Goal: Task Accomplishment & Management: Manage account settings

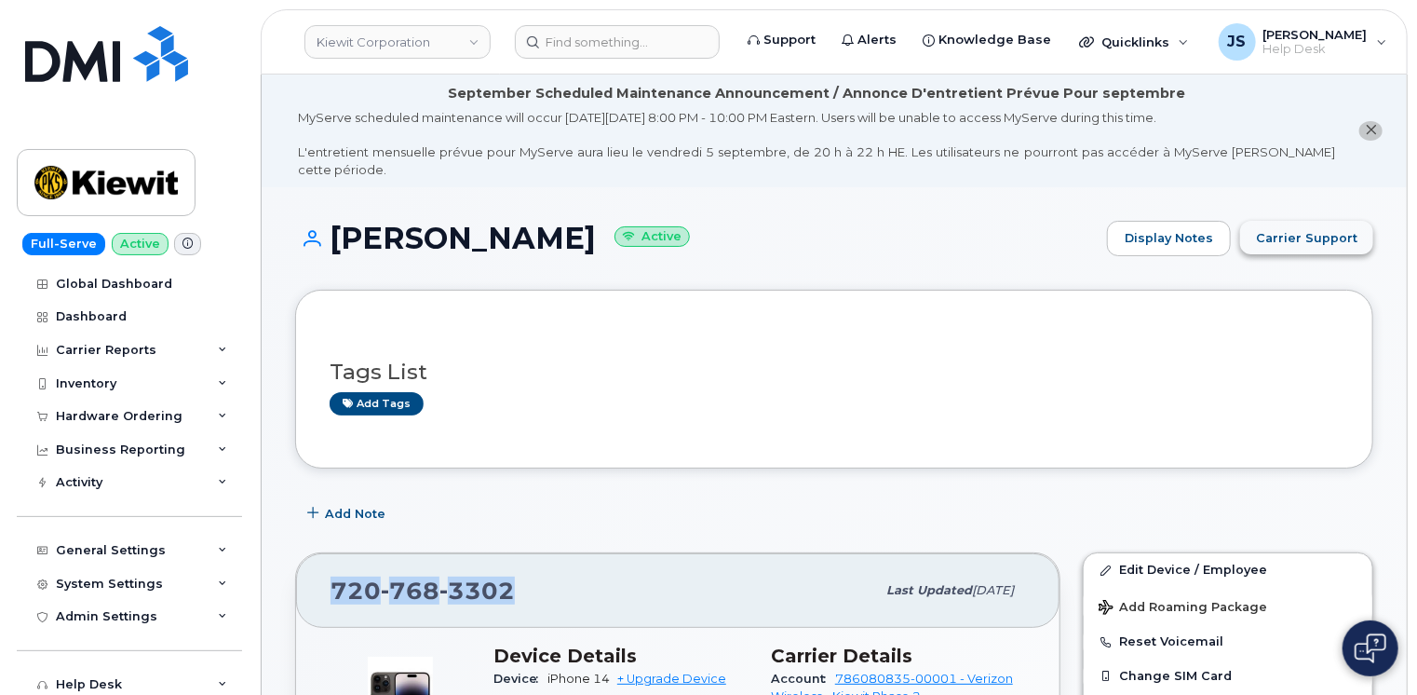
click at [1309, 229] on span "Carrier Support" at bounding box center [1306, 238] width 101 height 18
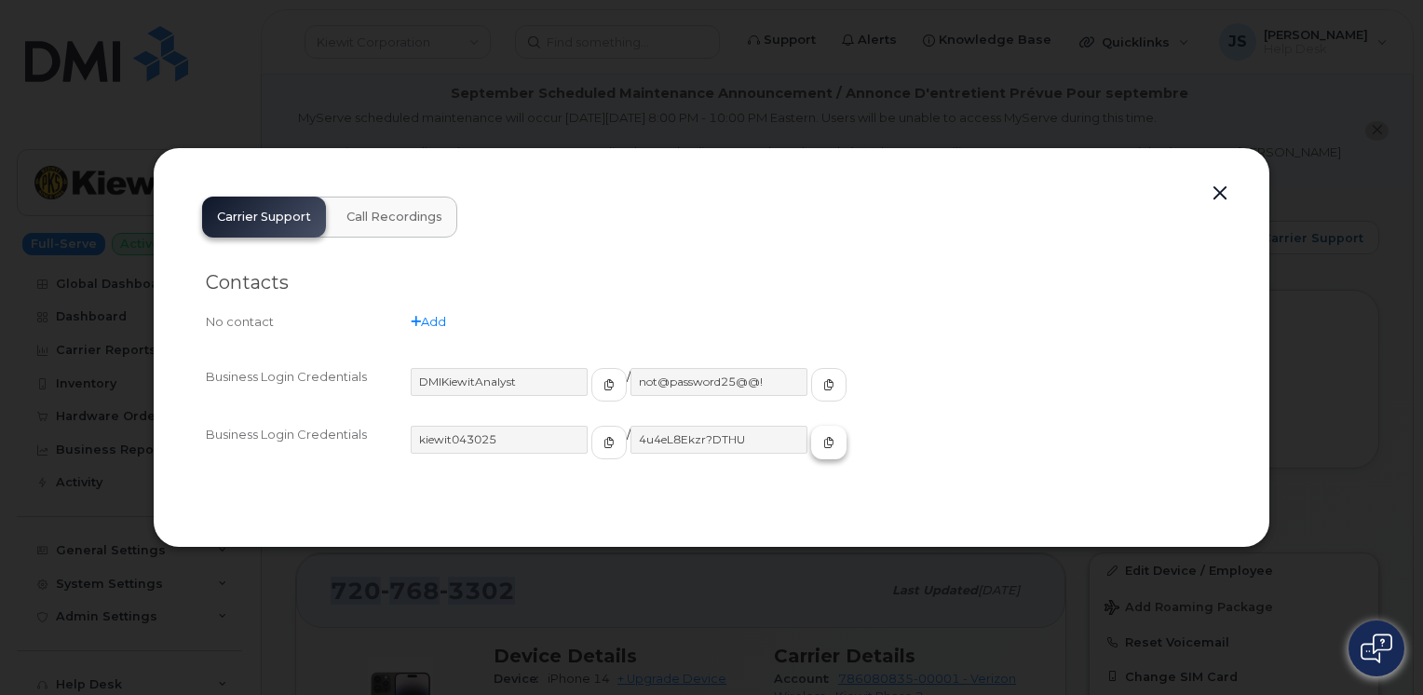
click at [823, 445] on icon "button" at bounding box center [828, 442] width 11 height 11
click at [1222, 196] on button "button" at bounding box center [1220, 194] width 28 height 26
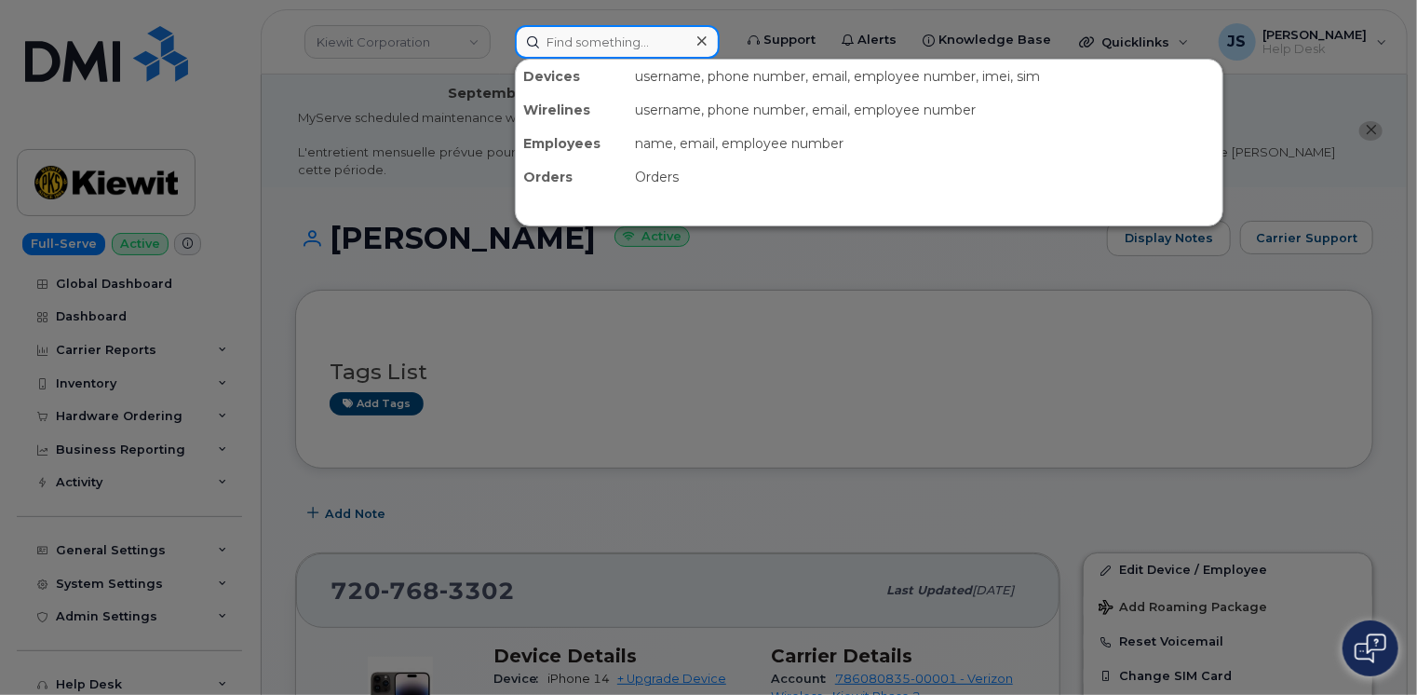
click at [567, 36] on input at bounding box center [617, 42] width 205 height 34
paste input "300015"
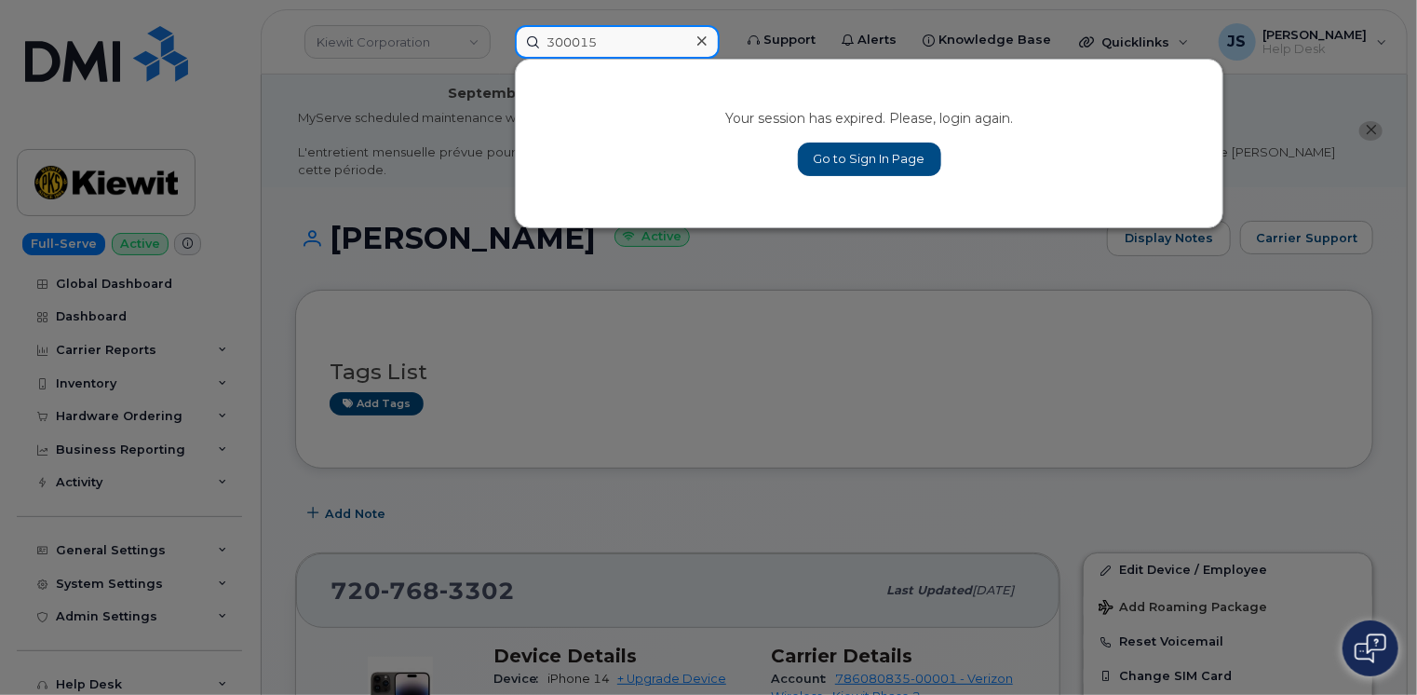
type input "300015"
click at [868, 162] on link "Go to Sign In Page" at bounding box center [869, 159] width 143 height 34
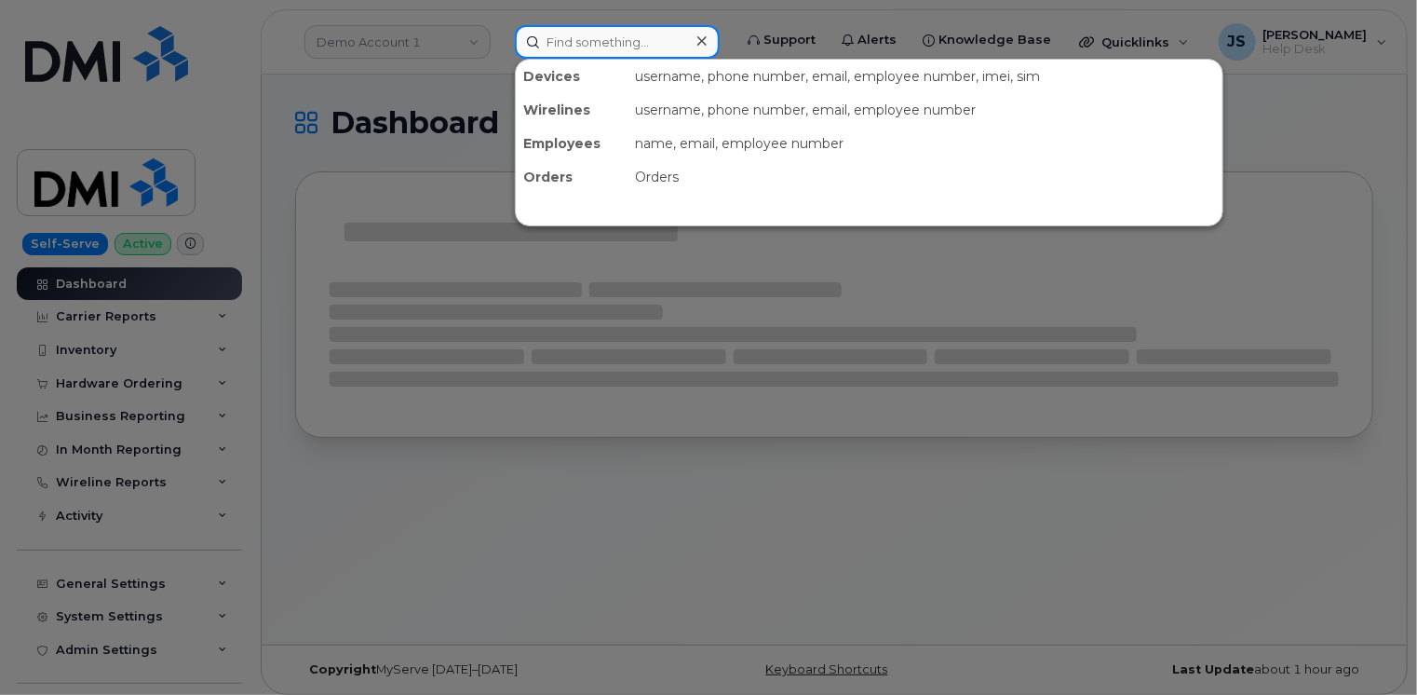
paste input "300015"
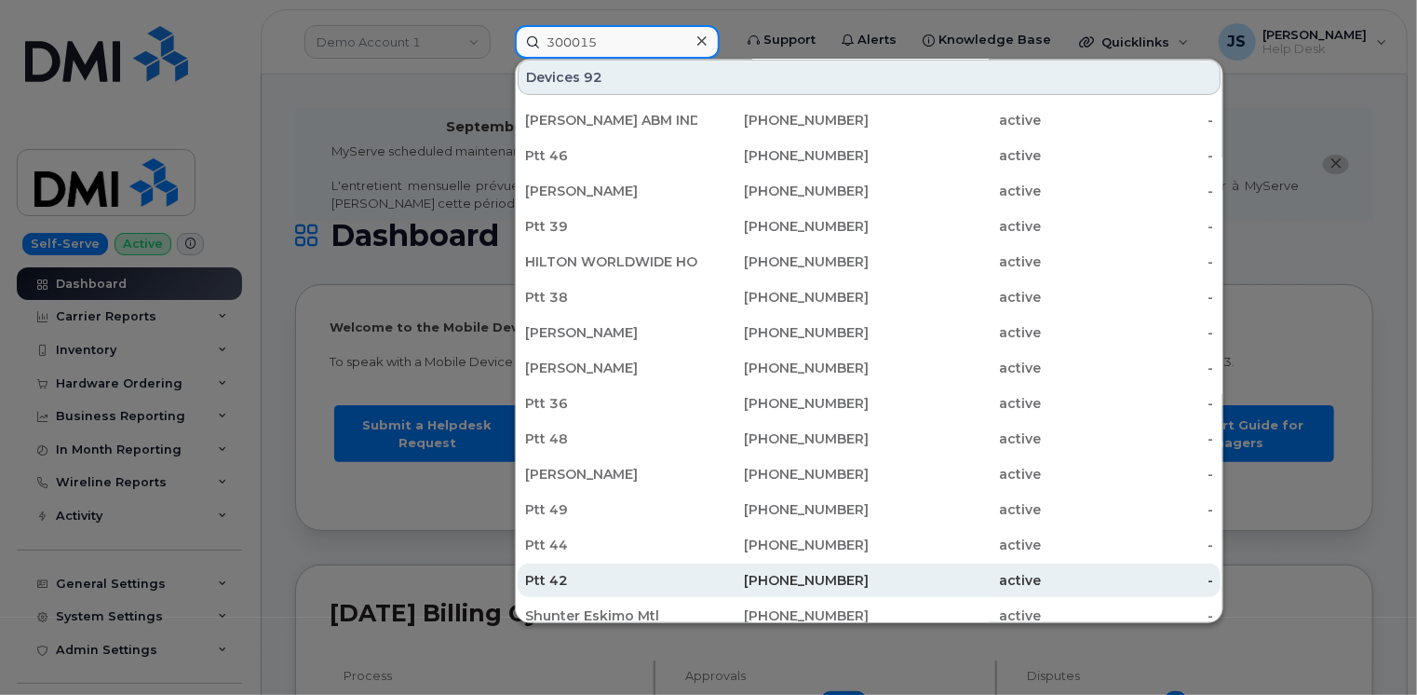
scroll to position [466, 0]
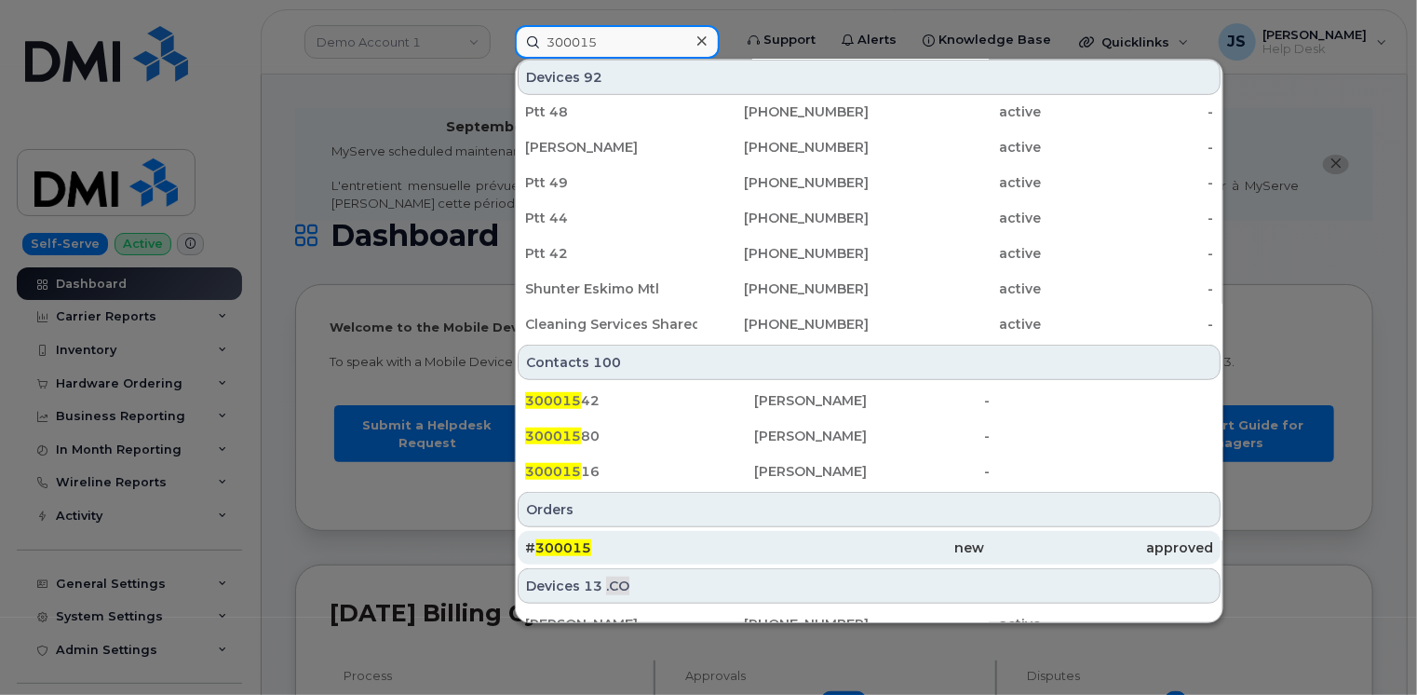
type input "300015"
click at [612, 556] on div "# 300015" at bounding box center [639, 548] width 229 height 34
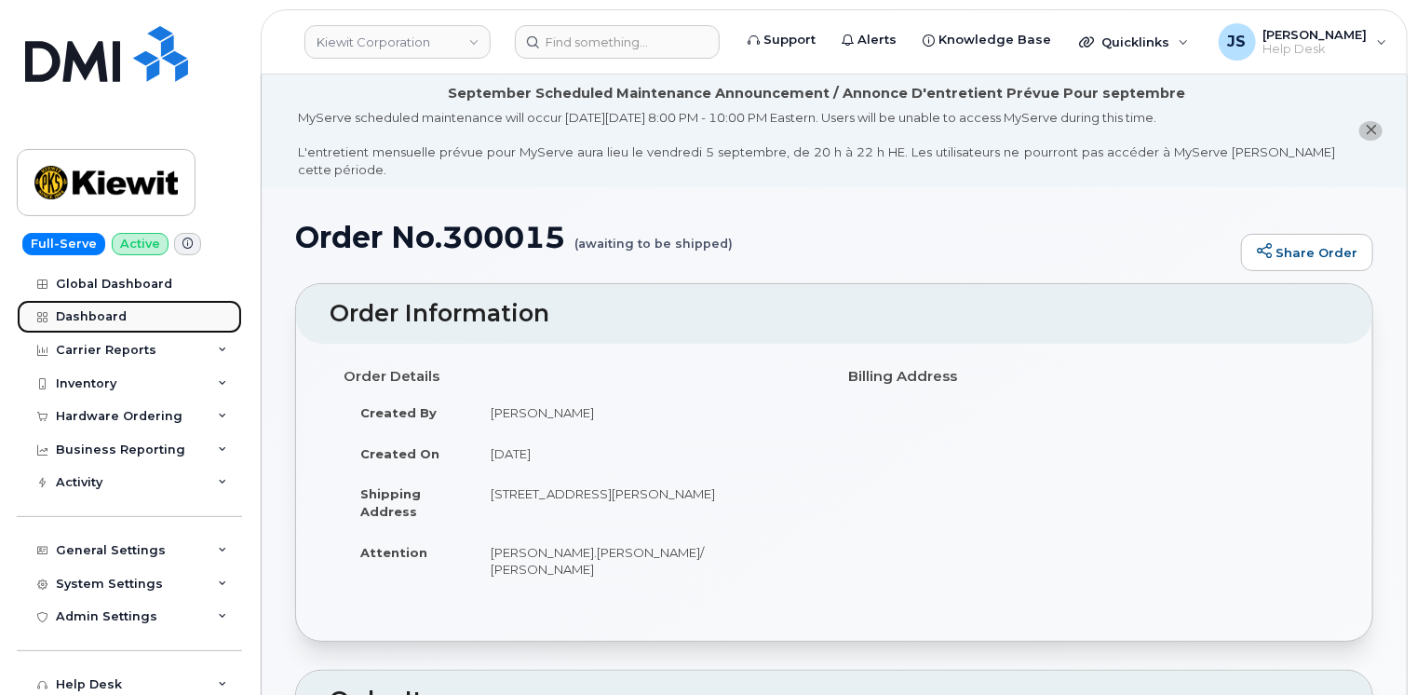
click at [107, 309] on div "Dashboard" at bounding box center [91, 316] width 71 height 15
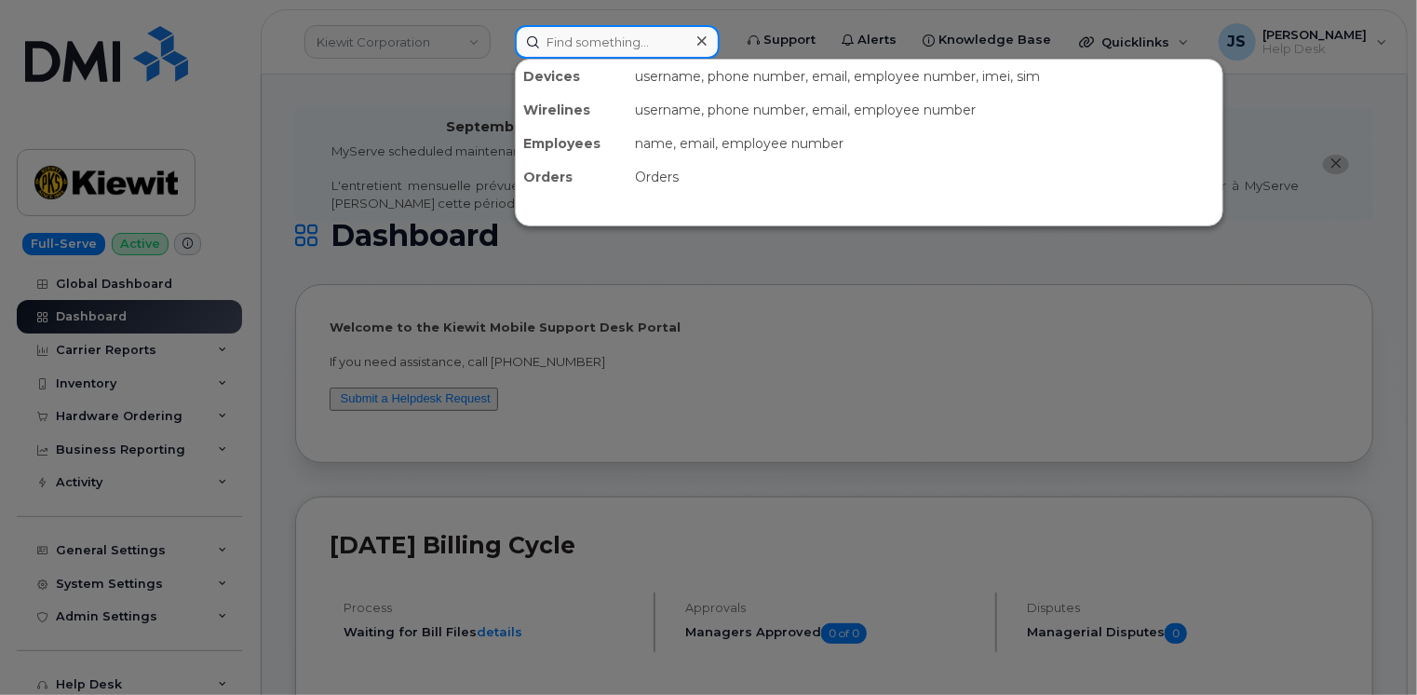
paste input "7207683302"
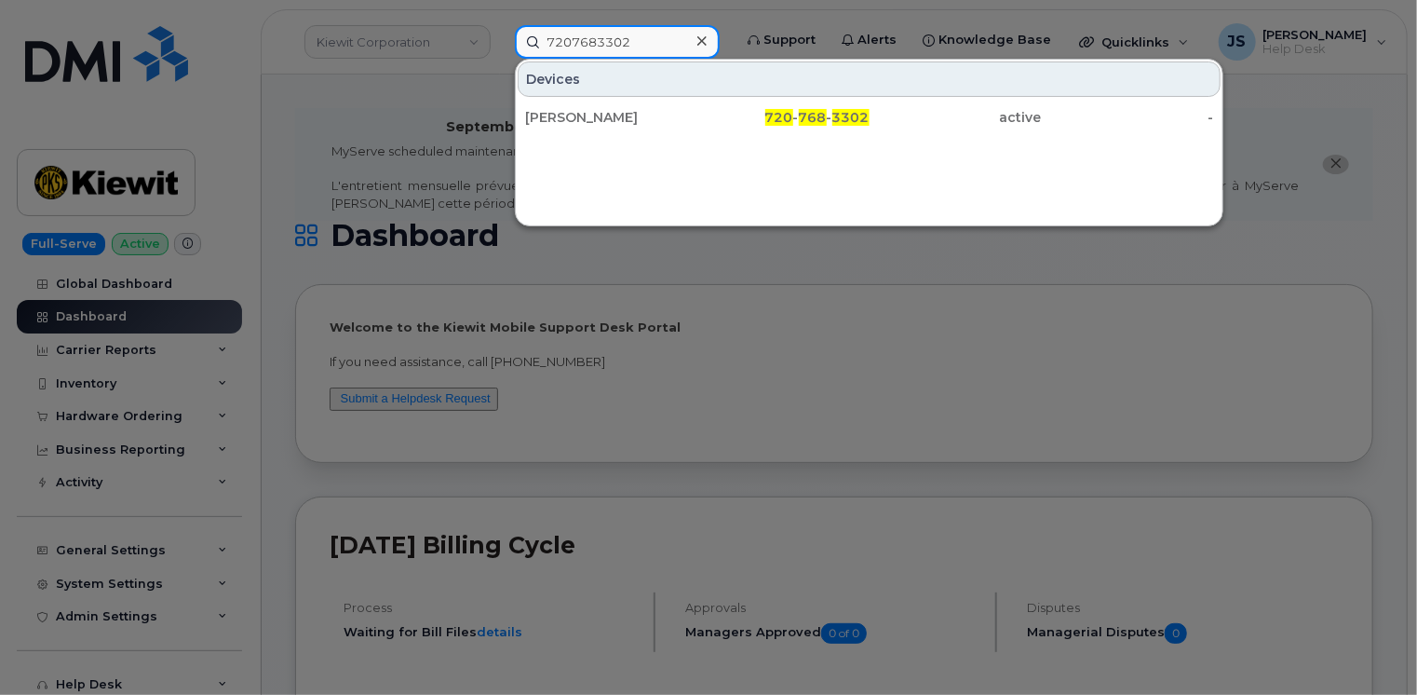
type input "7207683302"
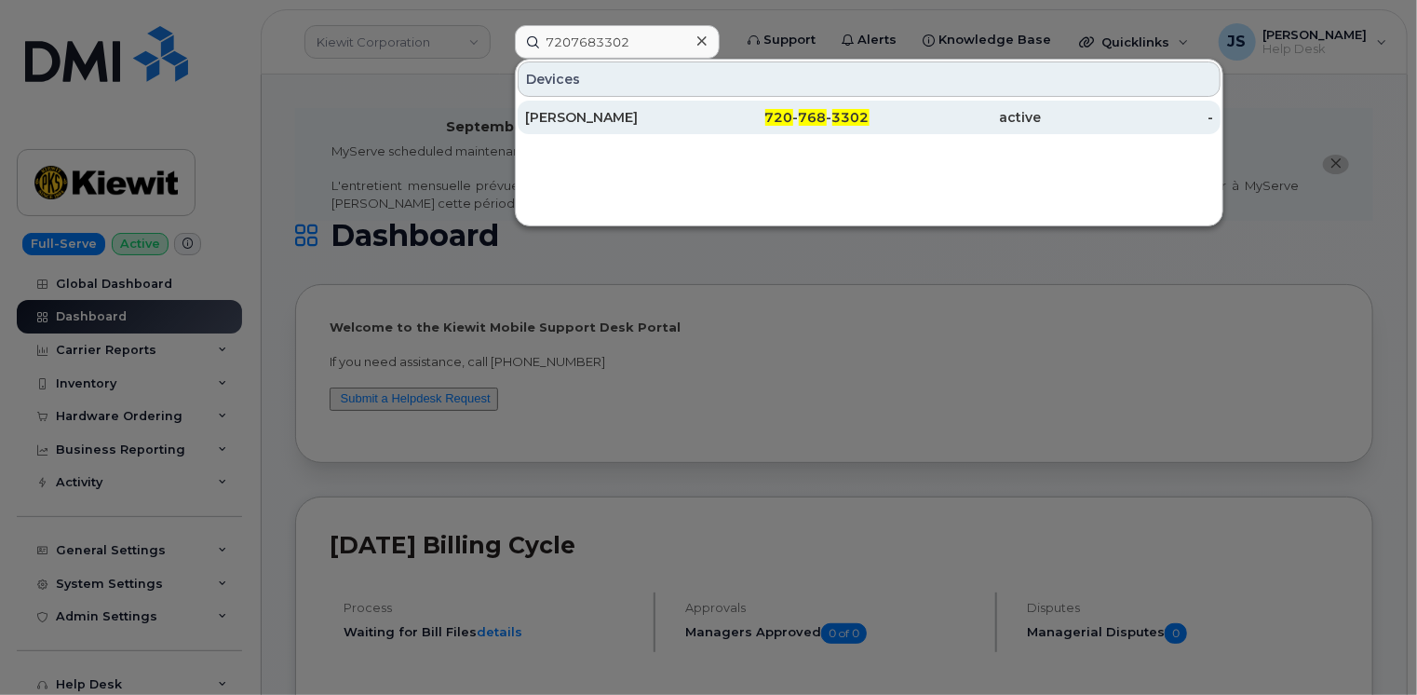
click at [580, 126] on div "DARIUS MITCHELL" at bounding box center [611, 118] width 172 height 34
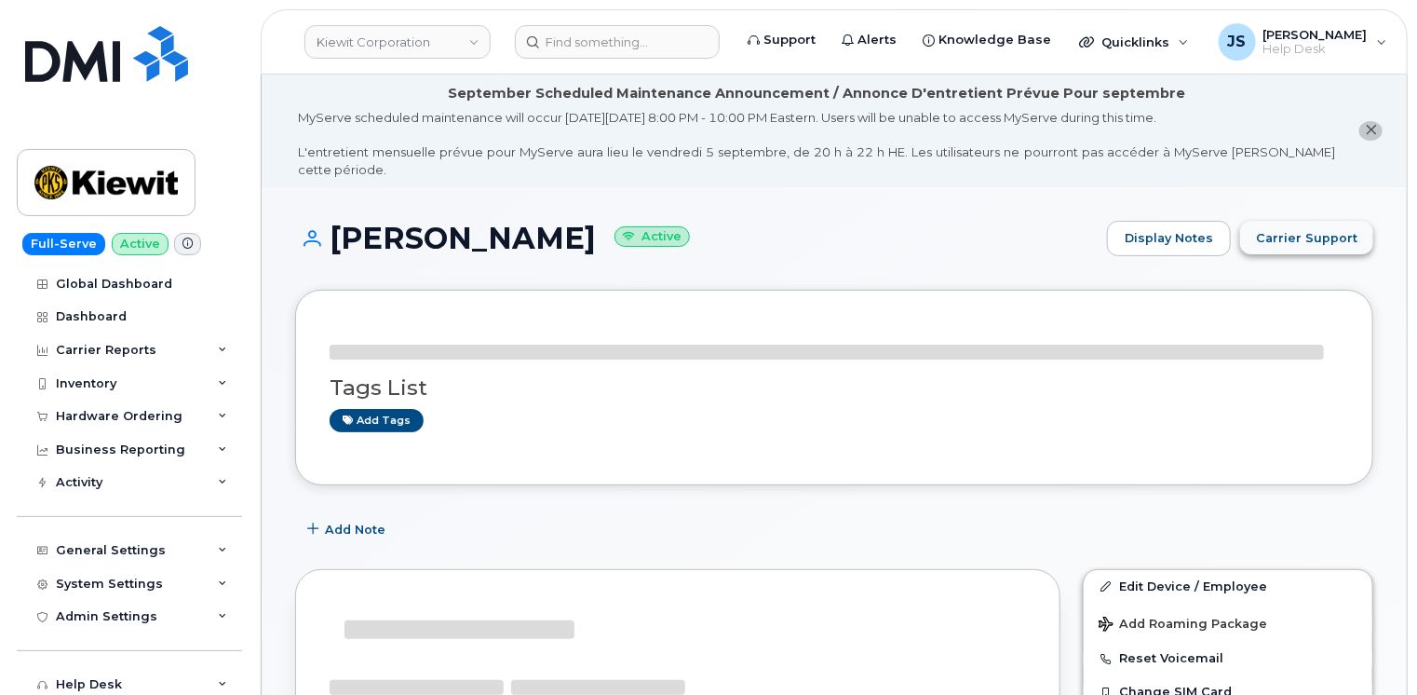
click at [1322, 229] on span "Carrier Support" at bounding box center [1306, 238] width 101 height 18
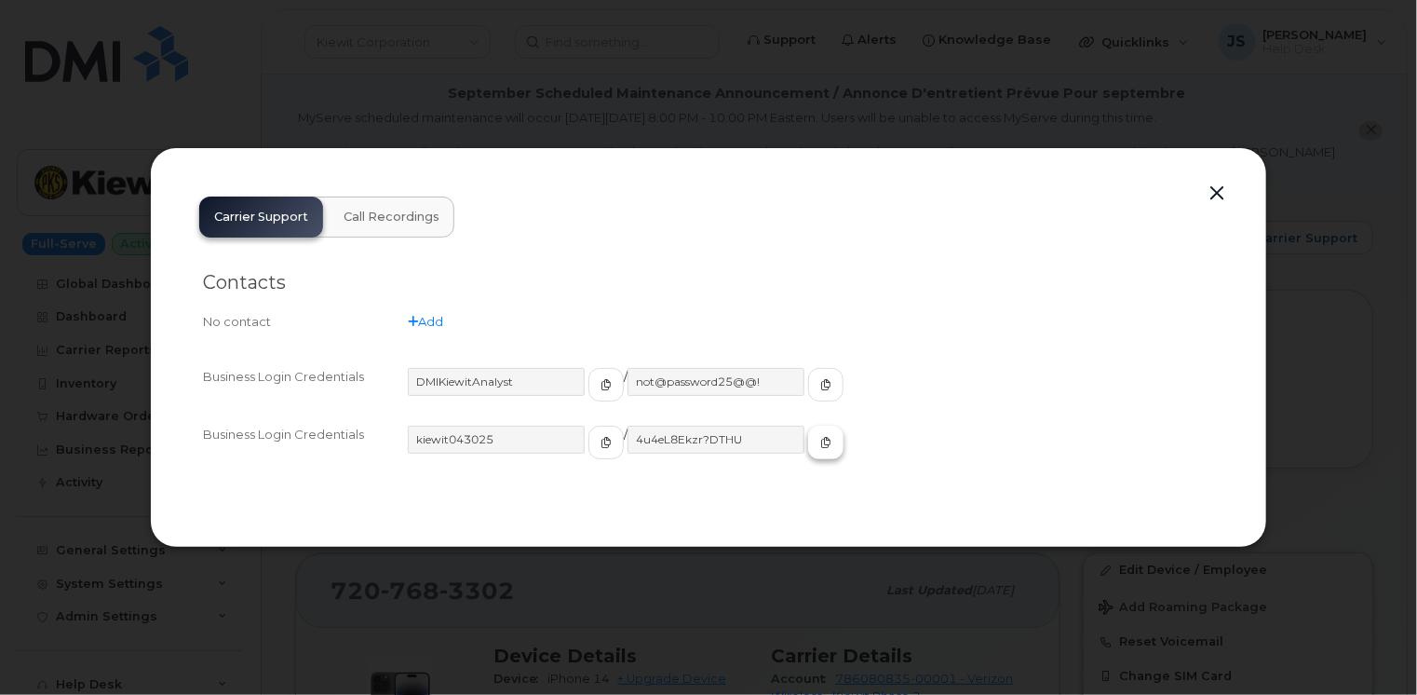
click at [820, 444] on icon "button" at bounding box center [825, 442] width 11 height 11
click at [1221, 197] on button "button" at bounding box center [1217, 194] width 28 height 26
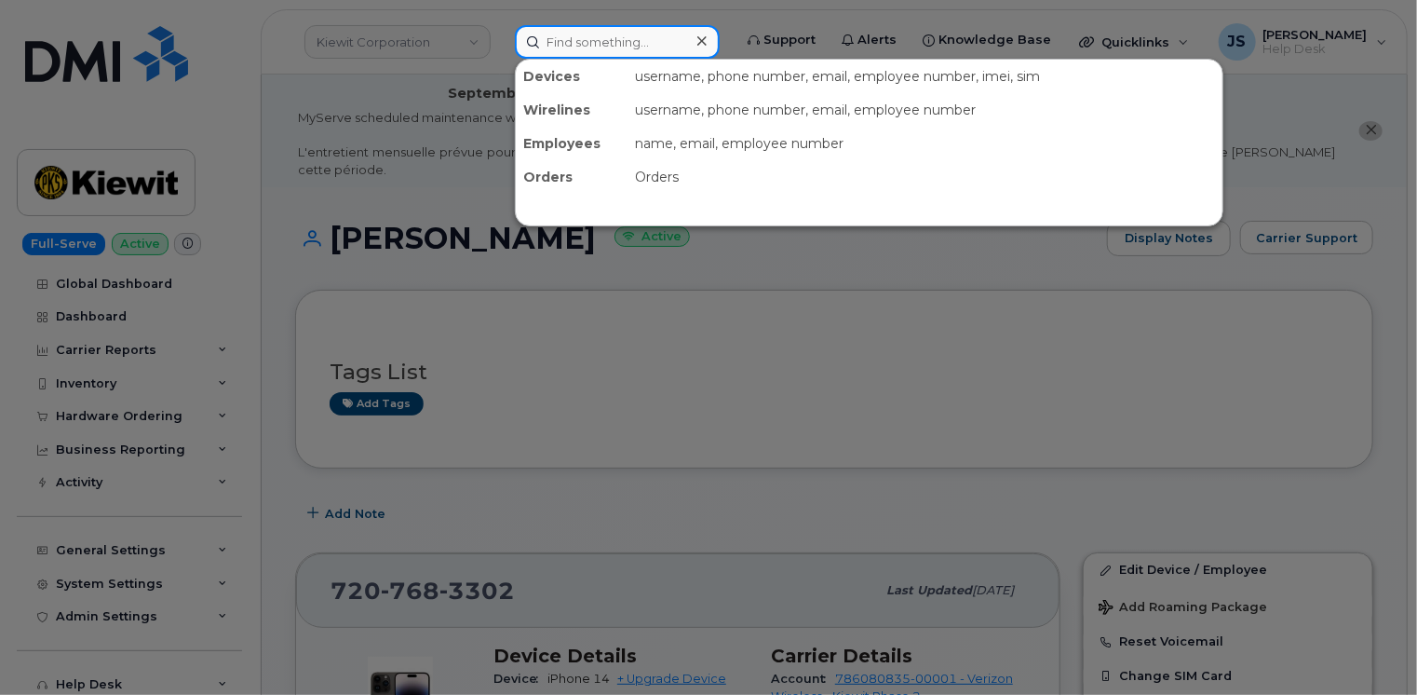
paste input "6028098194"
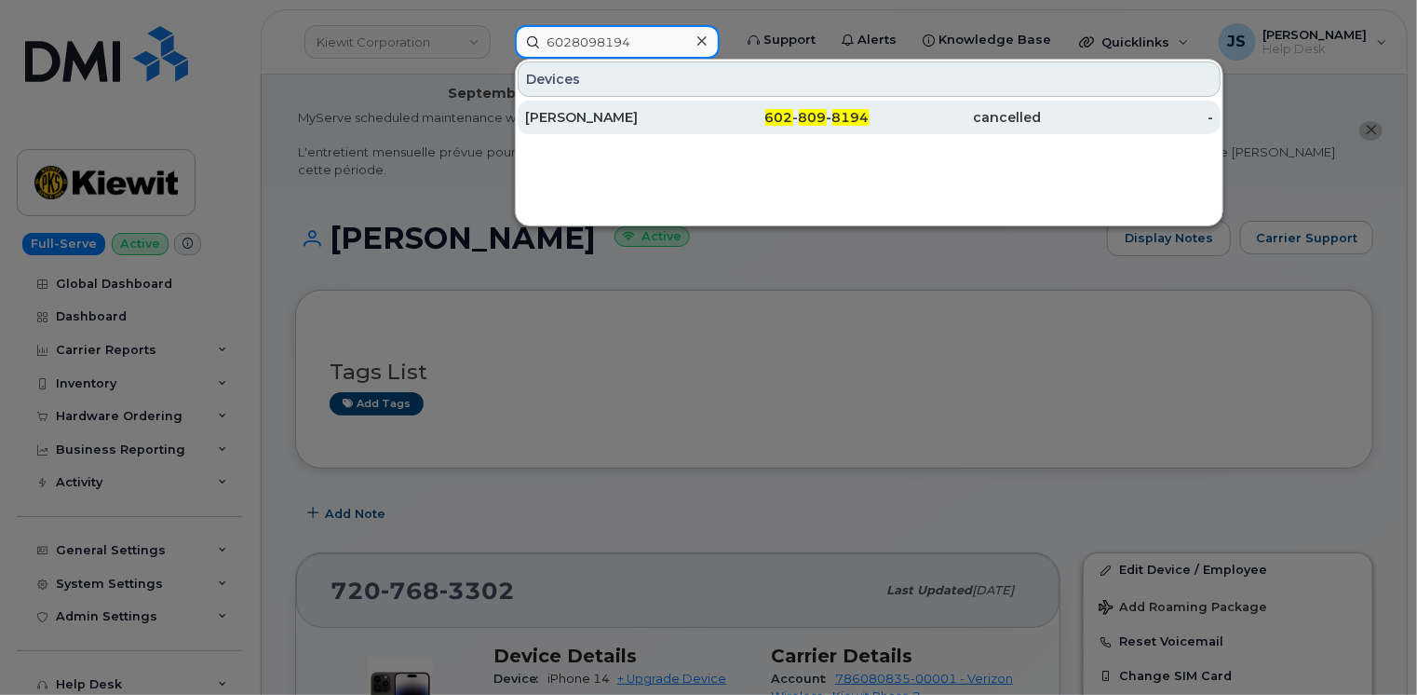
type input "6028098194"
click at [618, 119] on div "MARIE HAMILTON" at bounding box center [611, 117] width 172 height 19
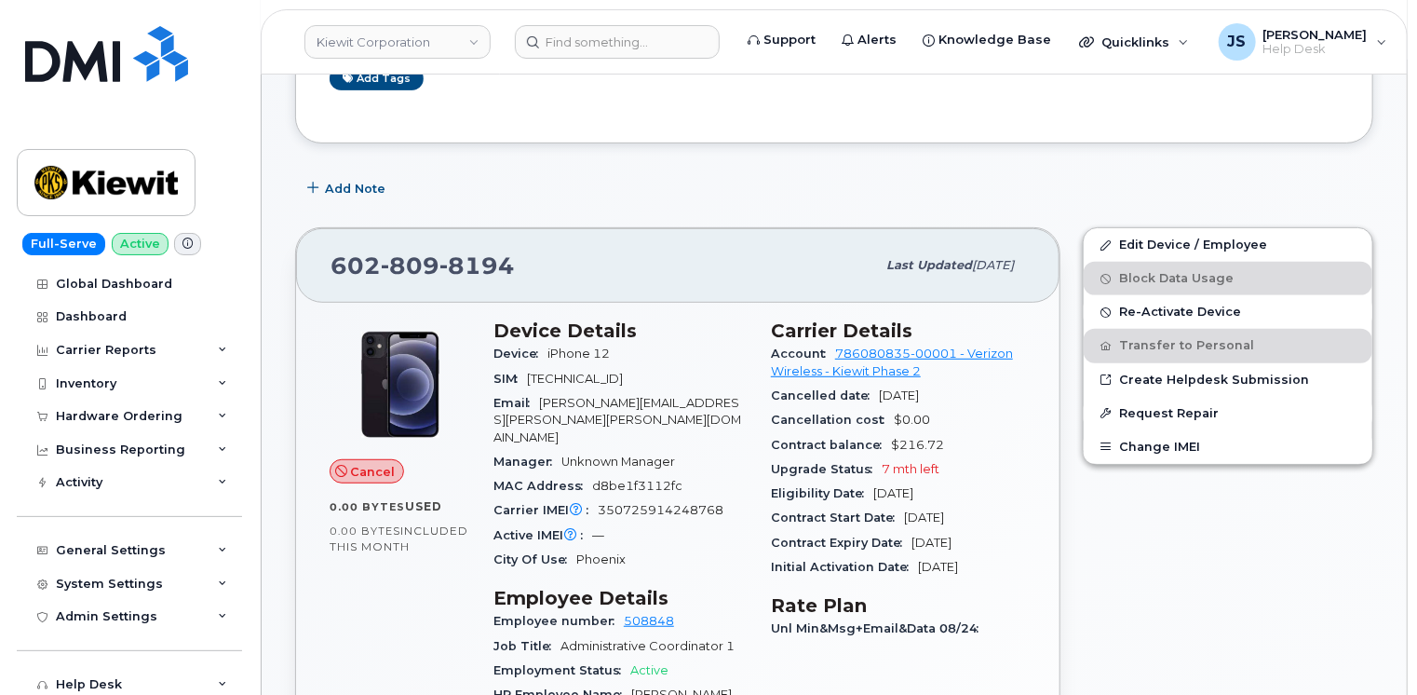
scroll to position [372, 0]
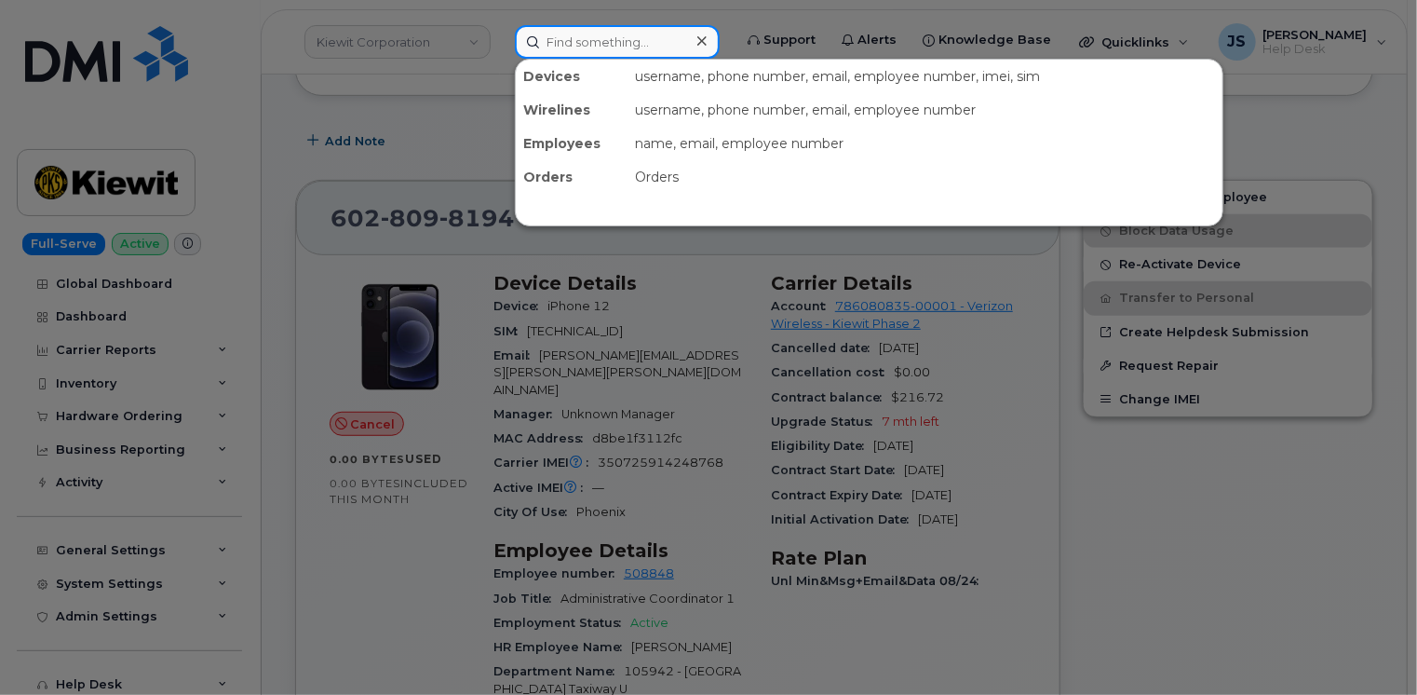
paste input "6022283672"
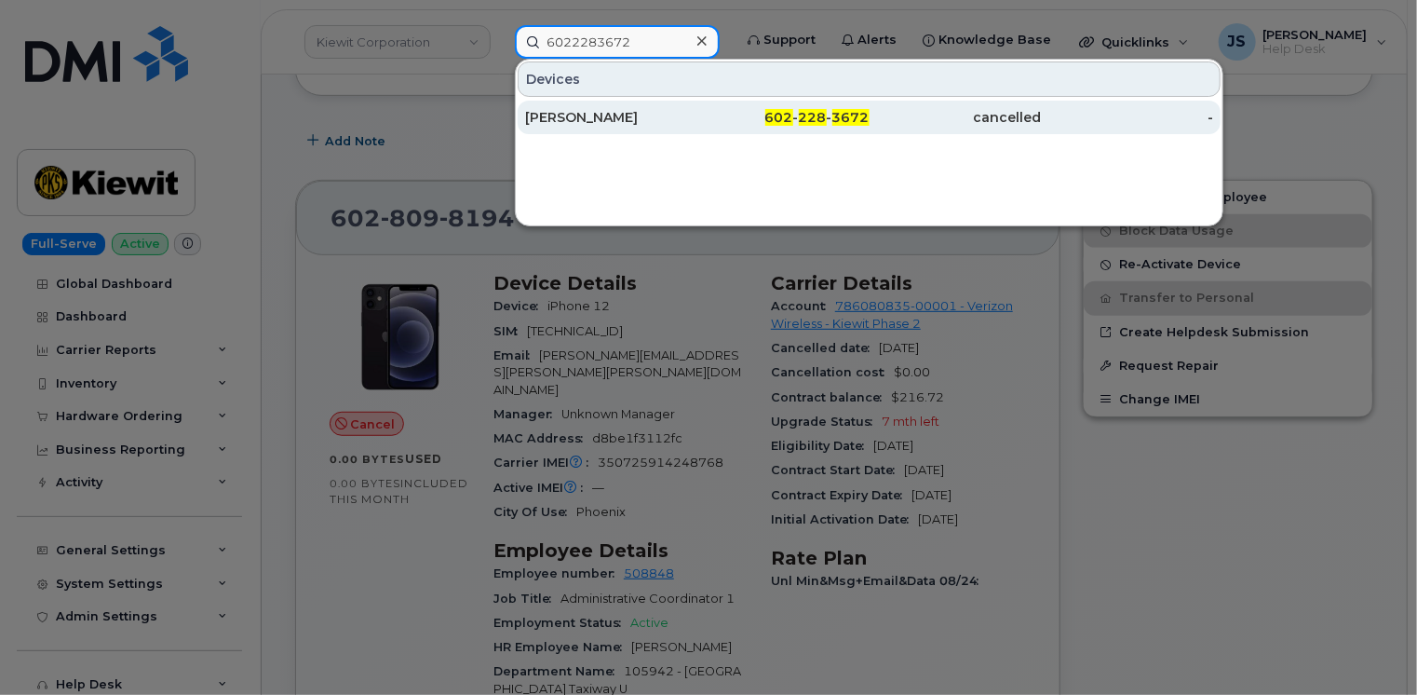
type input "6022283672"
click at [582, 118] on div "[PERSON_NAME]" at bounding box center [611, 117] width 172 height 19
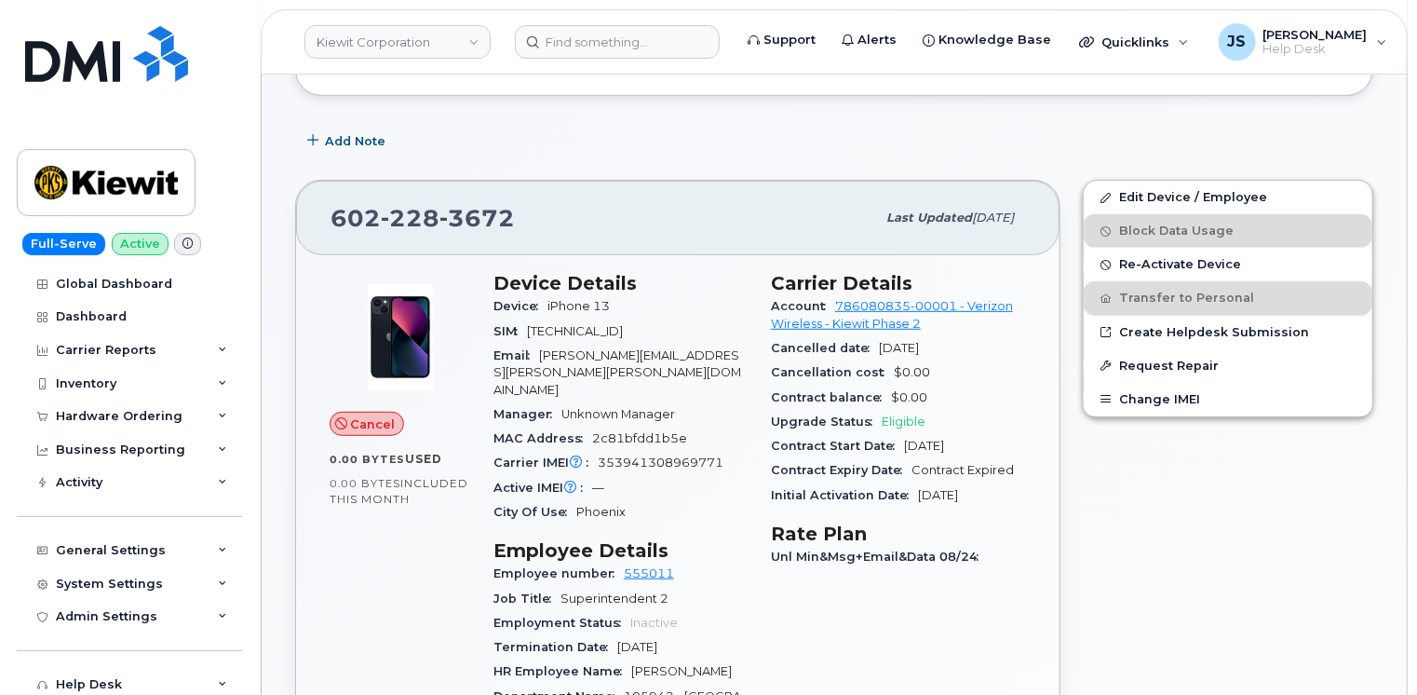
scroll to position [356, 0]
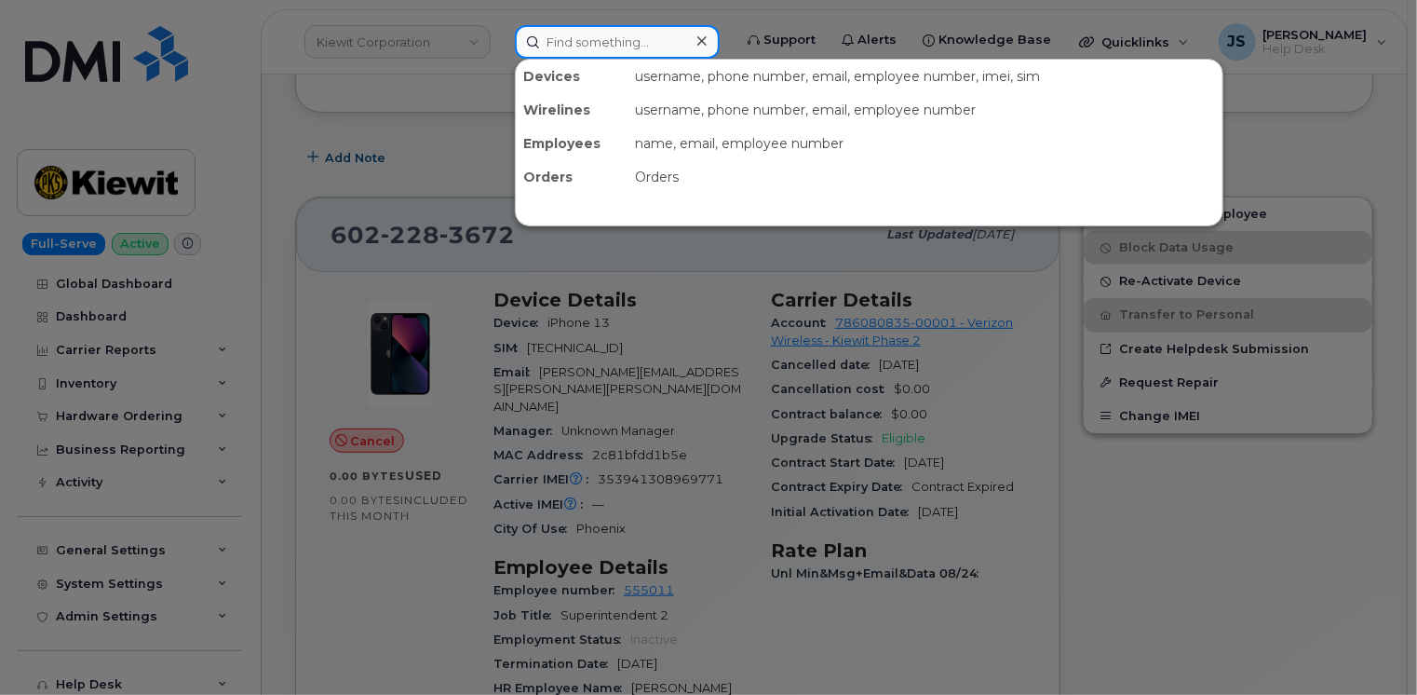
paste input "299347"
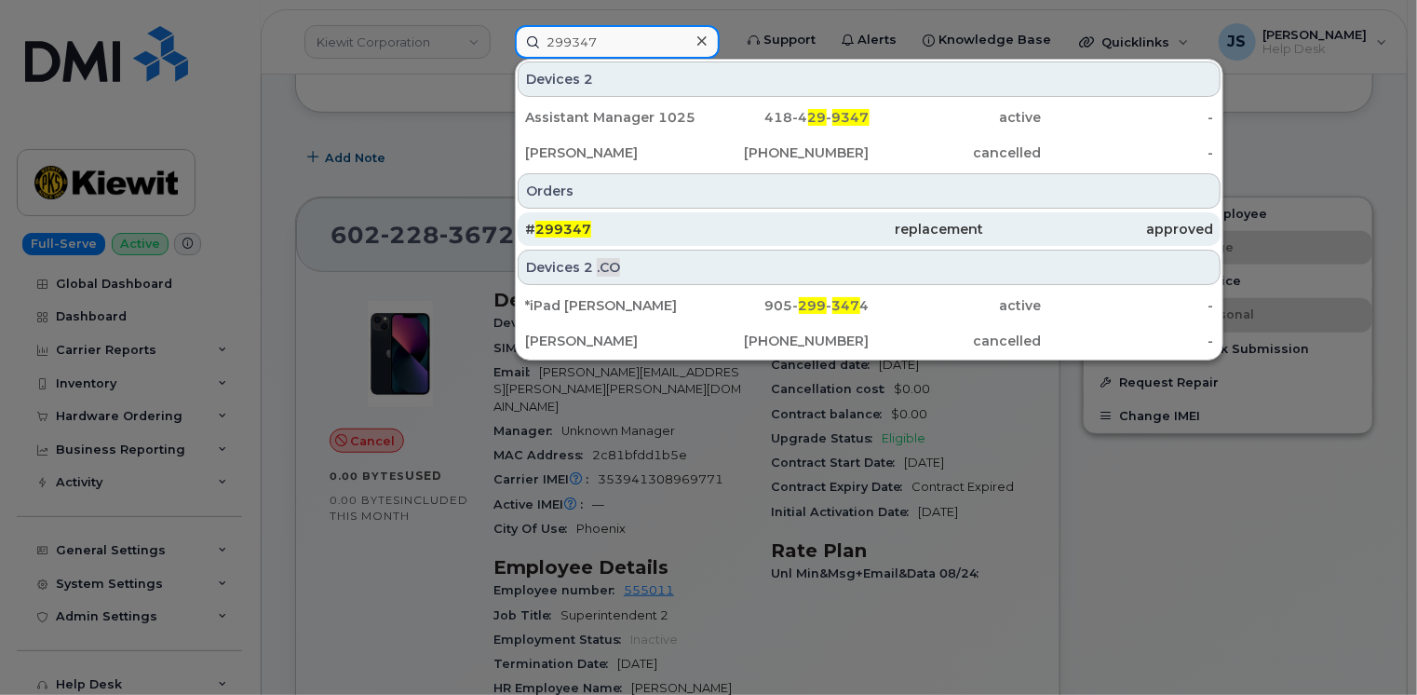
type input "299347"
click at [547, 222] on span "299347" at bounding box center [563, 229] width 56 height 17
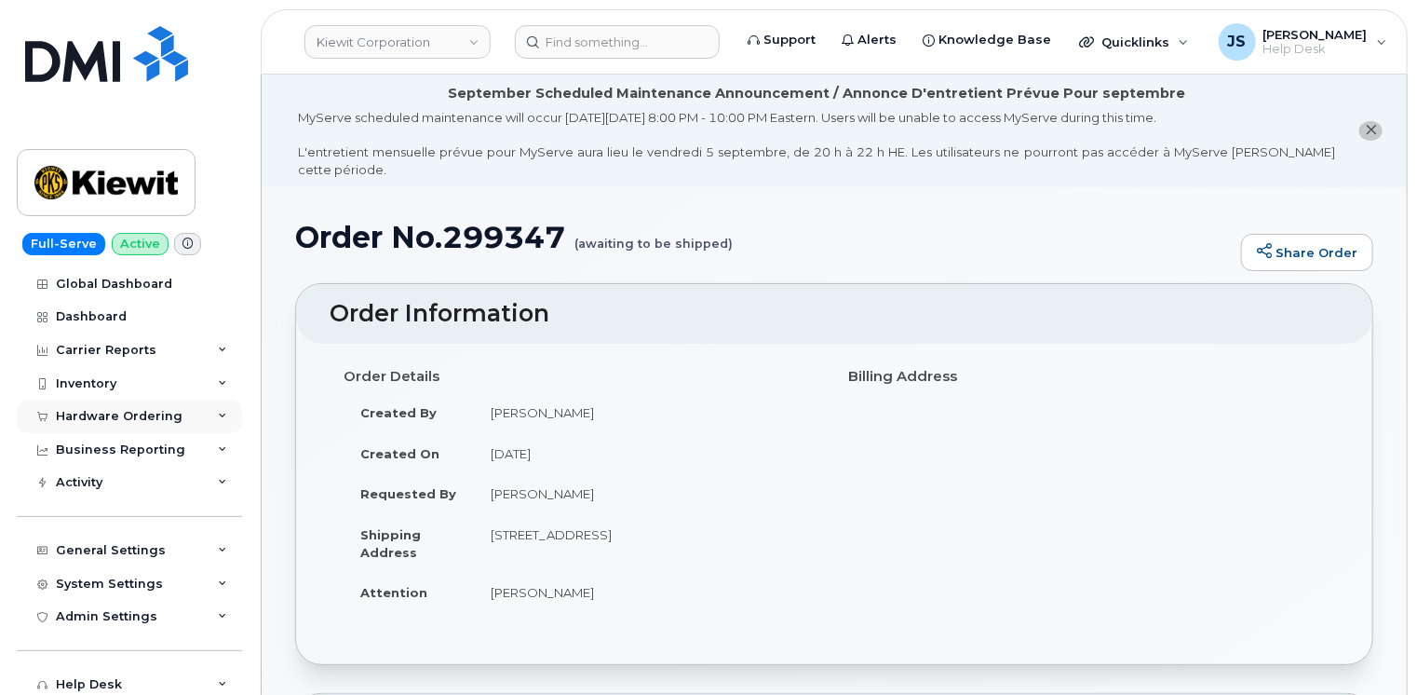
click at [204, 418] on div "Hardware Ordering" at bounding box center [129, 416] width 225 height 34
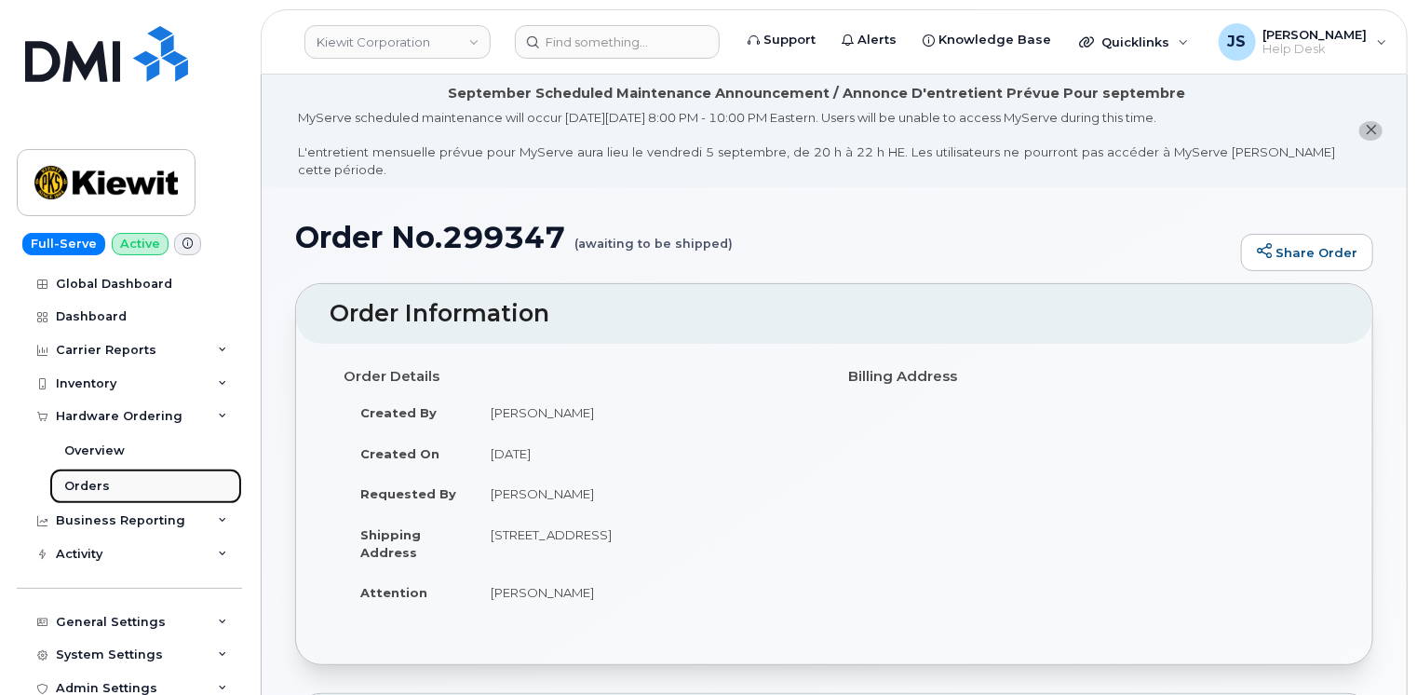
click at [103, 483] on div "Orders" at bounding box center [87, 486] width 46 height 17
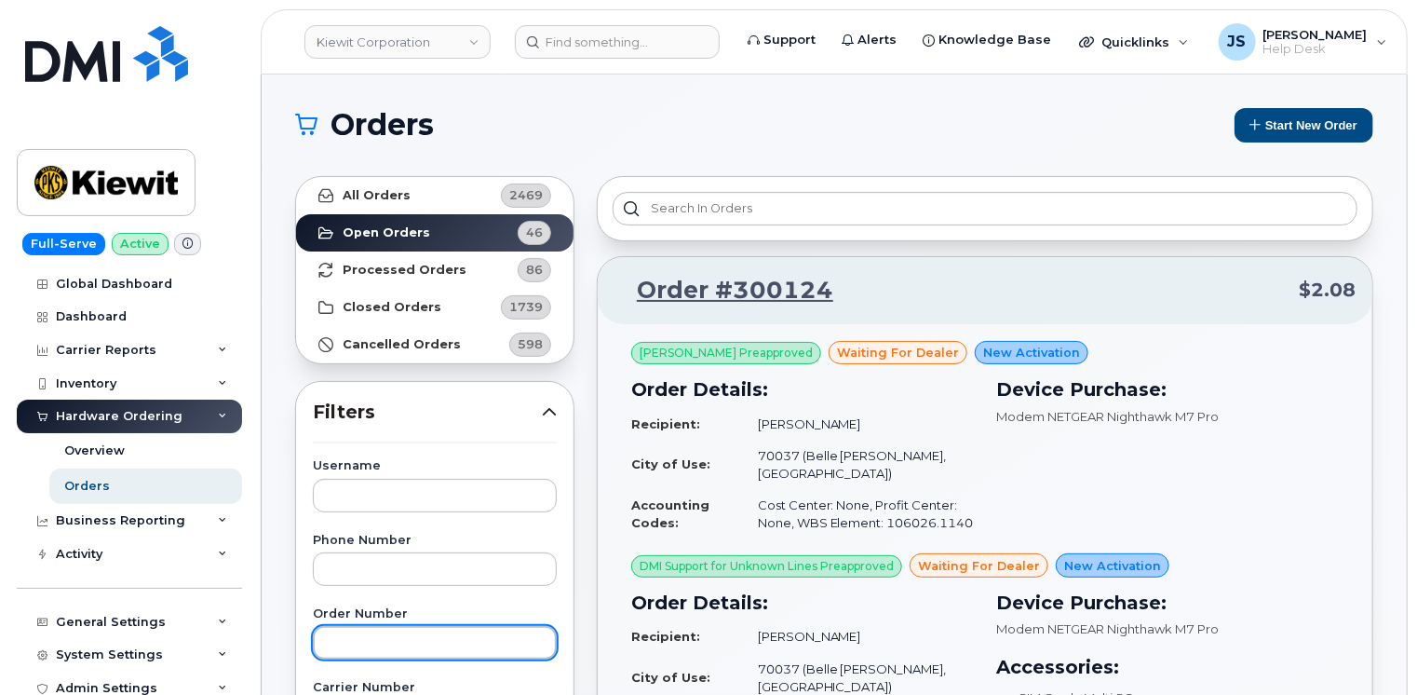
click at [346, 642] on input "text" at bounding box center [435, 643] width 244 height 34
paste input "299347"
type input "299347"
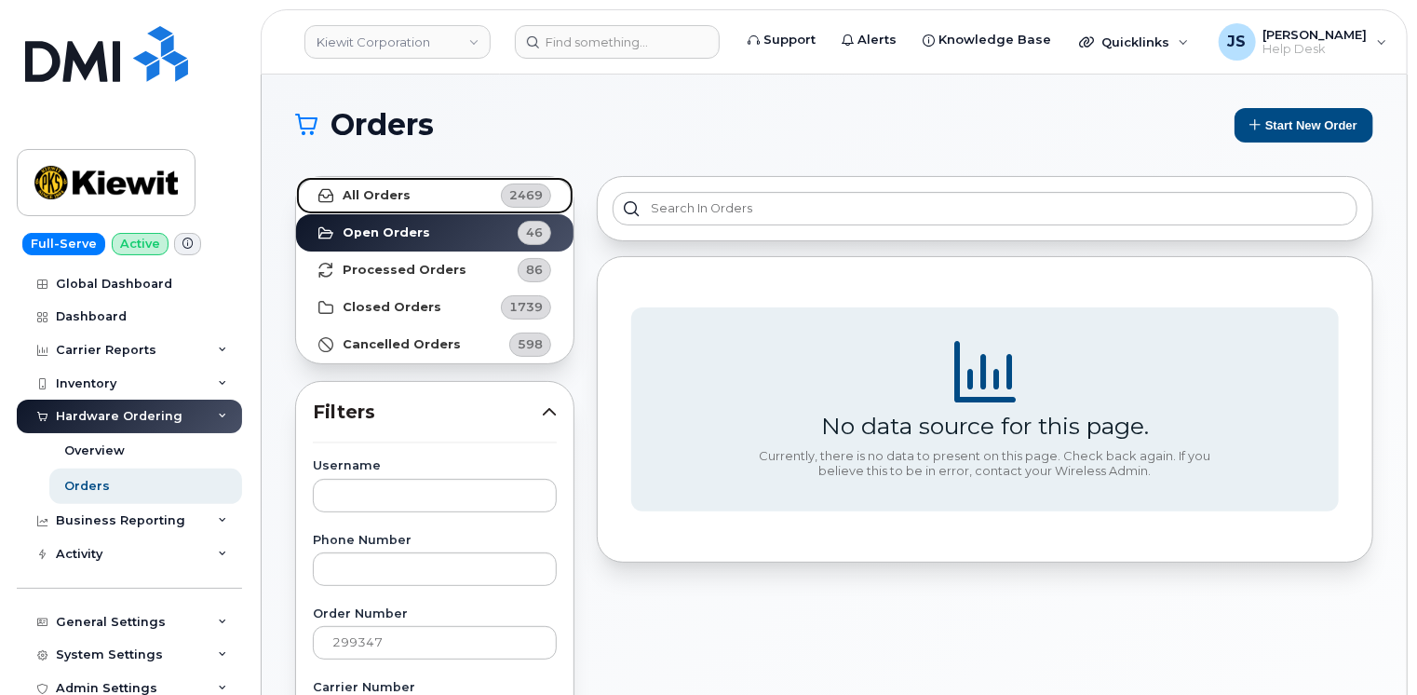
click at [362, 196] on strong "All Orders" at bounding box center [377, 195] width 68 height 15
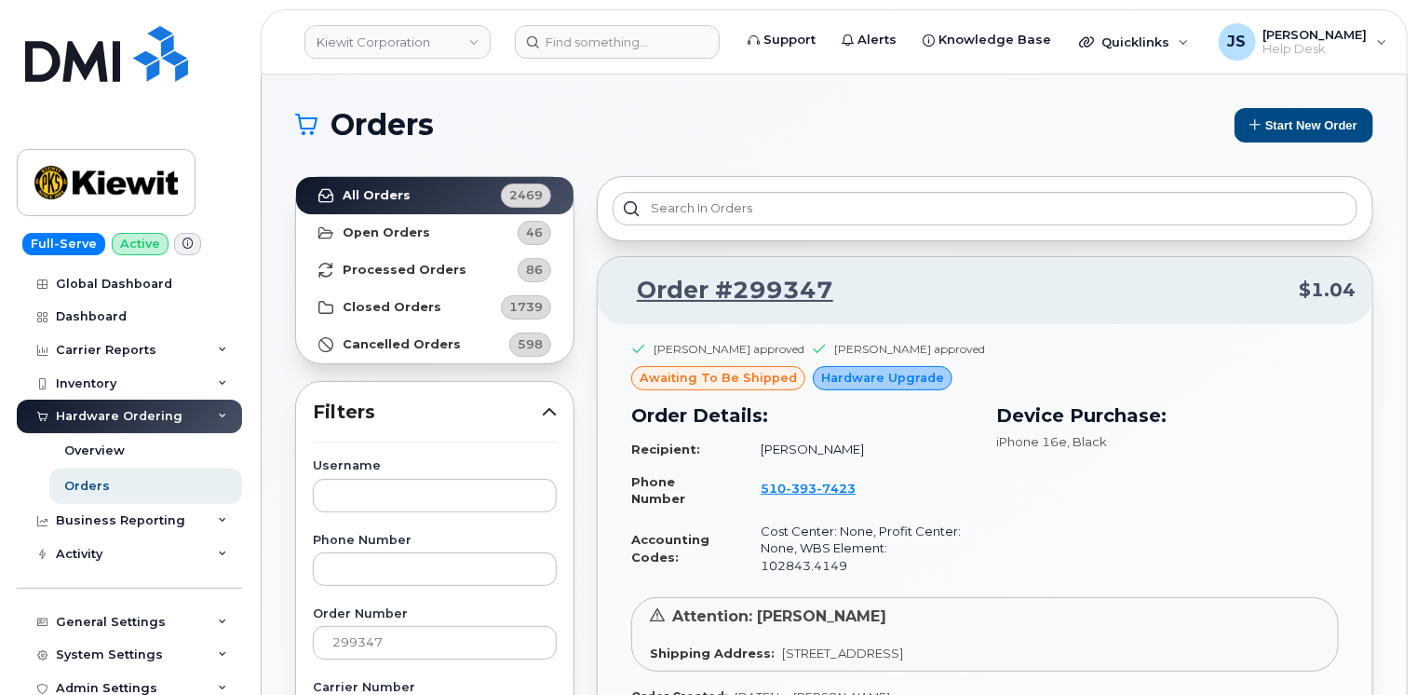
drag, startPoint x: 385, startPoint y: 259, endPoint x: 558, endPoint y: 131, distance: 214.3
click at [559, 132] on h1 "Orders" at bounding box center [756, 125] width 923 height 30
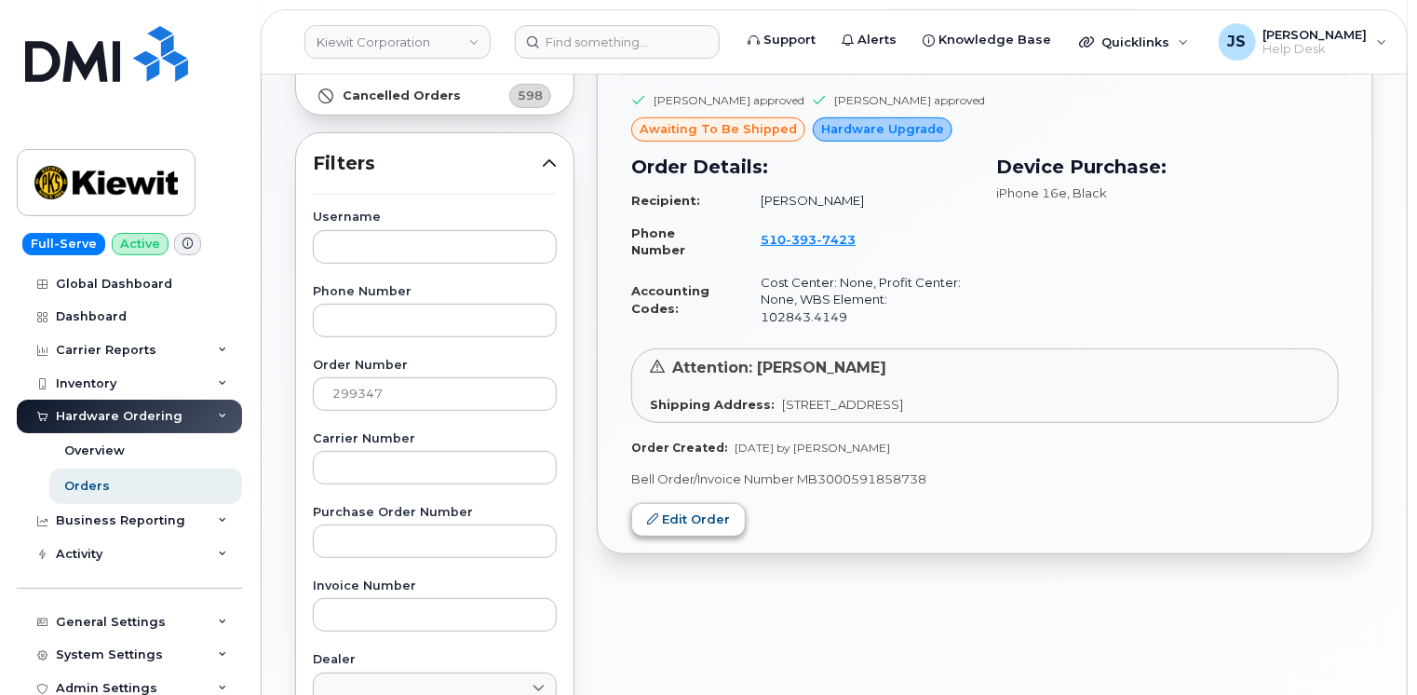
scroll to position [279, 0]
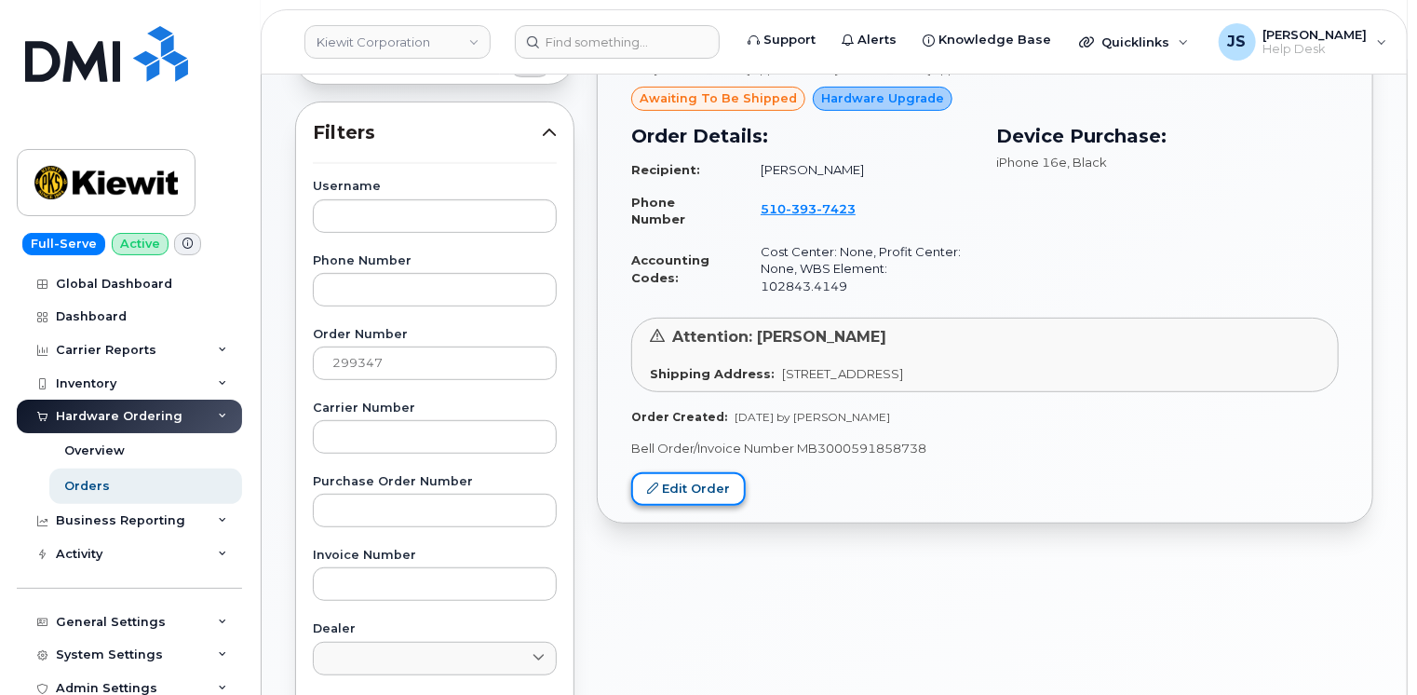
click at [671, 472] on link "Edit Order" at bounding box center [688, 489] width 115 height 34
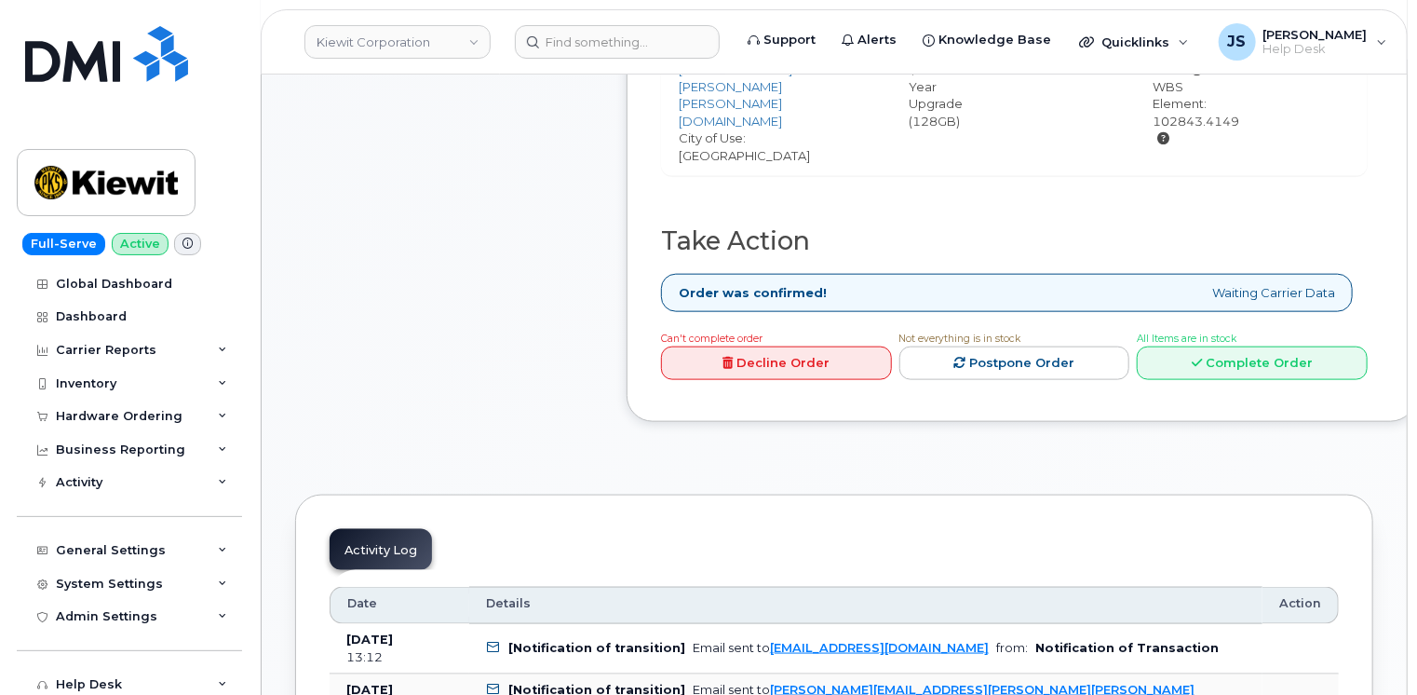
scroll to position [931, 0]
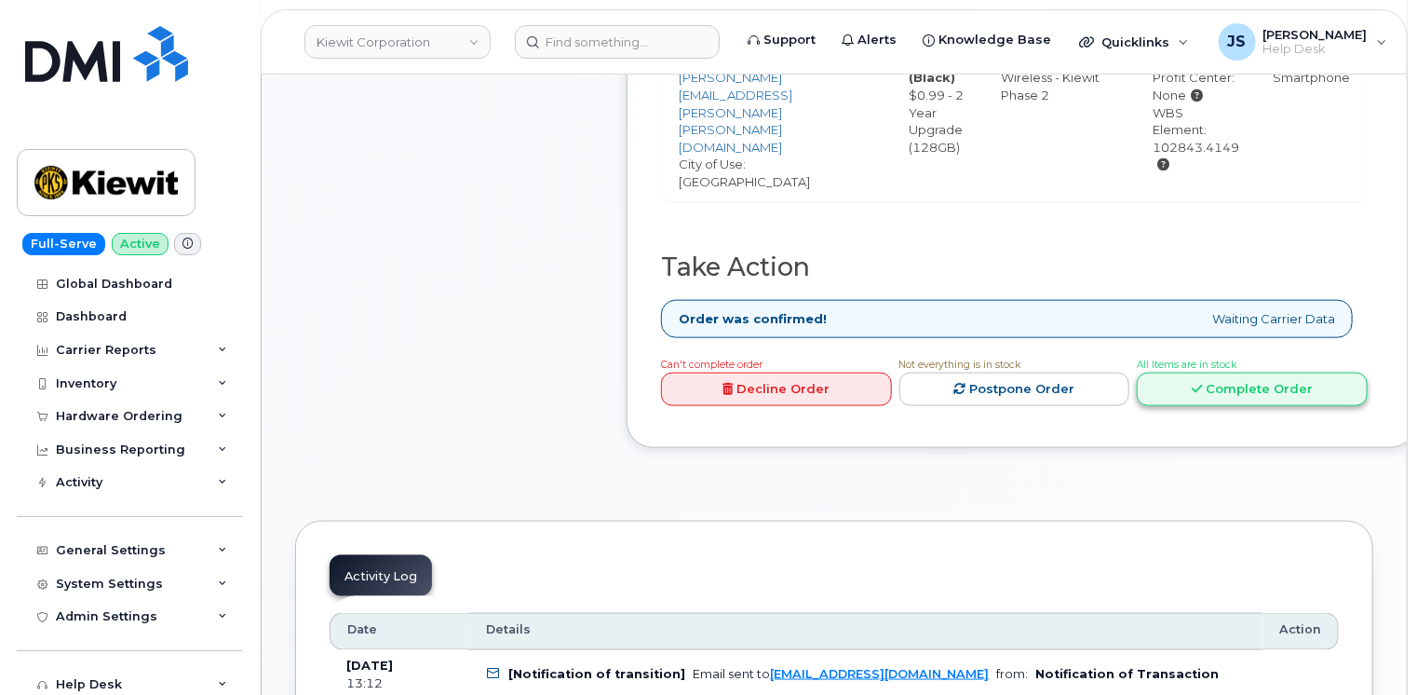
click at [1314, 372] on link "Complete Order" at bounding box center [1252, 389] width 231 height 34
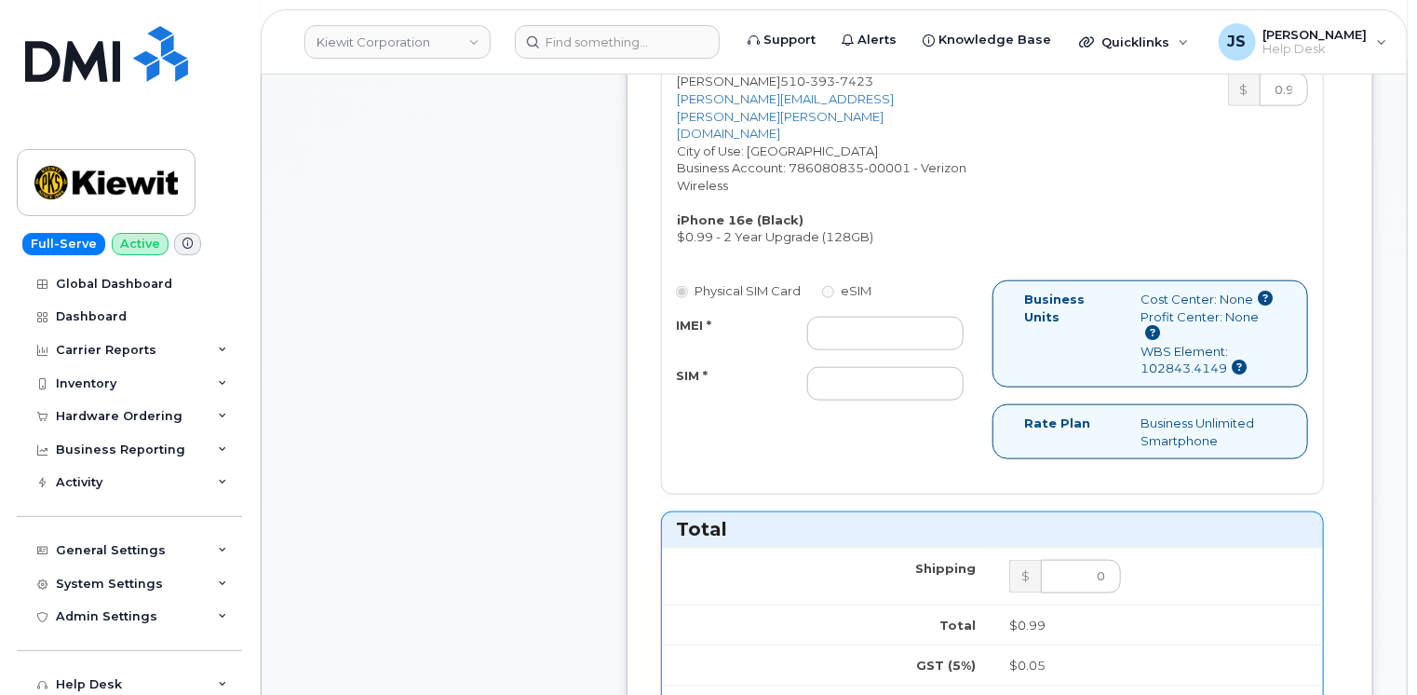
scroll to position [838, 0]
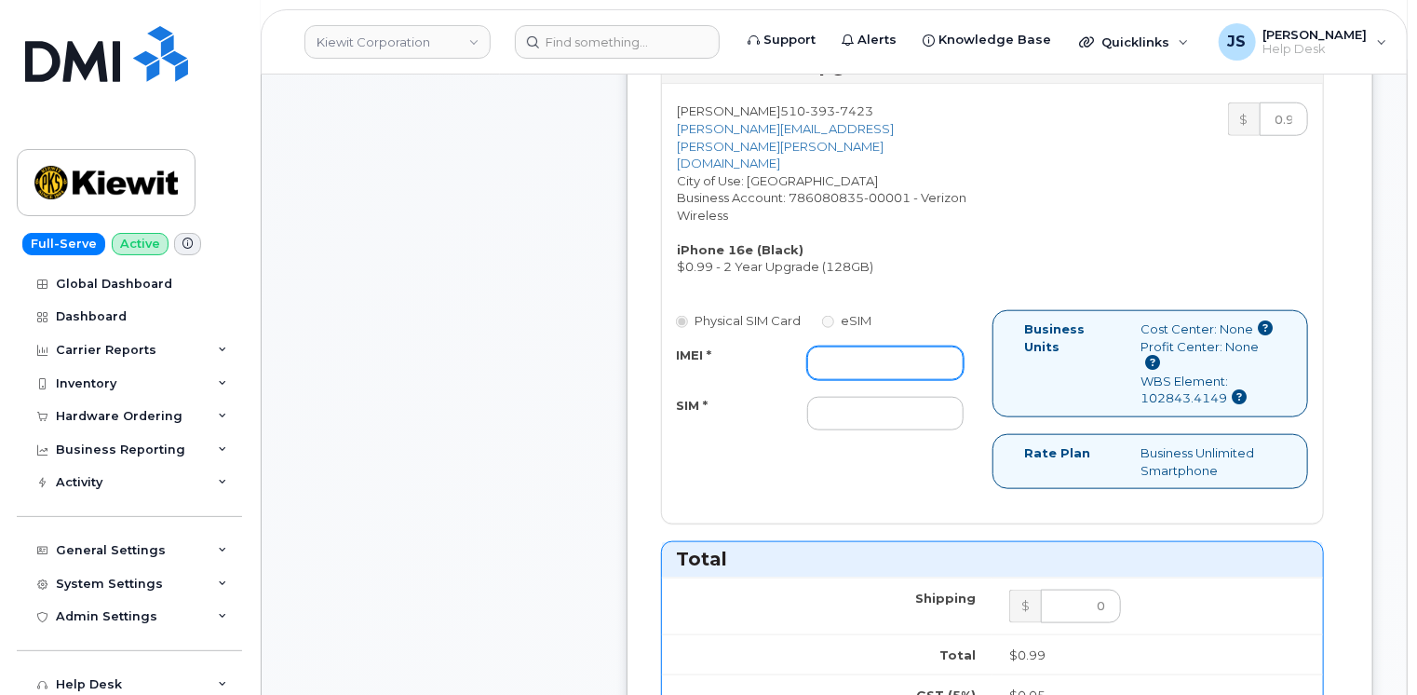
paste input "354566767048715"
type input "354566767048715"
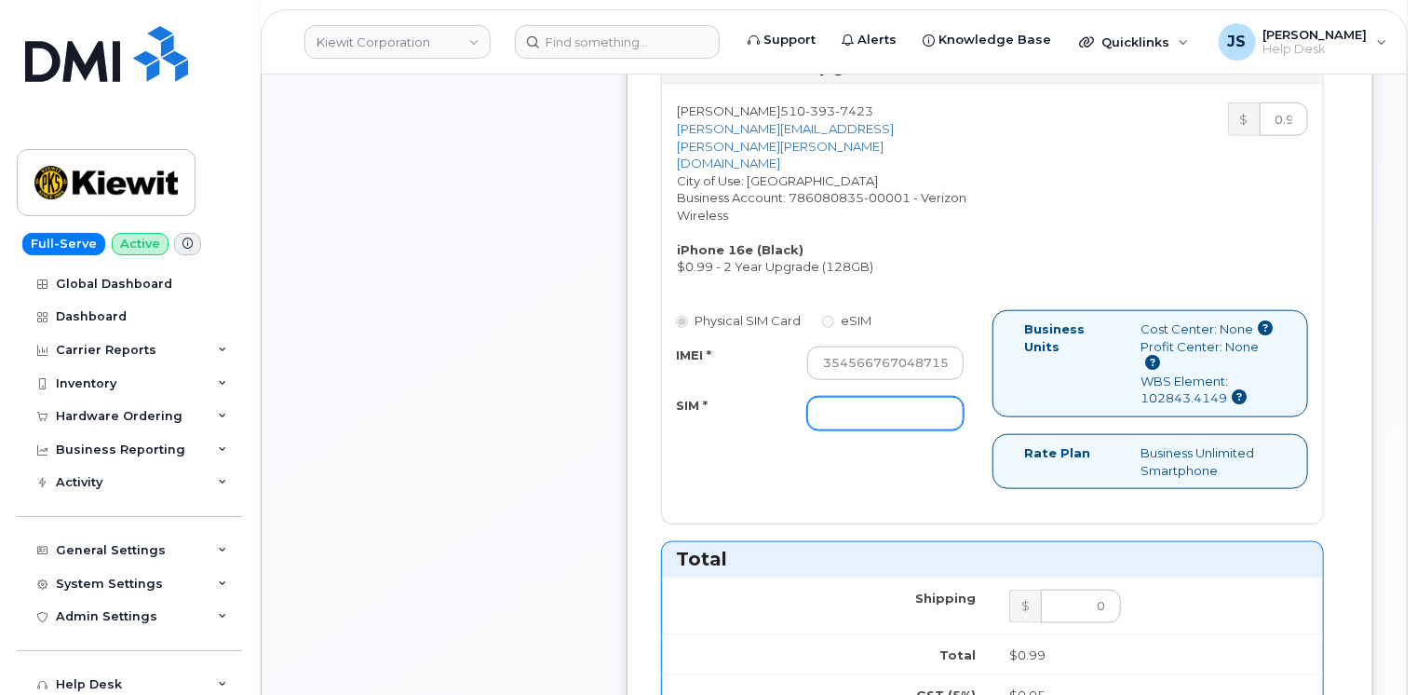
click at [857, 397] on input "SIM *" at bounding box center [885, 414] width 156 height 34
type input "n/a"
click at [711, 385] on div "Physical SIM Card eSIM IMEI * 354566767048715 SIM * n/a" at bounding box center [827, 379] width 331 height 138
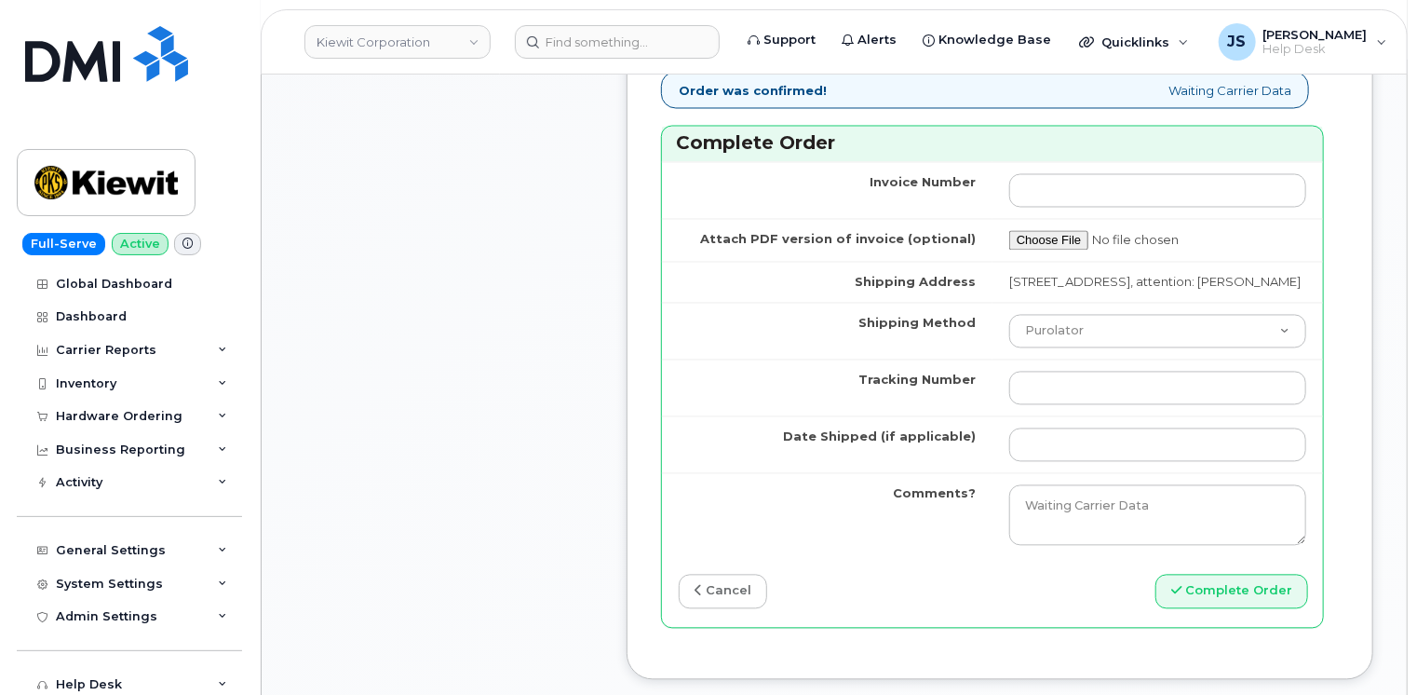
scroll to position [1769, 0]
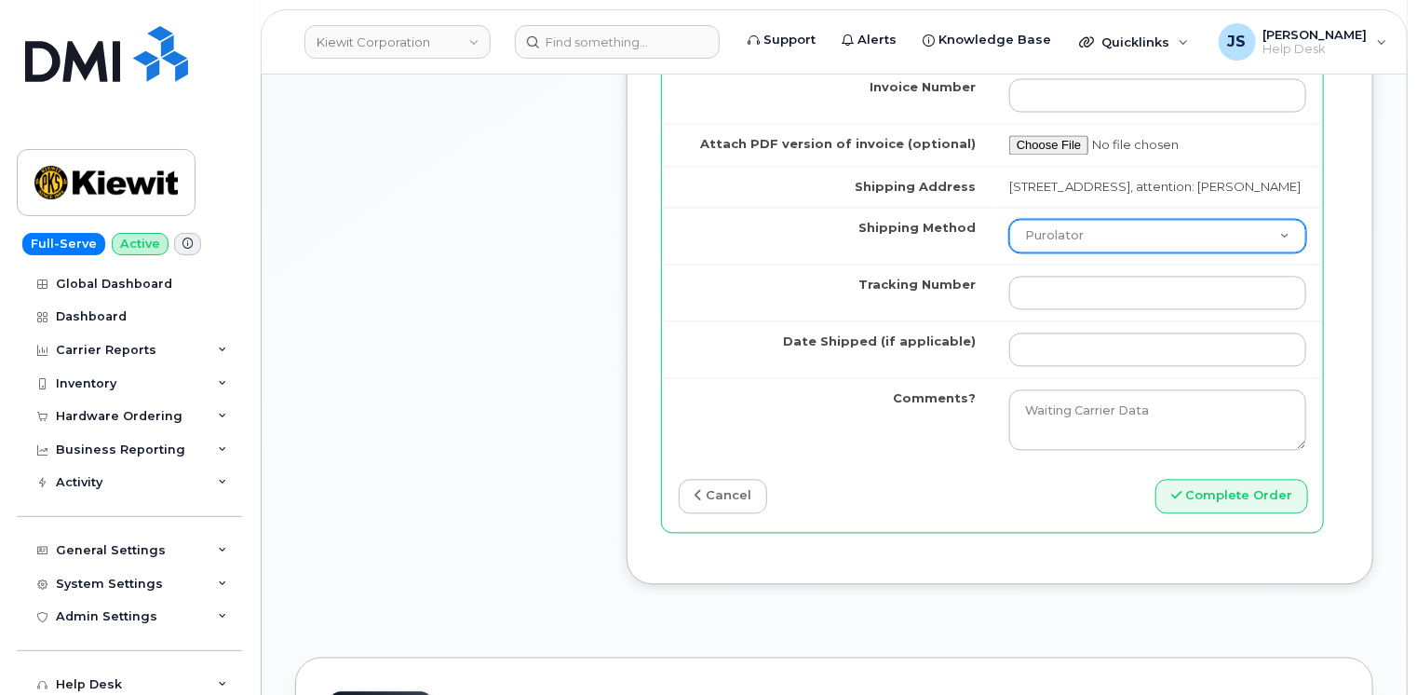
click at [1070, 220] on select "Purolator UPS FedEx Canada Post Courier Other Drop Off Pick Up" at bounding box center [1157, 237] width 297 height 34
select select "UPS"
click at [1009, 220] on select "Purolator UPS FedEx Canada Post Courier Other Drop Off Pick Up" at bounding box center [1157, 237] width 297 height 34
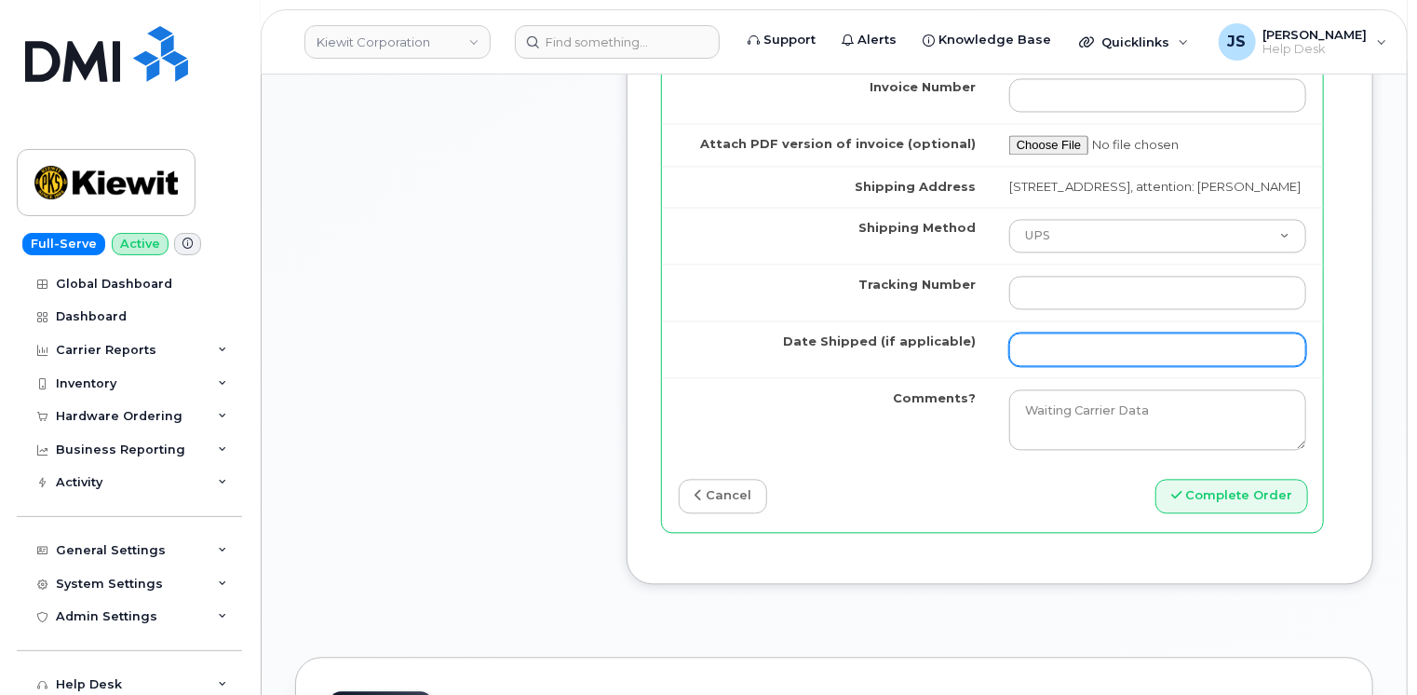
click at [1068, 333] on input "Date Shipped (if applicable)" at bounding box center [1157, 350] width 297 height 34
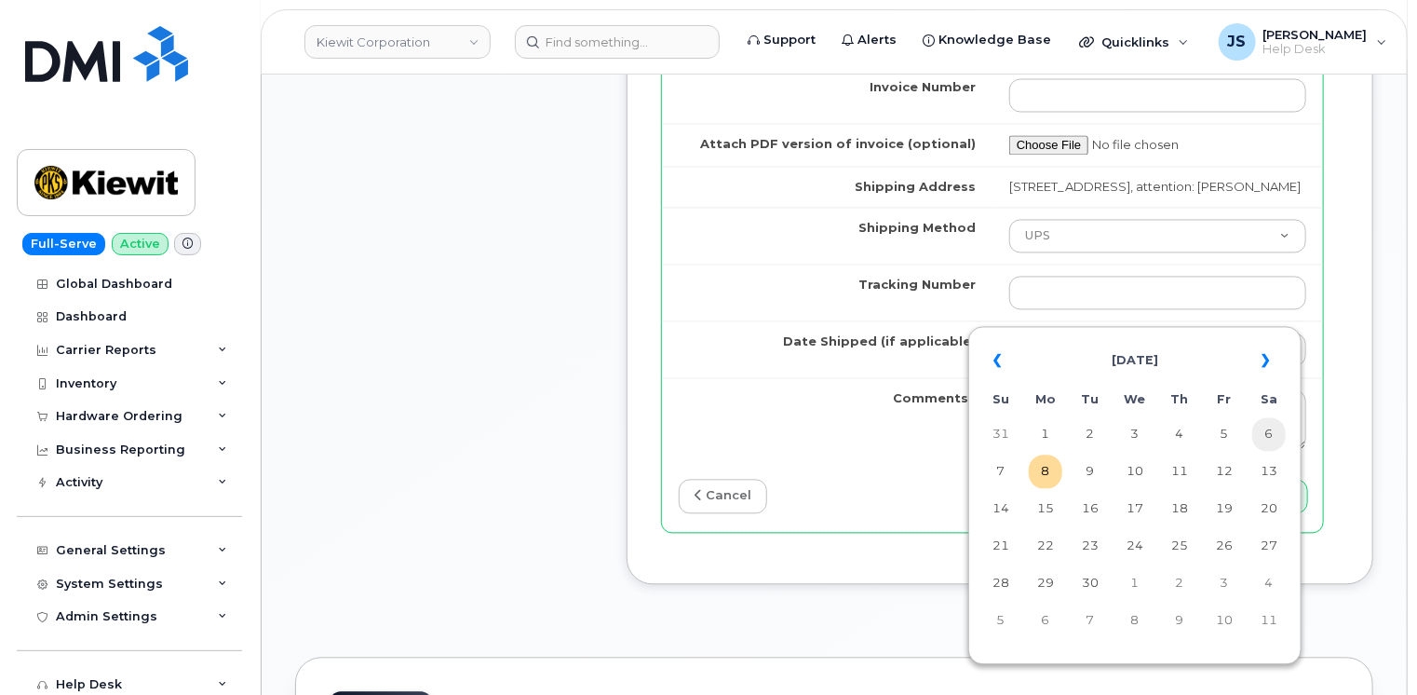
click at [1269, 434] on td "6" at bounding box center [1269, 435] width 34 height 34
type input "[DATE]"
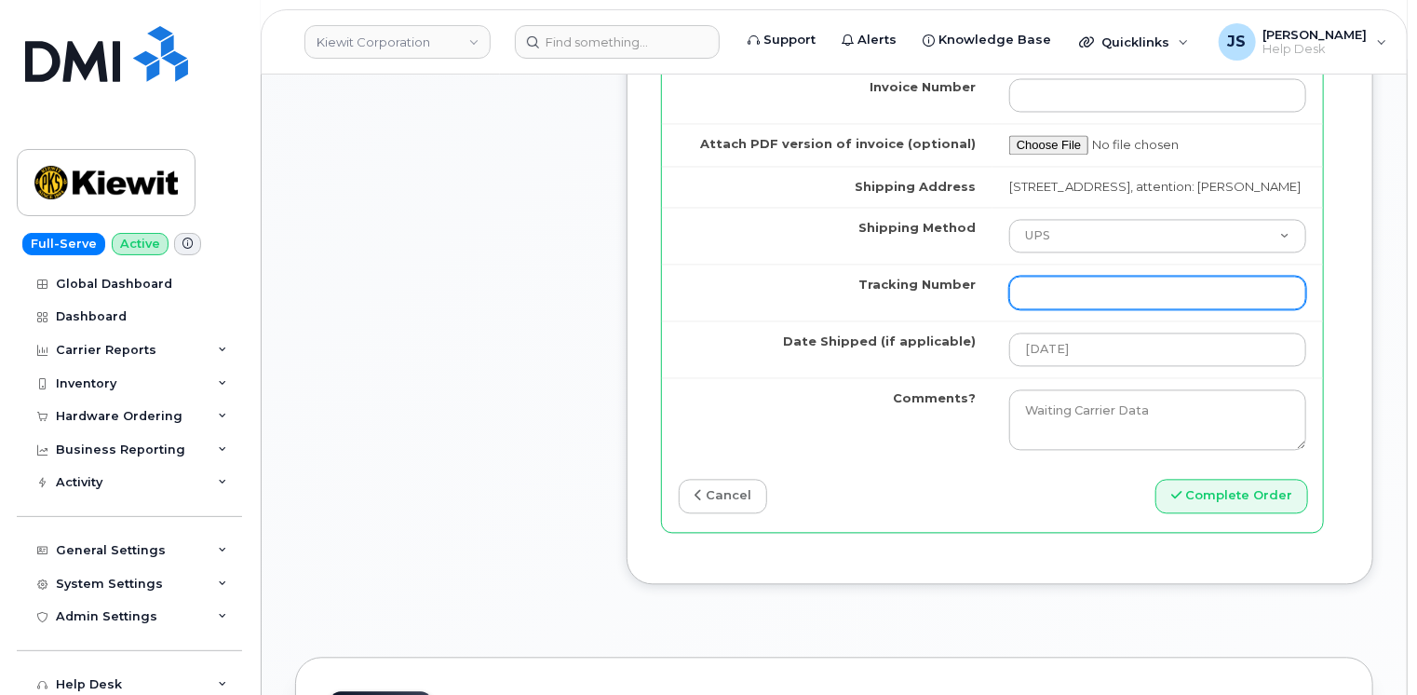
paste input "1ZHF12012915515025"
click at [1216, 277] on input "1ZHF12012915515025/" at bounding box center [1157, 294] width 297 height 34
paste input "1Z4367572433606304"
type input "1ZHF12012915515025/1Z4367572433606304"
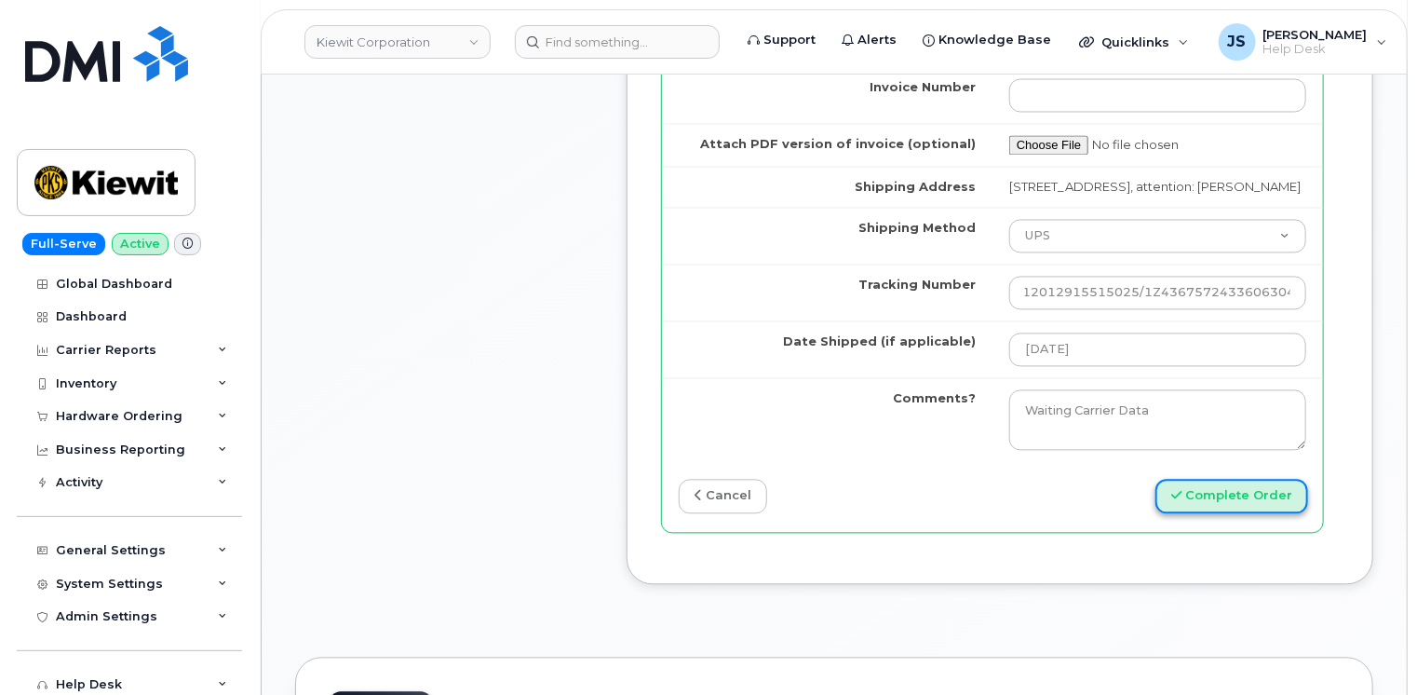
click at [1202, 479] on button "Complete Order" at bounding box center [1231, 496] width 153 height 34
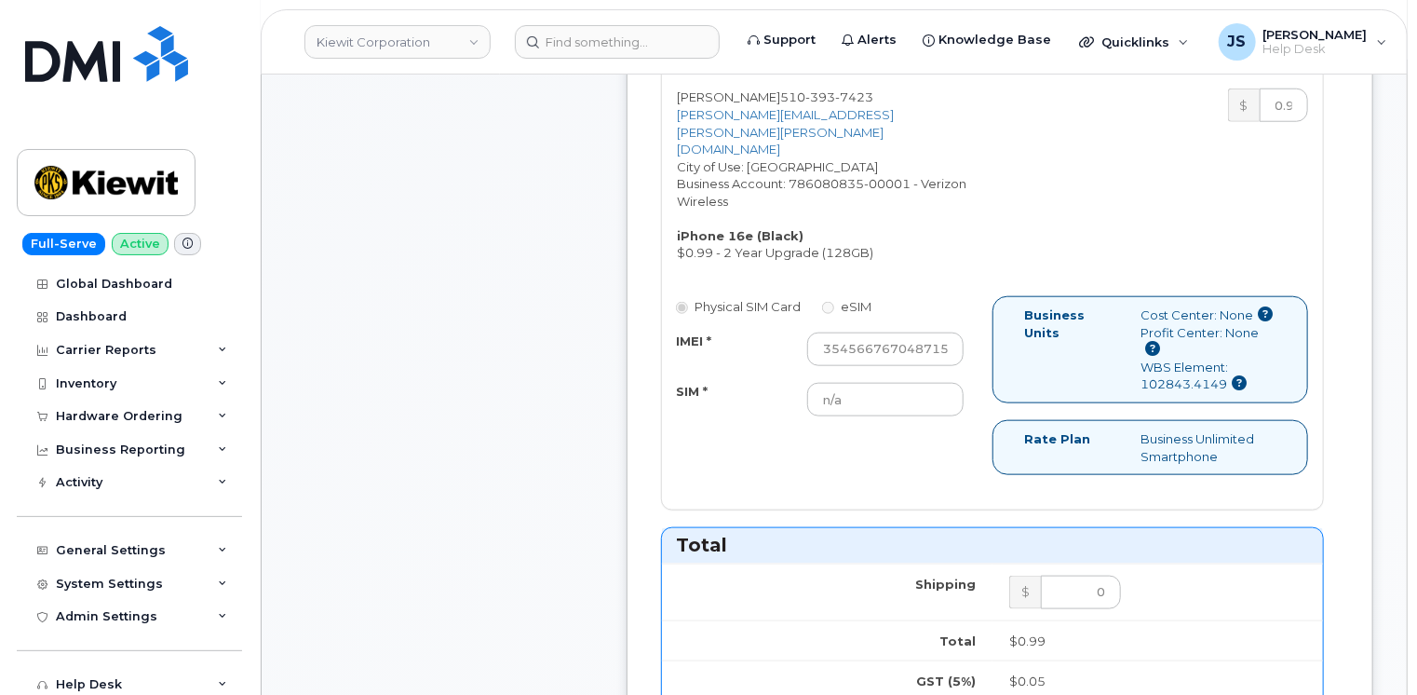
scroll to position [745, 0]
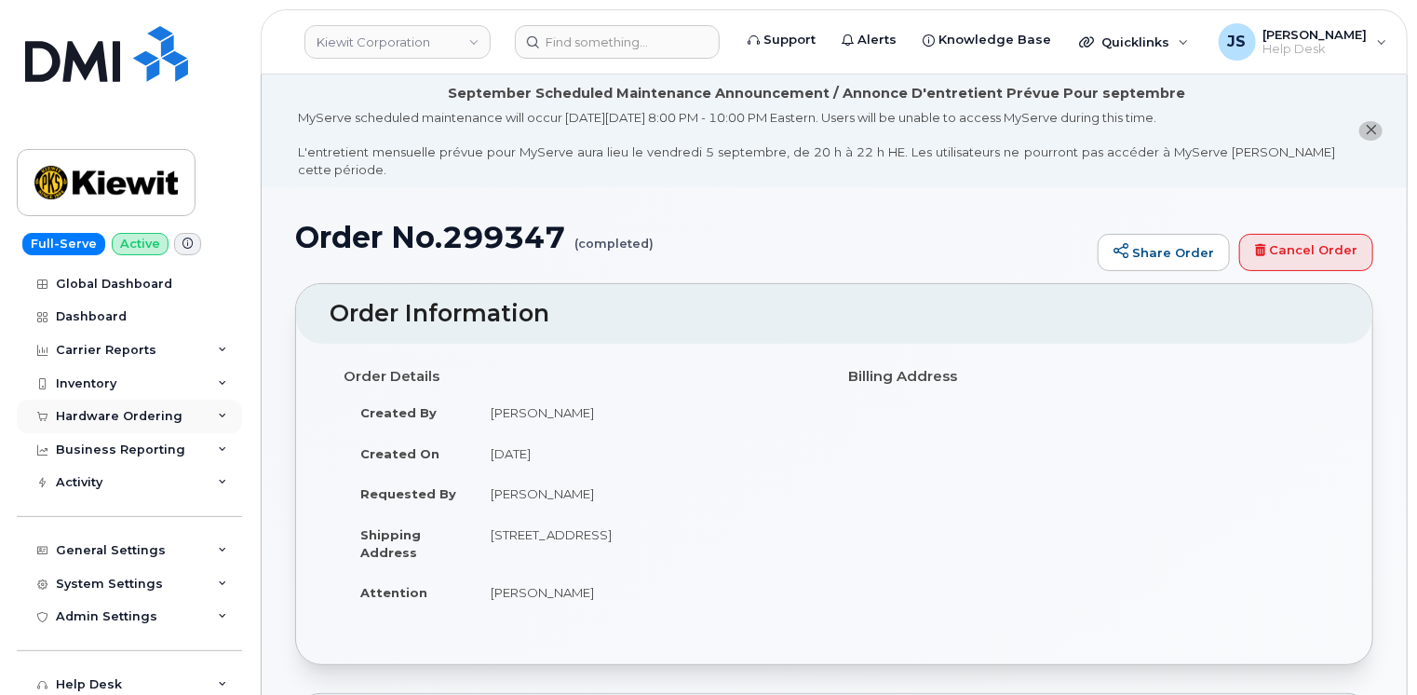
click at [218, 414] on icon at bounding box center [222, 416] width 9 height 9
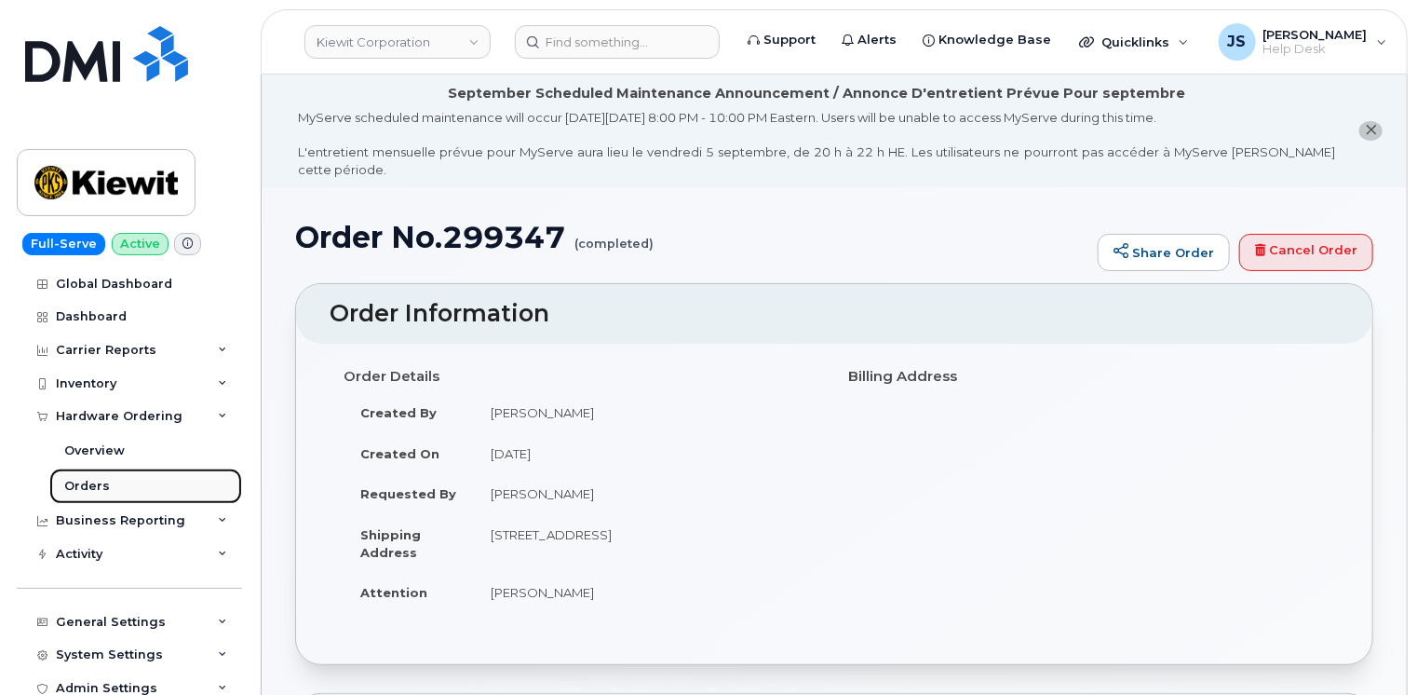
click at [97, 486] on div "Orders" at bounding box center [87, 486] width 46 height 17
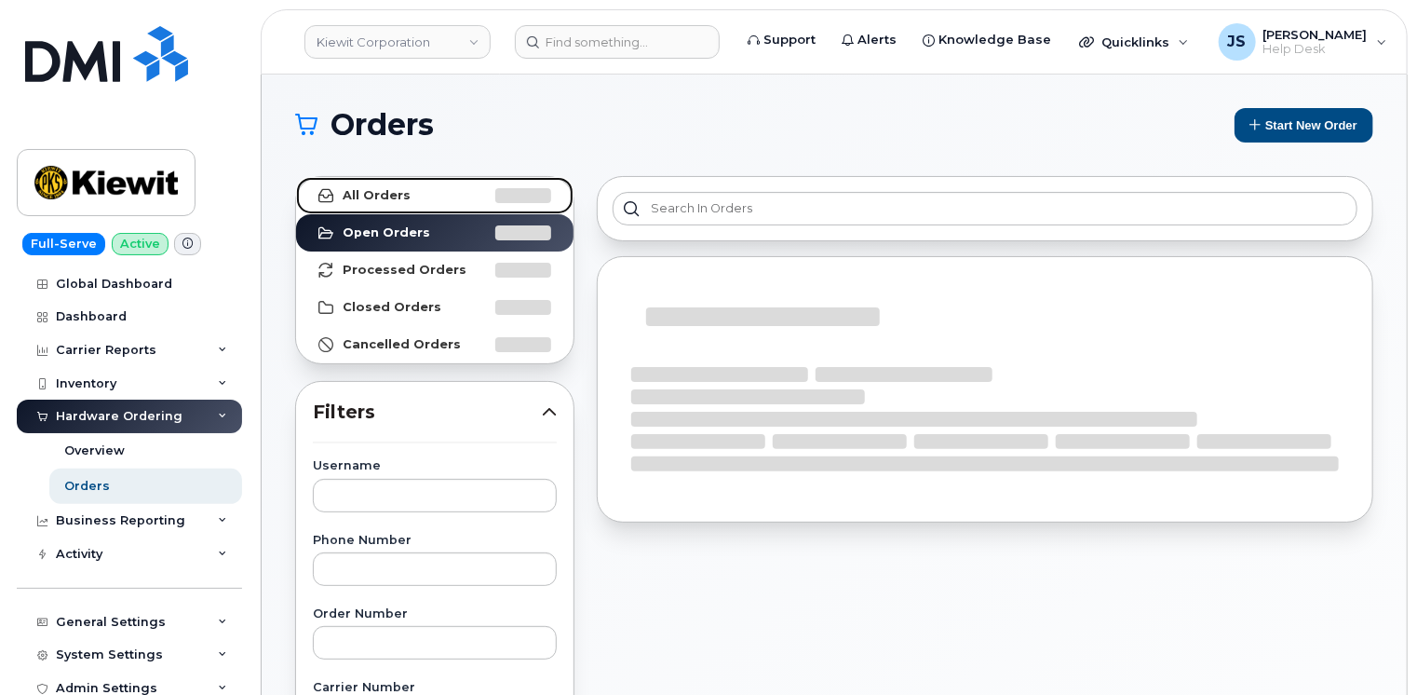
click at [358, 194] on strong "All Orders" at bounding box center [377, 195] width 68 height 15
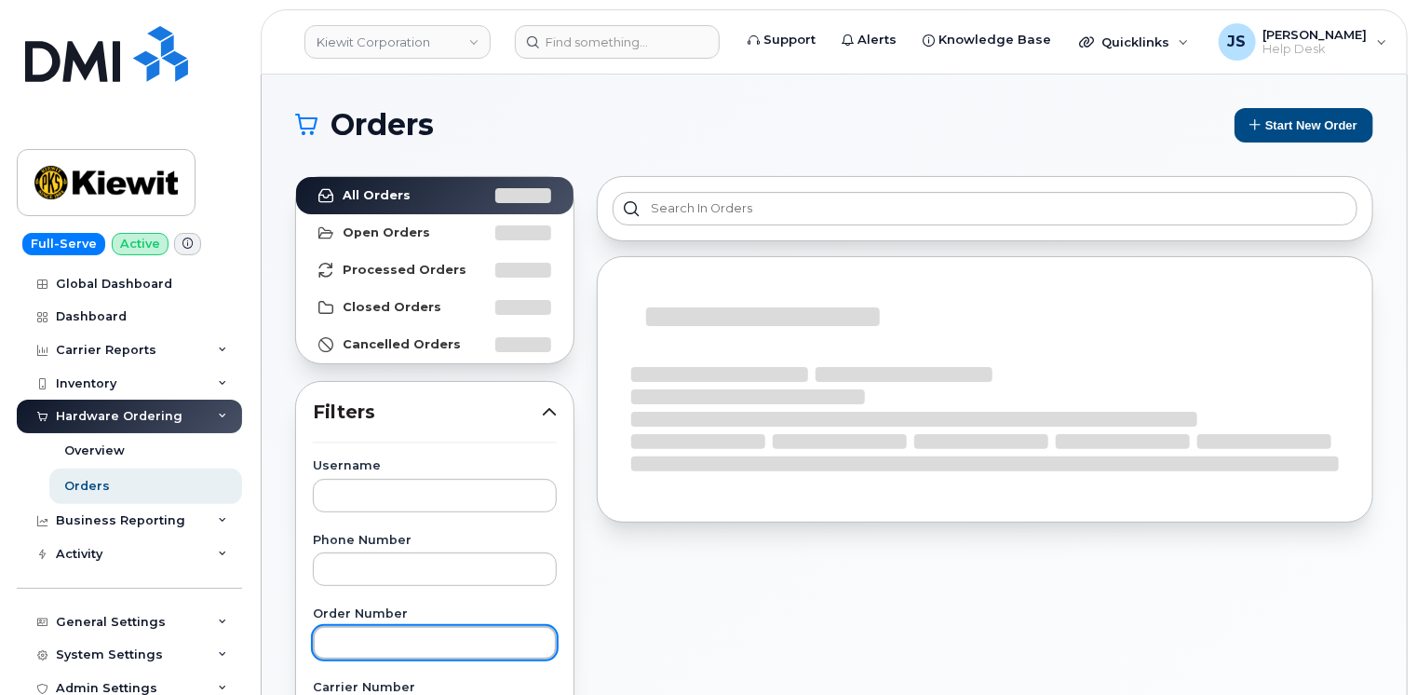
click at [389, 641] on input "text" at bounding box center [435, 643] width 244 height 34
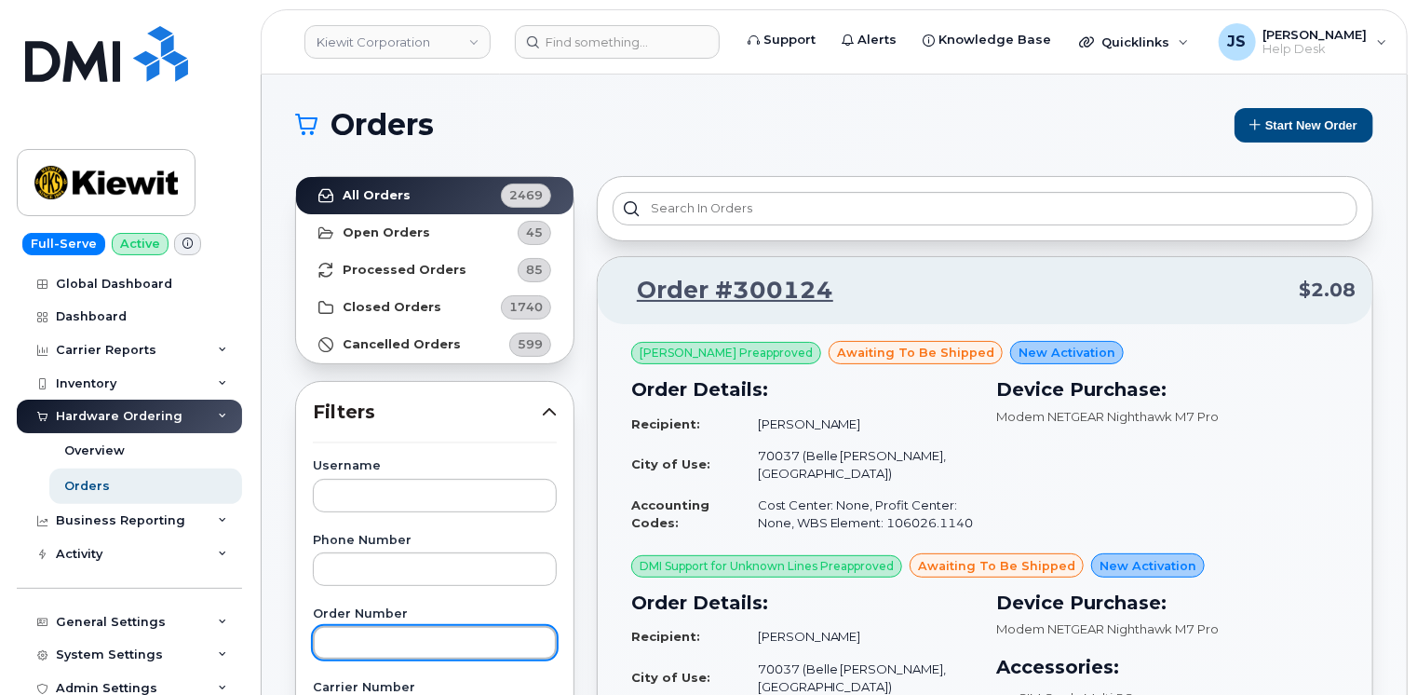
paste input "298992"
type input "298992"
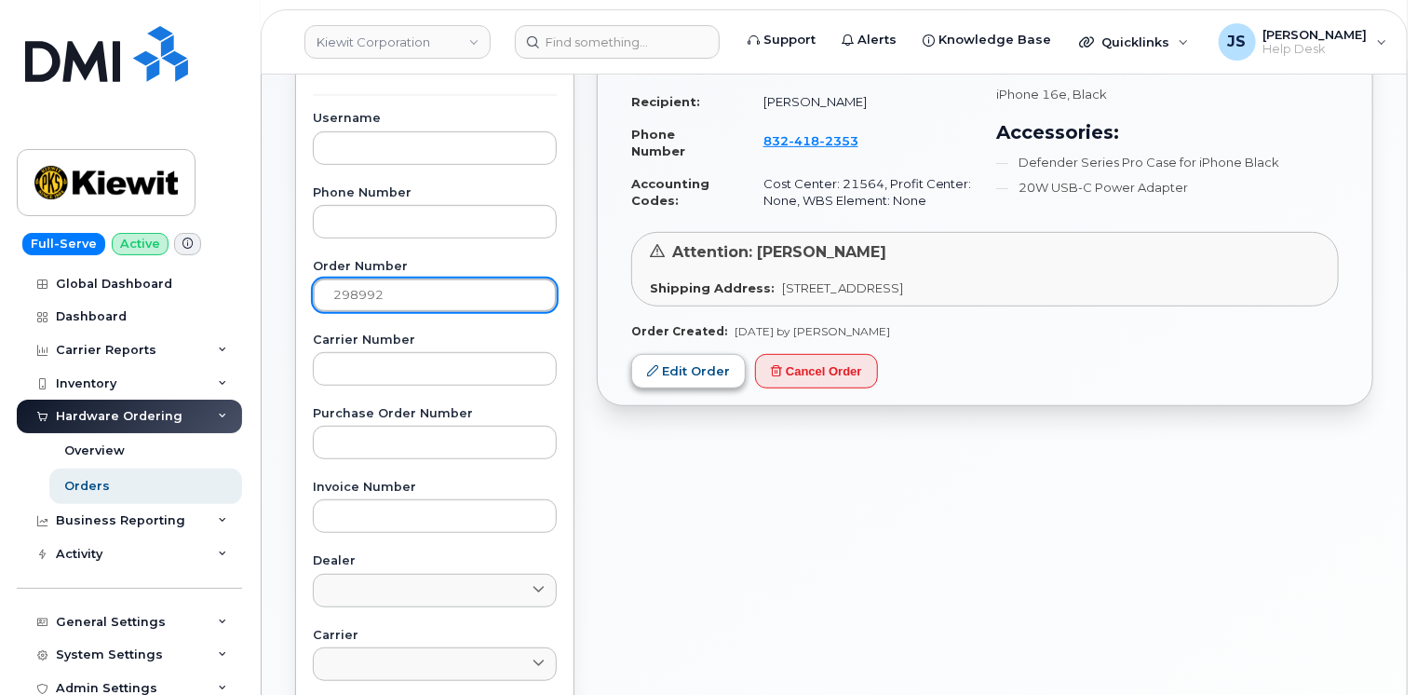
scroll to position [372, 0]
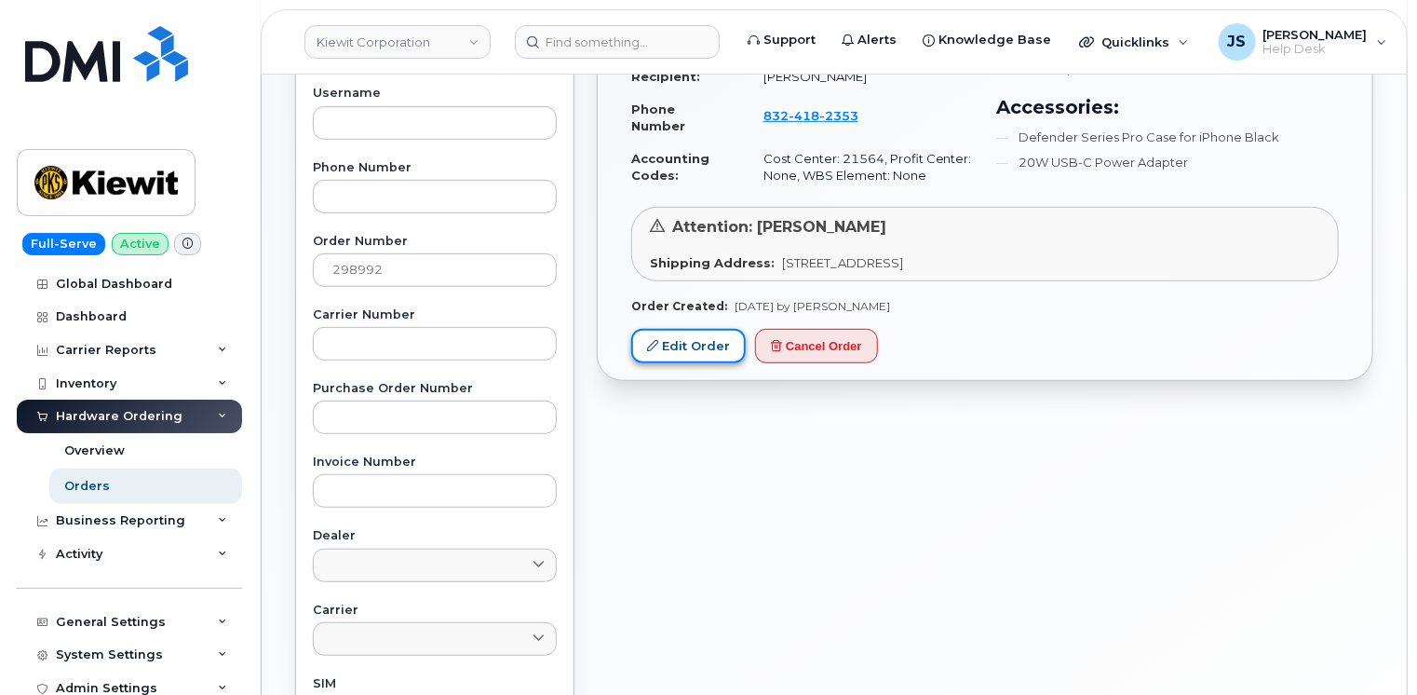
click at [675, 352] on link "Edit Order" at bounding box center [688, 346] width 115 height 34
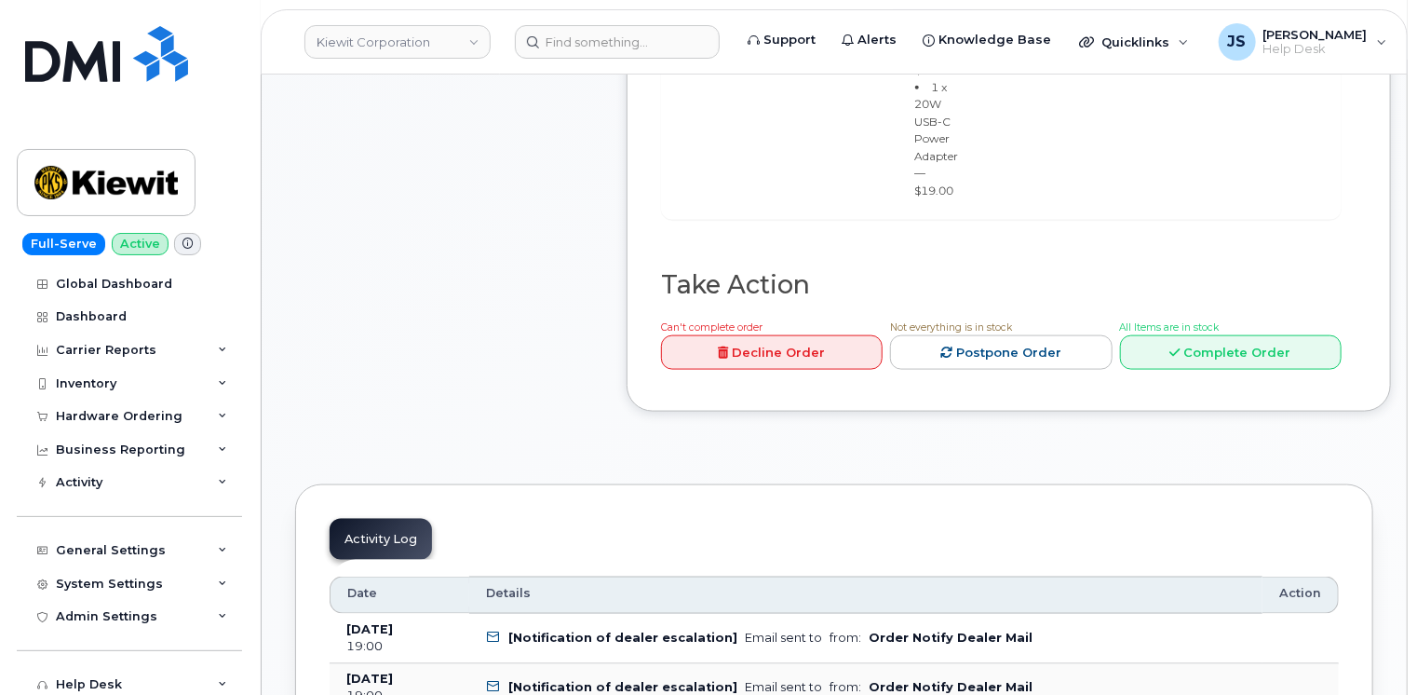
scroll to position [1117, 0]
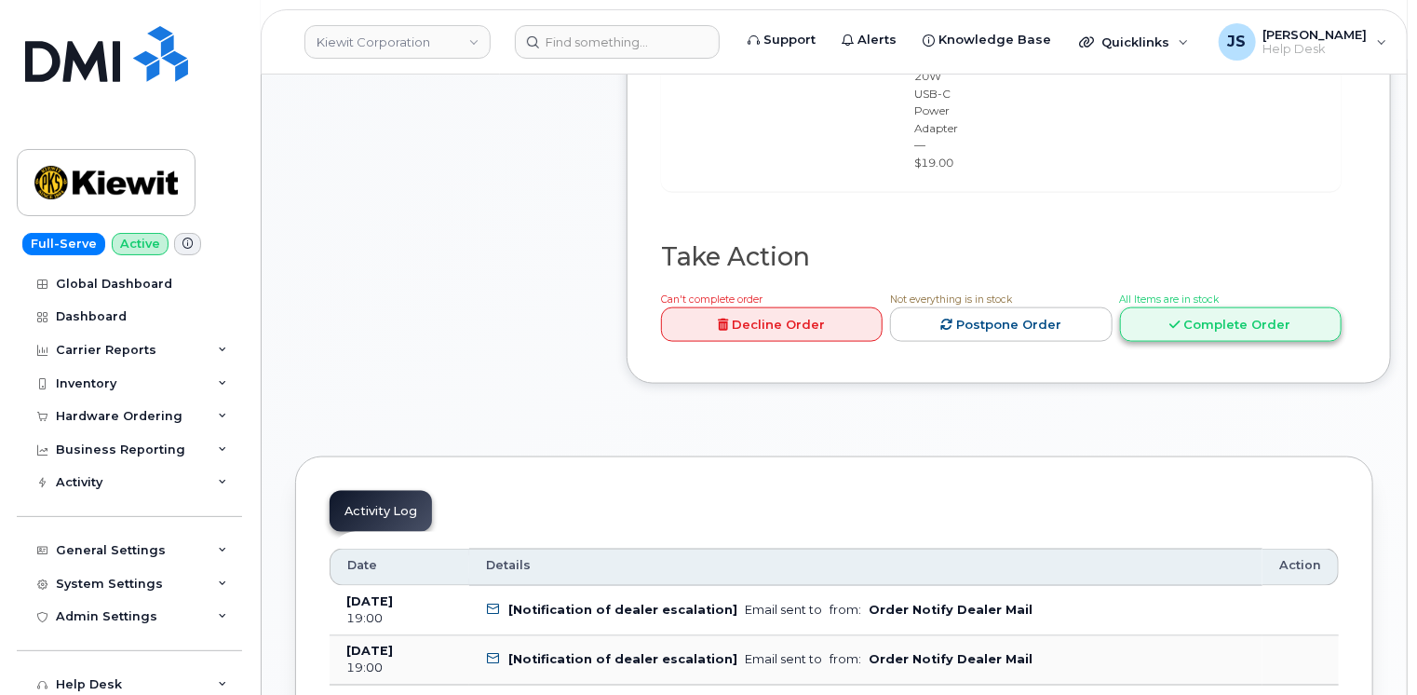
click at [1269, 307] on link "Complete Order" at bounding box center [1231, 324] width 222 height 34
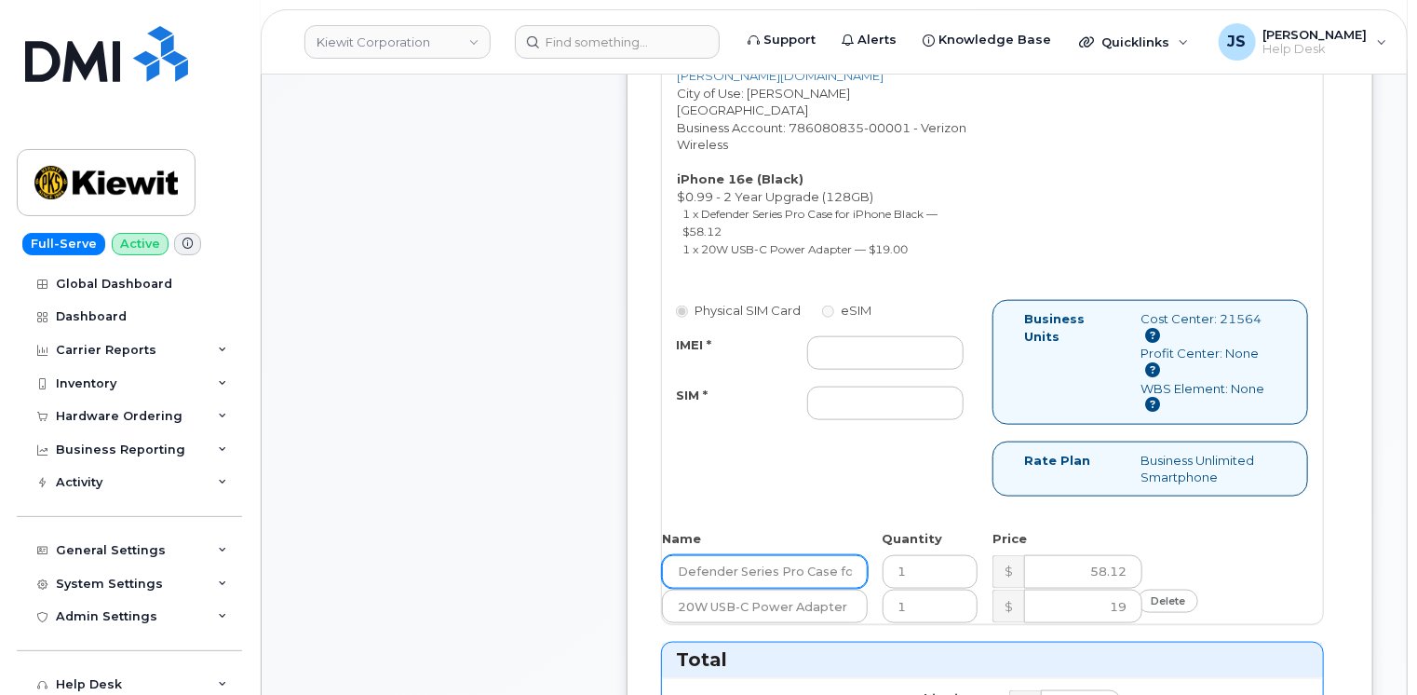
scroll to position [838, 0]
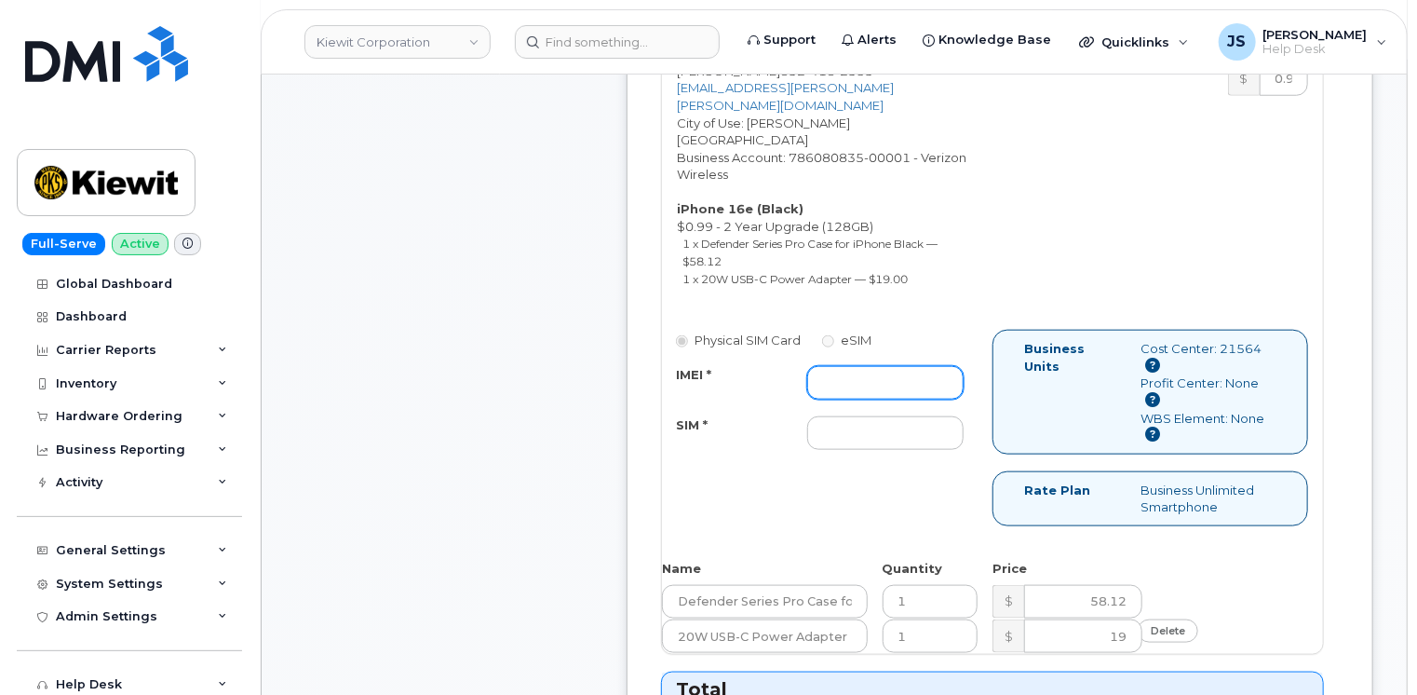
paste input "354566769651953"
type input "354566769651953"
click at [841, 416] on input "SIM *" at bounding box center [885, 433] width 156 height 34
type input "N/A"
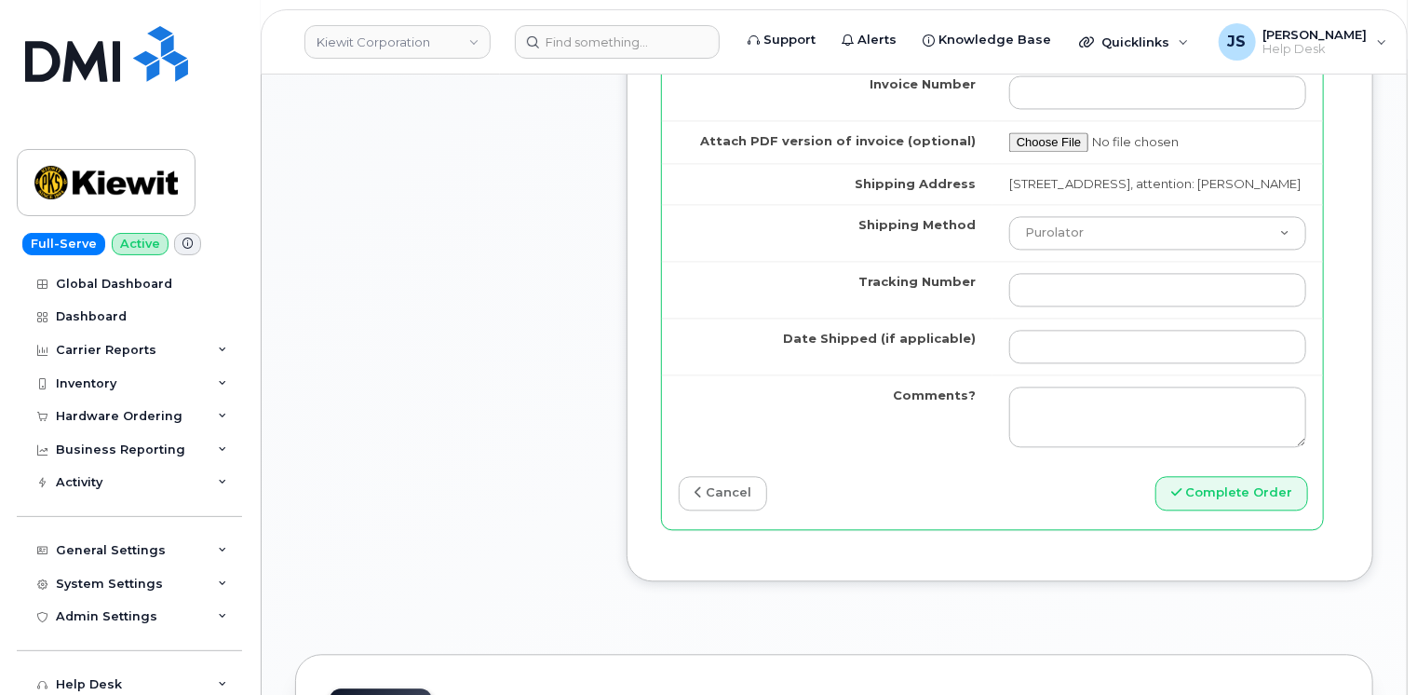
scroll to position [1862, 0]
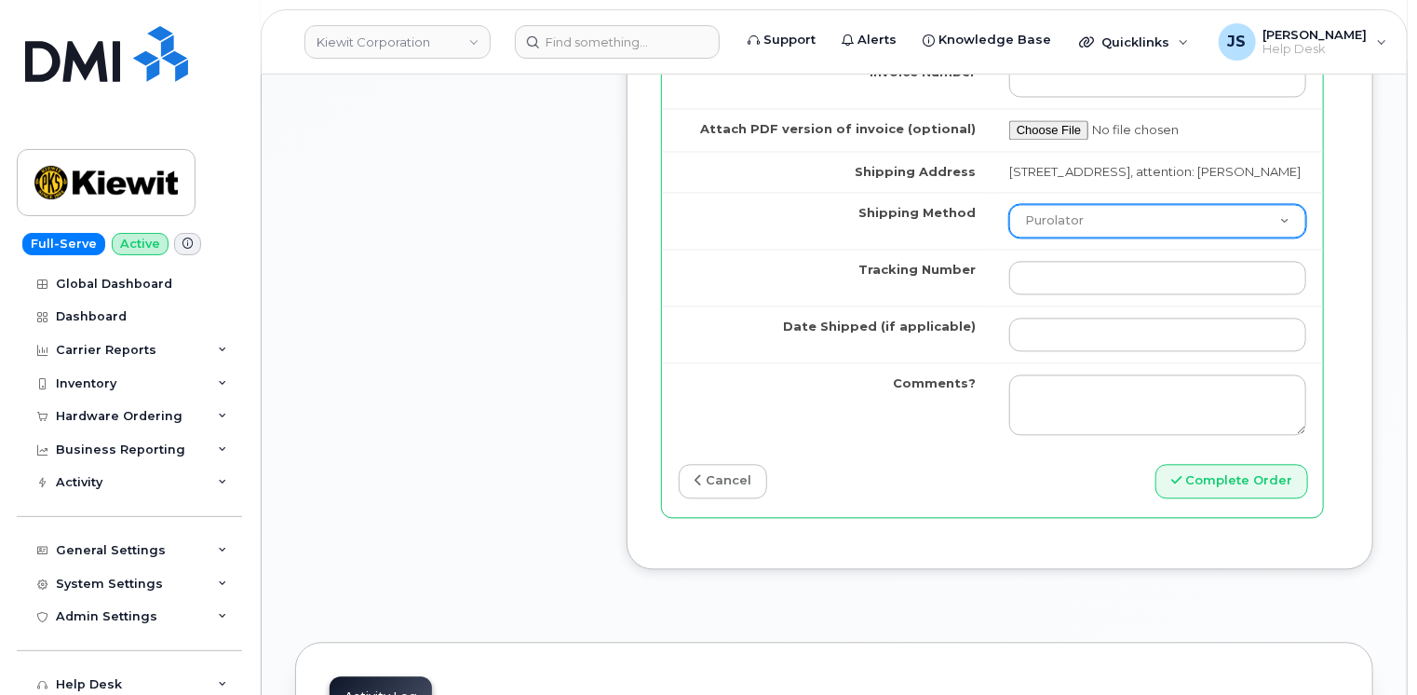
click at [1151, 227] on select "Purolator UPS FedEx Canada Post Courier Other Drop Off Pick Up" at bounding box center [1157, 221] width 297 height 34
select select "UPS"
click at [1009, 214] on select "Purolator UPS FedEx Canada Post Courier Other Drop Off Pick Up" at bounding box center [1157, 221] width 297 height 34
click at [1060, 233] on select "Purolator UPS FedEx Canada Post Courier Other Drop Off Pick Up" at bounding box center [1157, 221] width 297 height 34
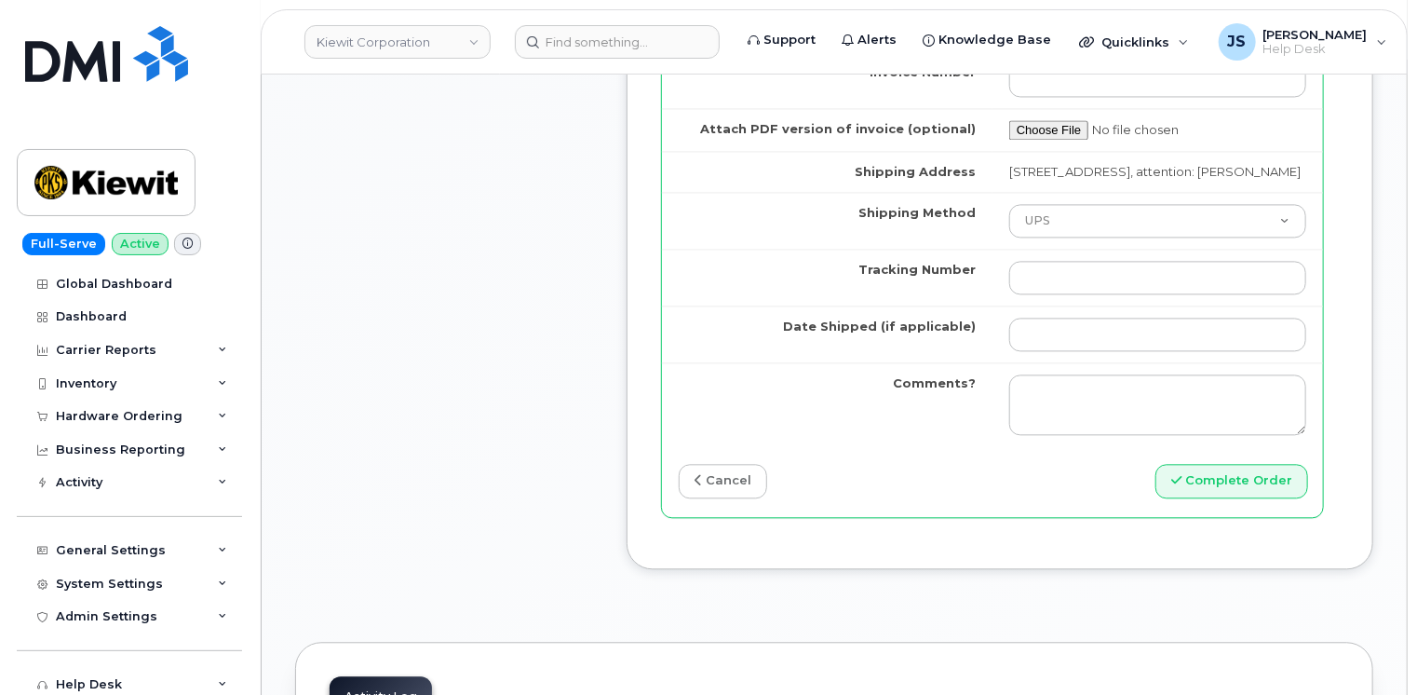
click at [959, 278] on label "Tracking Number" at bounding box center [916, 270] width 117 height 18
click at [1009, 287] on input "Tracking Number" at bounding box center [1157, 278] width 297 height 34
paste input "1ZK5847H4220887720"
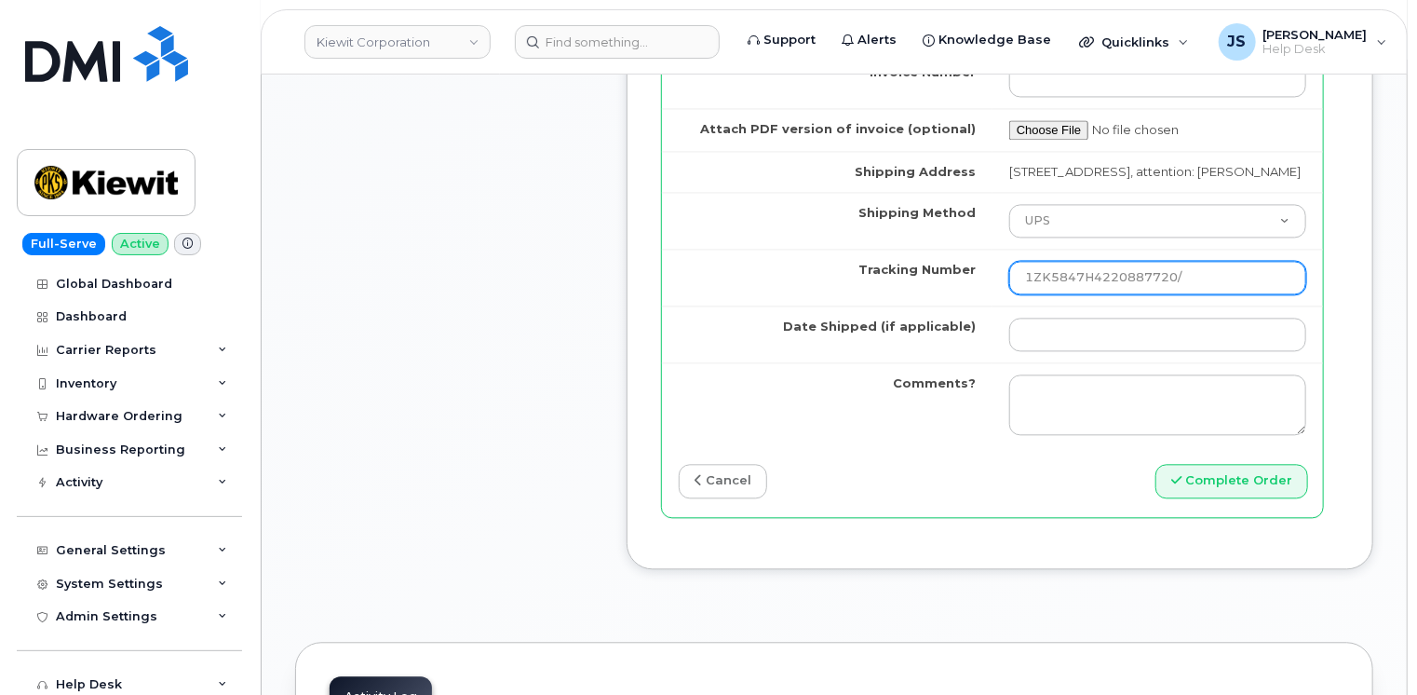
click at [1235, 289] on input "1ZK5847H4220887720/" at bounding box center [1157, 278] width 297 height 34
paste input "1ZHF12012915515516"
type input "1ZK5847H4220887720/1ZHF12012915515516"
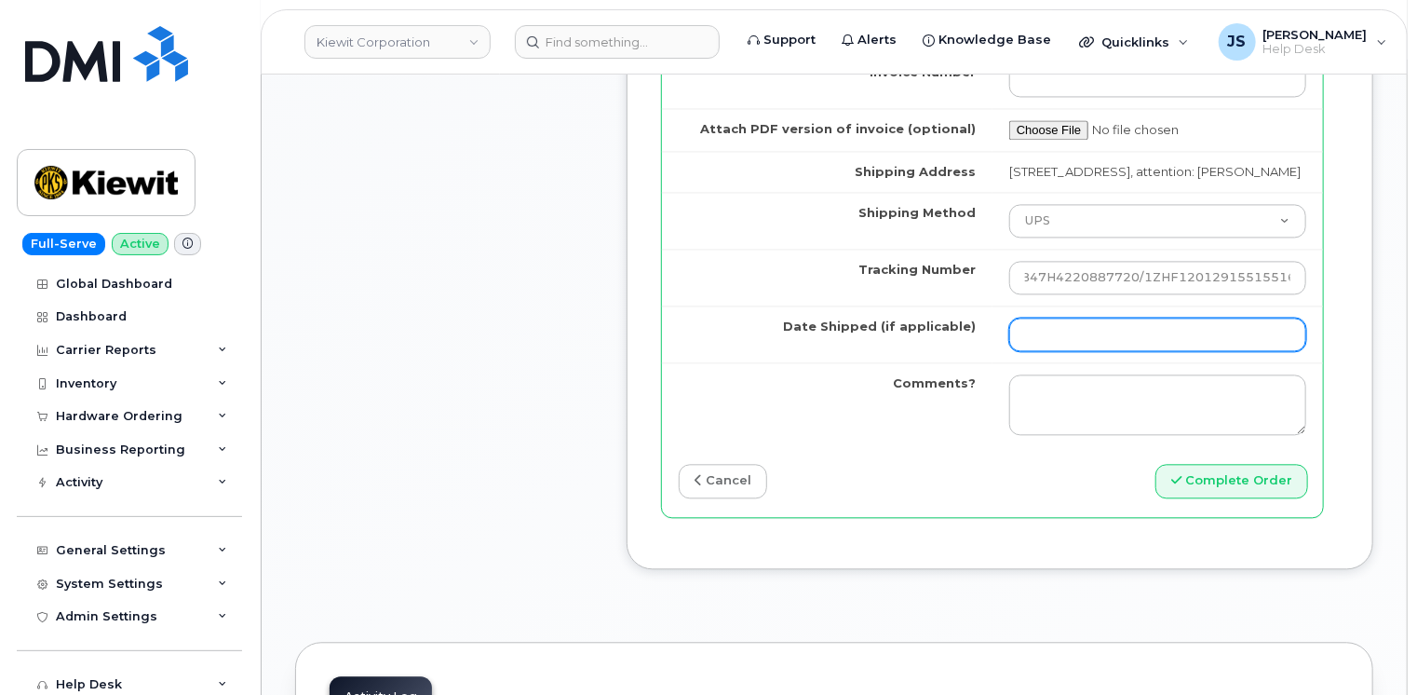
click at [1112, 342] on input "Date Shipped (if applicable)" at bounding box center [1157, 334] width 297 height 34
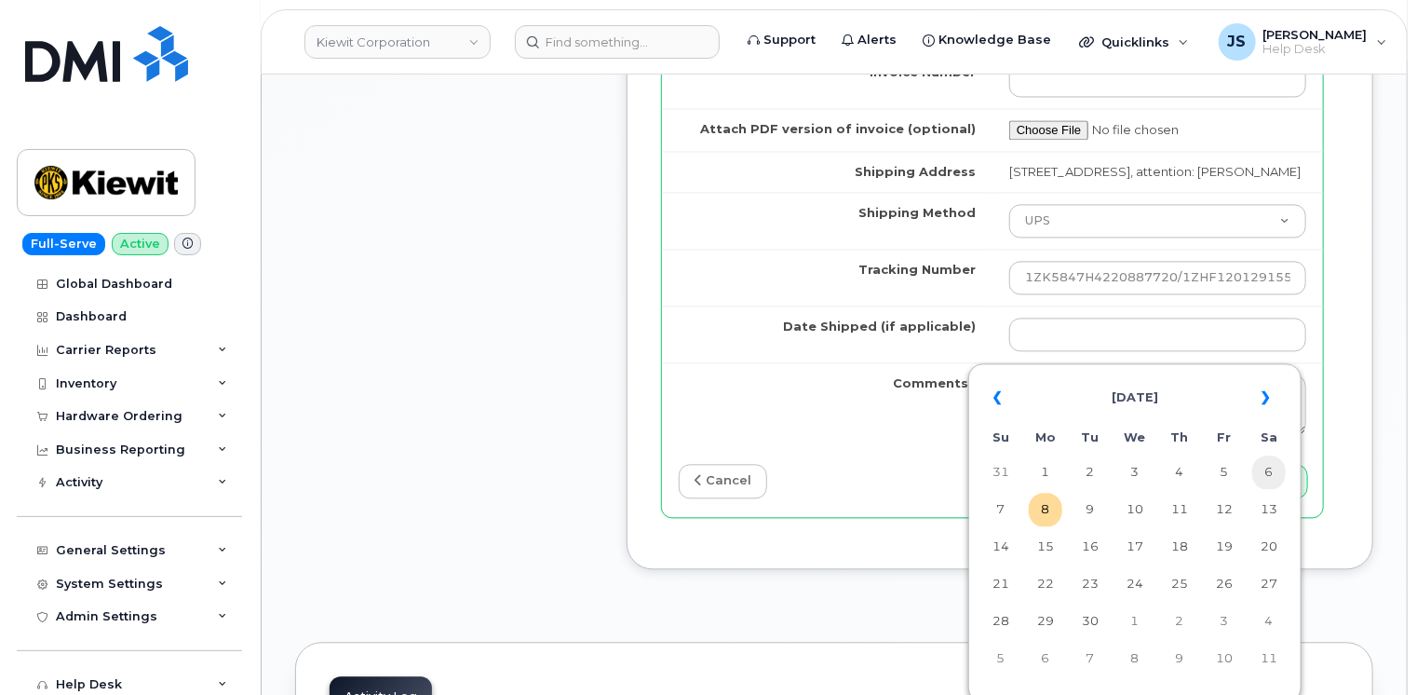
click at [1277, 479] on td "6" at bounding box center [1269, 472] width 34 height 34
type input "2025-09-06"
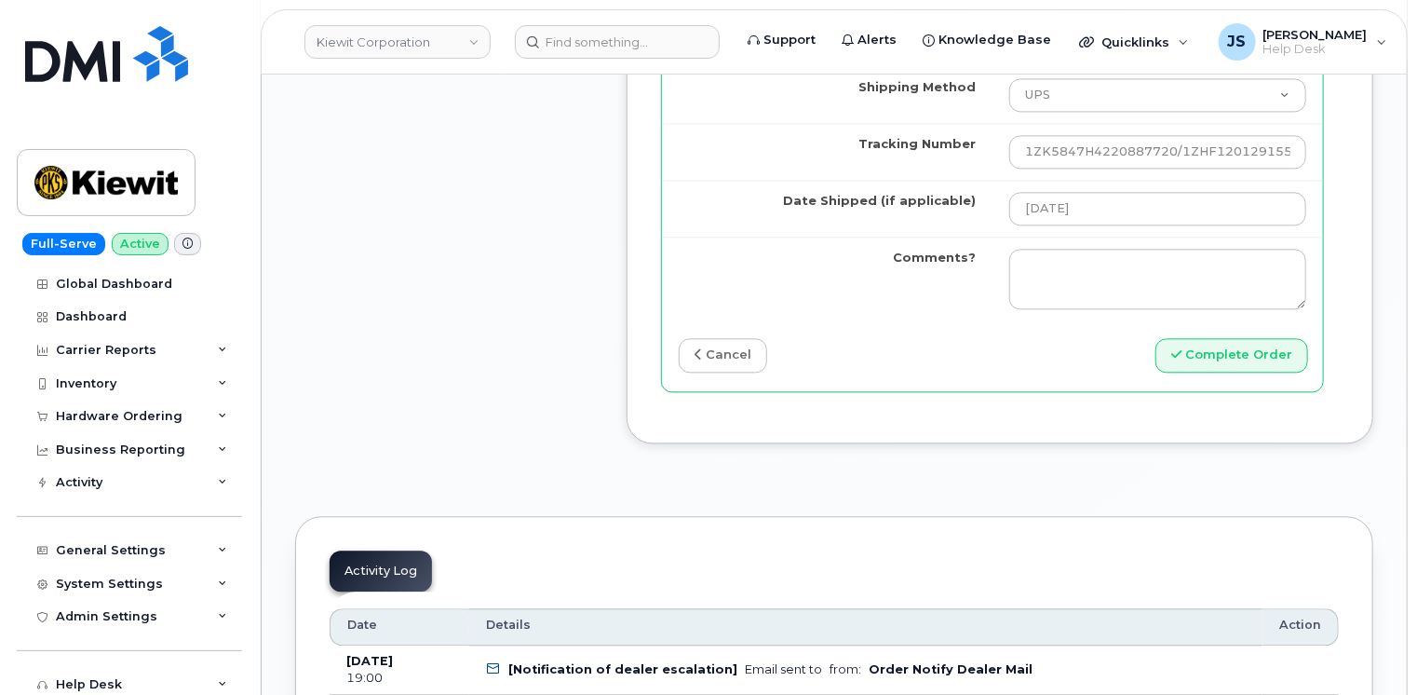
scroll to position [2141, 0]
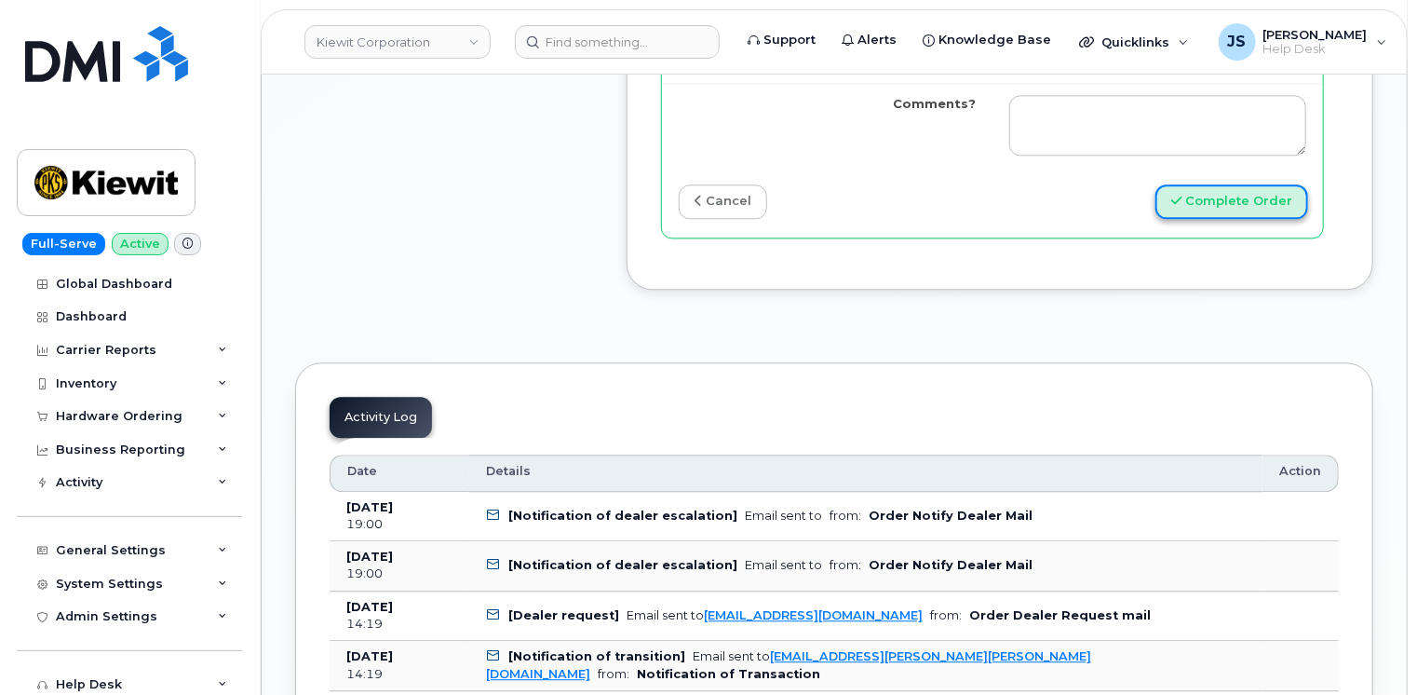
click at [1222, 210] on button "Complete Order" at bounding box center [1231, 201] width 153 height 34
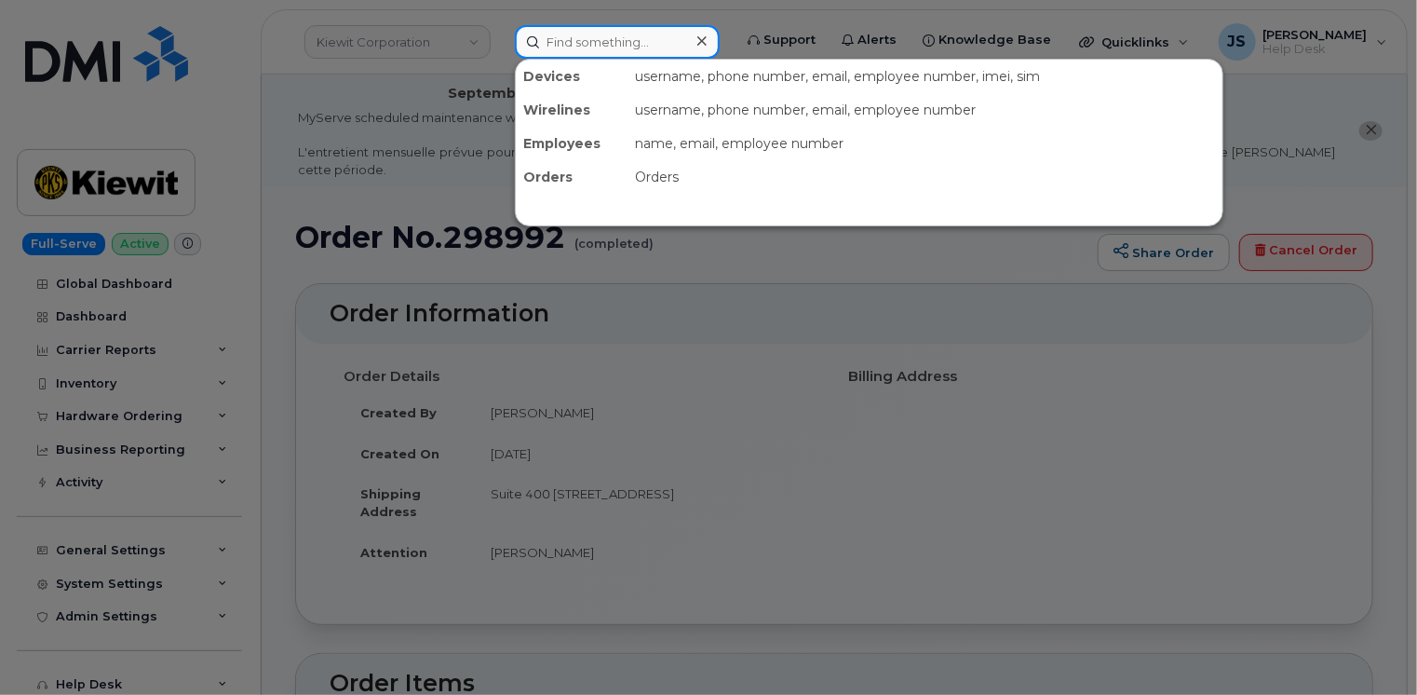
paste input "[PERSON_NAME]"
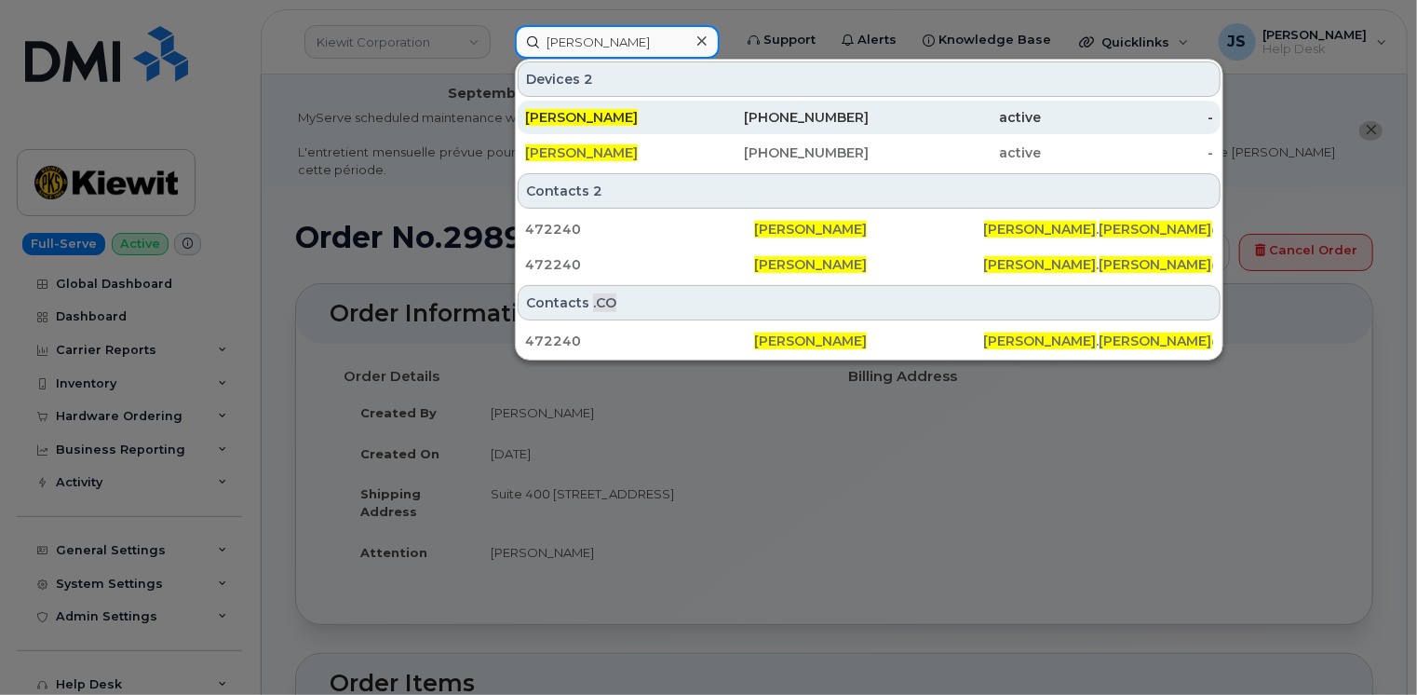
type input "[PERSON_NAME]"
click at [666, 116] on div "[PERSON_NAME]" at bounding box center [611, 117] width 172 height 19
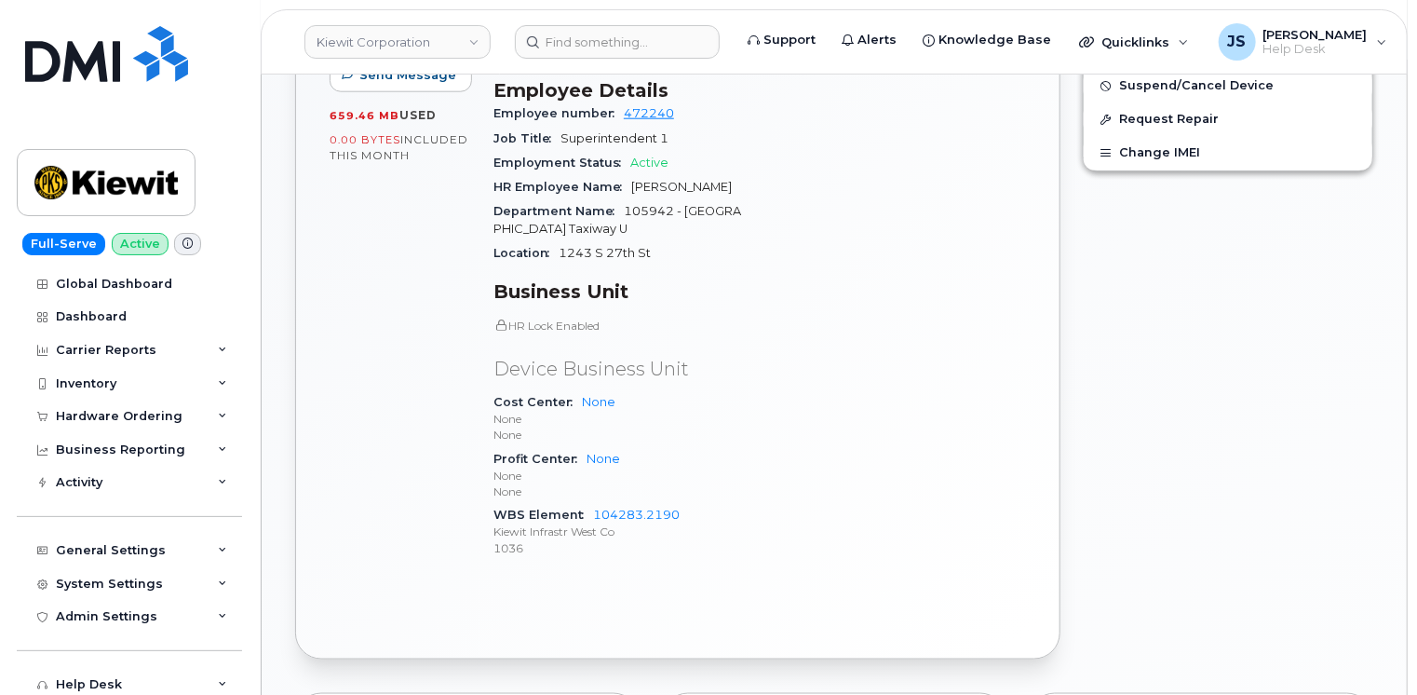
scroll to position [1024, 0]
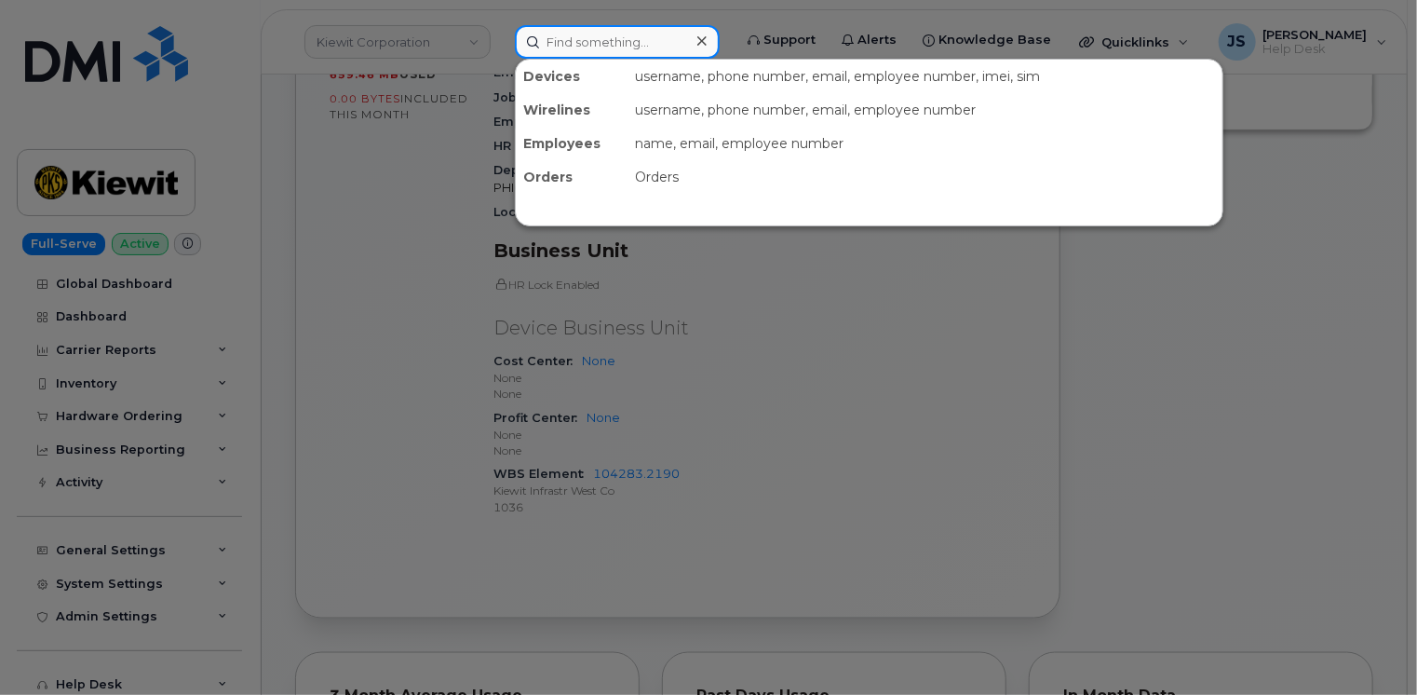
paste input "[PERSON_NAME]"
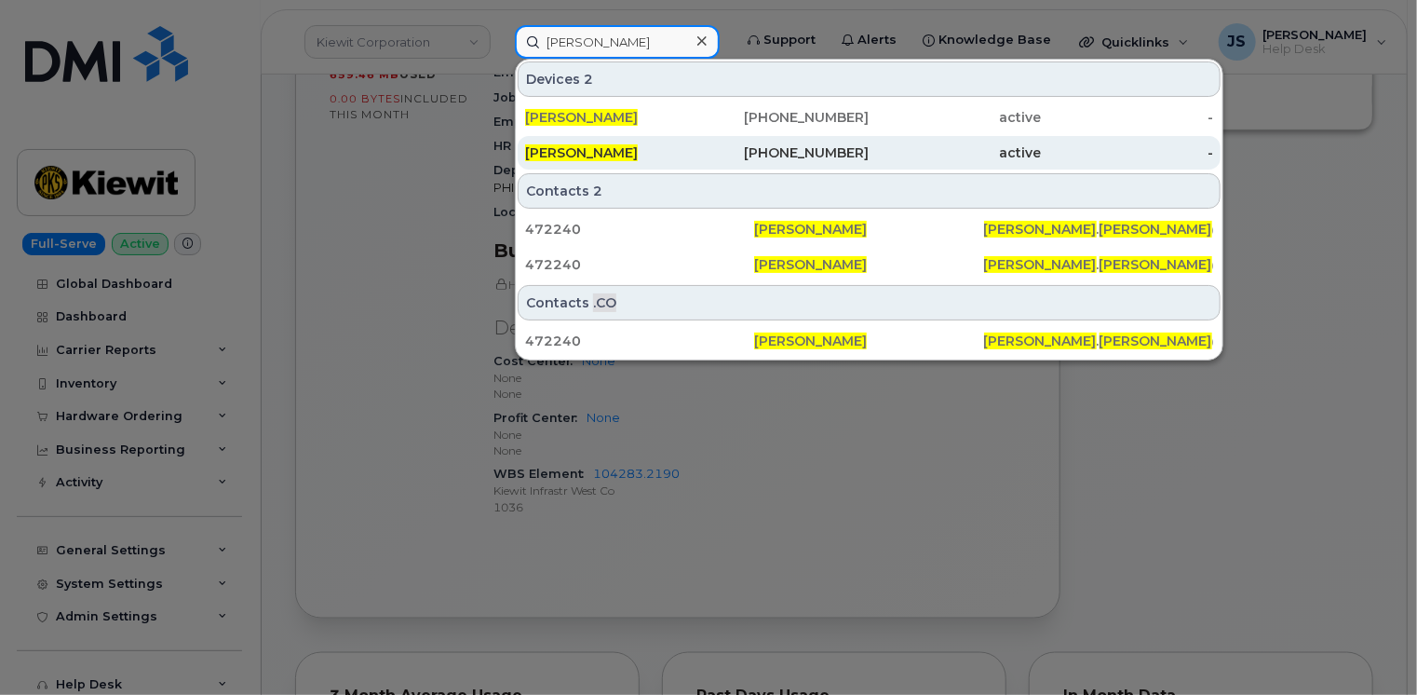
type input "[PERSON_NAME]"
click at [634, 157] on div "[PERSON_NAME]" at bounding box center [611, 152] width 172 height 19
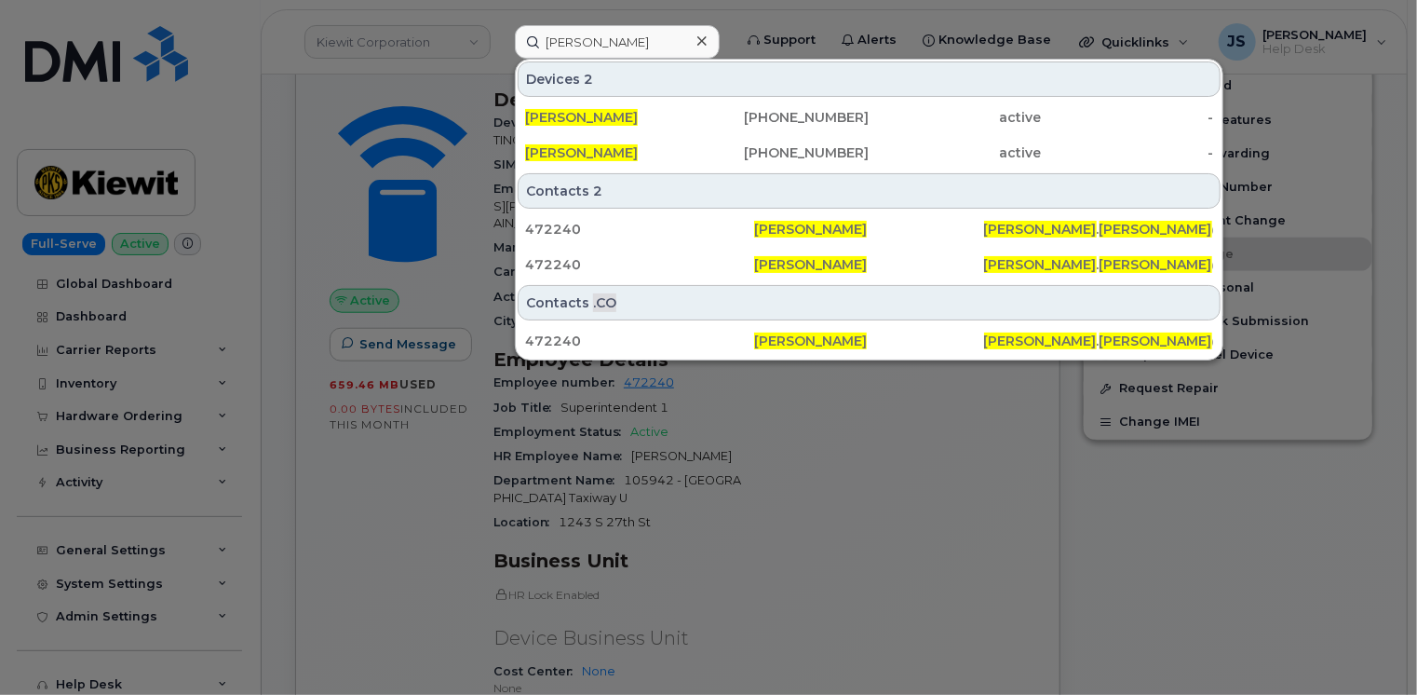
scroll to position [466, 0]
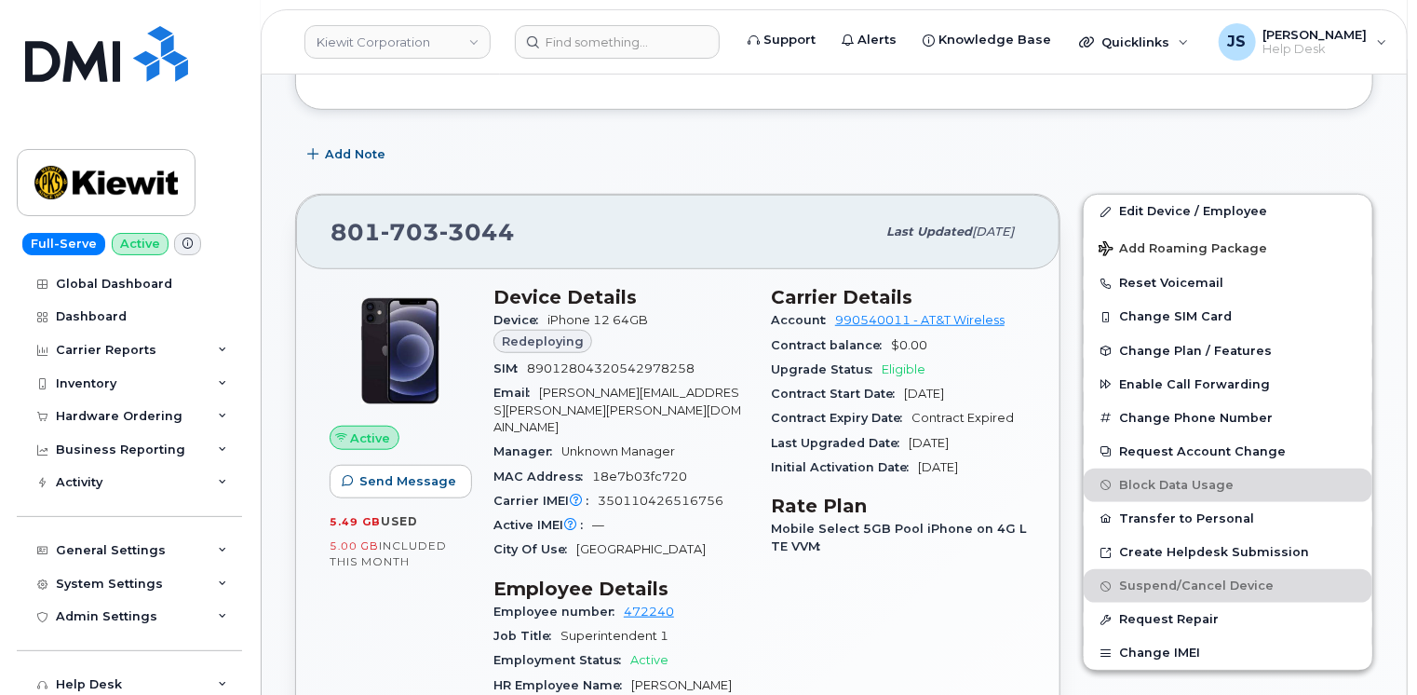
scroll to position [559, 0]
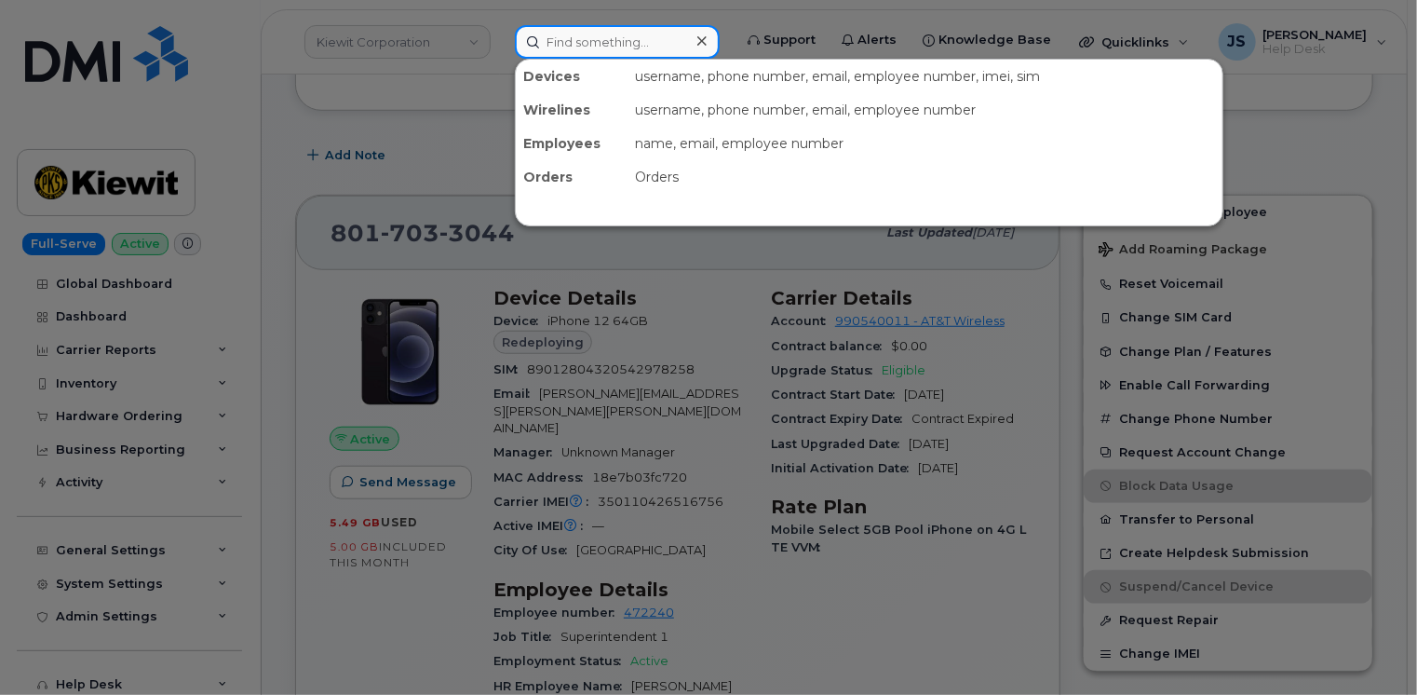
paste input "3672215044"
type input "3672215044"
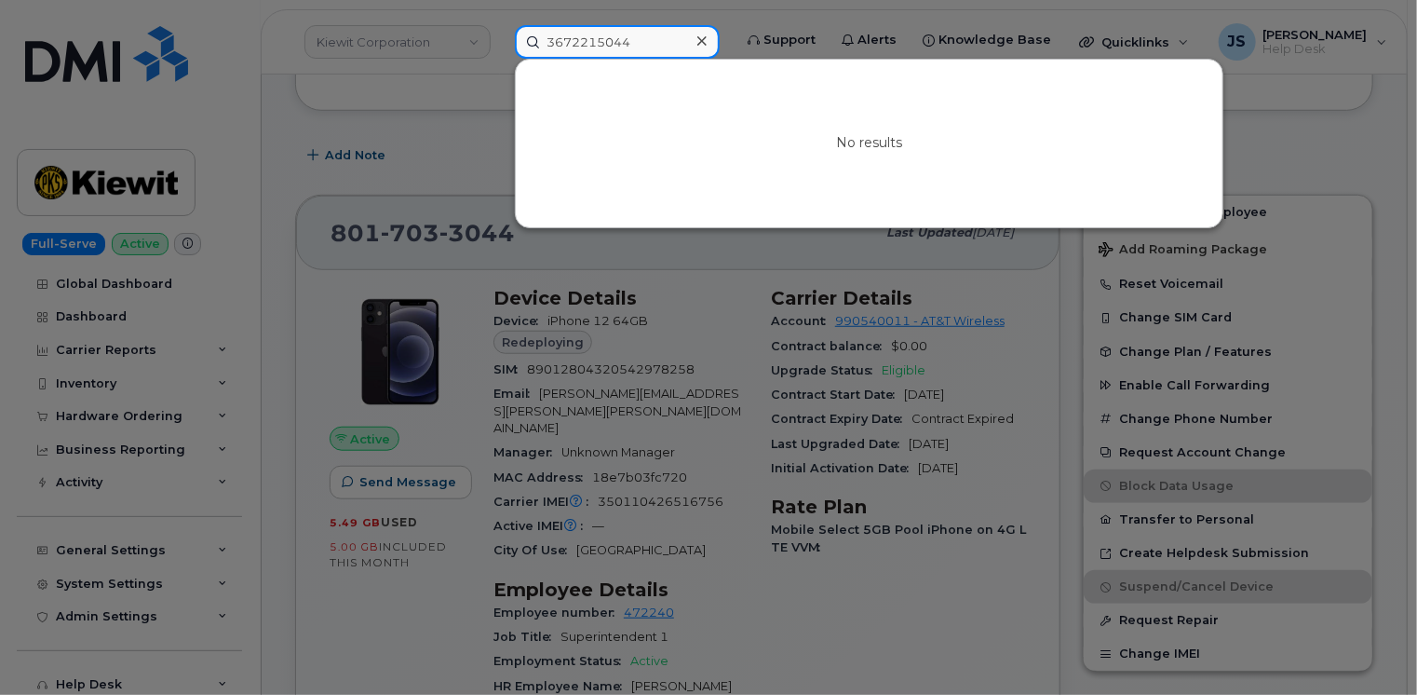
click at [588, 40] on input "3672215044" at bounding box center [617, 42] width 205 height 34
paste input "[PERSON_NAME]"
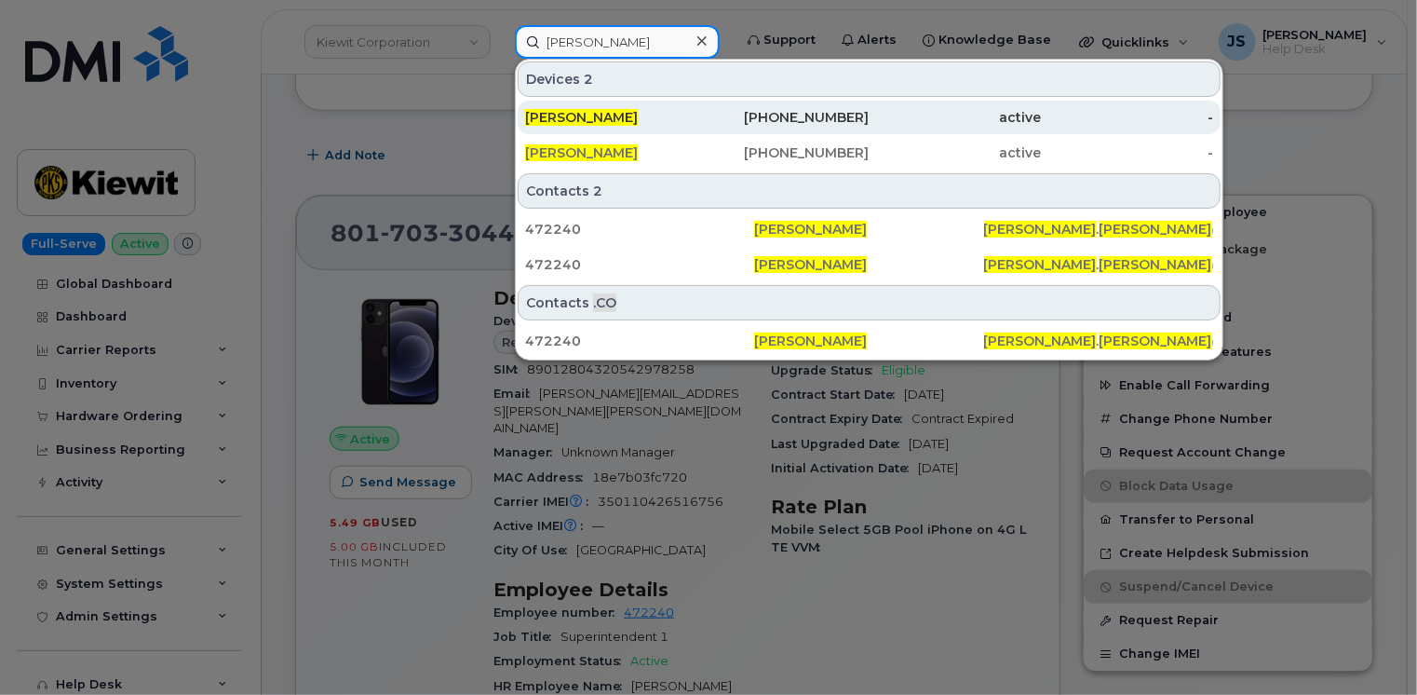
type input "[PERSON_NAME]"
click at [756, 121] on div "[PHONE_NUMBER]" at bounding box center [783, 117] width 172 height 19
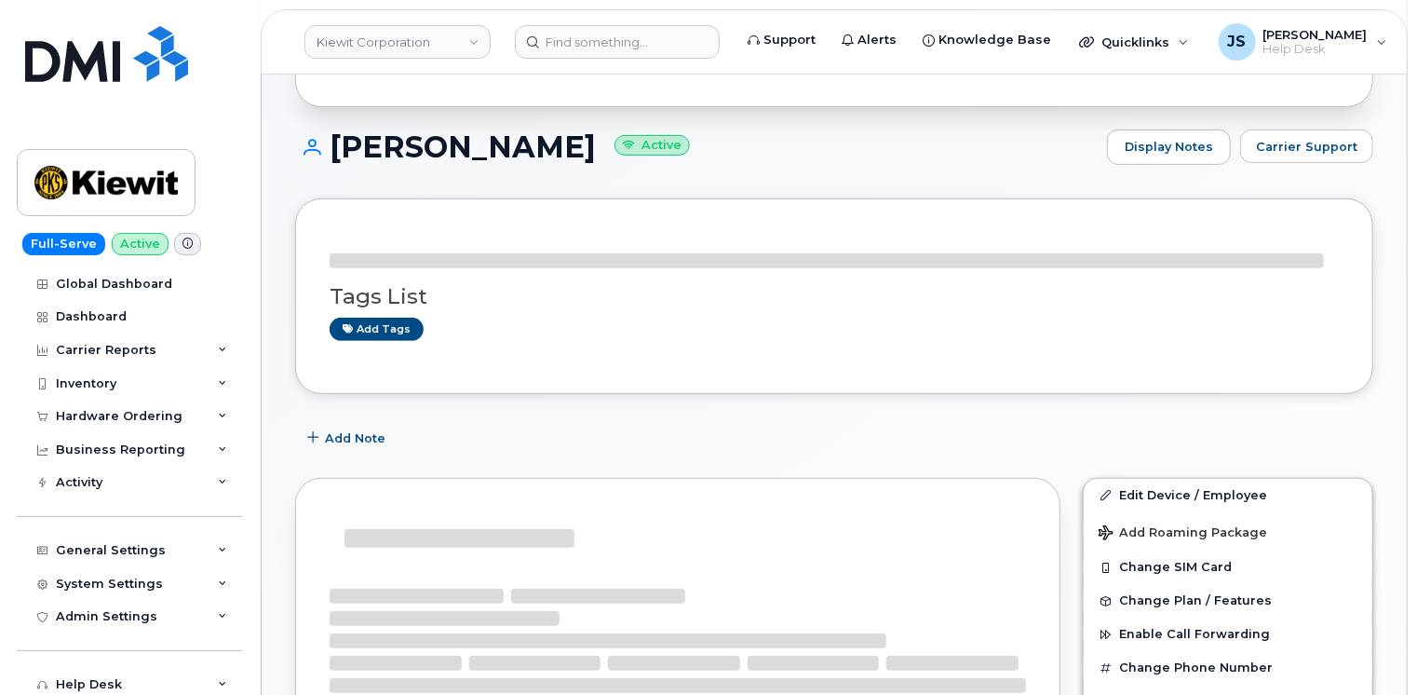
scroll to position [279, 0]
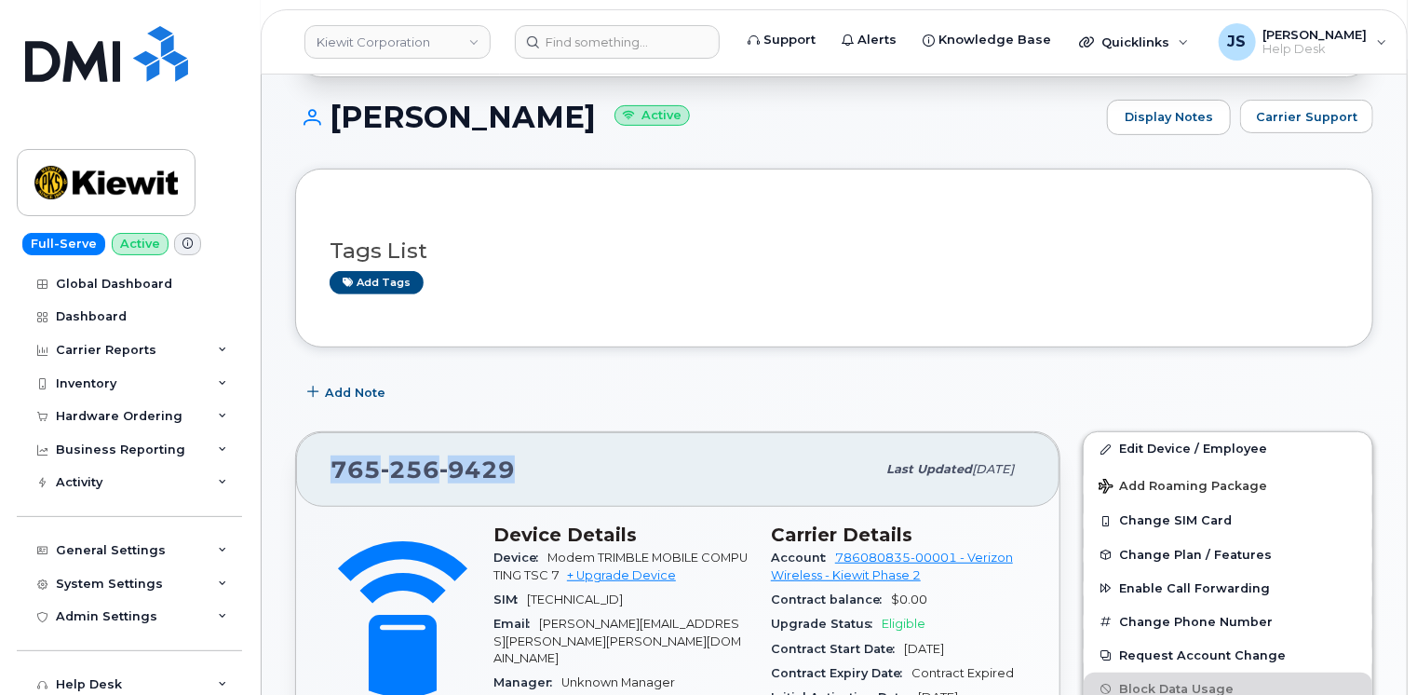
drag, startPoint x: 512, startPoint y: 451, endPoint x: 330, endPoint y: 439, distance: 182.9
click at [331, 450] on div "[PHONE_NUMBER]" at bounding box center [603, 469] width 545 height 39
drag, startPoint x: 330, startPoint y: 439, endPoint x: 341, endPoint y: 446, distance: 13.4
copy span "765 256 9429"
click at [1308, 108] on span "Carrier Support" at bounding box center [1306, 117] width 101 height 18
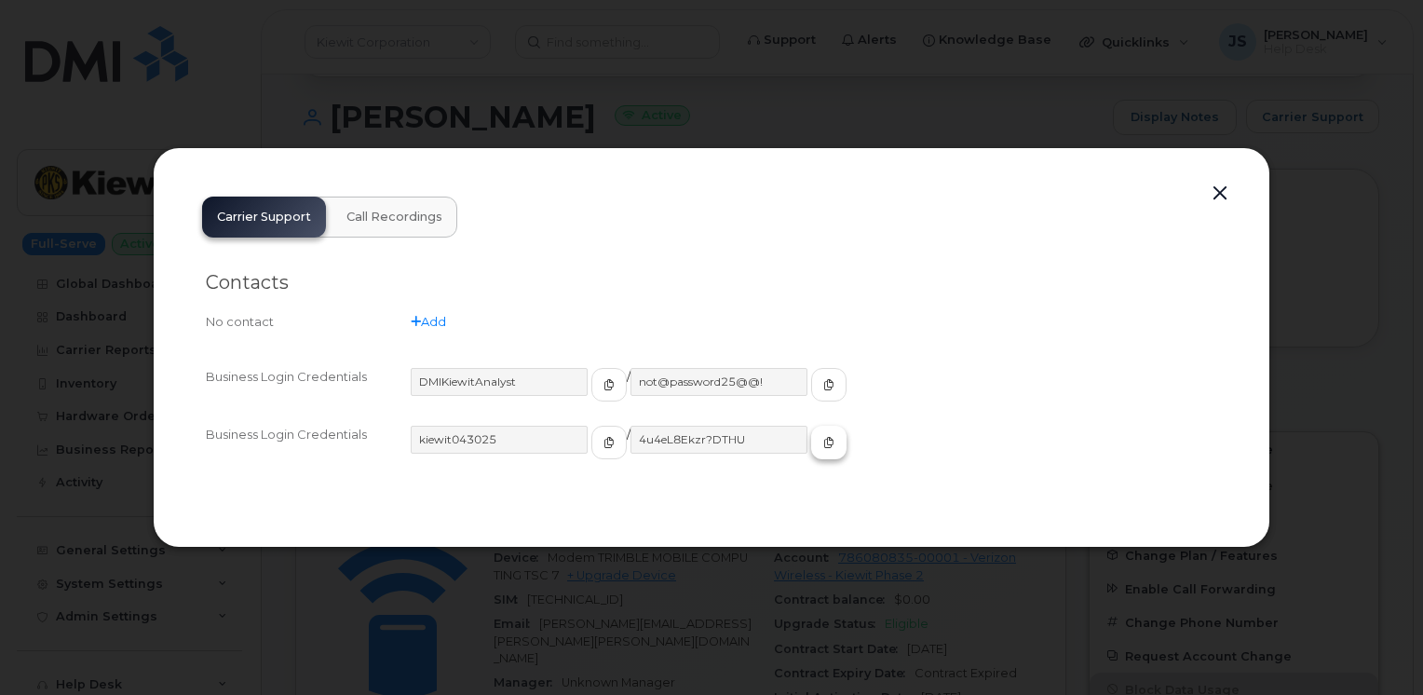
click at [823, 446] on icon "button" at bounding box center [828, 442] width 11 height 11
click at [1223, 194] on button "button" at bounding box center [1220, 194] width 28 height 26
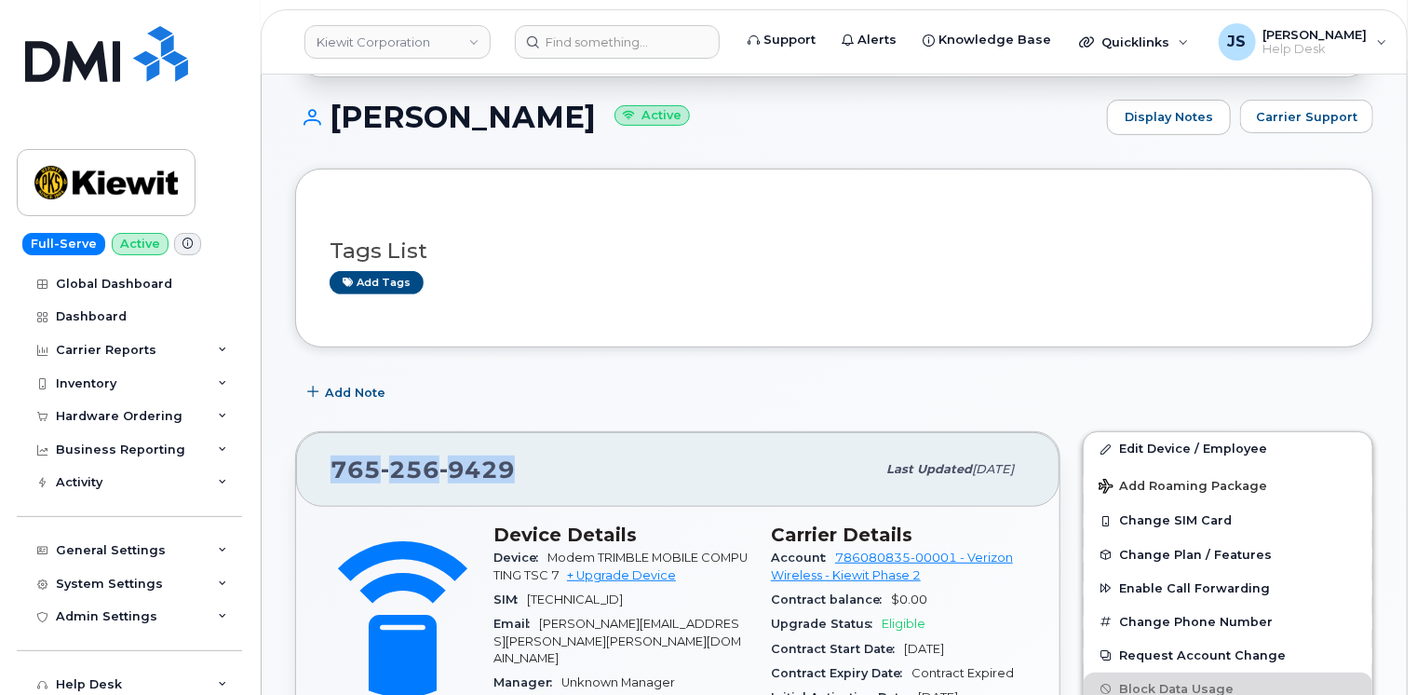
copy span "765 256 9429"
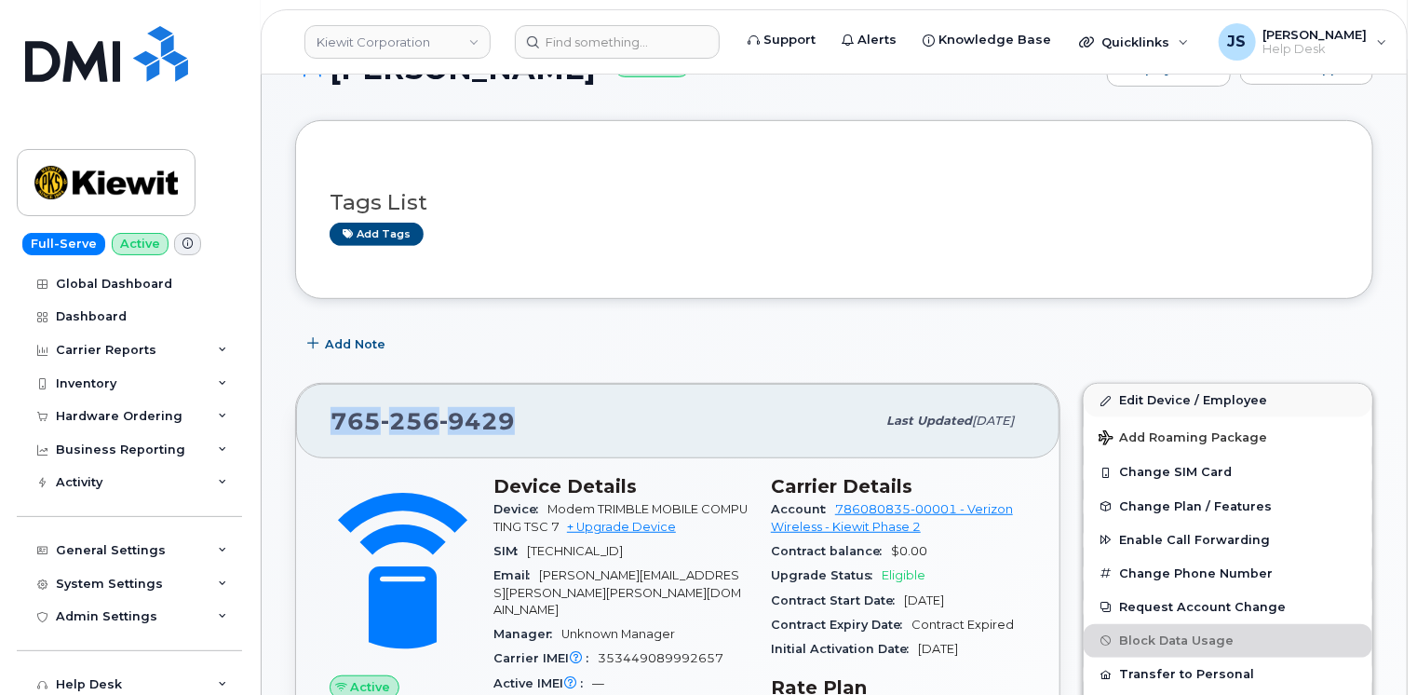
scroll to position [372, 0]
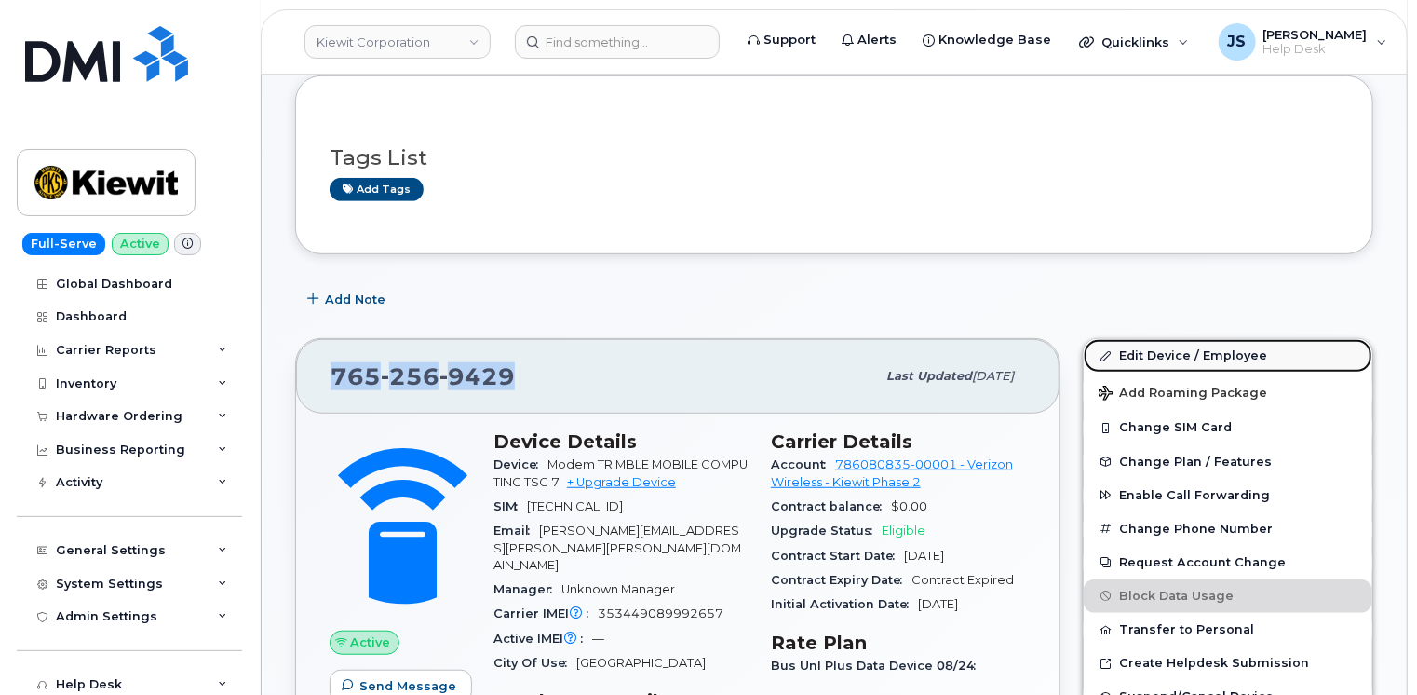
click at [1149, 340] on link "Edit Device / Employee" at bounding box center [1228, 356] width 289 height 34
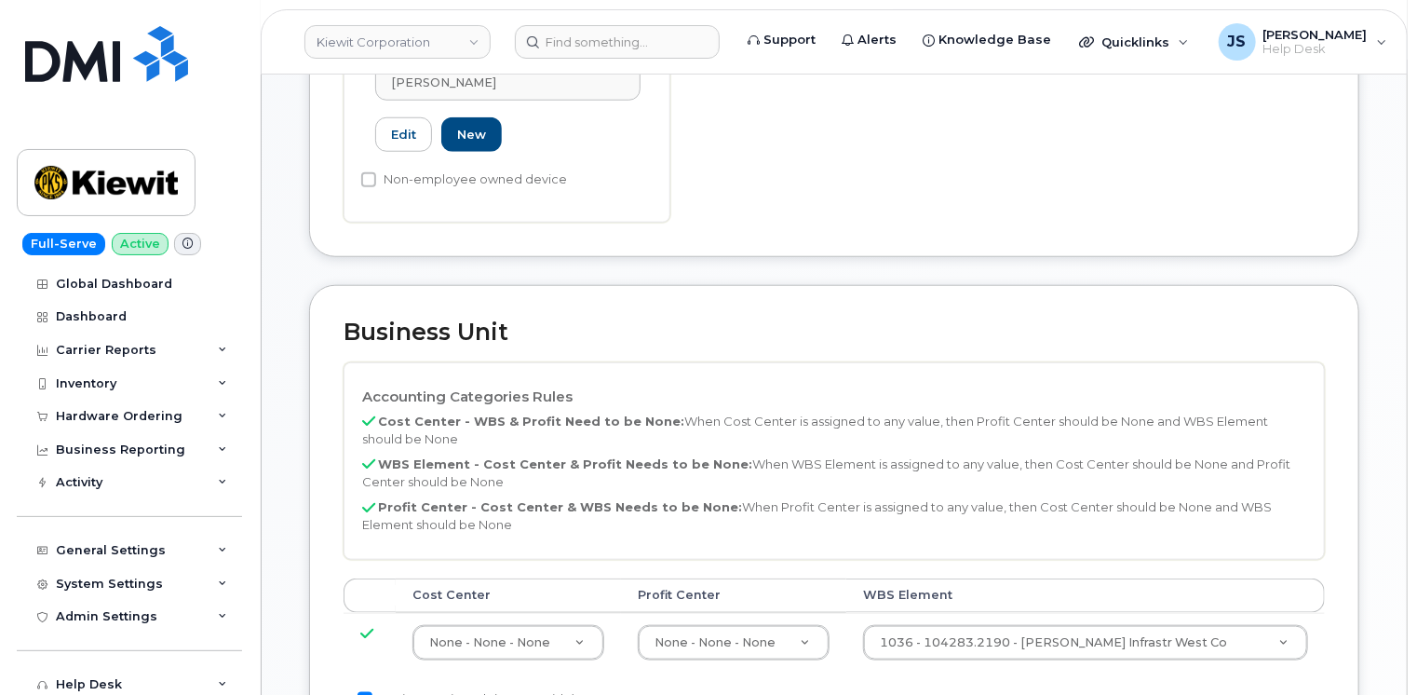
scroll to position [931, 0]
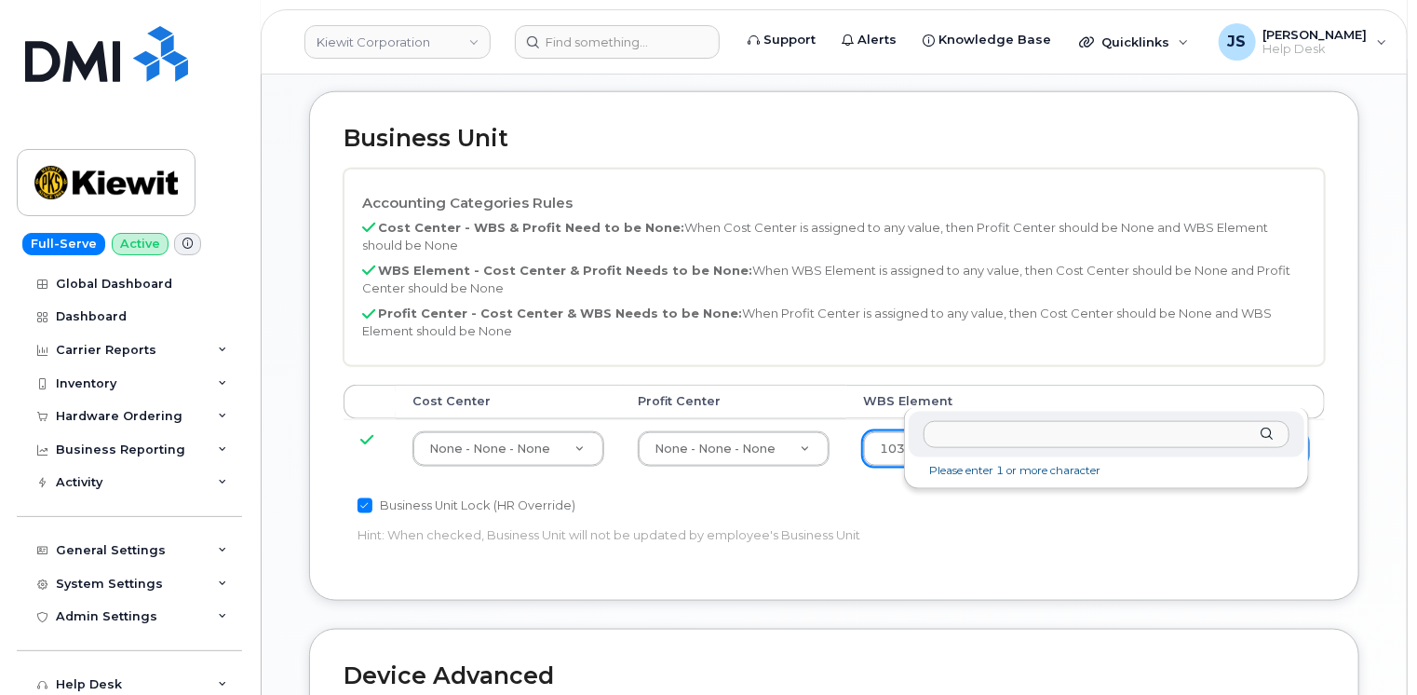
drag, startPoint x: 1008, startPoint y: 452, endPoint x: 993, endPoint y: 430, distance: 26.1
paste input "105942.1601"
type input "105942.1601"
type input "29943617"
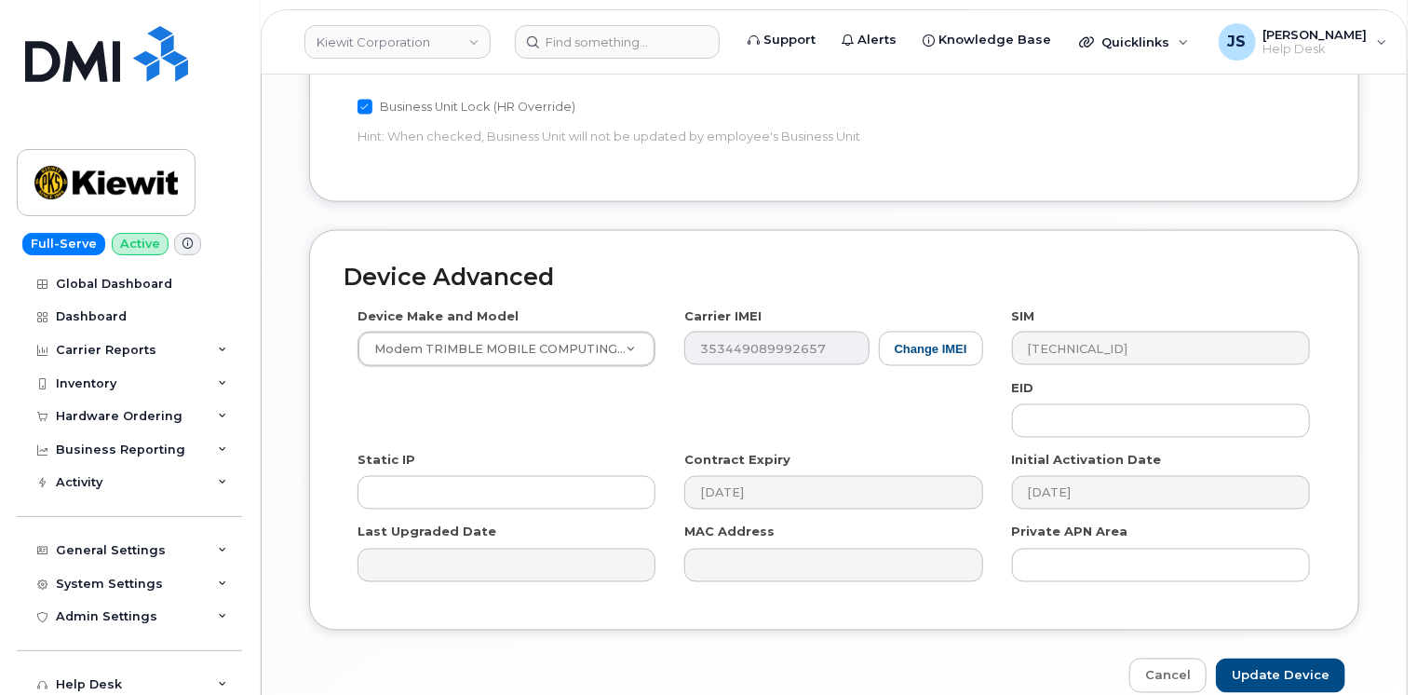
scroll to position [1361, 0]
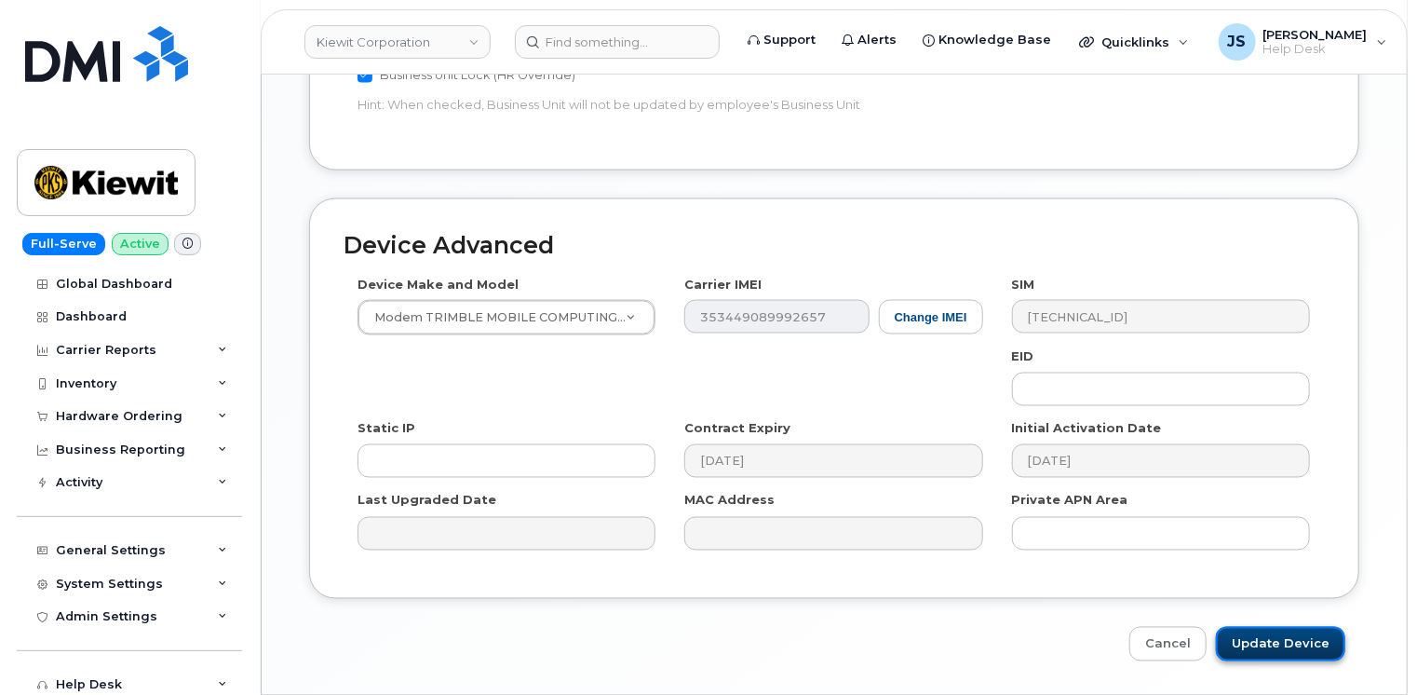
click at [1285, 627] on input "Update Device" at bounding box center [1280, 644] width 129 height 34
type input "Saving..."
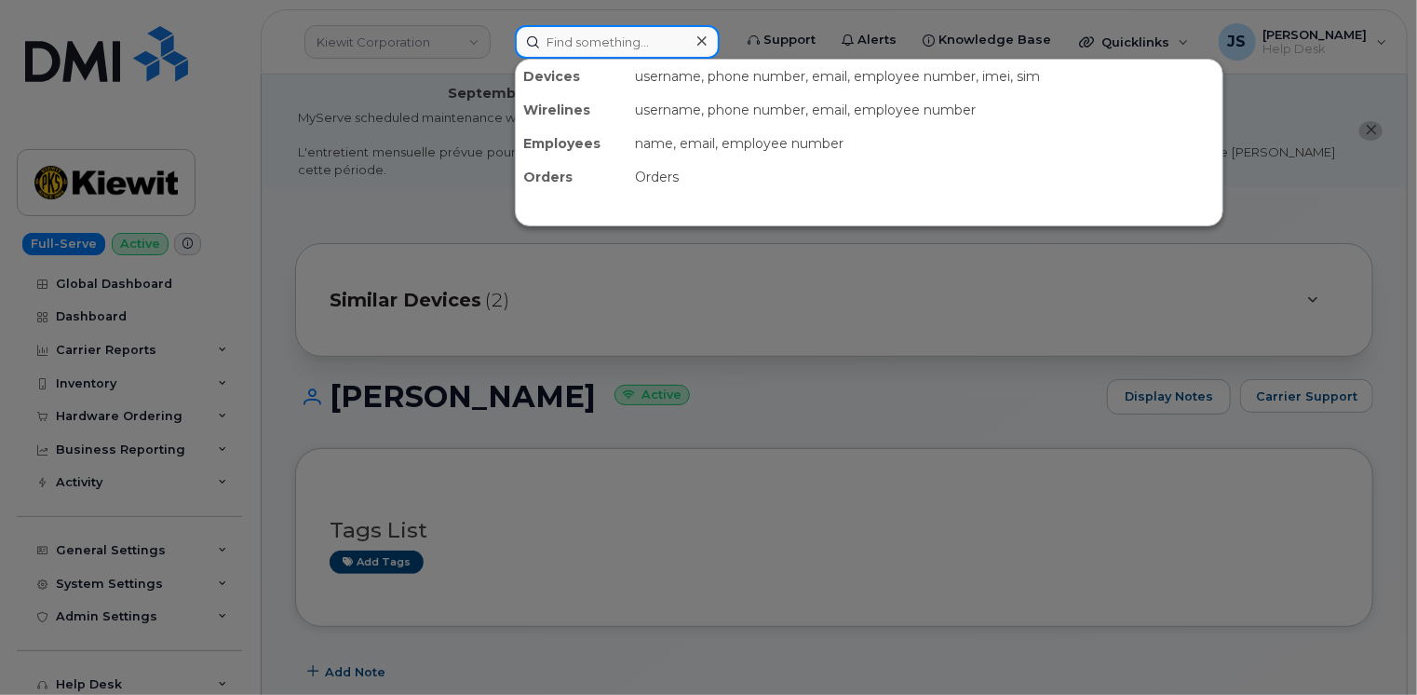
paste input "105942.1601"
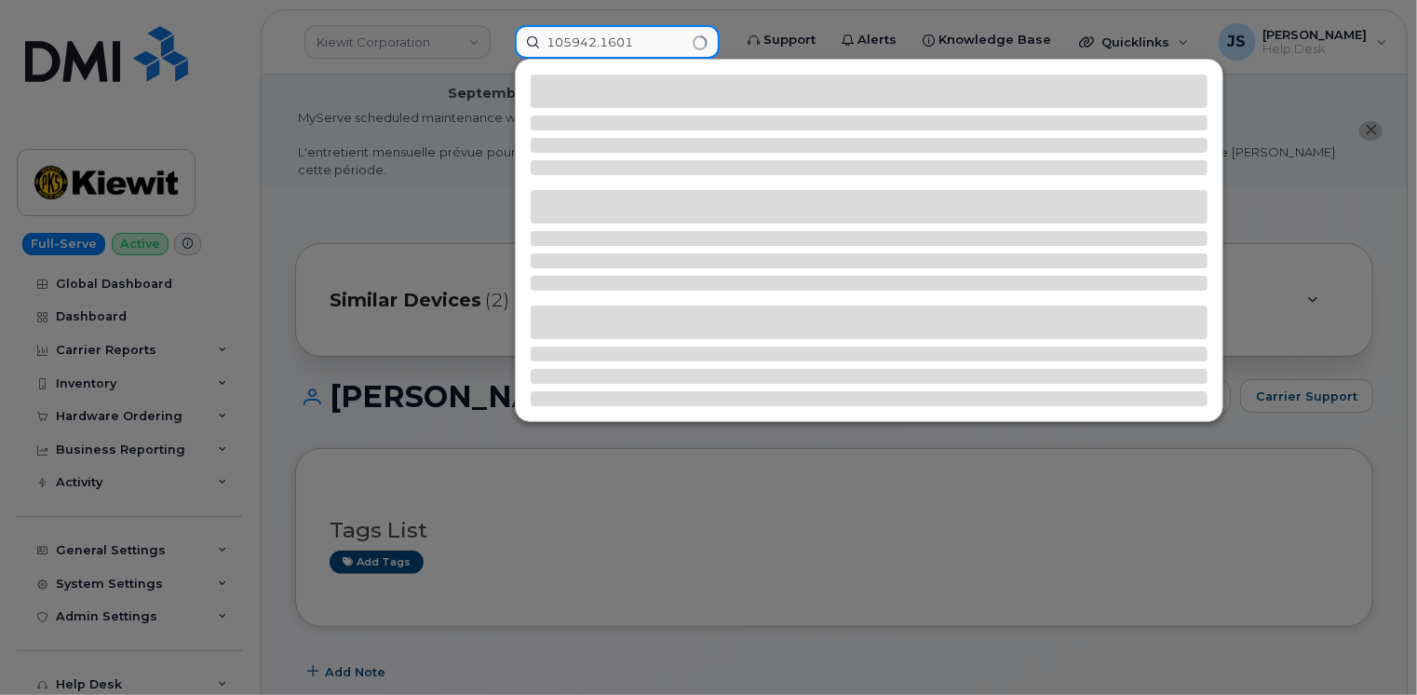
click at [644, 37] on input "105942.1601" at bounding box center [617, 42] width 205 height 34
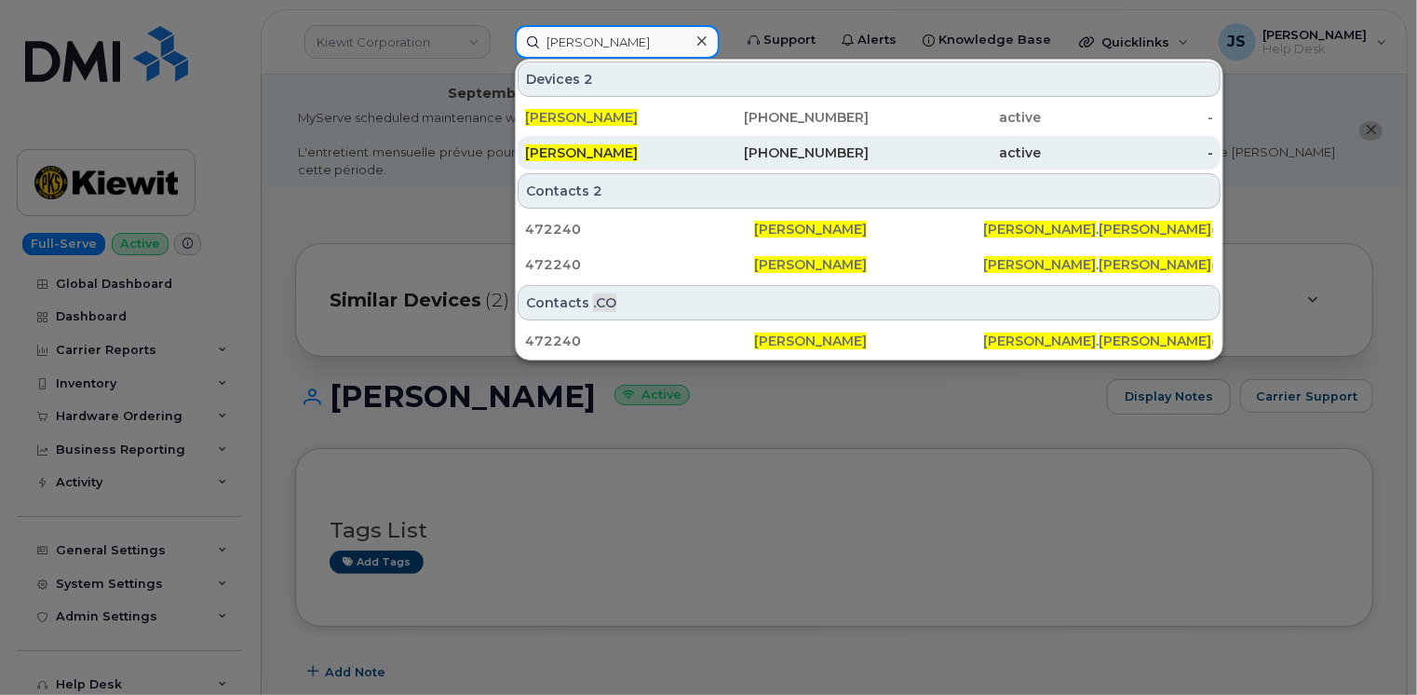
type input "[PERSON_NAME]"
click at [754, 161] on div "[PHONE_NUMBER]" at bounding box center [783, 153] width 172 height 34
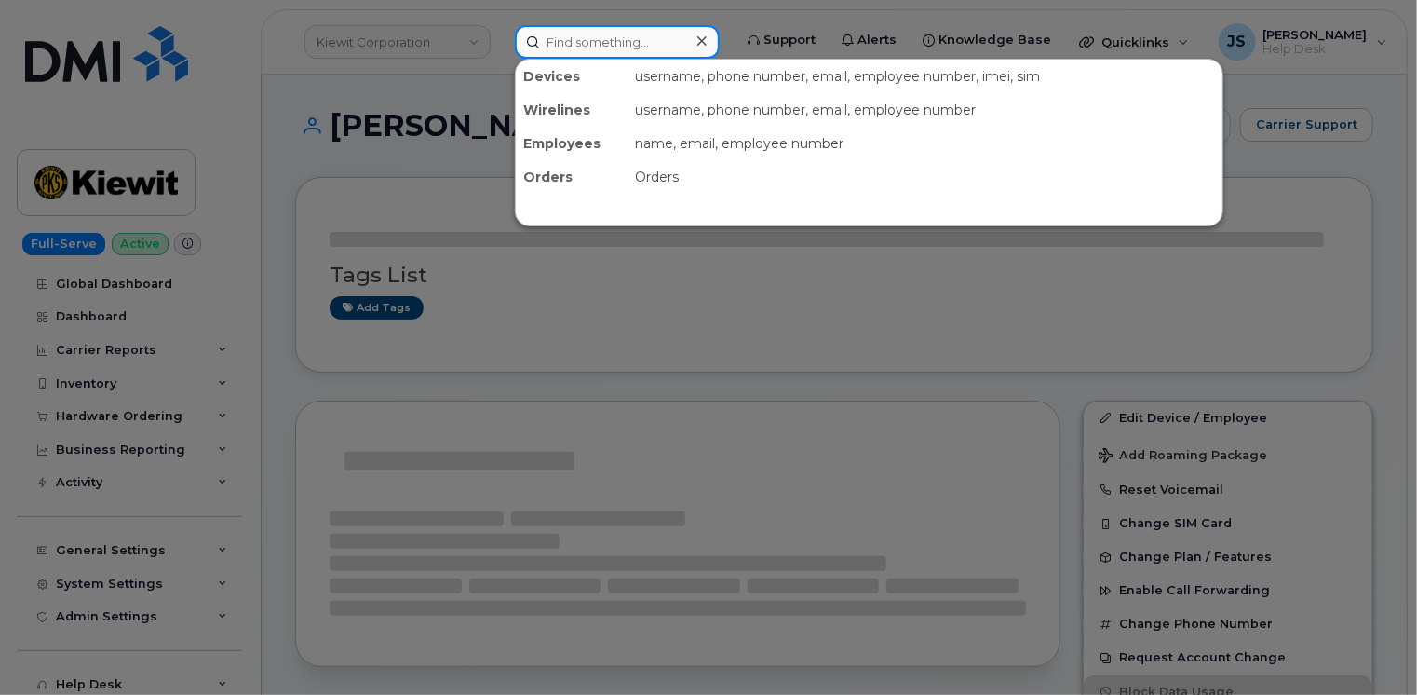
paste input "[PERSON_NAME]"
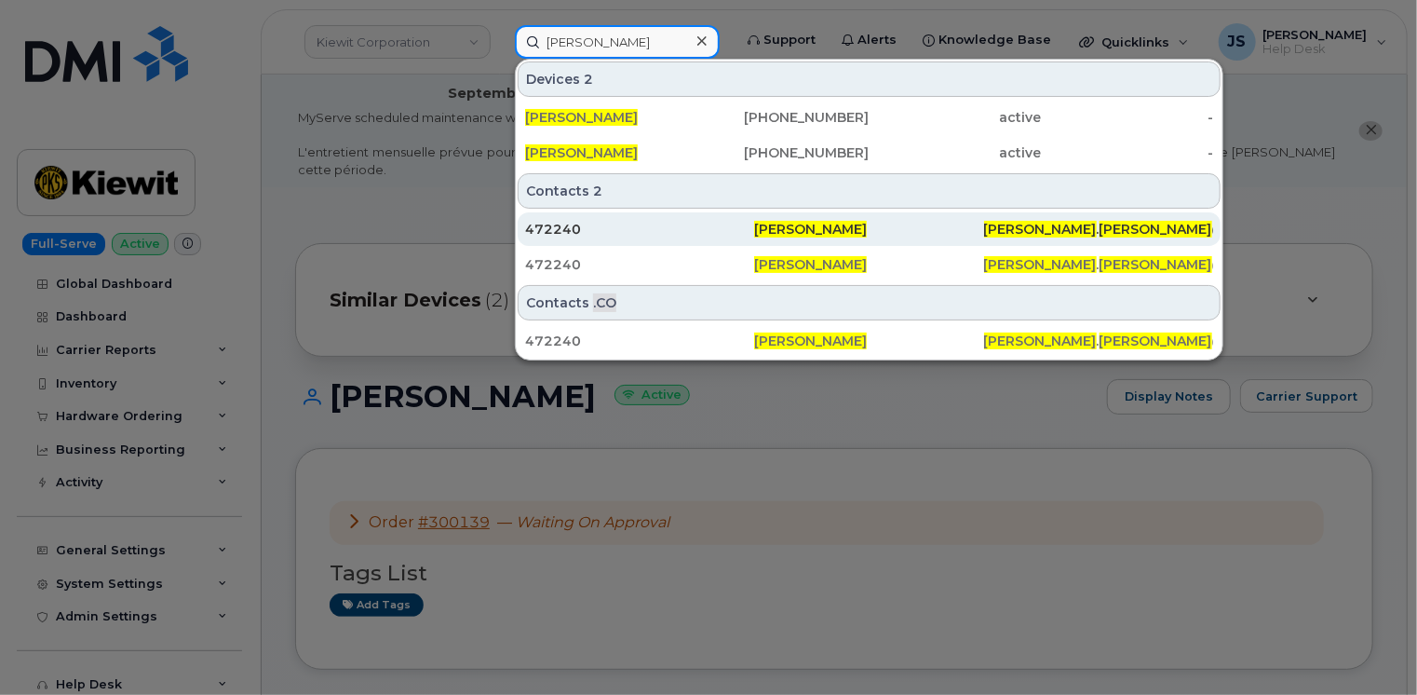
type input "[PERSON_NAME]"
click at [618, 230] on div "472240" at bounding box center [639, 229] width 229 height 19
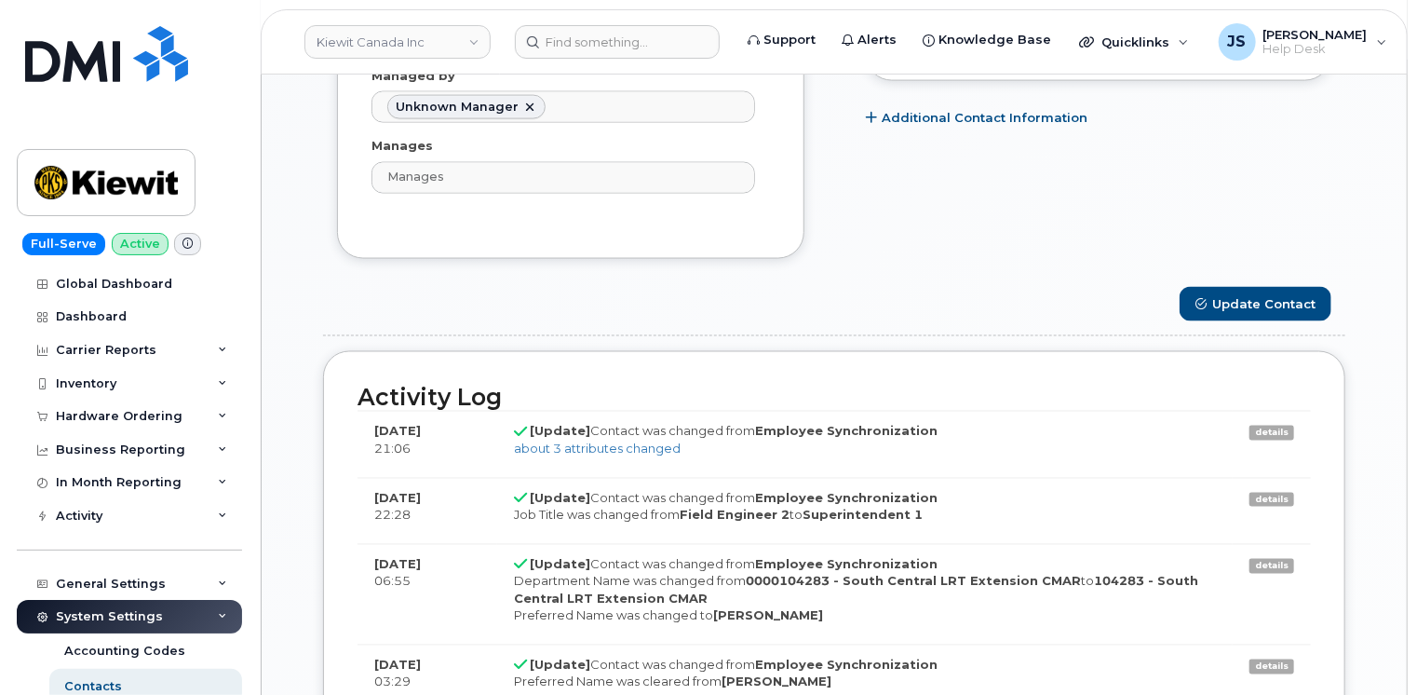
scroll to position [1490, 0]
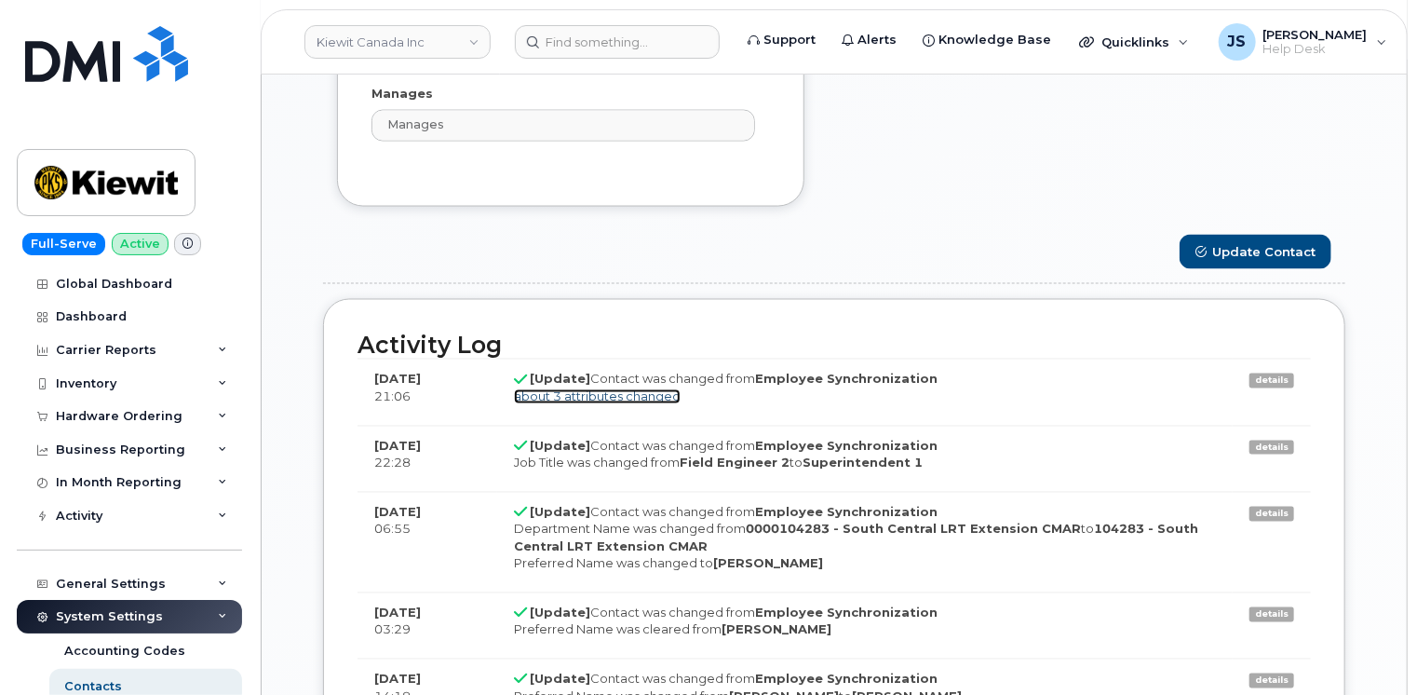
click at [623, 389] on link "about 3 attributes changed" at bounding box center [597, 396] width 167 height 15
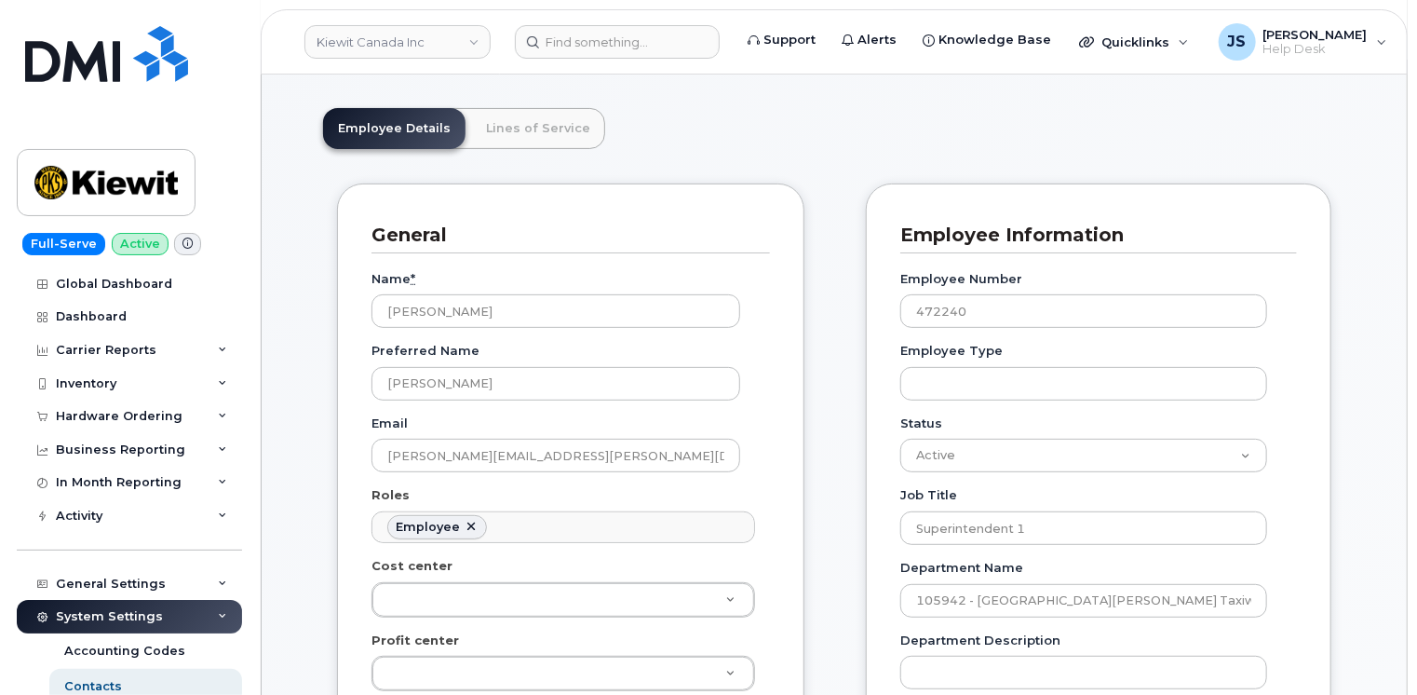
scroll to position [0, 0]
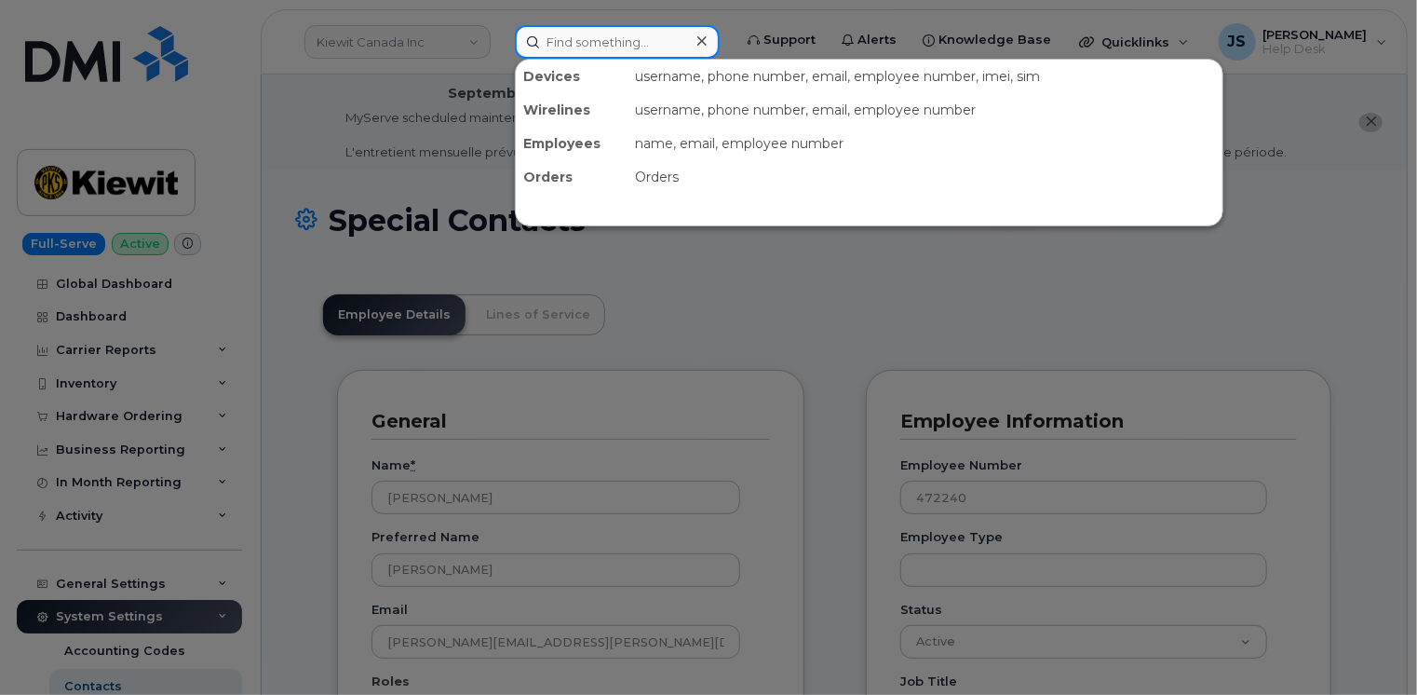
paste input "Denise Renteria"
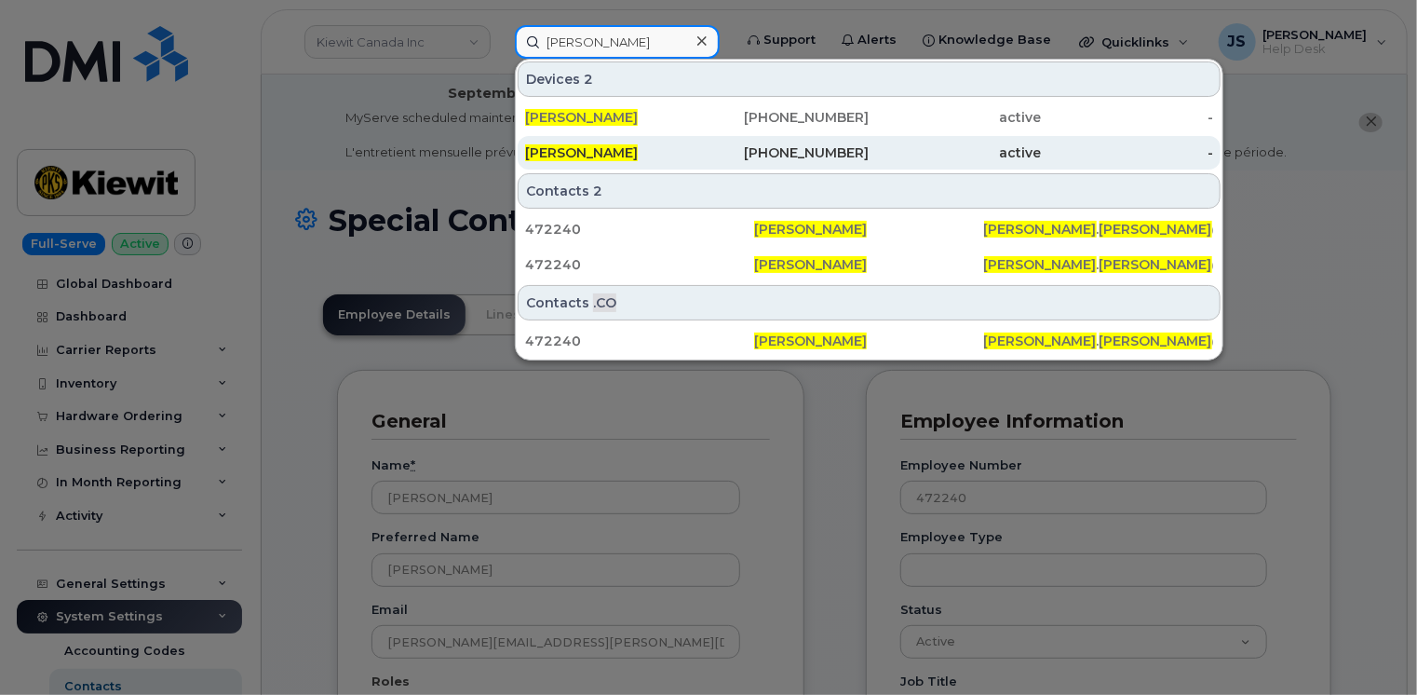
type input "Denise Renteria"
click at [789, 158] on div "801-703-3044" at bounding box center [783, 152] width 172 height 19
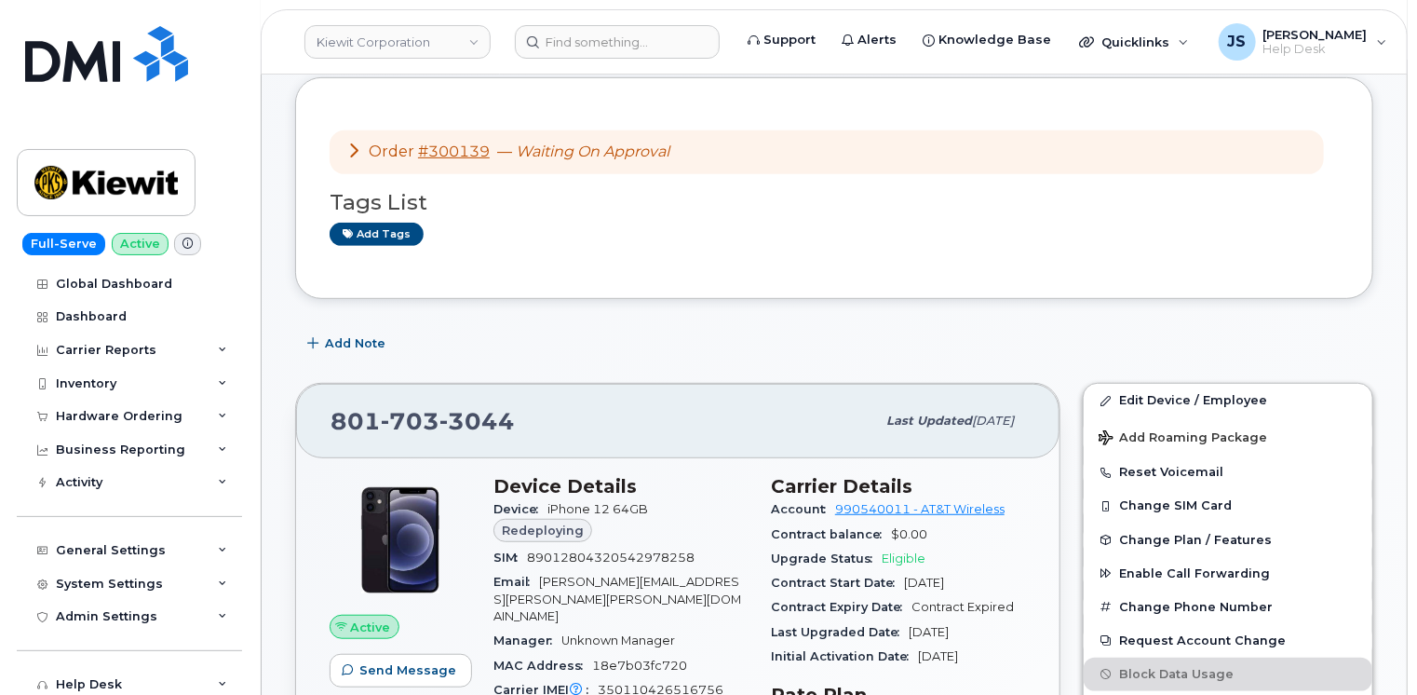
scroll to position [372, 0]
click at [477, 405] on span "3044" at bounding box center [476, 419] width 75 height 28
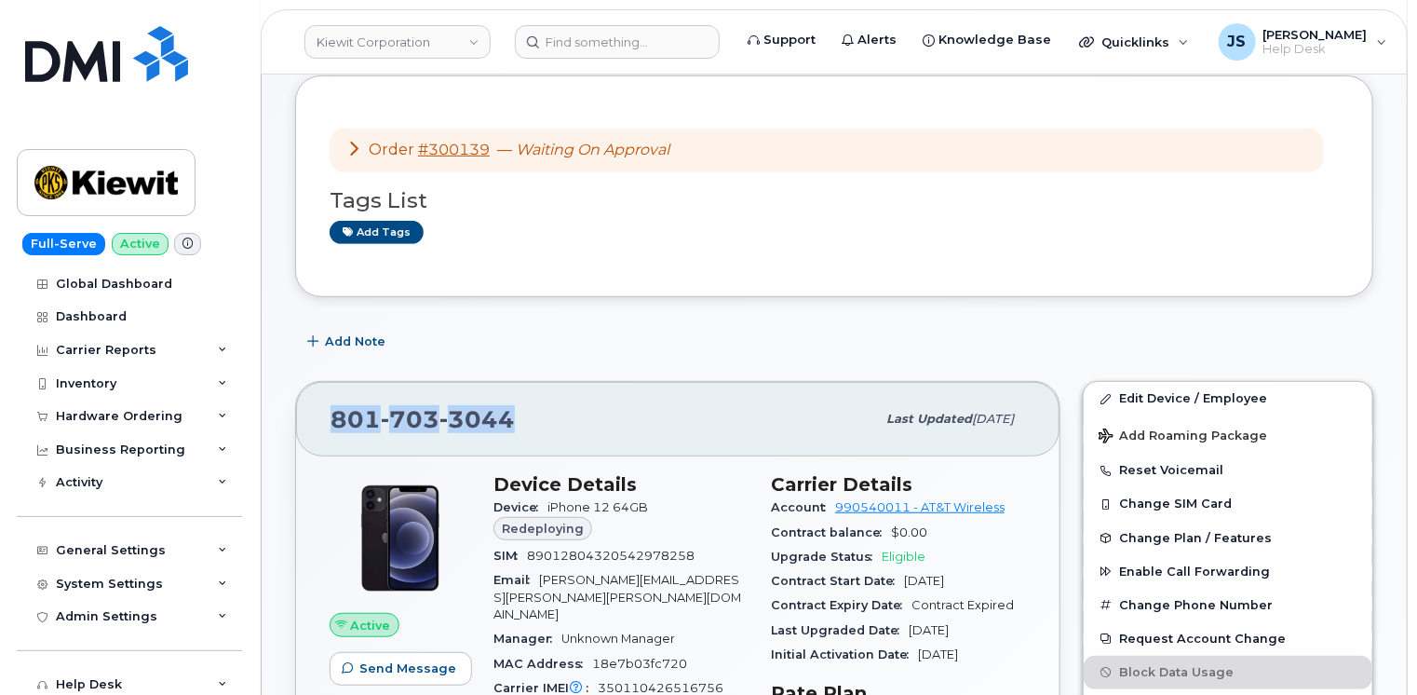
click at [477, 405] on span "3044" at bounding box center [476, 419] width 75 height 28
copy span "801 703 3044"
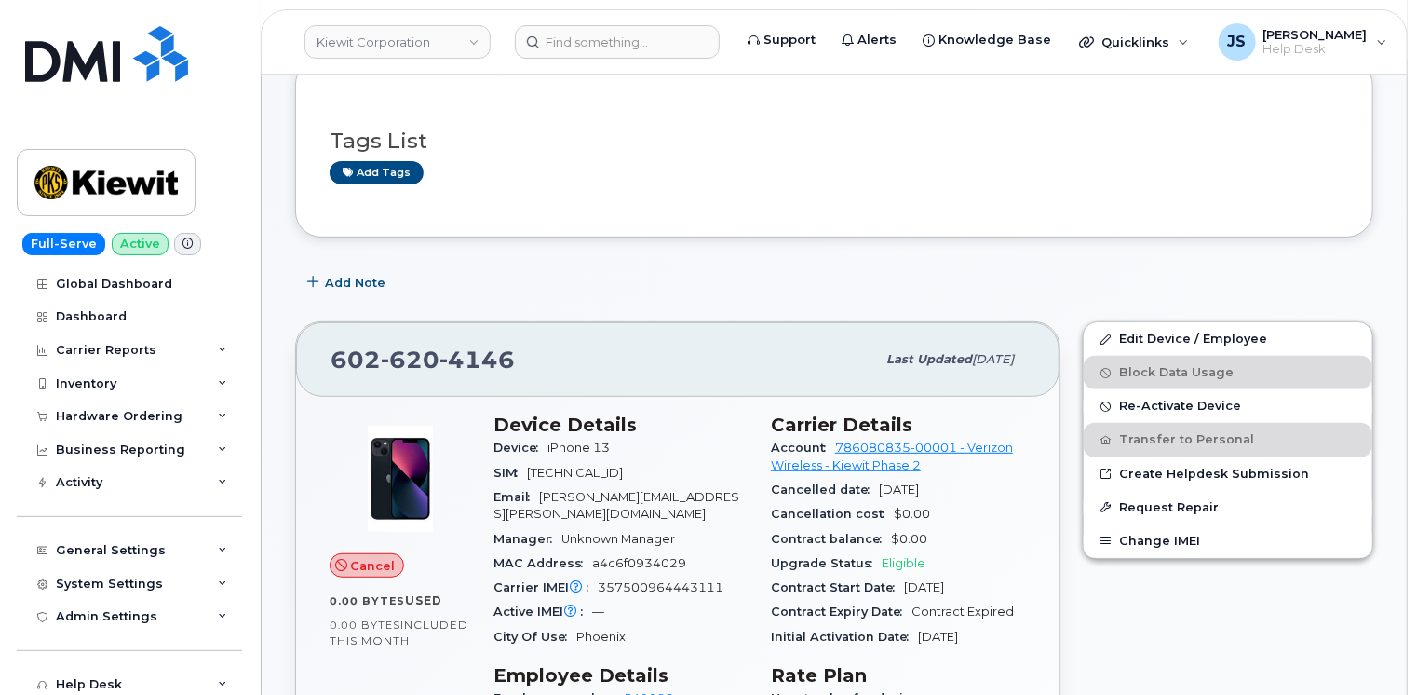
scroll to position [279, 0]
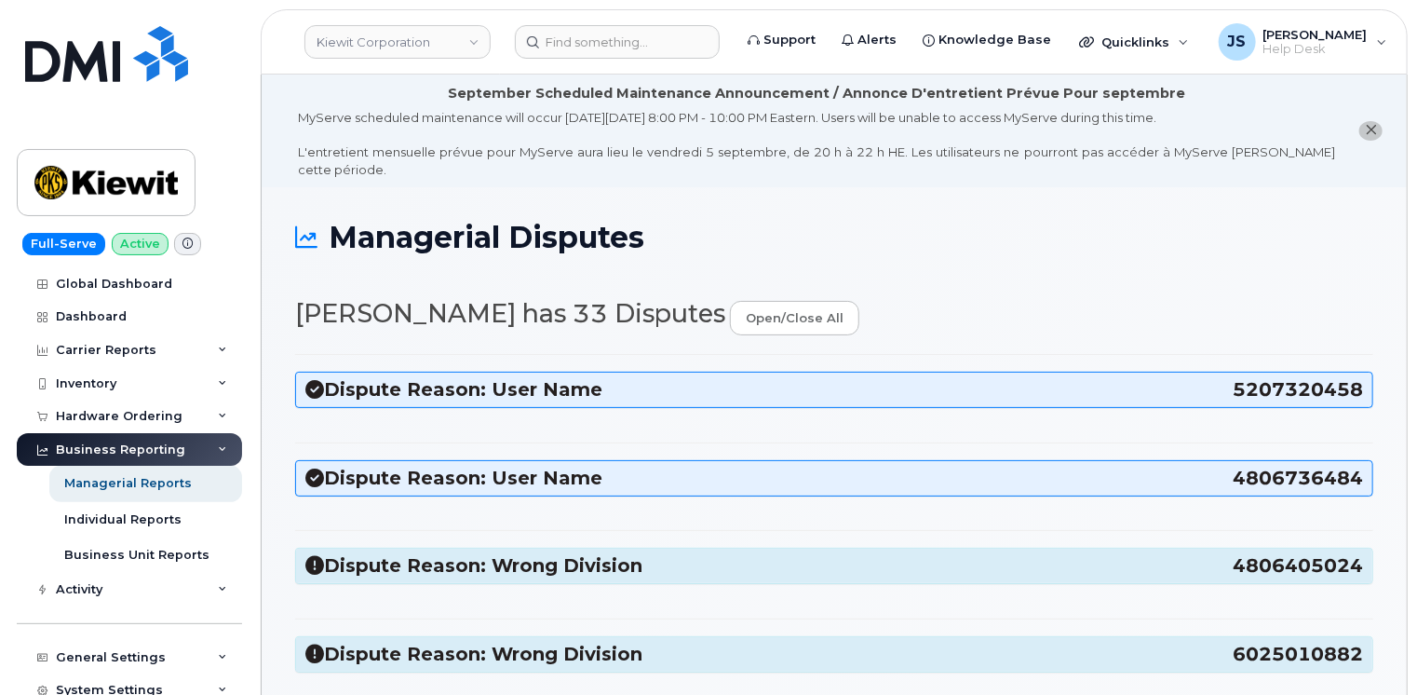
click at [762, 377] on h3 "Dispute Reason: User Name 5207320458" at bounding box center [834, 389] width 1058 height 25
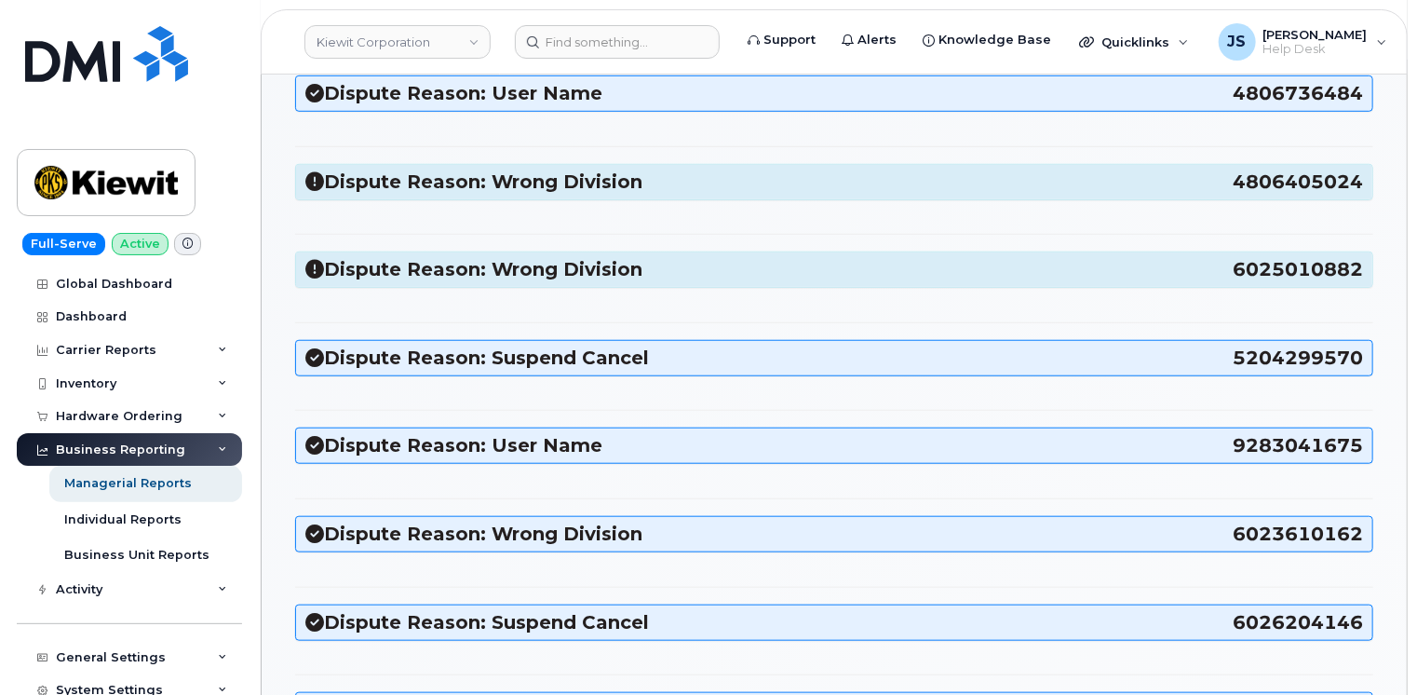
scroll to position [652, 0]
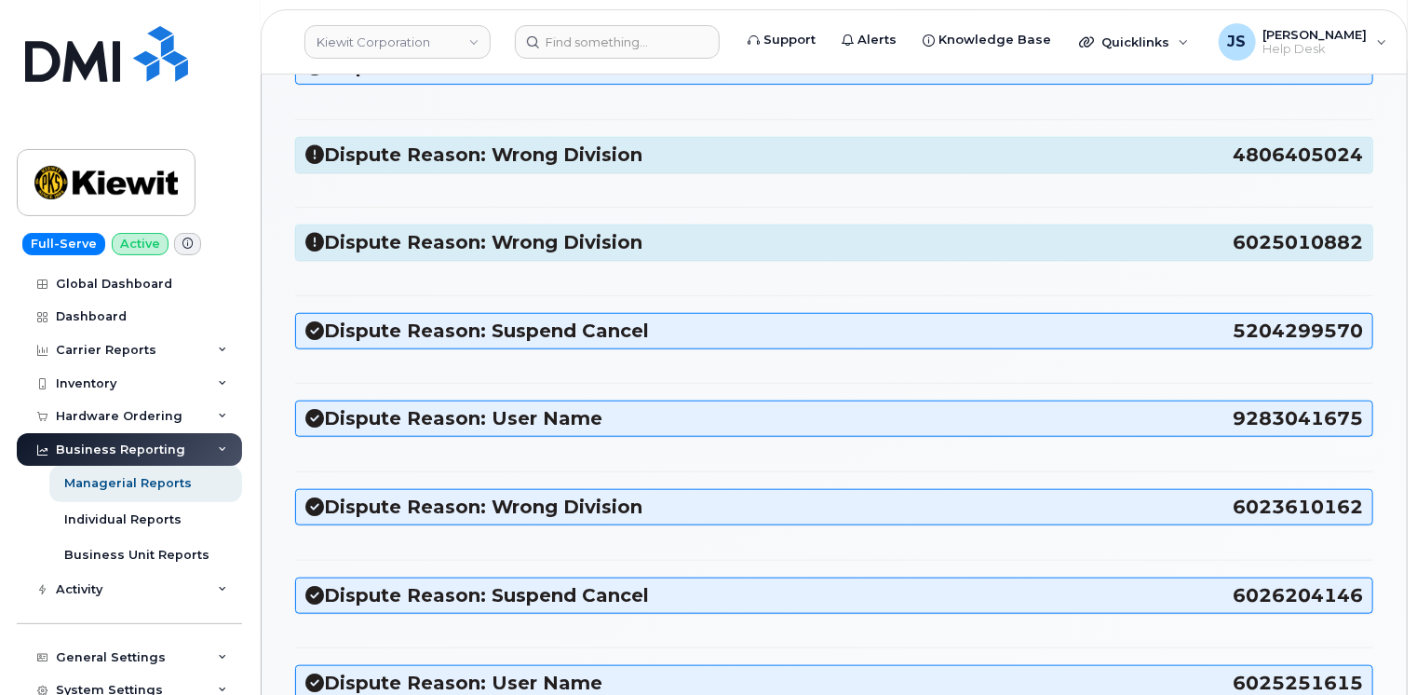
click at [358, 143] on h3 "Dispute Reason: Wrong Division 4806405024" at bounding box center [834, 154] width 1058 height 25
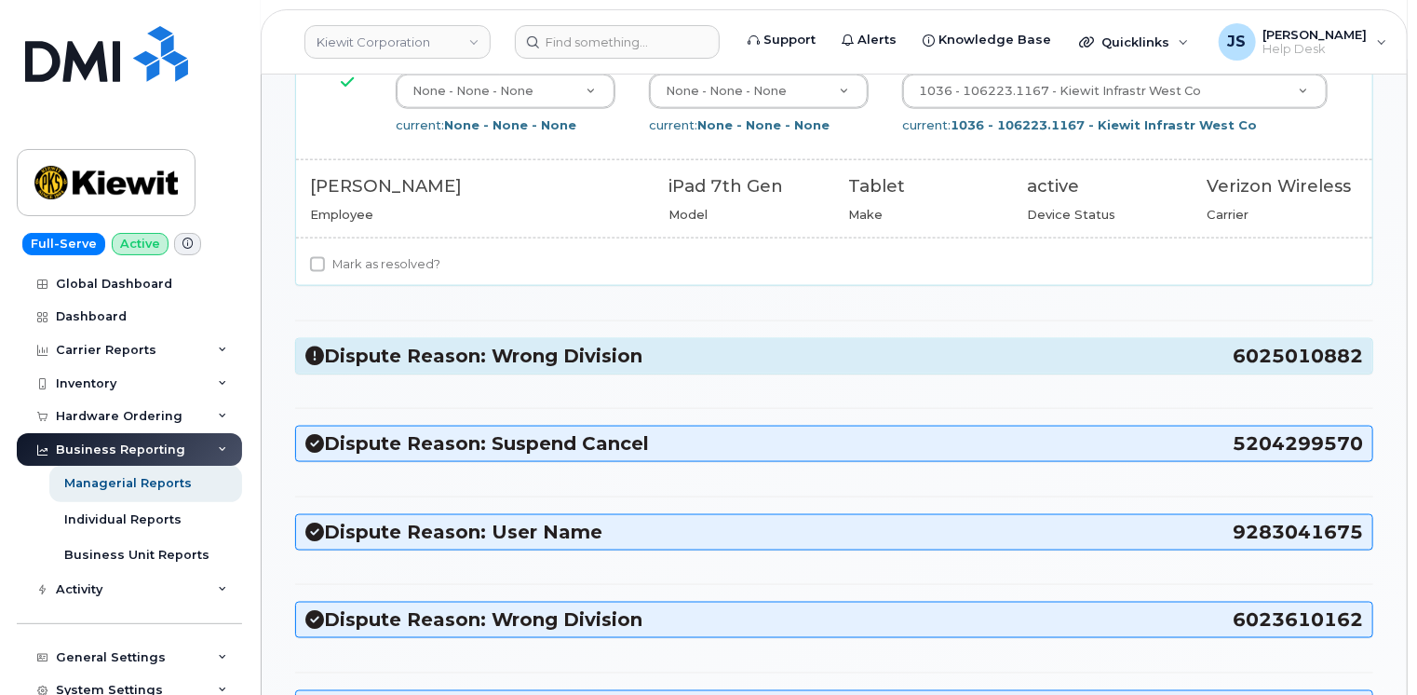
scroll to position [1210, 0]
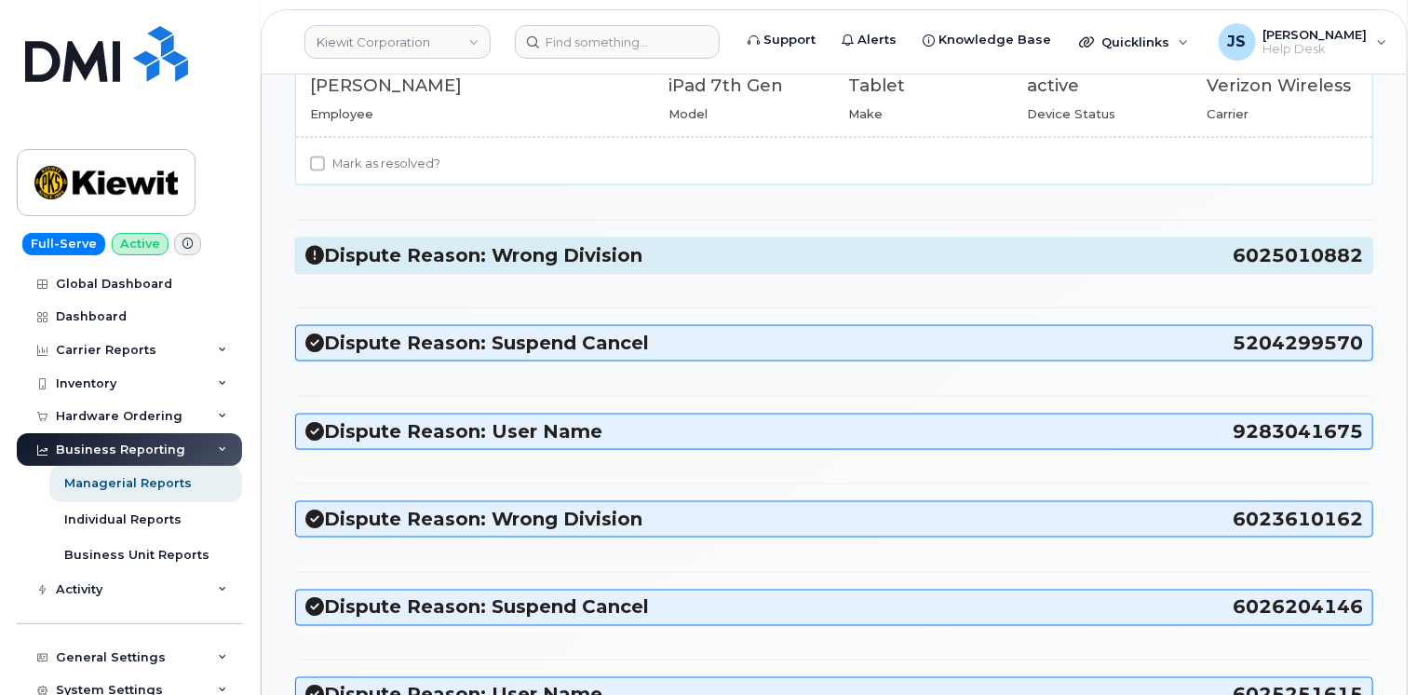
click at [559, 243] on h3 "Dispute Reason: Wrong Division 6025010882" at bounding box center [834, 255] width 1058 height 25
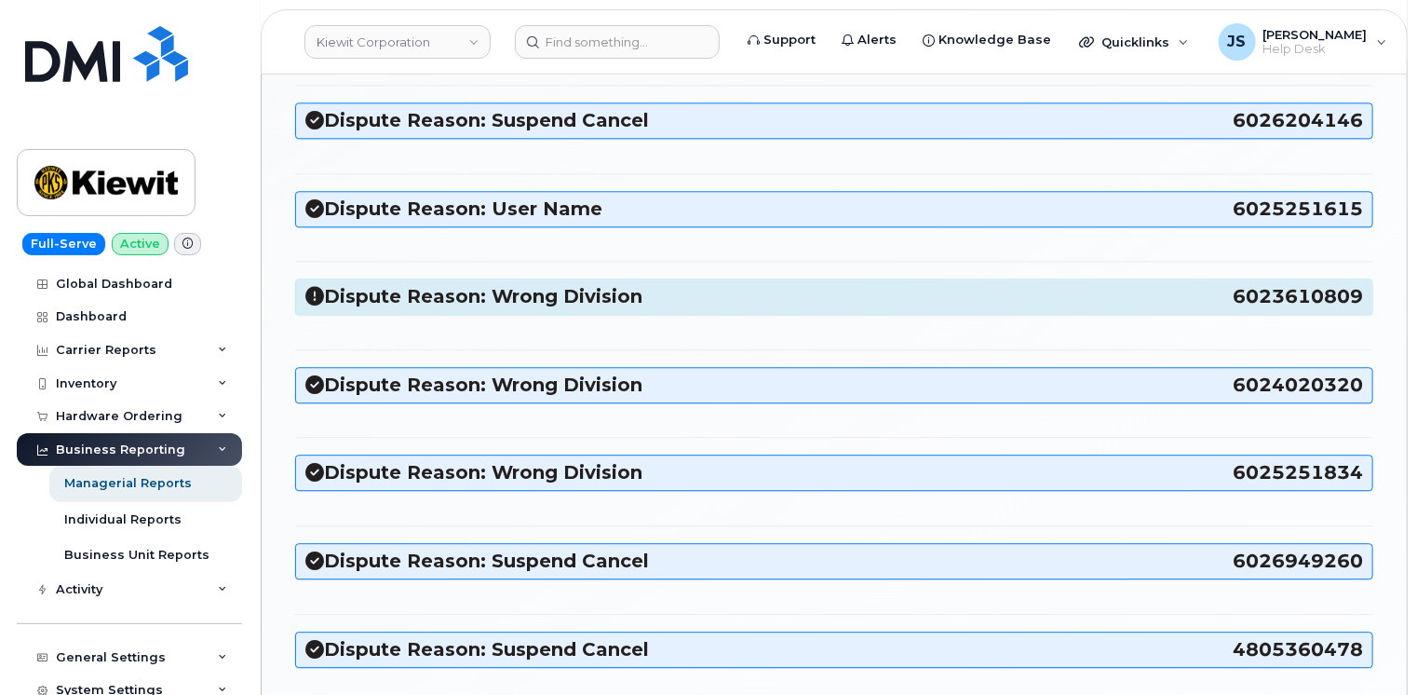
scroll to position [2234, 0]
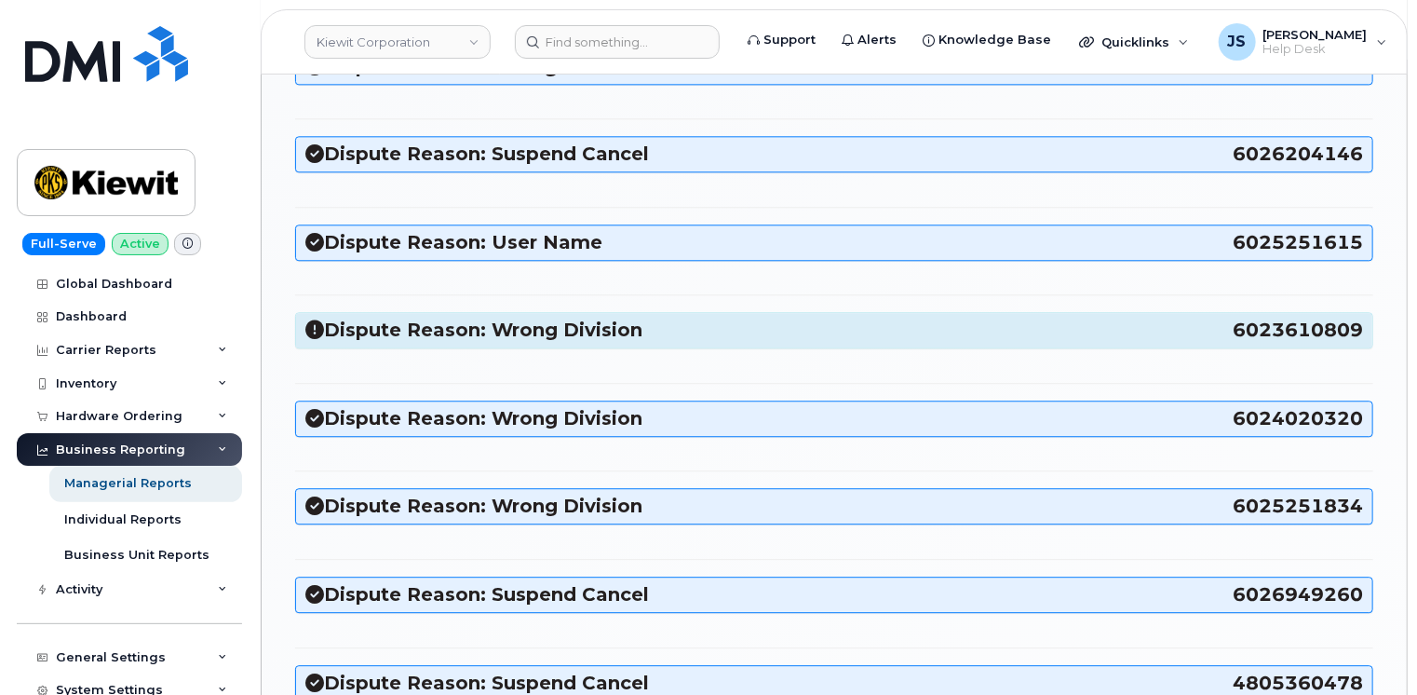
click at [453, 317] on h3 "Dispute Reason: Wrong Division 6023610809" at bounding box center [834, 329] width 1058 height 25
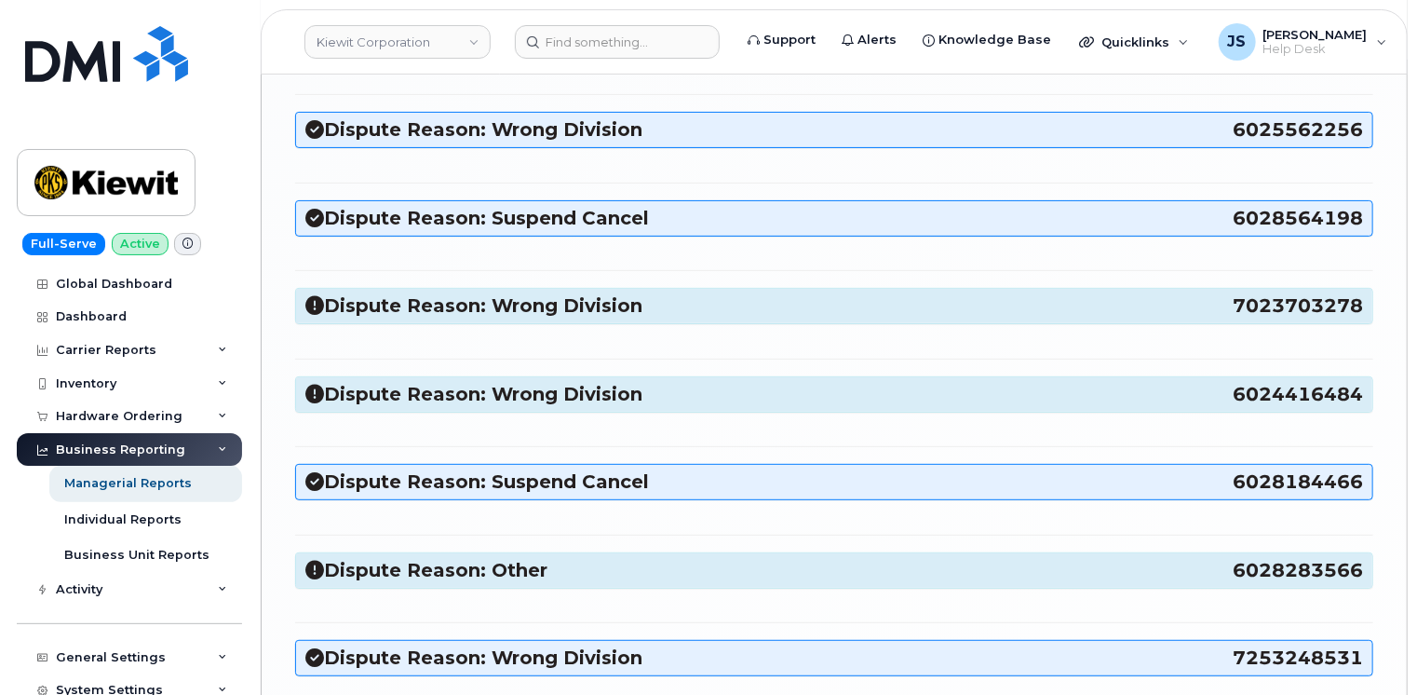
scroll to position [3724, 0]
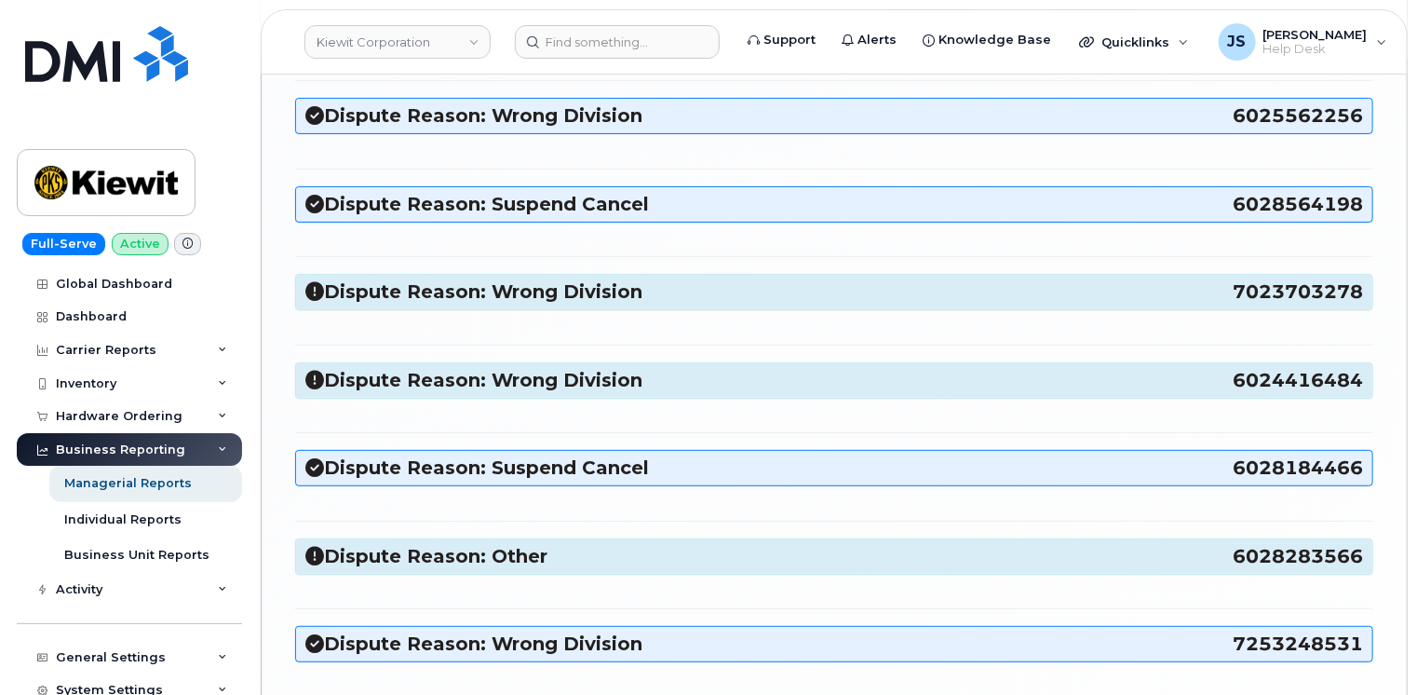
click at [418, 279] on h3 "Dispute Reason: Wrong Division 7023703278" at bounding box center [834, 291] width 1058 height 25
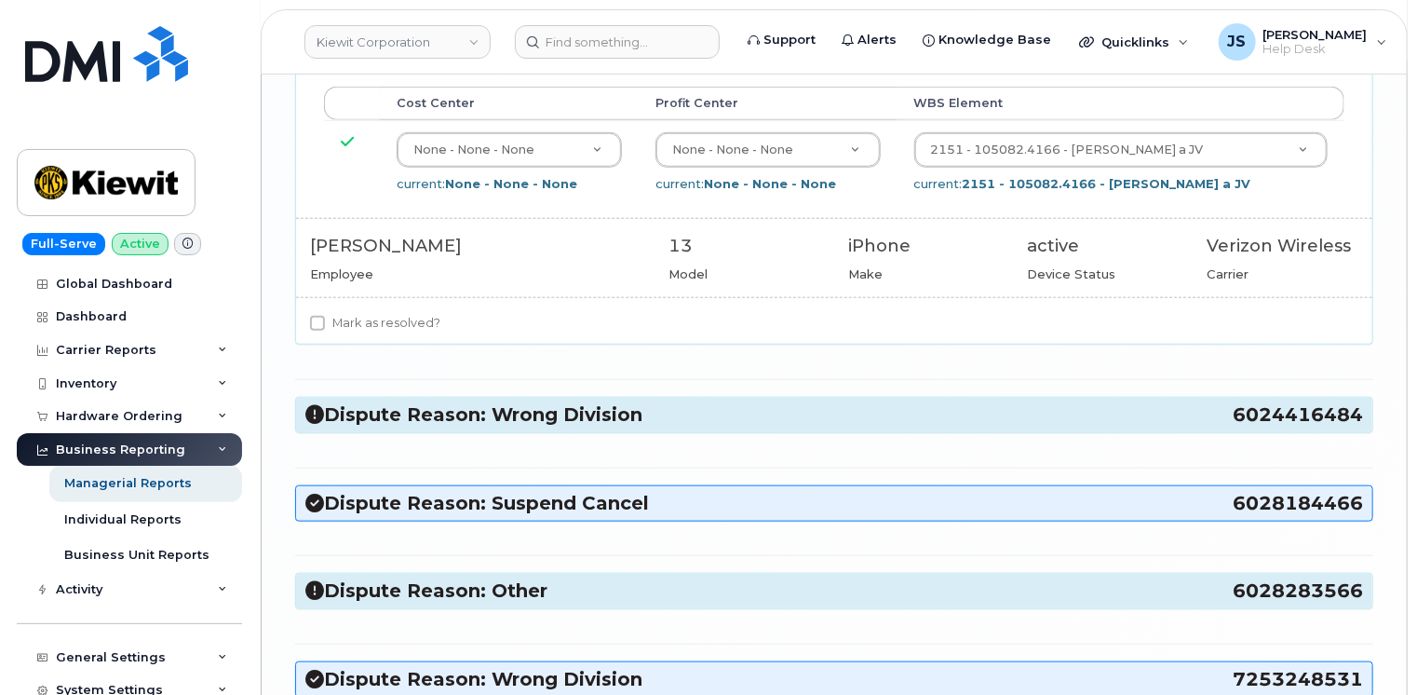
scroll to position [4376, 0]
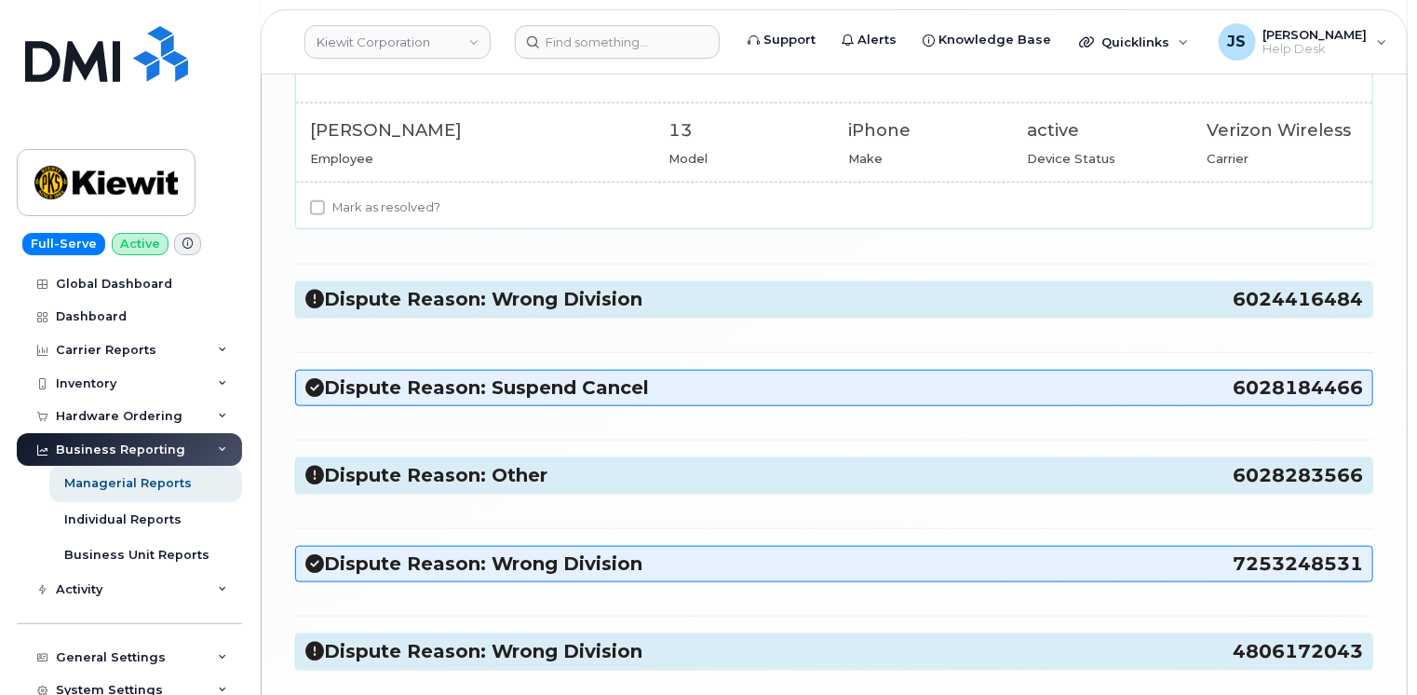
click at [463, 287] on h3 "Dispute Reason: Wrong Division 6024416484" at bounding box center [834, 299] width 1058 height 25
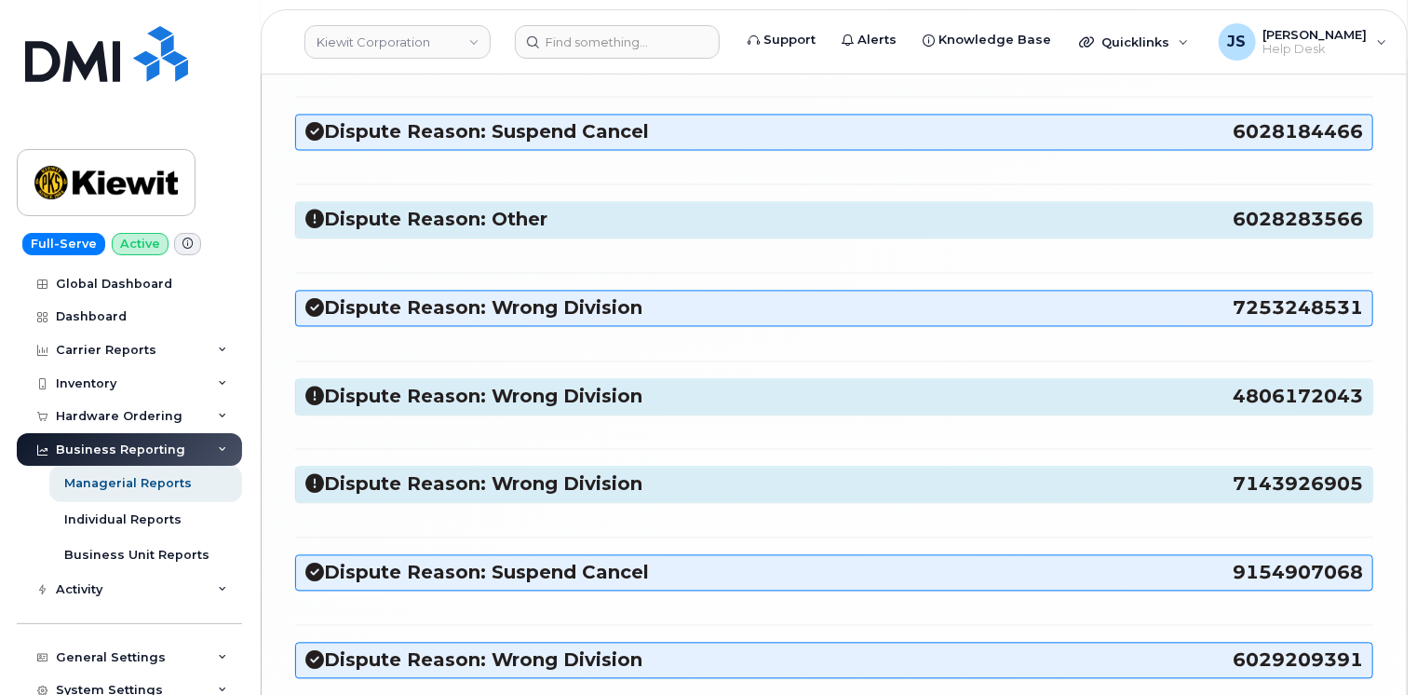
scroll to position [5214, 0]
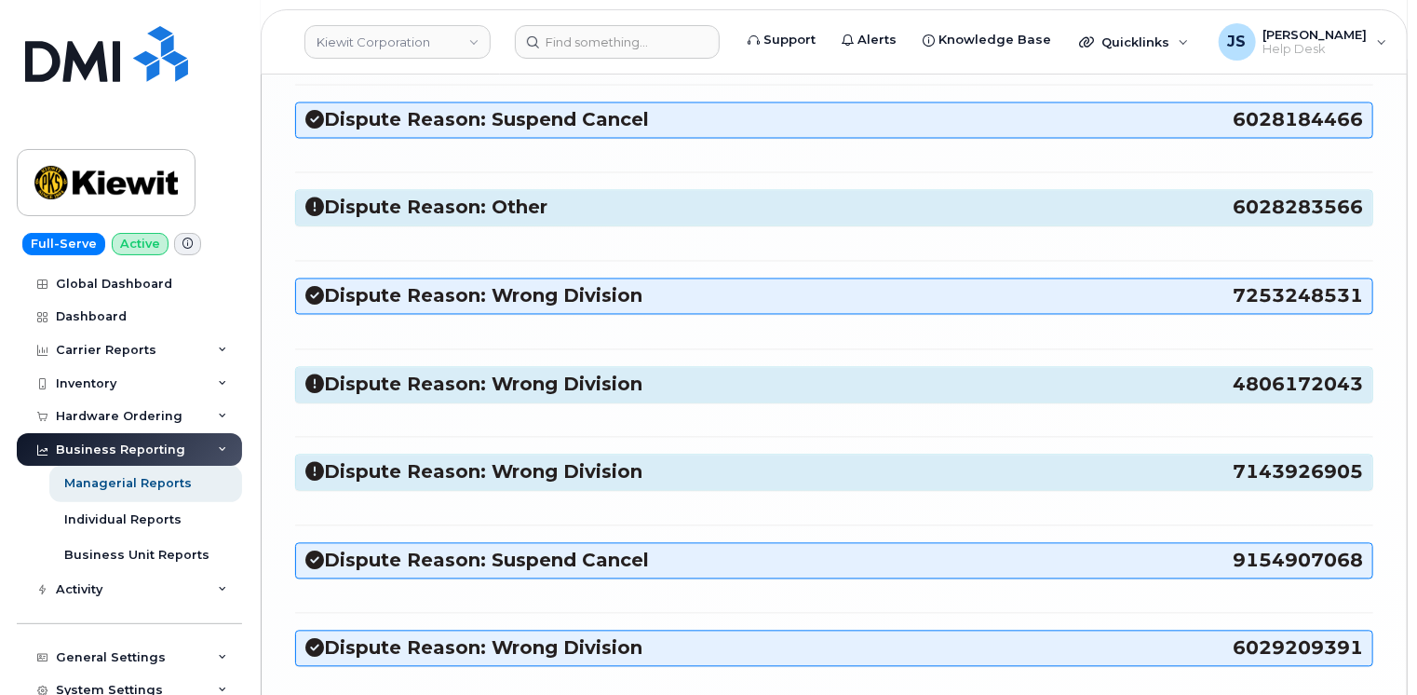
click at [449, 196] on h3 "Dispute Reason: Other 6028283566" at bounding box center [834, 208] width 1058 height 25
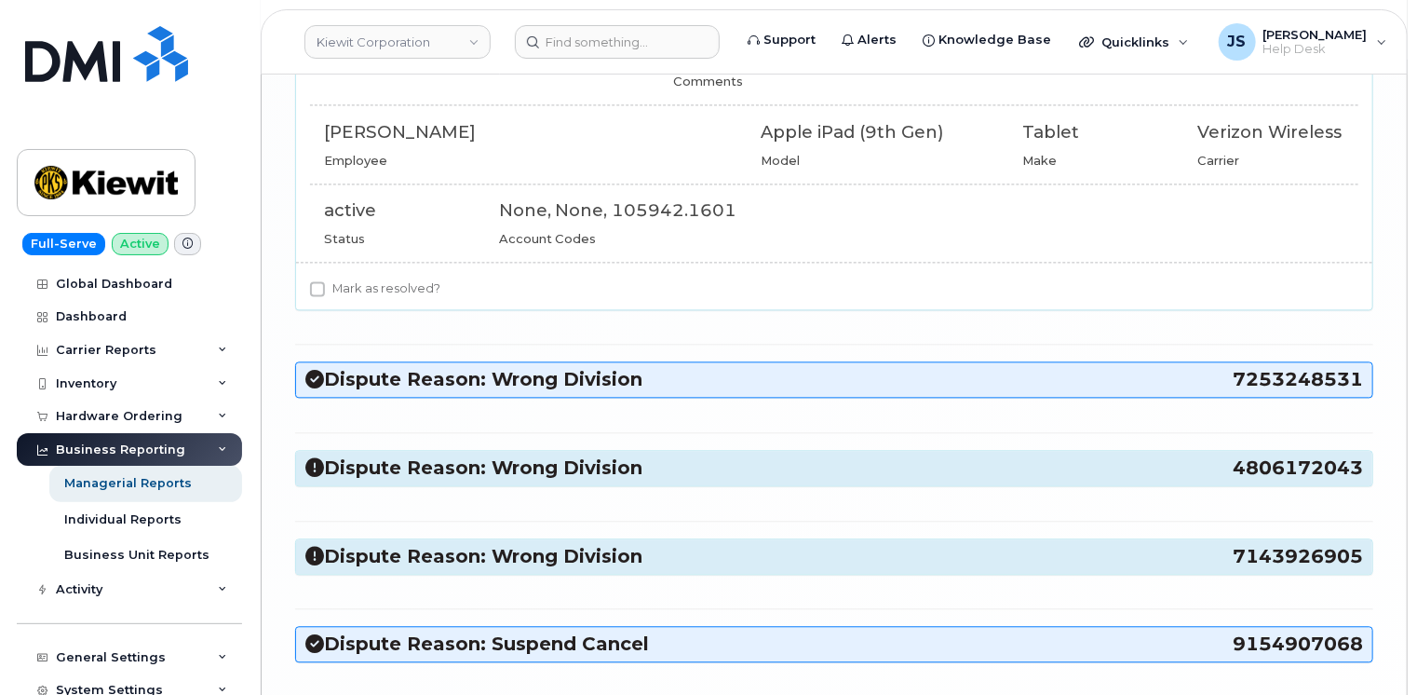
scroll to position [5493, 0]
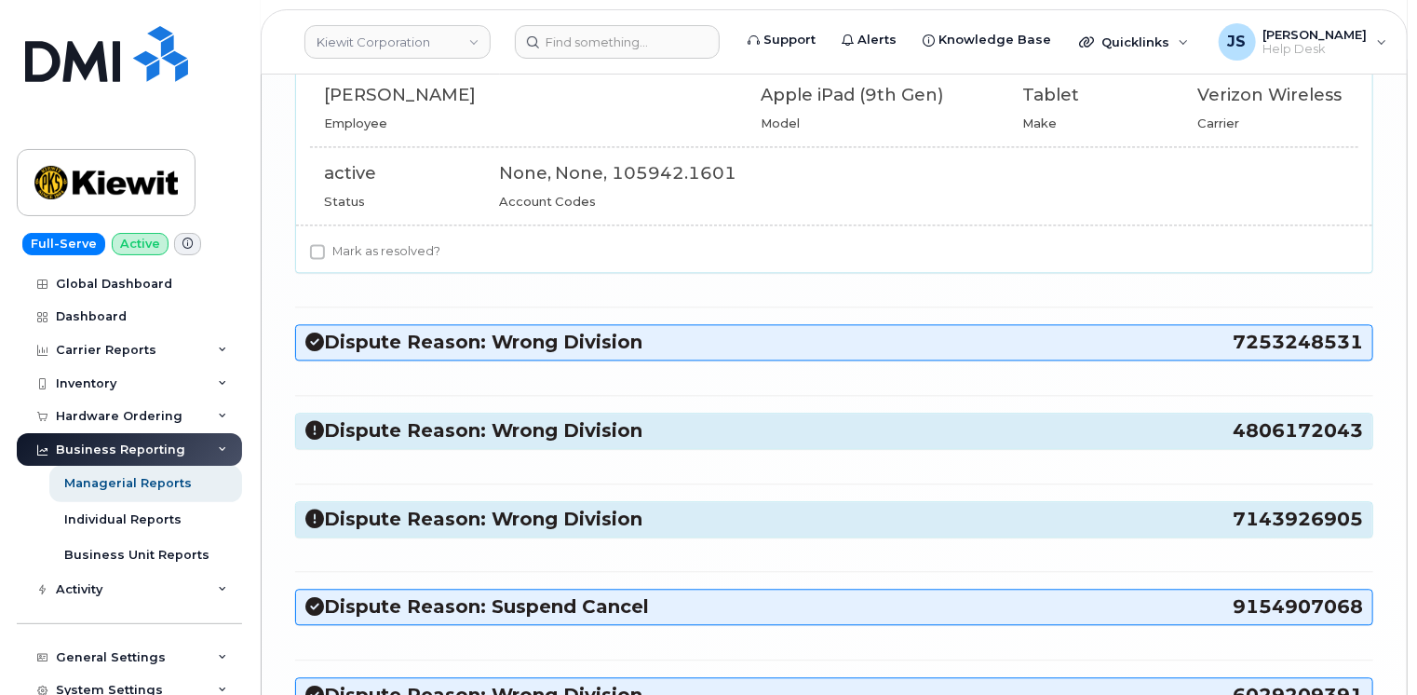
click at [429, 418] on h3 "Dispute Reason: Wrong Division 4806172043" at bounding box center [834, 430] width 1058 height 25
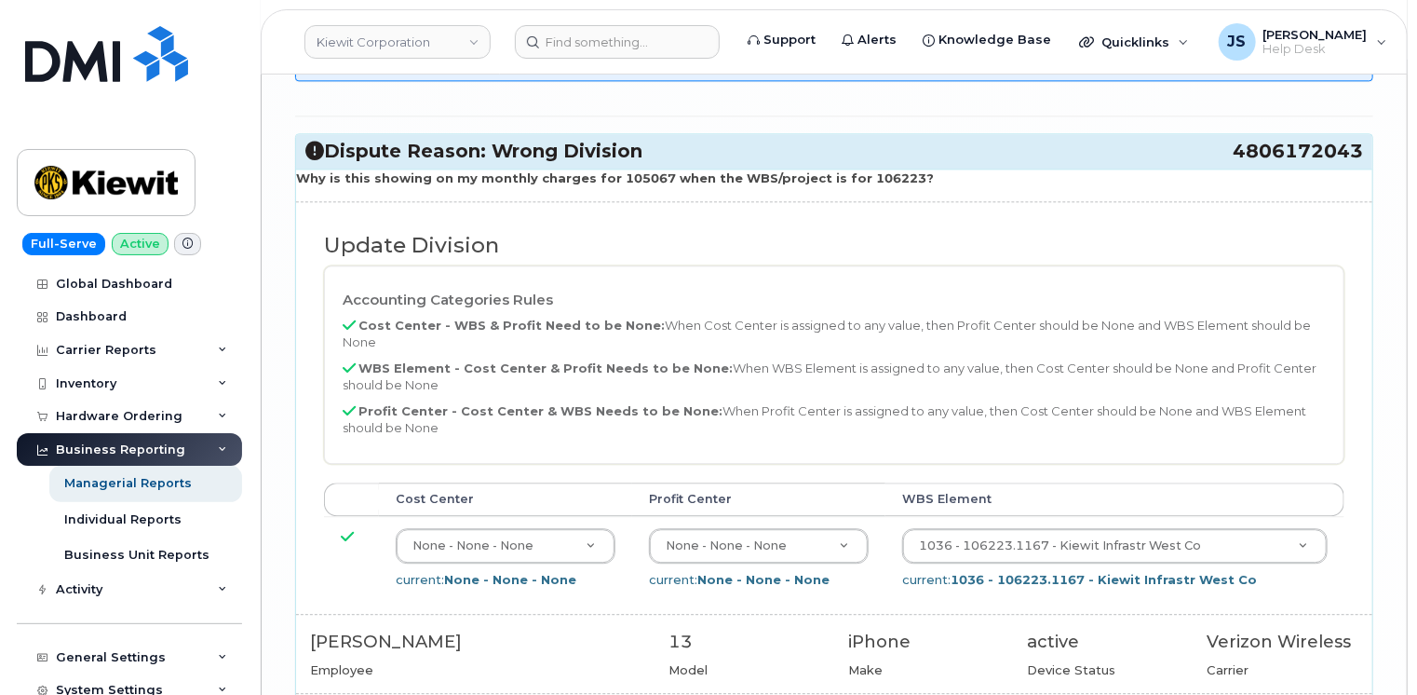
scroll to position [6052, 0]
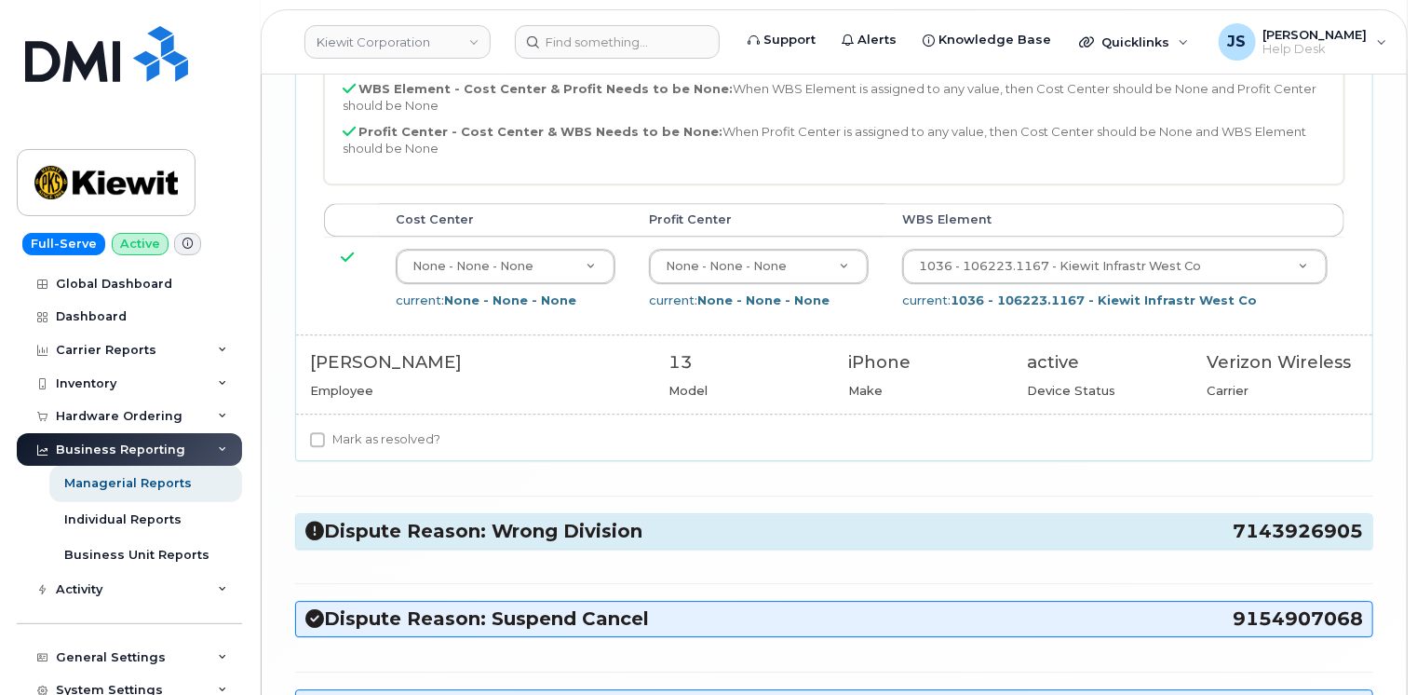
click at [455, 519] on h3 "Dispute Reason: Wrong Division 7143926905" at bounding box center [834, 531] width 1058 height 25
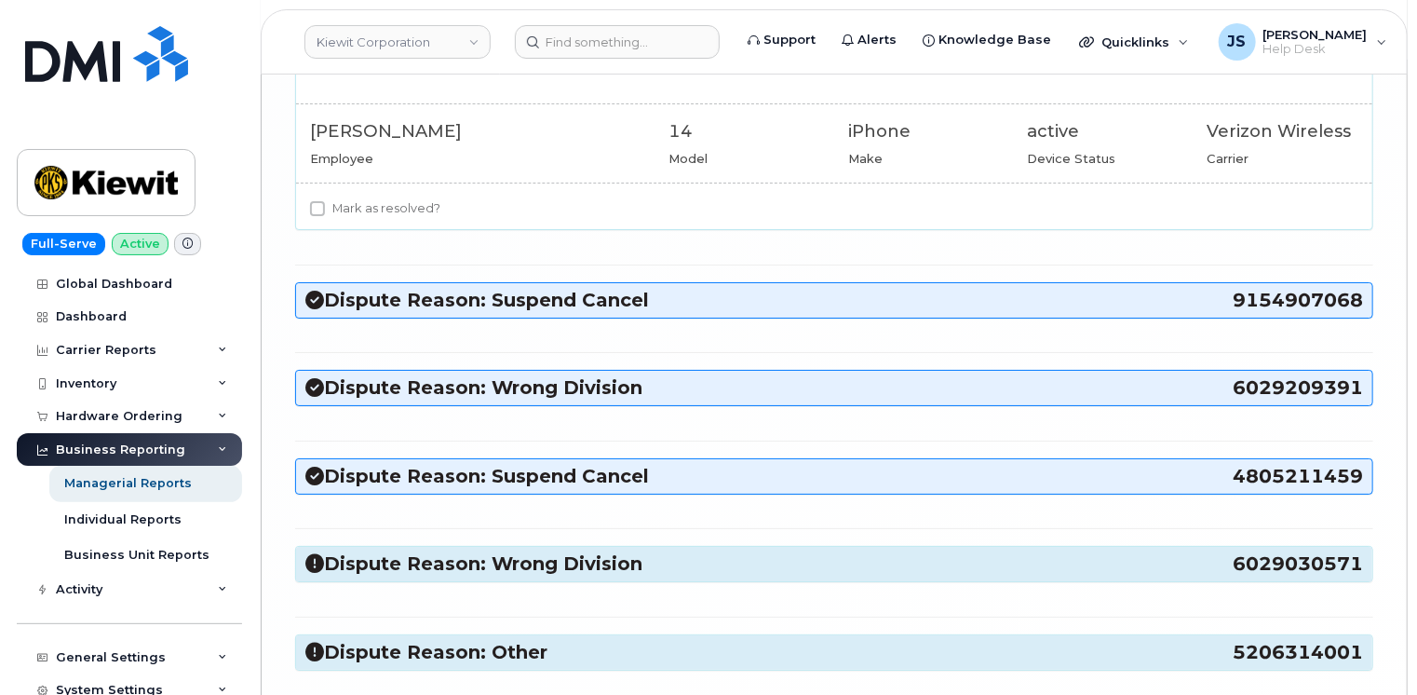
scroll to position [6983, 0]
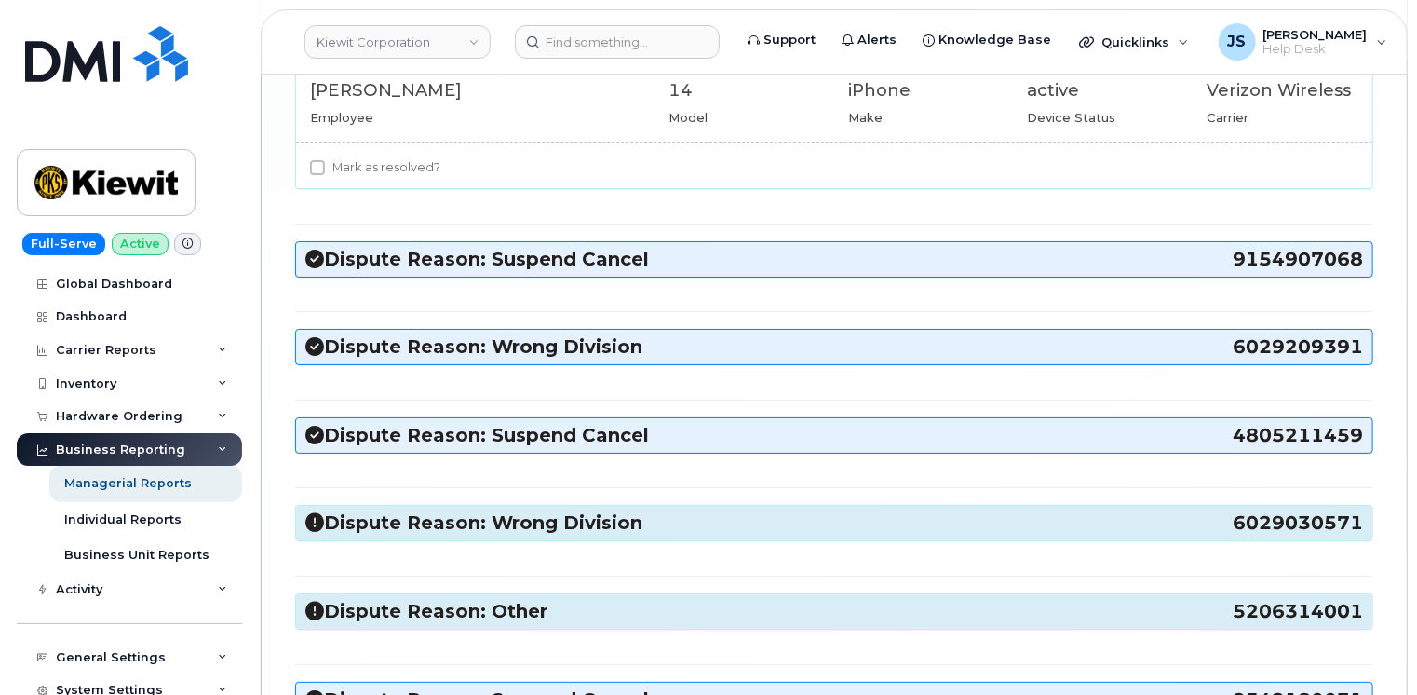
click at [425, 510] on h3 "Dispute Reason: Wrong Division 6029030571" at bounding box center [834, 522] width 1058 height 25
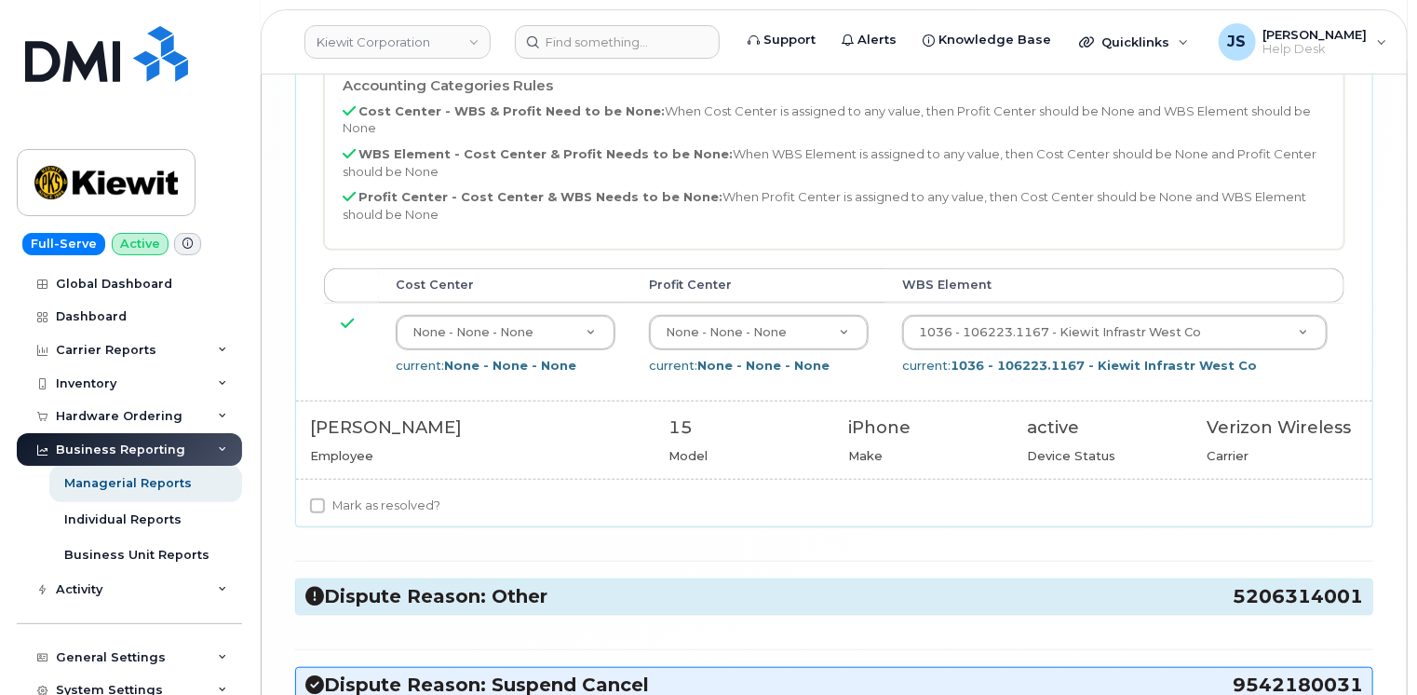
scroll to position [7634, 0]
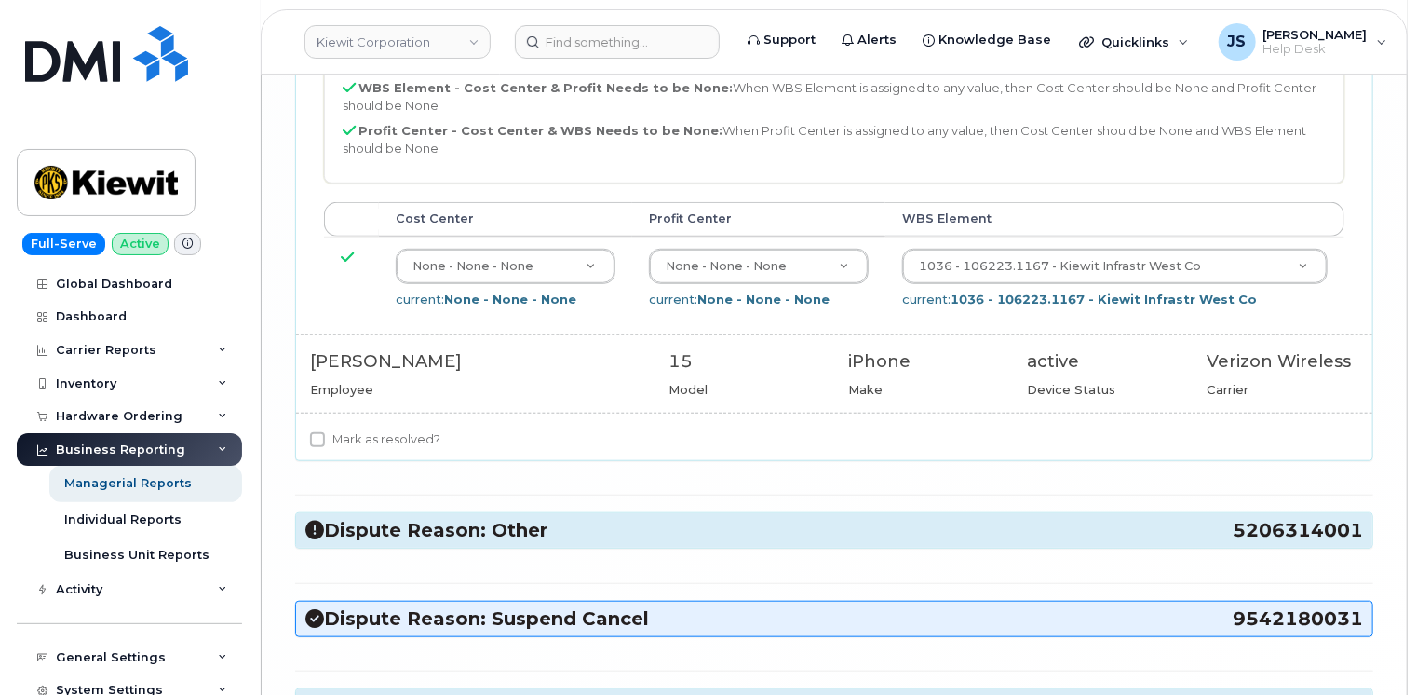
click at [461, 518] on h3 "Dispute Reason: Other 5206314001" at bounding box center [834, 530] width 1058 height 25
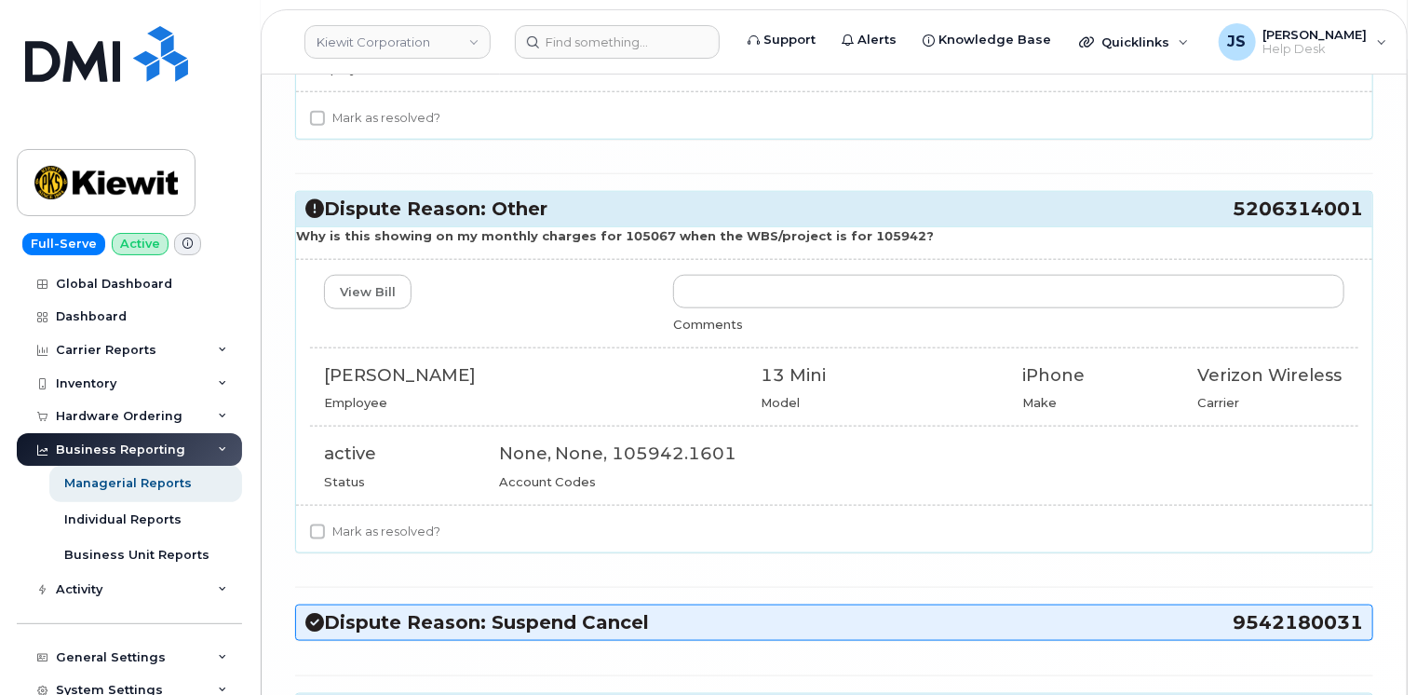
scroll to position [7976, 0]
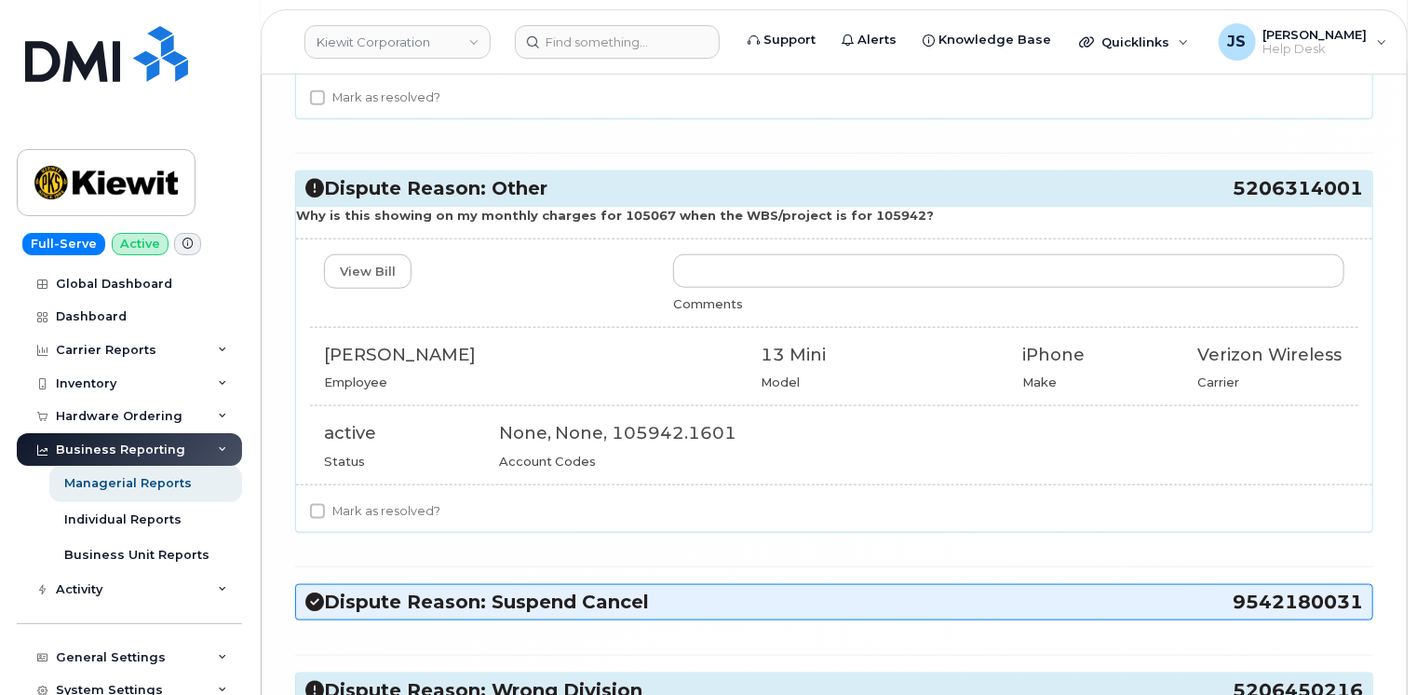
click at [492, 678] on h3 "Dispute Reason: Wrong Division 5206450216" at bounding box center [834, 690] width 1058 height 25
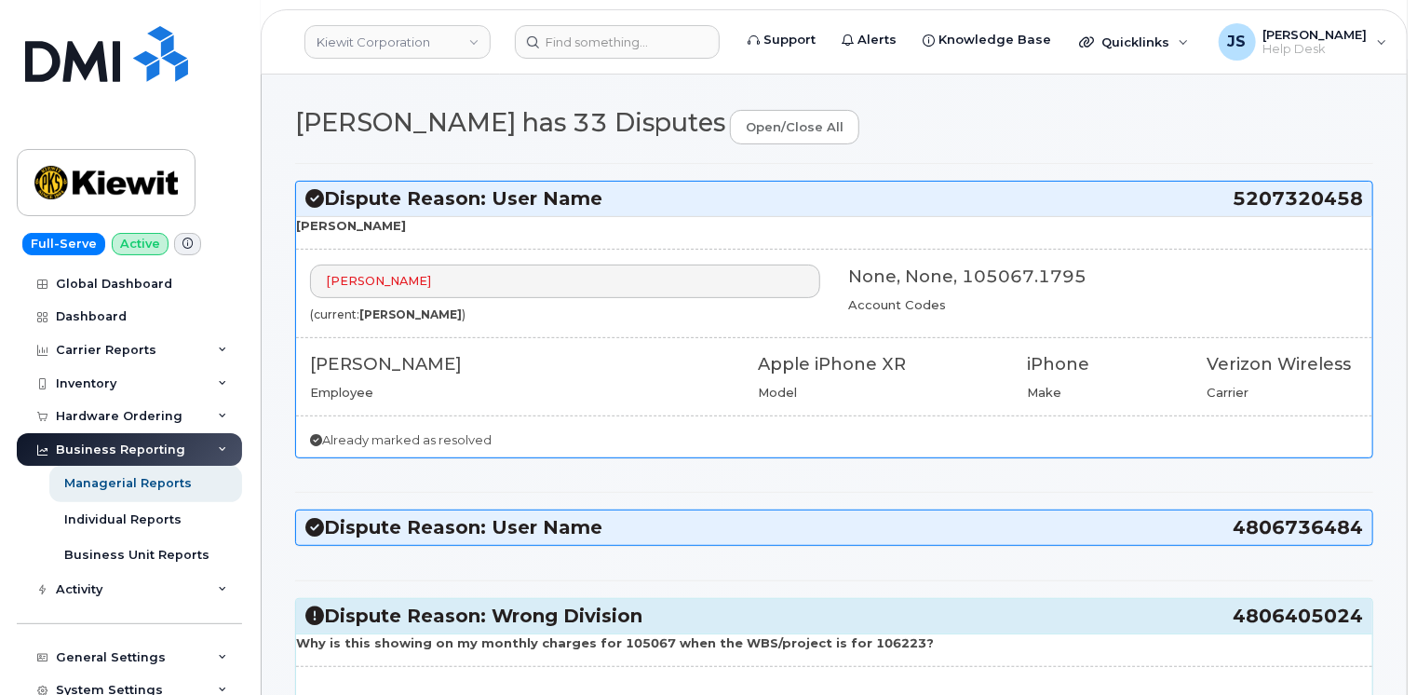
scroll to position [186, 0]
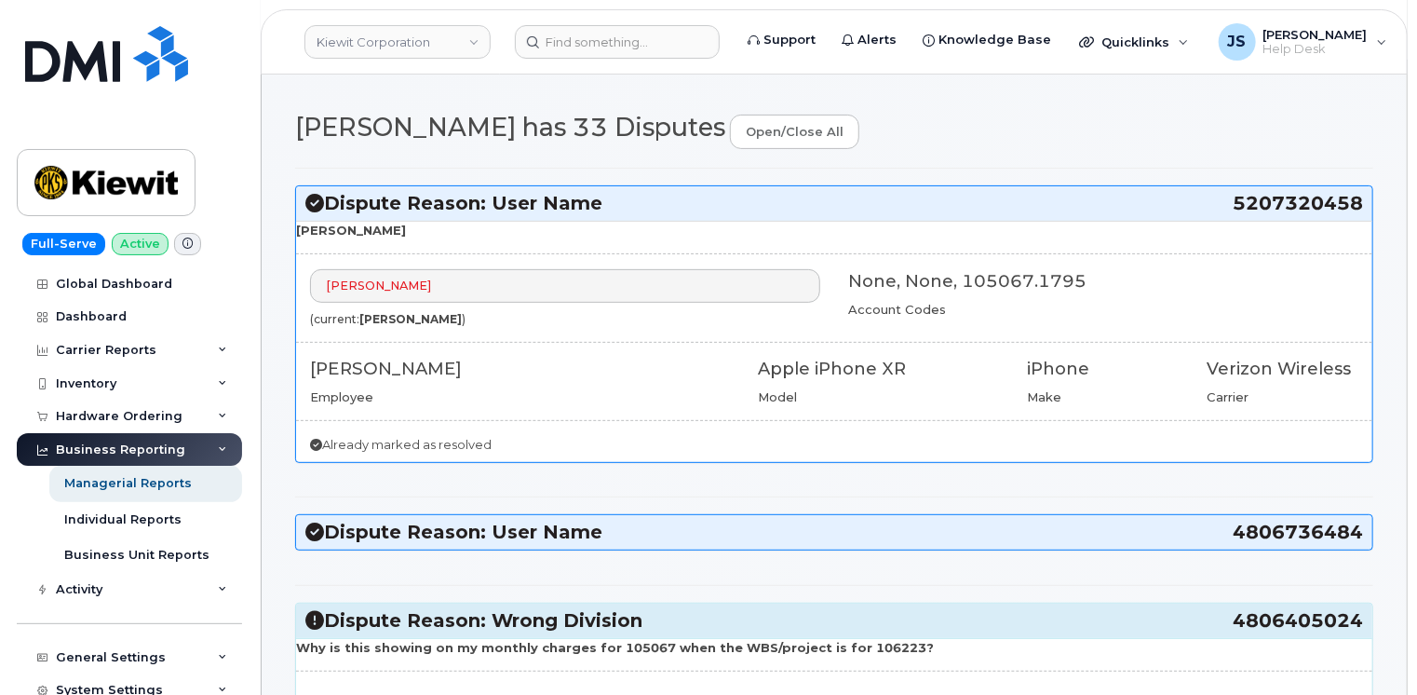
click at [554, 191] on h3 "Dispute Reason: User Name 5207320458" at bounding box center [834, 203] width 1058 height 25
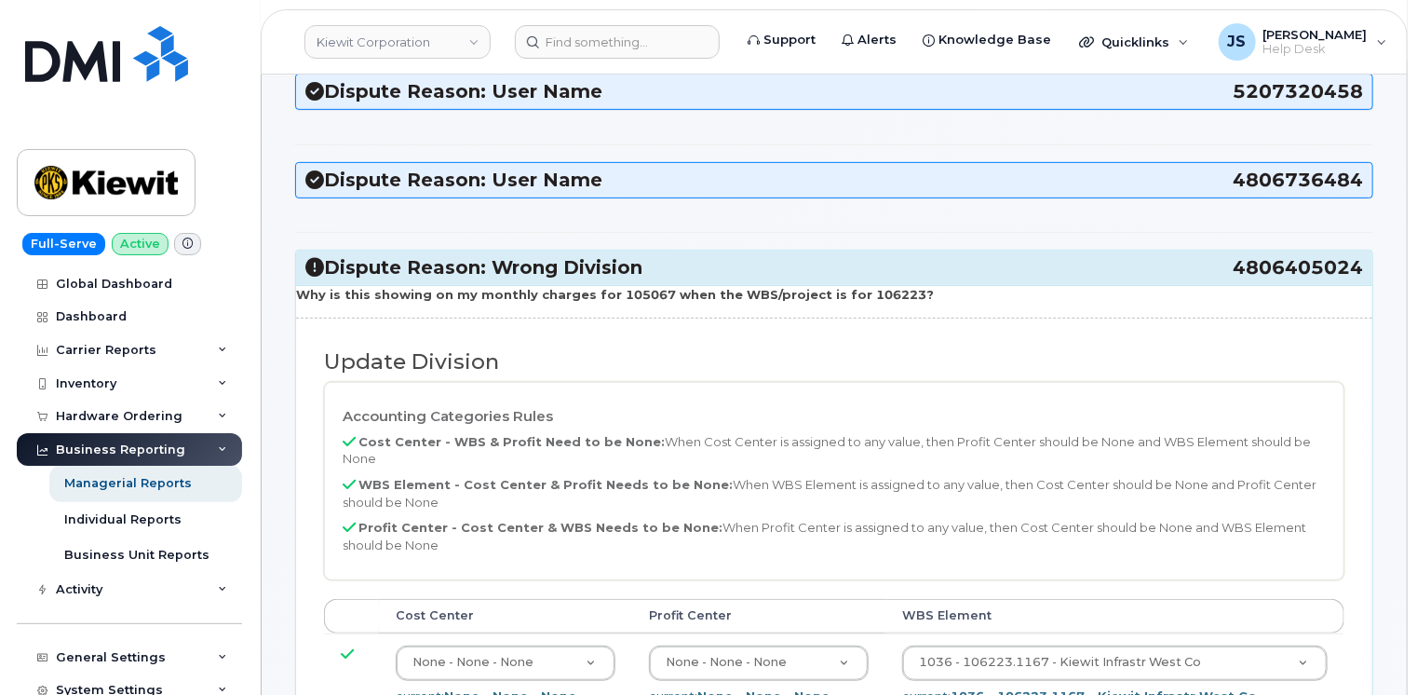
scroll to position [279, 0]
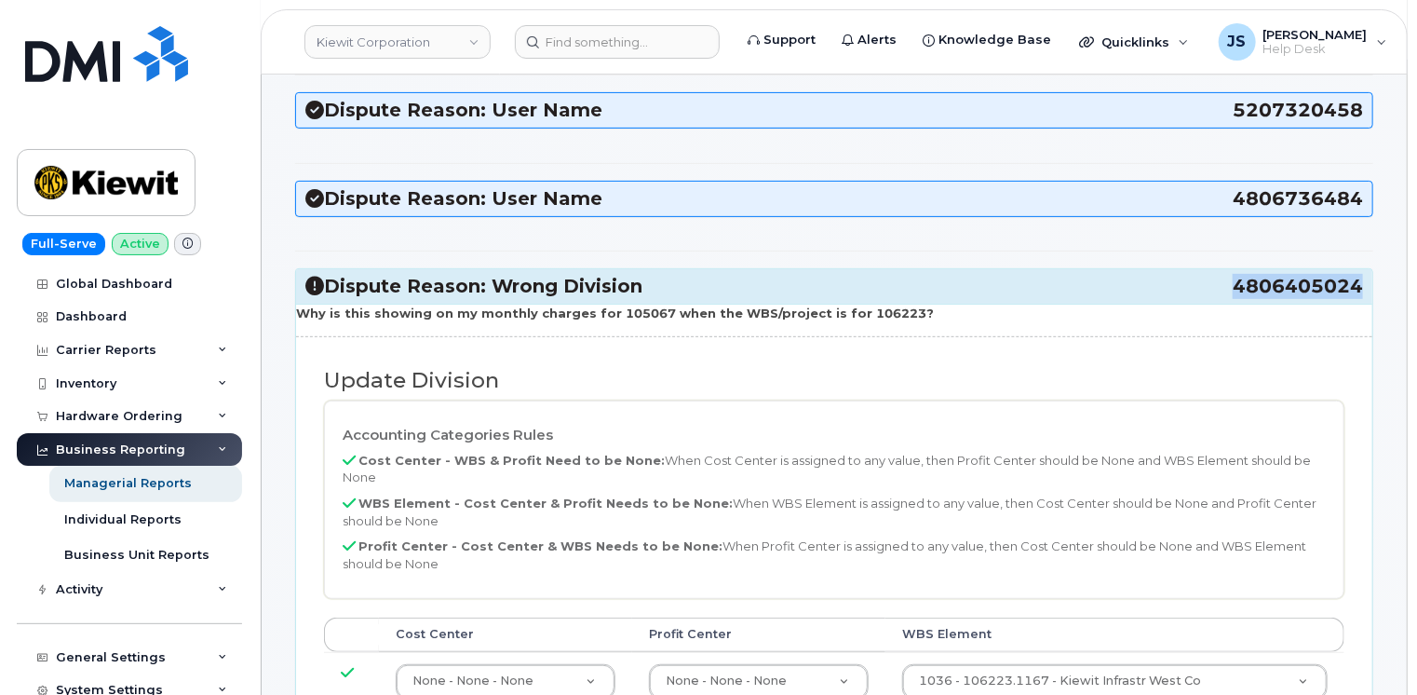
drag, startPoint x: 1361, startPoint y: 266, endPoint x: 1237, endPoint y: 272, distance: 123.9
click at [1237, 274] on span "4806405024" at bounding box center [1298, 286] width 130 height 25
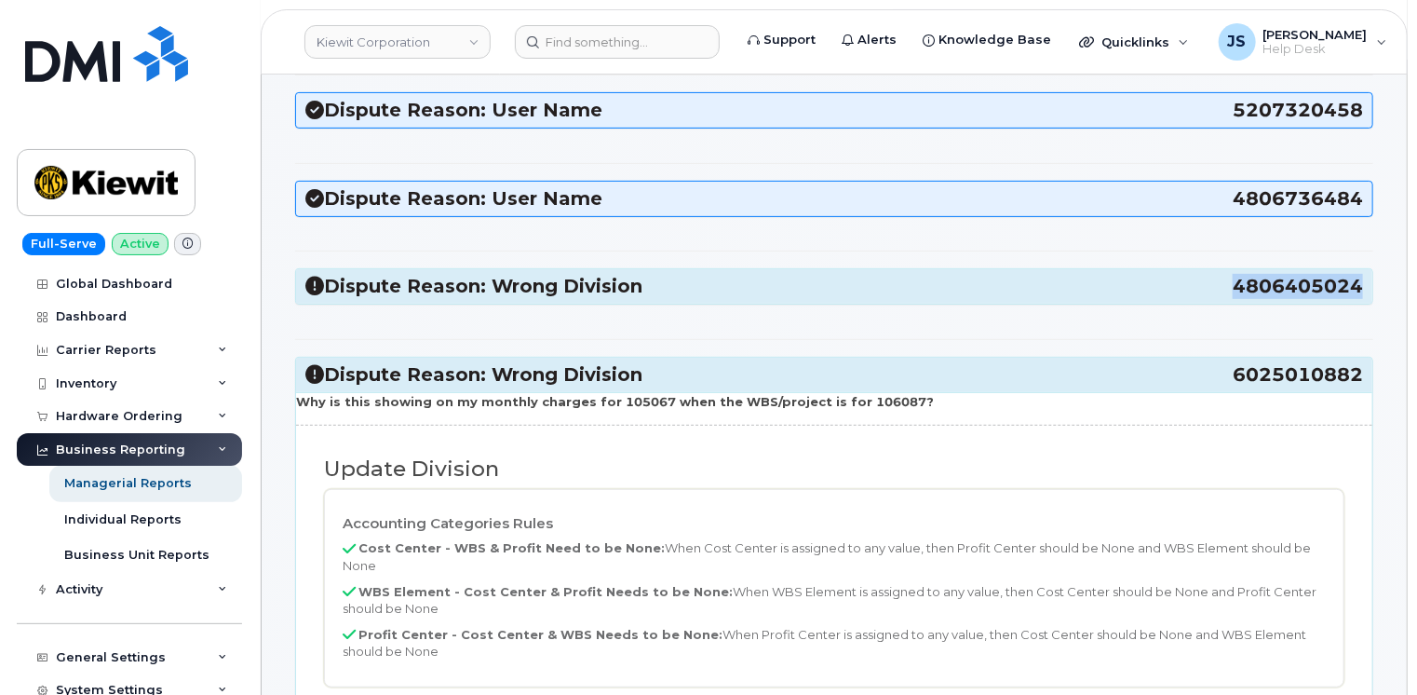
copy span "4806405024"
click at [371, 274] on h3 "Dispute Reason: Wrong Division 4806405024" at bounding box center [834, 286] width 1058 height 25
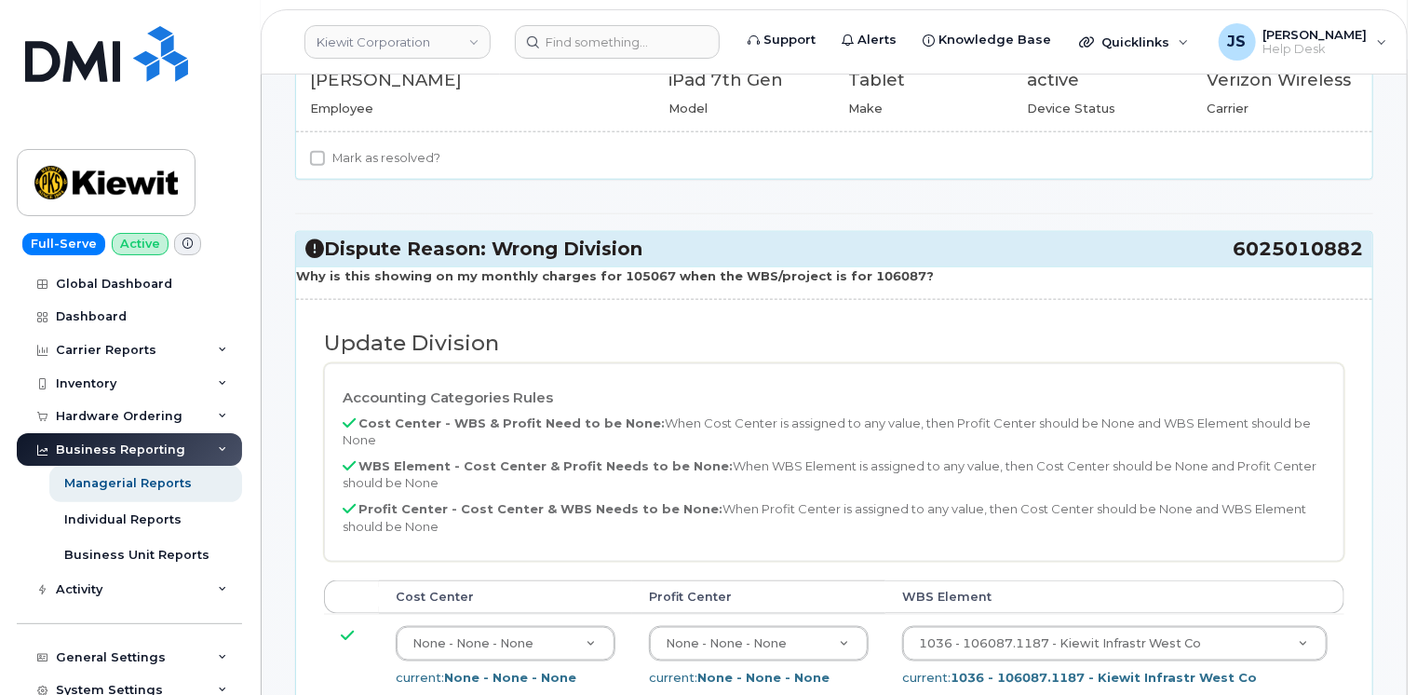
scroll to position [1024, 0]
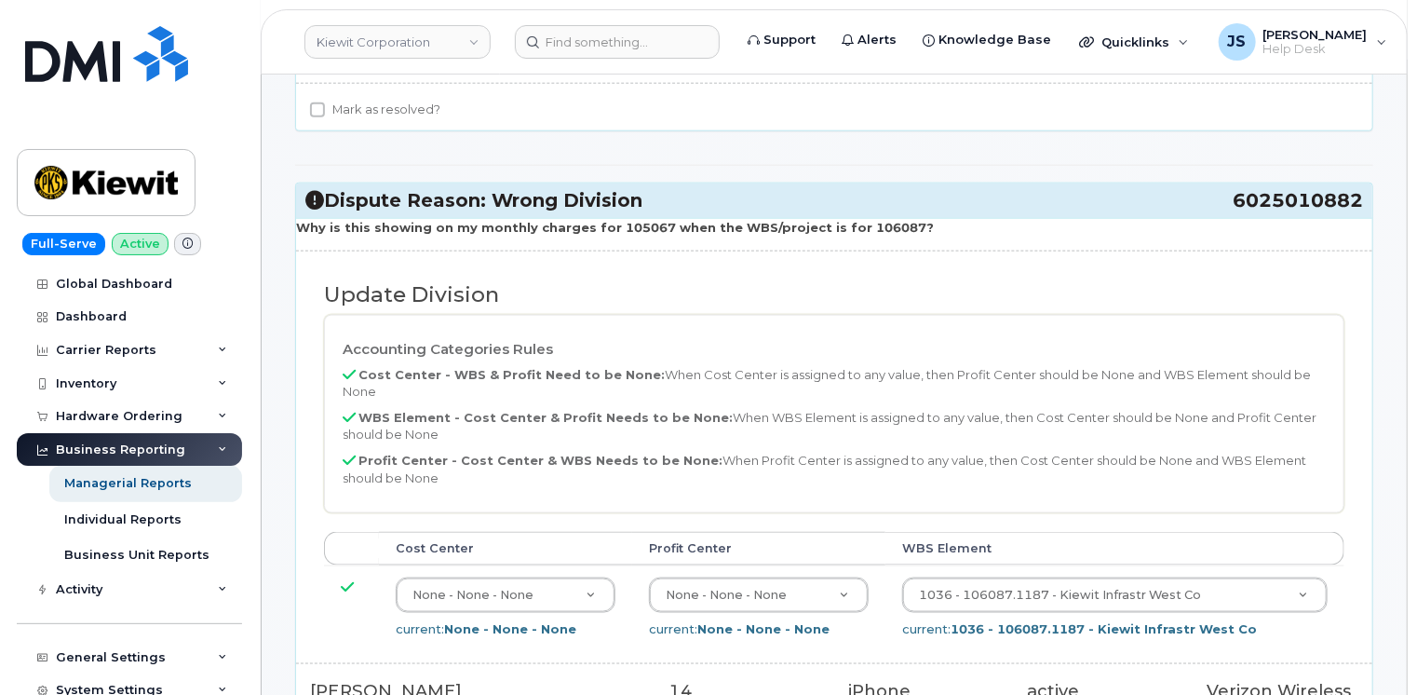
drag, startPoint x: 1362, startPoint y: 163, endPoint x: 1232, endPoint y: 178, distance: 131.2
click at [1232, 183] on div "Dispute Reason: Wrong Division 6025010882" at bounding box center [834, 200] width 1076 height 34
drag, startPoint x: 1232, startPoint y: 178, endPoint x: 1248, endPoint y: 169, distance: 17.9
copy h3 "6025010882"
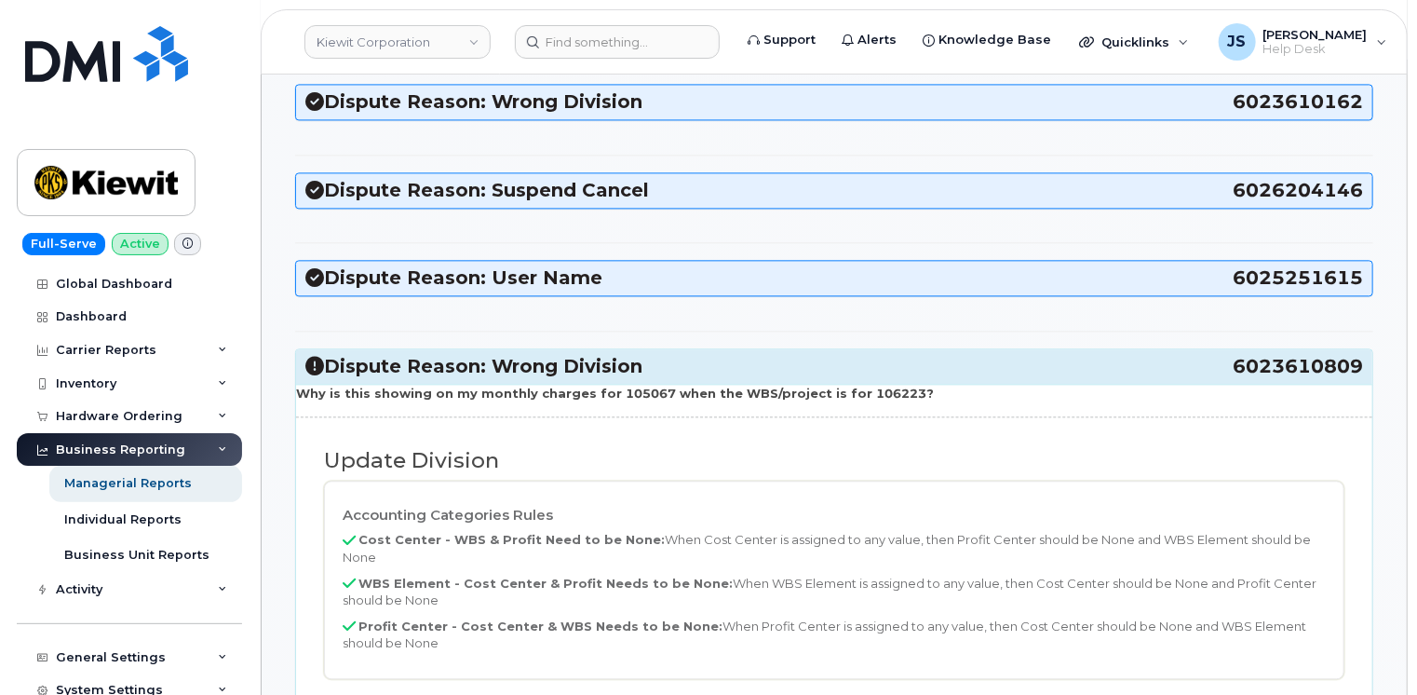
scroll to position [2048, 0]
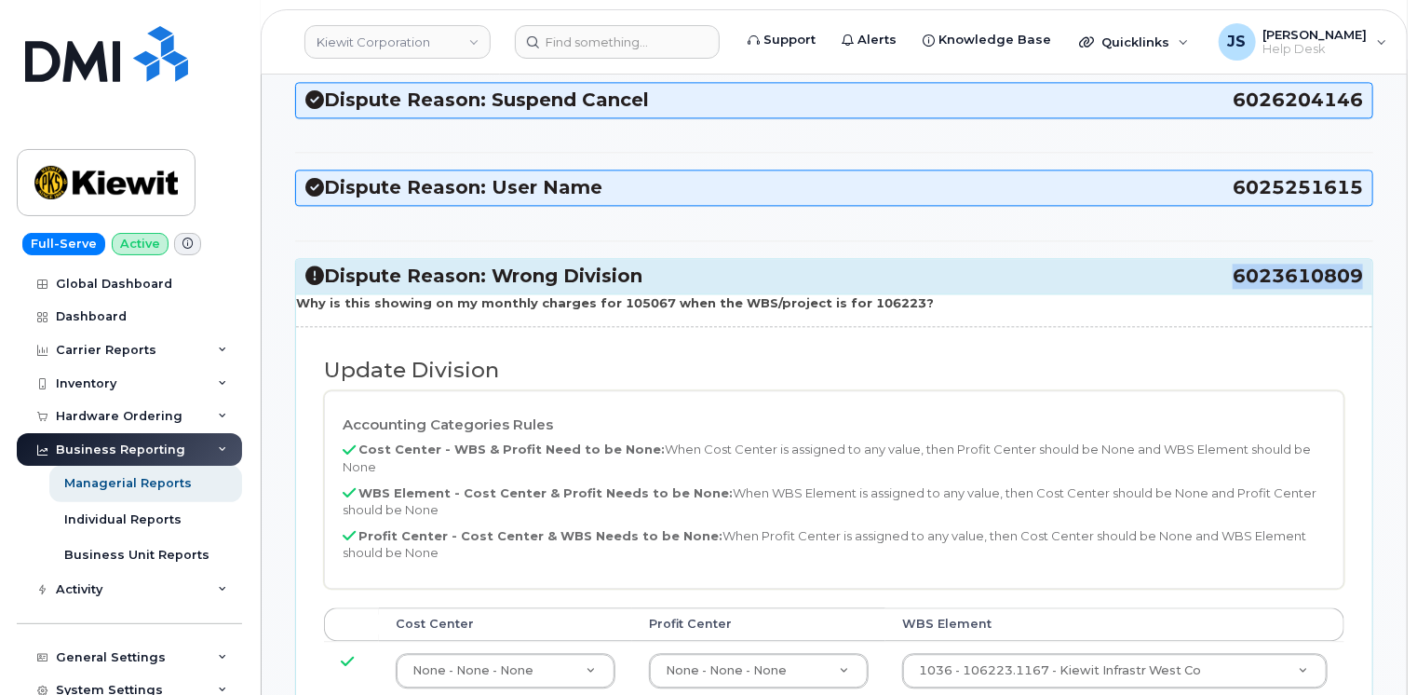
drag, startPoint x: 1362, startPoint y: 211, endPoint x: 1237, endPoint y: 213, distance: 124.8
click at [1237, 263] on span "6023610809" at bounding box center [1298, 275] width 130 height 25
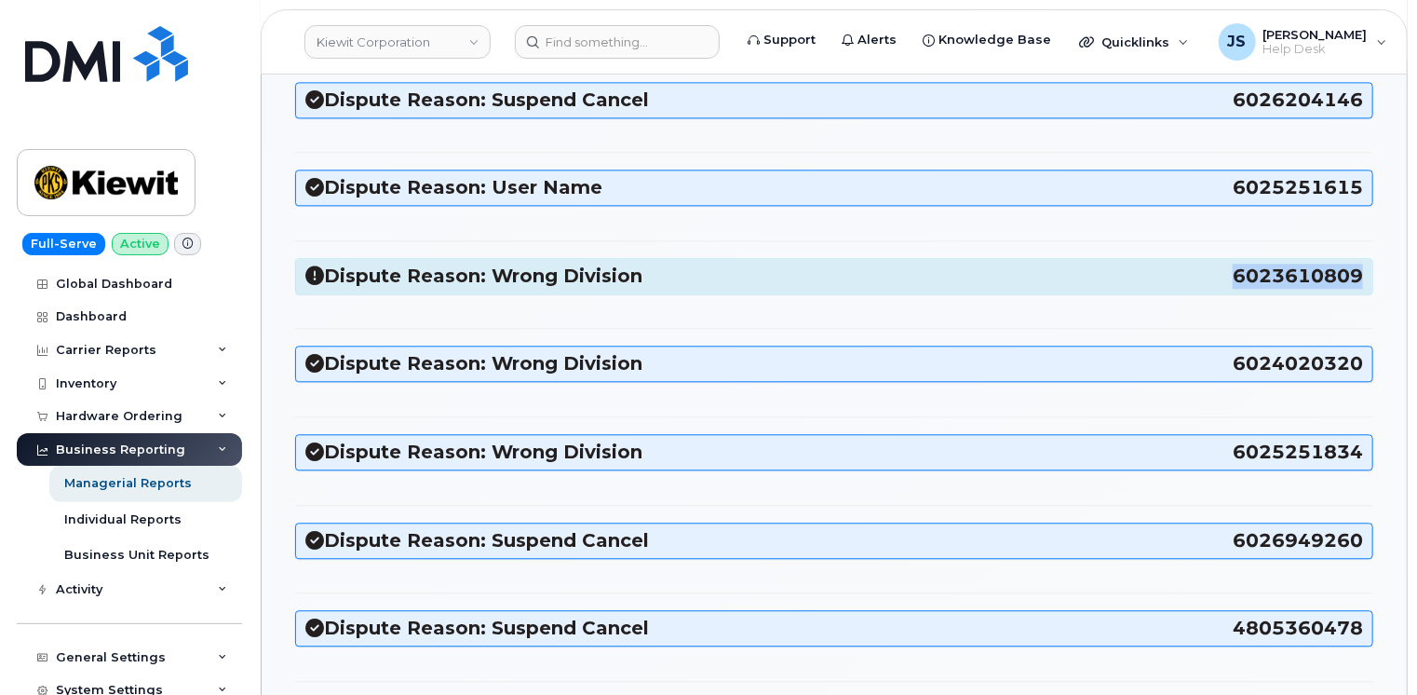
copy span "6023610809"
click at [1142, 263] on h3 "Dispute Reason: Wrong Division 6023610809" at bounding box center [834, 275] width 1058 height 25
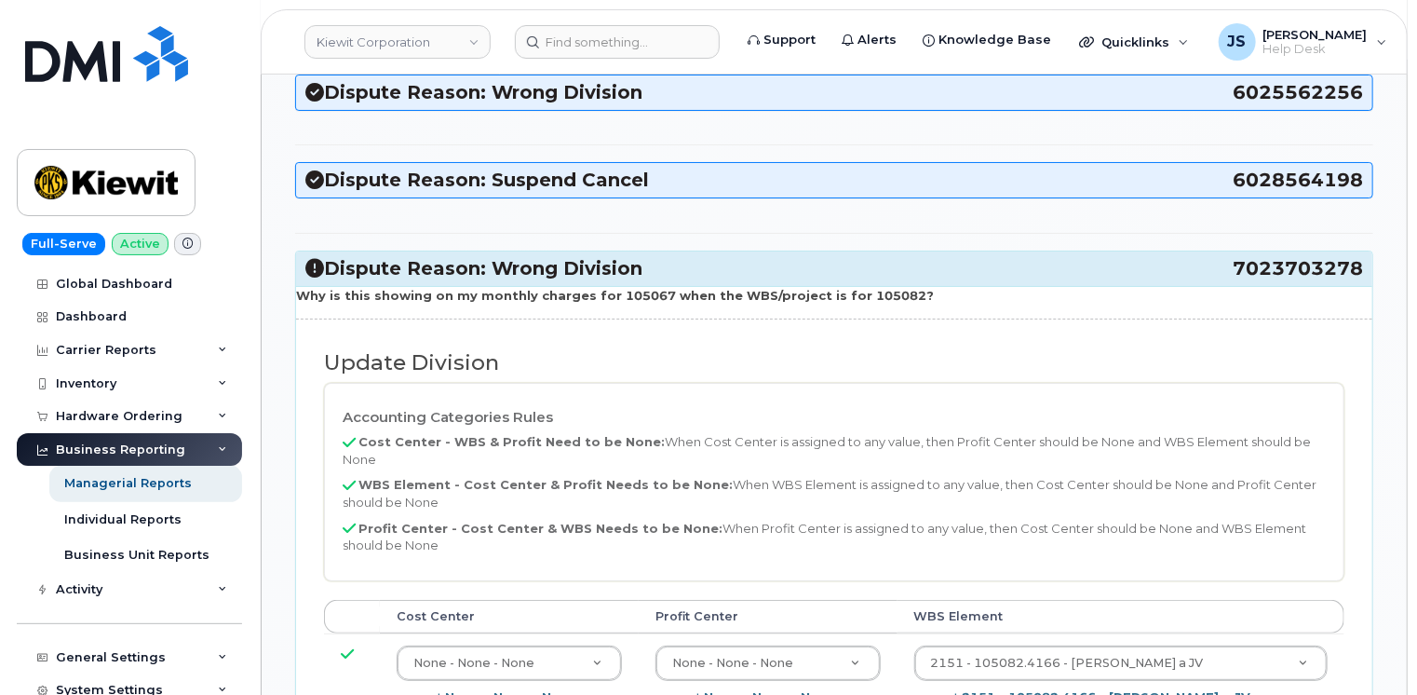
scroll to position [3538, 0]
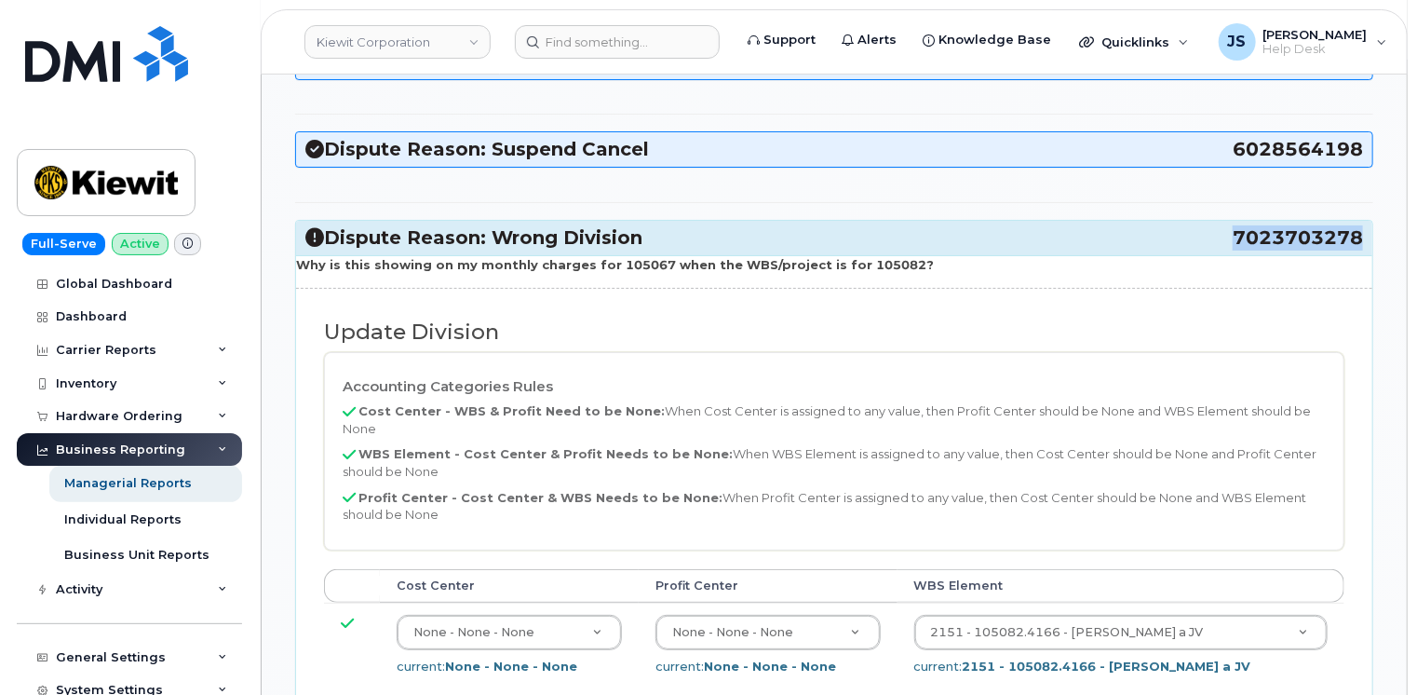
drag, startPoint x: 1362, startPoint y: 151, endPoint x: 1235, endPoint y: 158, distance: 127.8
click at [1235, 225] on span "7023703278" at bounding box center [1298, 237] width 130 height 25
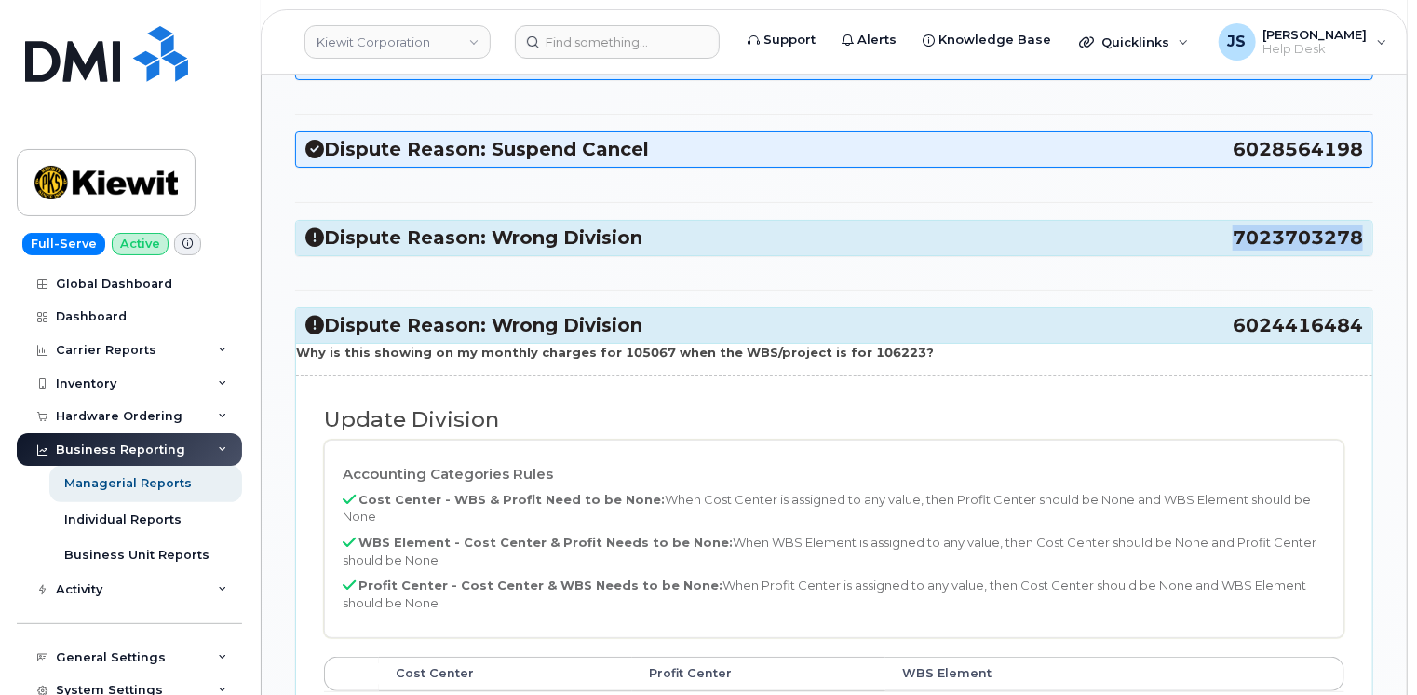
copy span "7023703278"
click at [576, 225] on h3 "Dispute Reason: Wrong Division 7023703278" at bounding box center [834, 237] width 1058 height 25
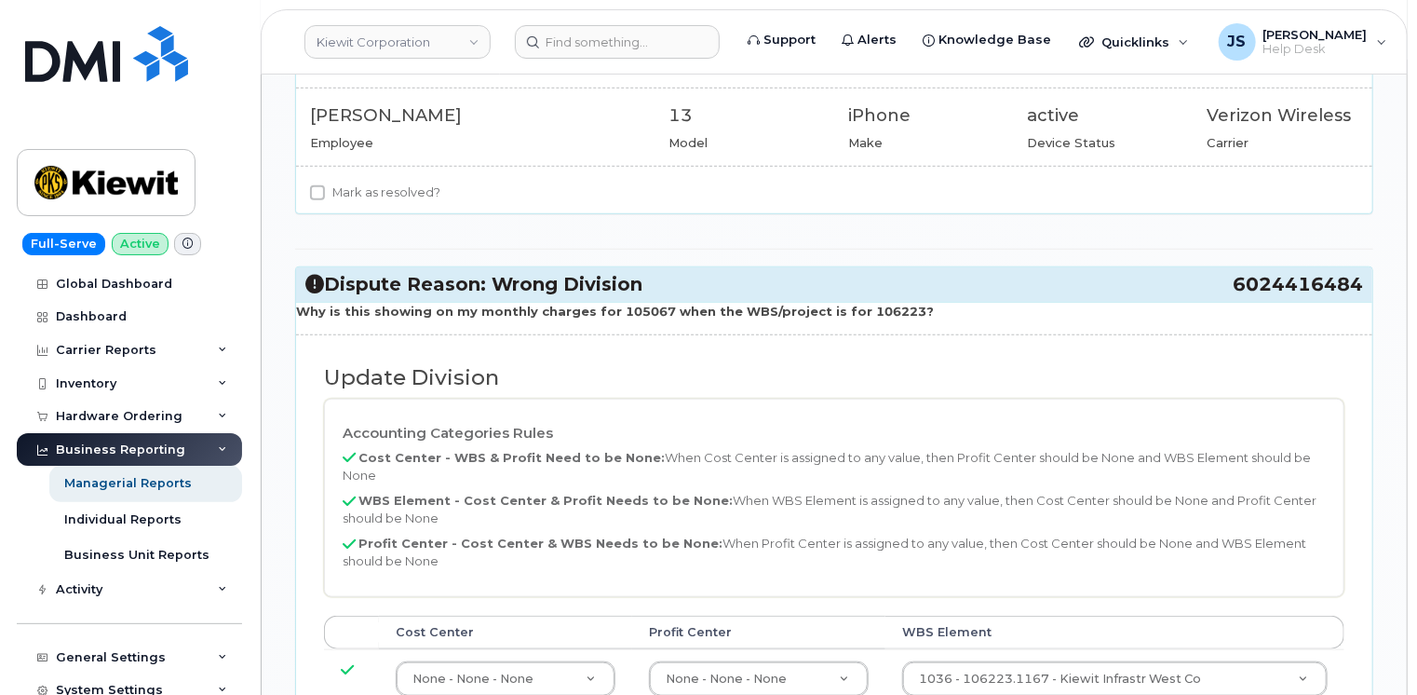
scroll to position [4190, 0]
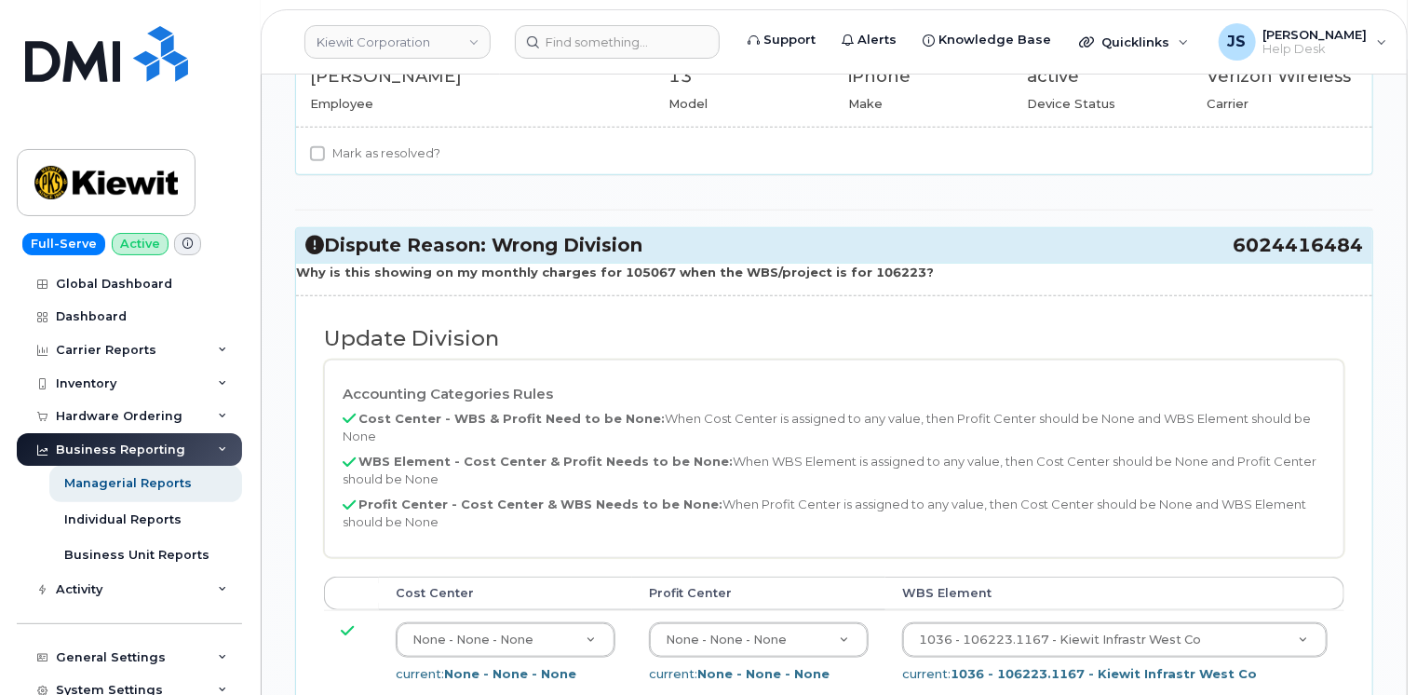
click at [1358, 228] on div "Dispute Reason: Wrong Division 6024416484" at bounding box center [834, 245] width 1076 height 34
copy h3 "6024416484"
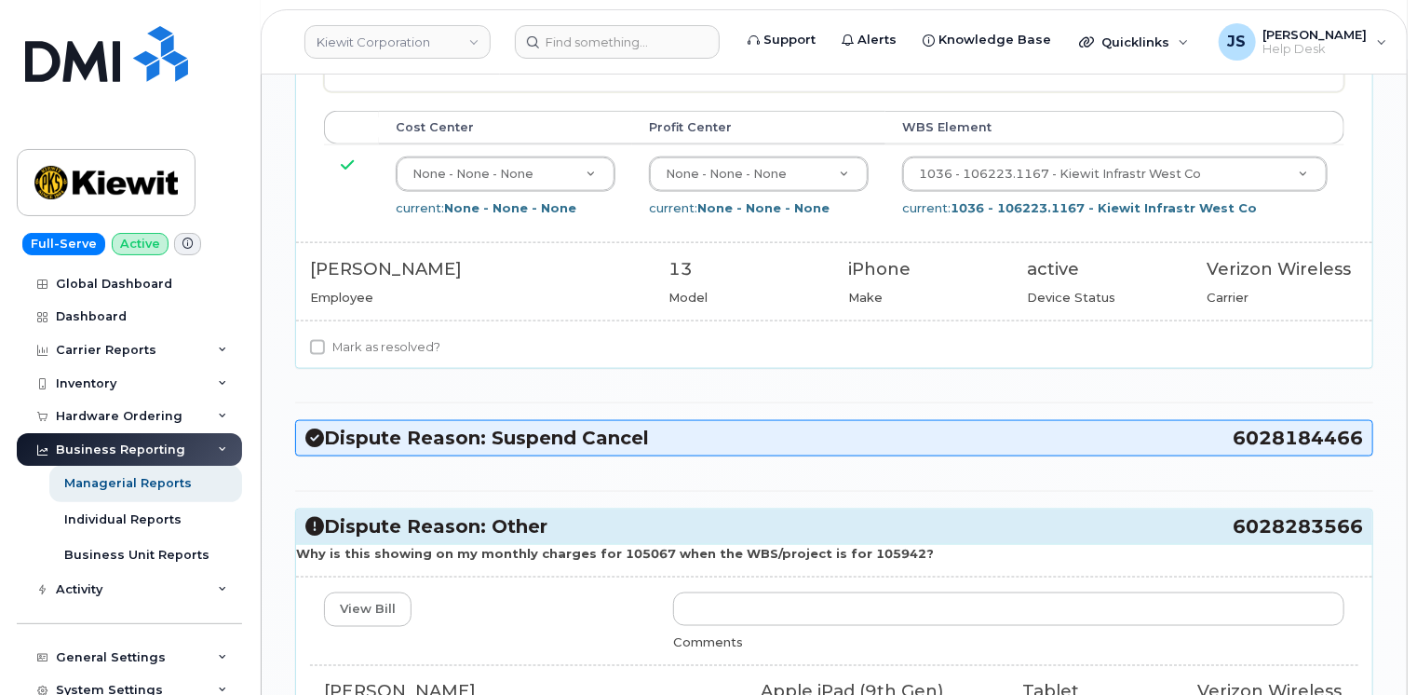
scroll to position [4748, 0]
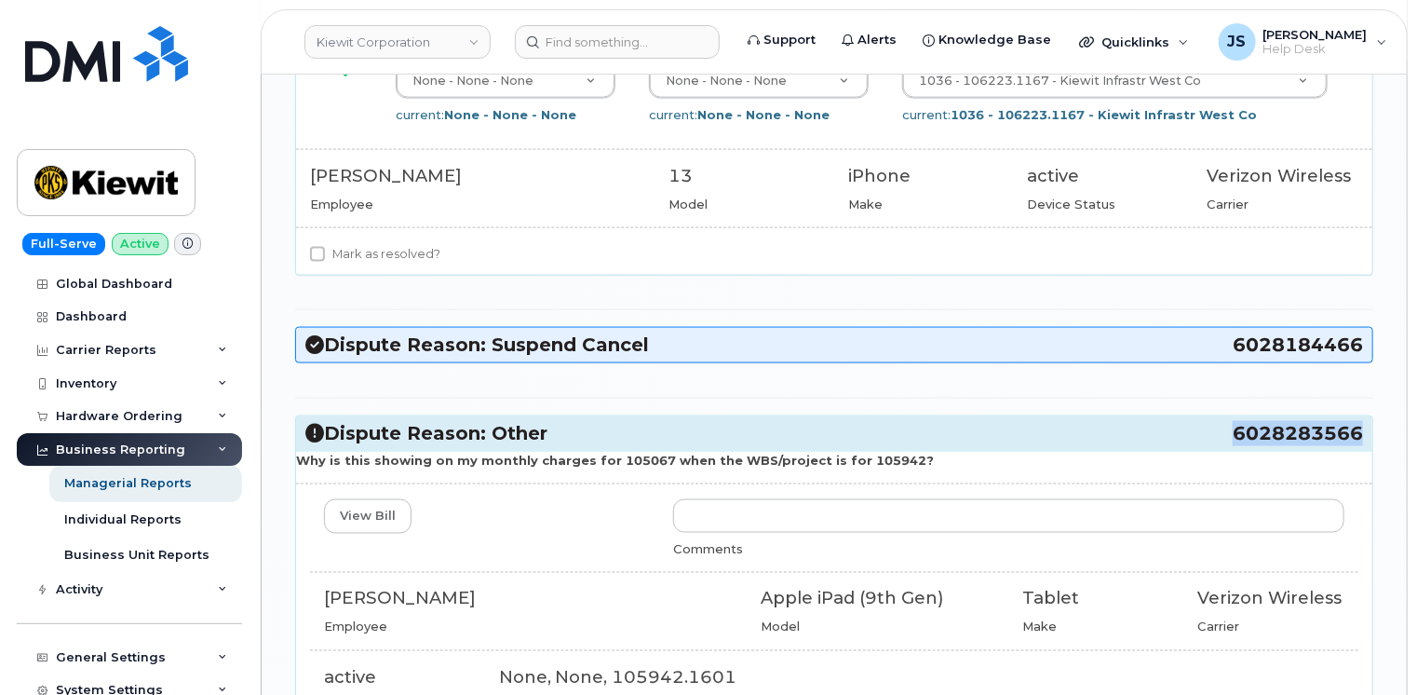
drag, startPoint x: 1363, startPoint y: 306, endPoint x: 1238, endPoint y: 308, distance: 124.8
click at [1238, 421] on span "6028283566" at bounding box center [1298, 433] width 130 height 25
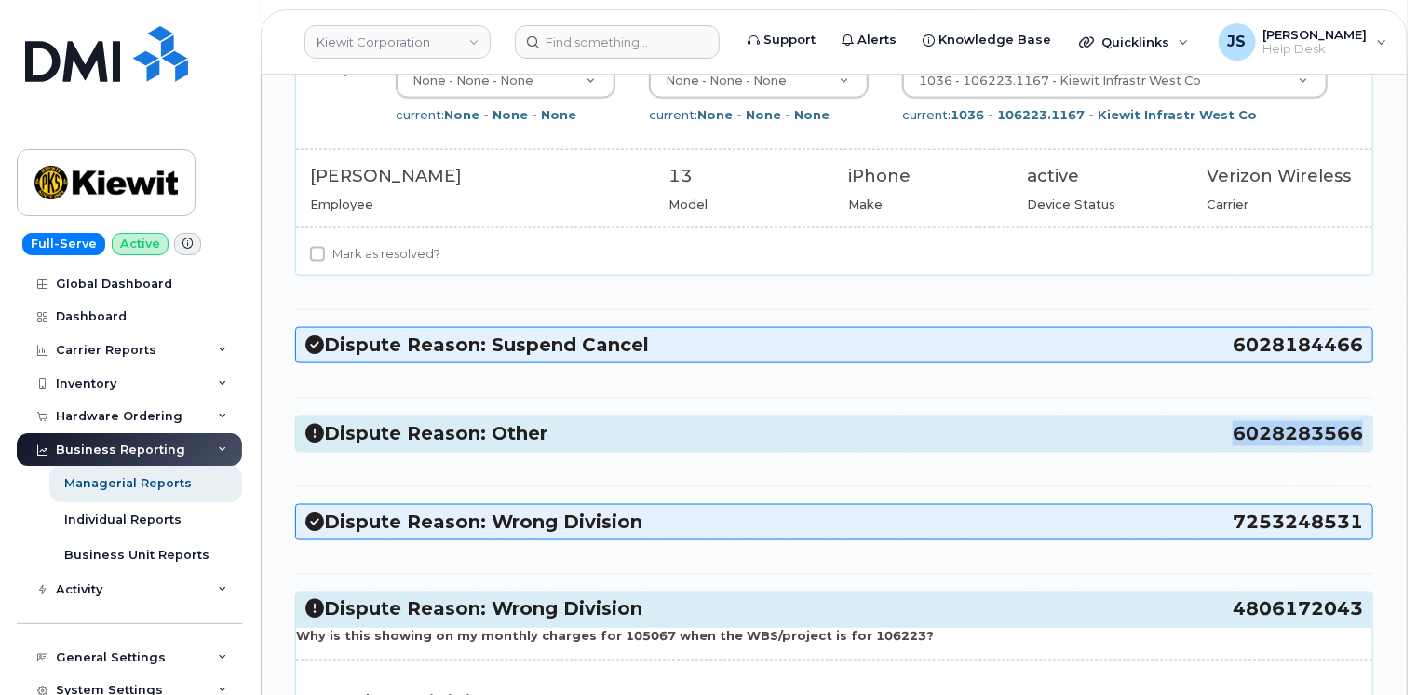
copy span "6028283566"
click at [945, 421] on h3 "Dispute Reason: Other 6028283566" at bounding box center [834, 433] width 1058 height 25
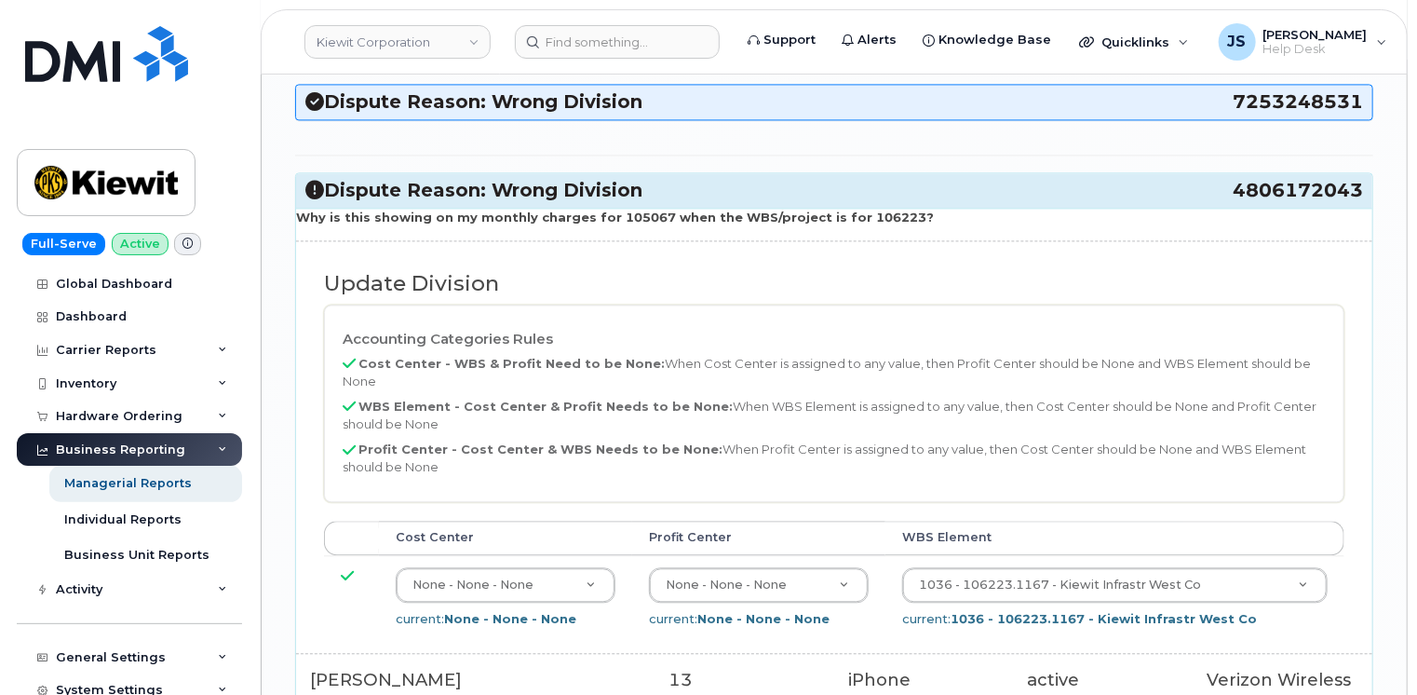
scroll to position [5400, 0]
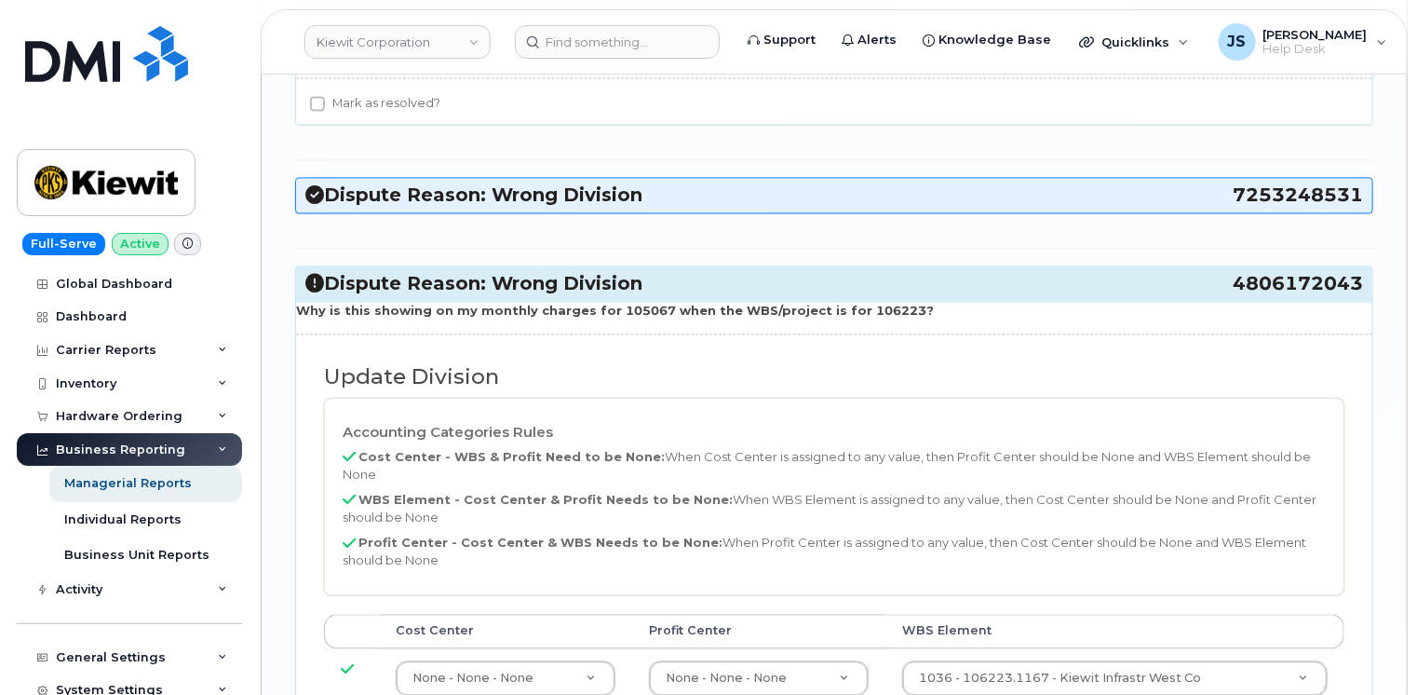
click at [1360, 266] on div "Dispute Reason: Wrong Division 4806172043" at bounding box center [834, 283] width 1076 height 34
copy h3 "4806172043"
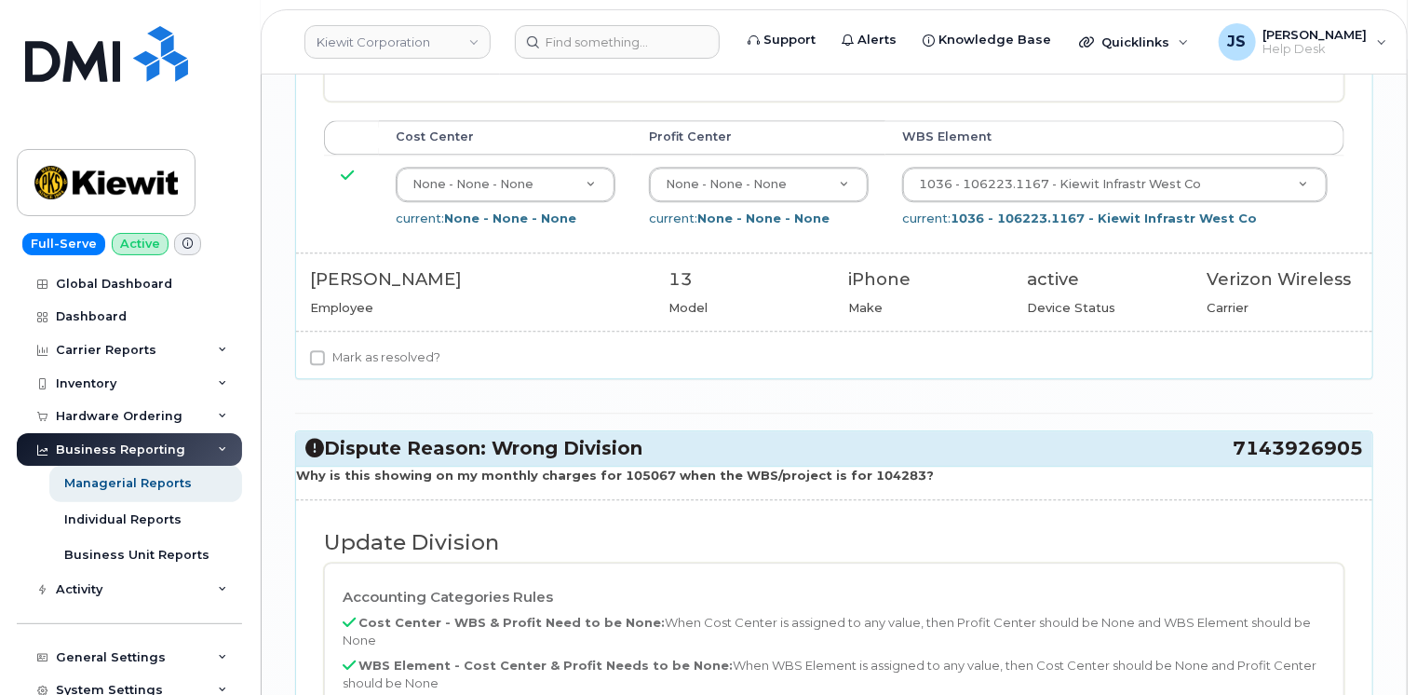
scroll to position [5958, 0]
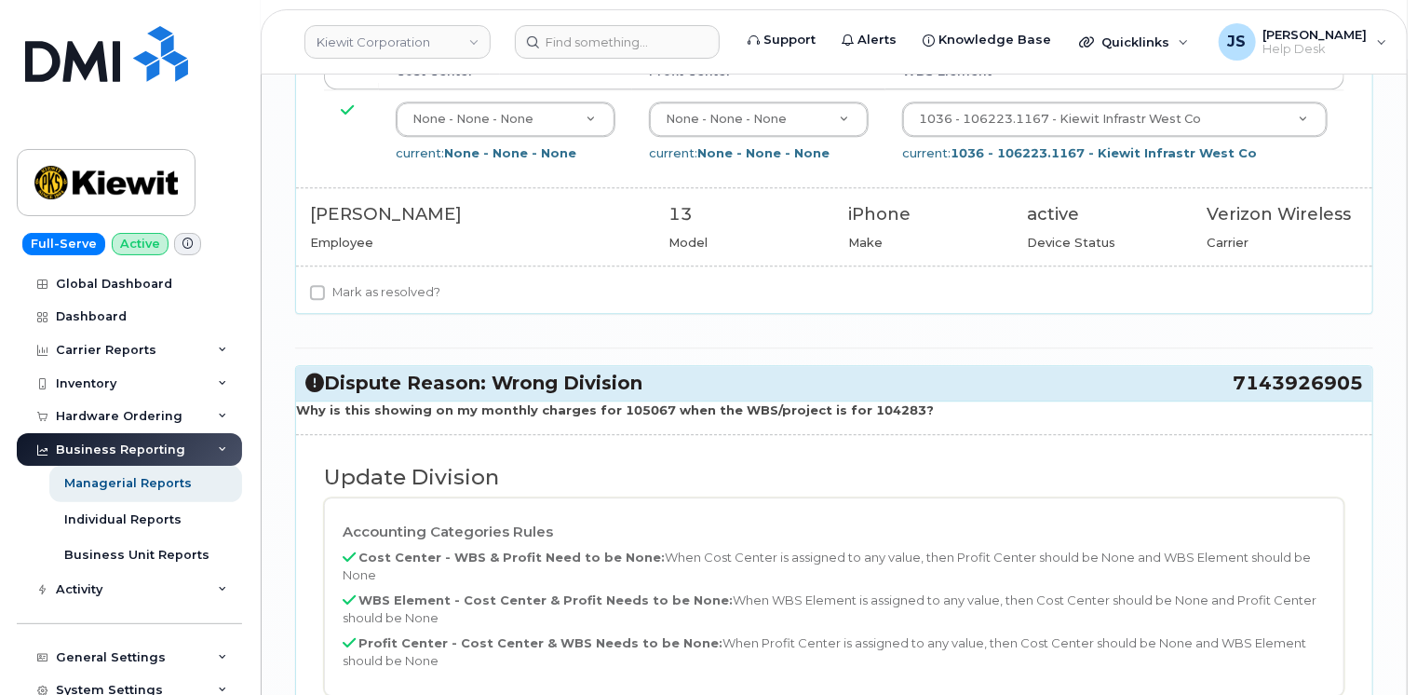
click at [1363, 371] on span "7143926905" at bounding box center [1298, 383] width 130 height 25
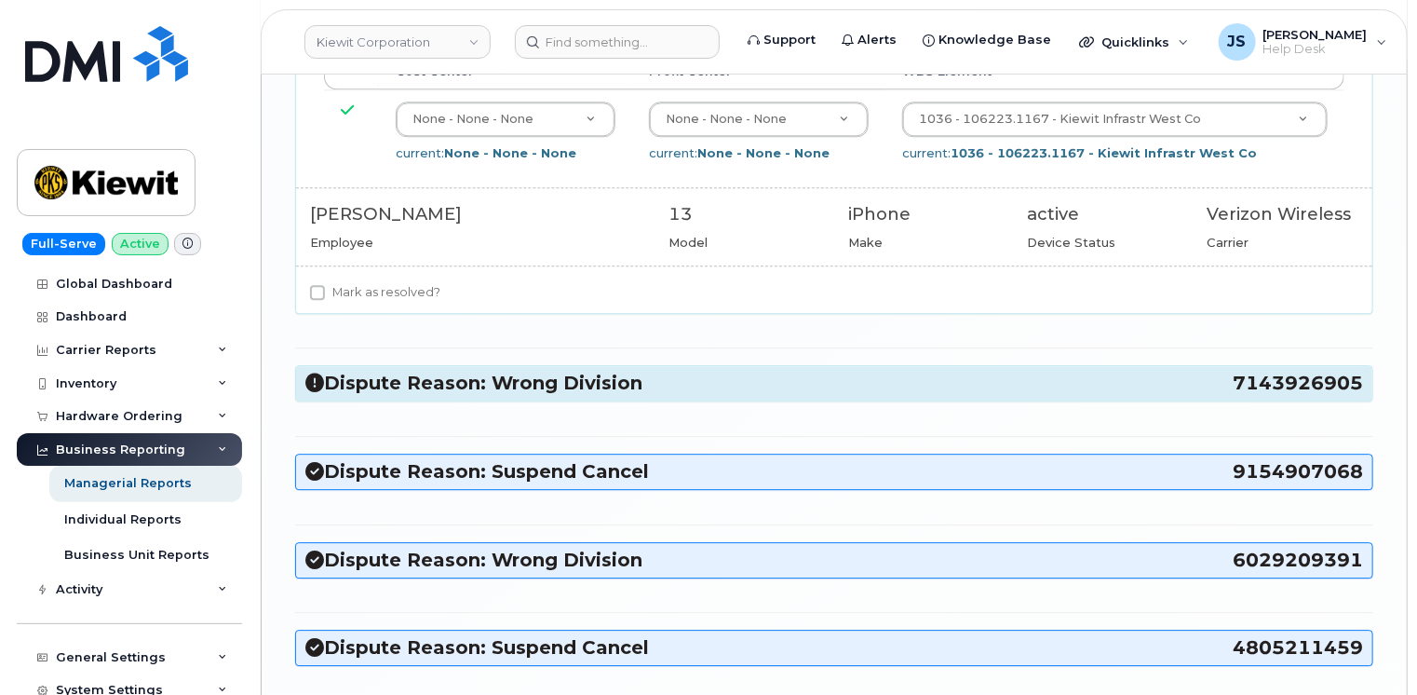
click at [1363, 366] on div "Dispute Reason: Wrong Division 7143926905" at bounding box center [834, 383] width 1076 height 34
click at [1226, 371] on h3 "Dispute Reason: Wrong Division 7143926905" at bounding box center [834, 383] width 1058 height 25
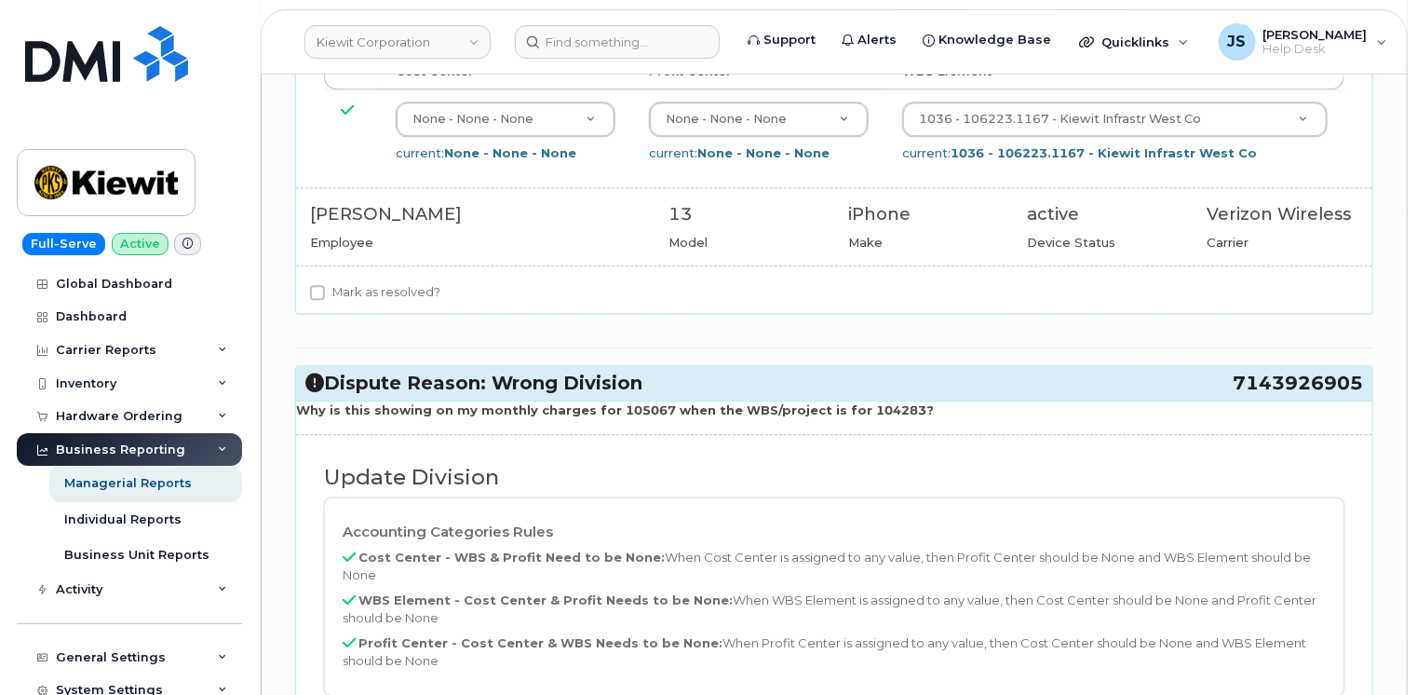
click at [1357, 366] on div "Dispute Reason: Wrong Division 7143926905" at bounding box center [834, 383] width 1076 height 34
copy h3 "7143926905"
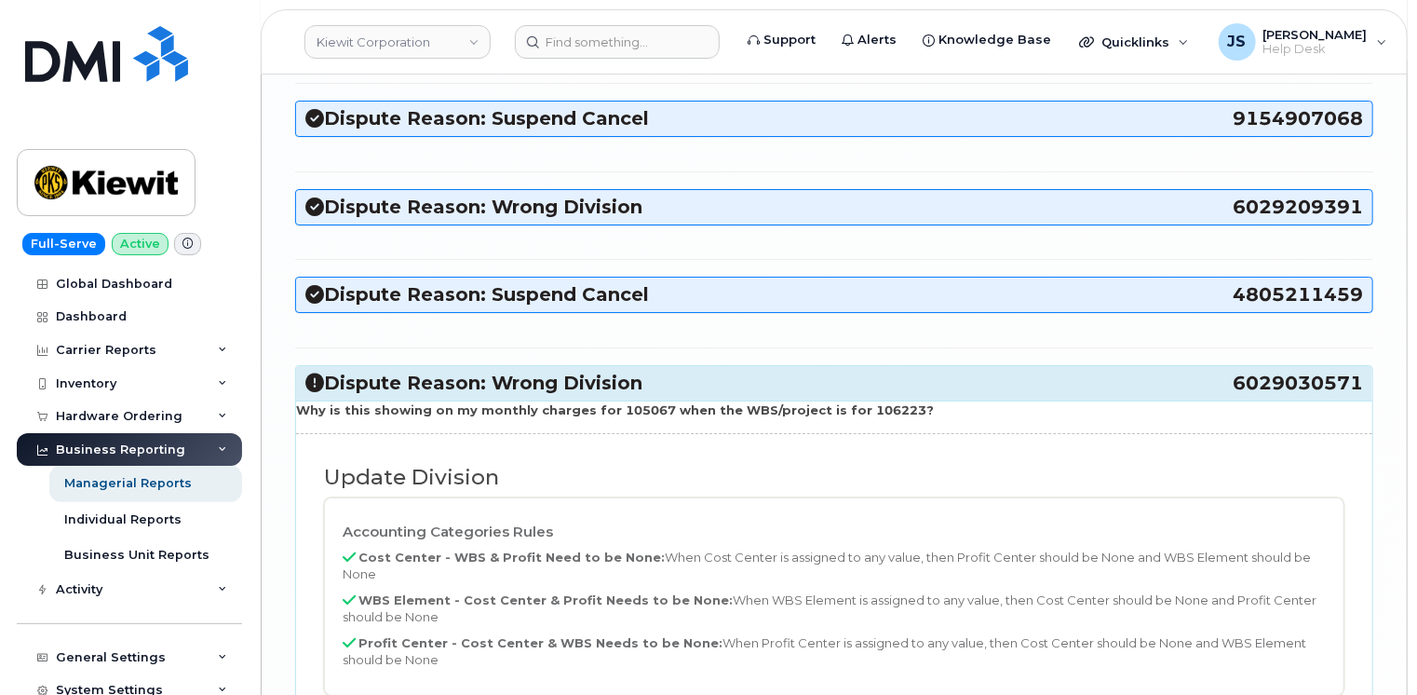
scroll to position [6889, 0]
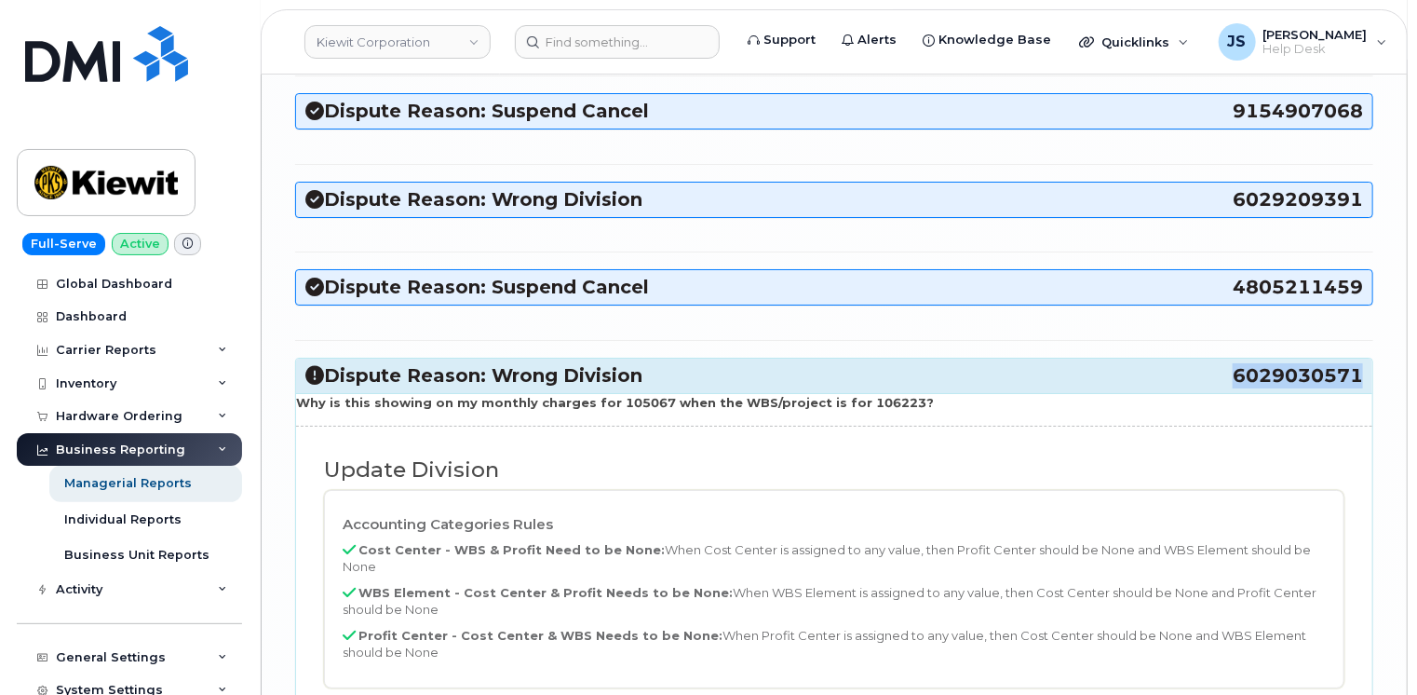
drag, startPoint x: 1362, startPoint y: 203, endPoint x: 1238, endPoint y: 208, distance: 123.9
click at [1238, 363] on span "6029030571" at bounding box center [1298, 375] width 130 height 25
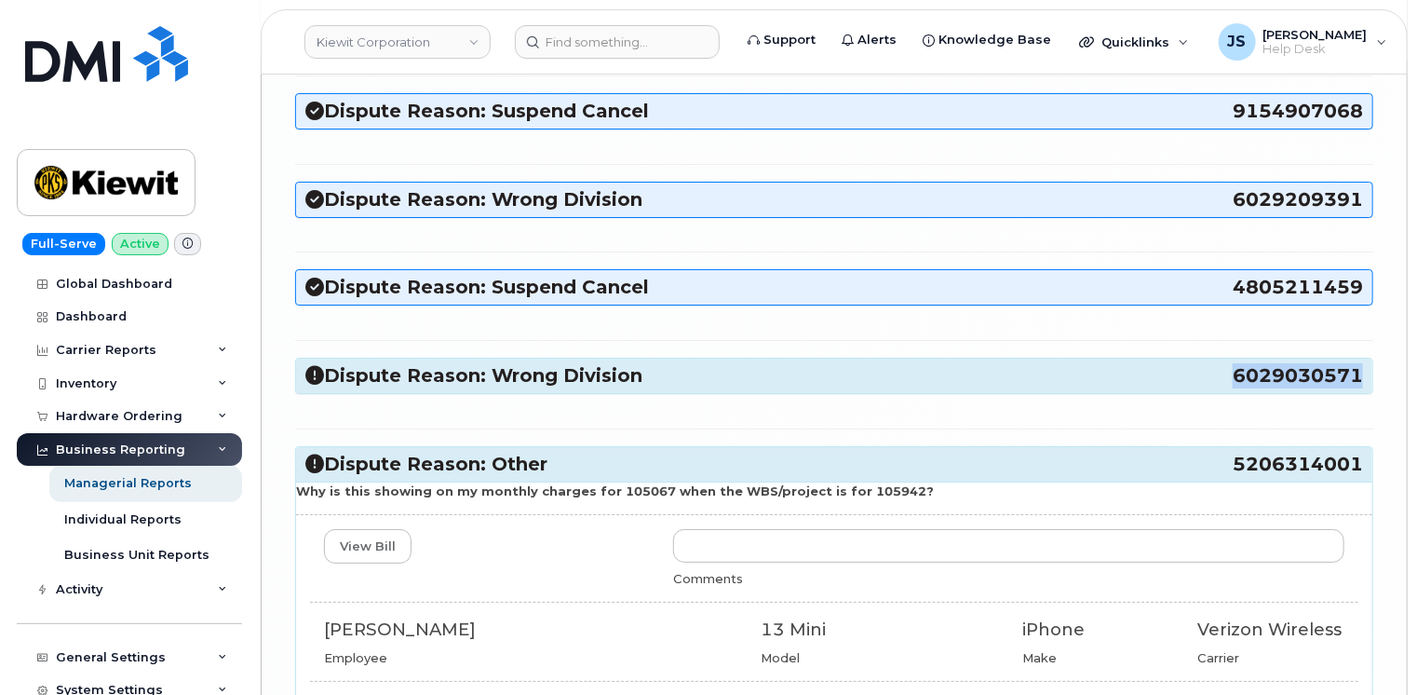
copy span "6029030571"
click at [883, 363] on h3 "Dispute Reason: Wrong Division 6029030571" at bounding box center [834, 375] width 1058 height 25
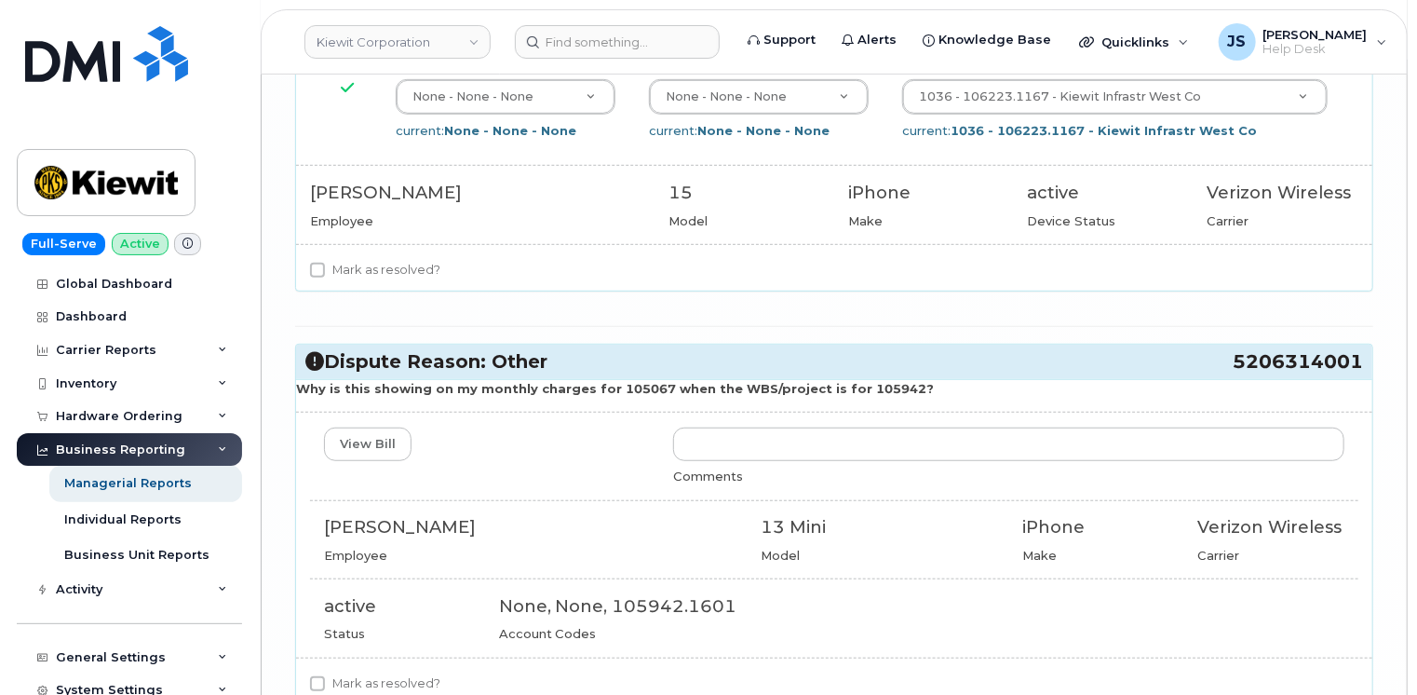
scroll to position [7541, 0]
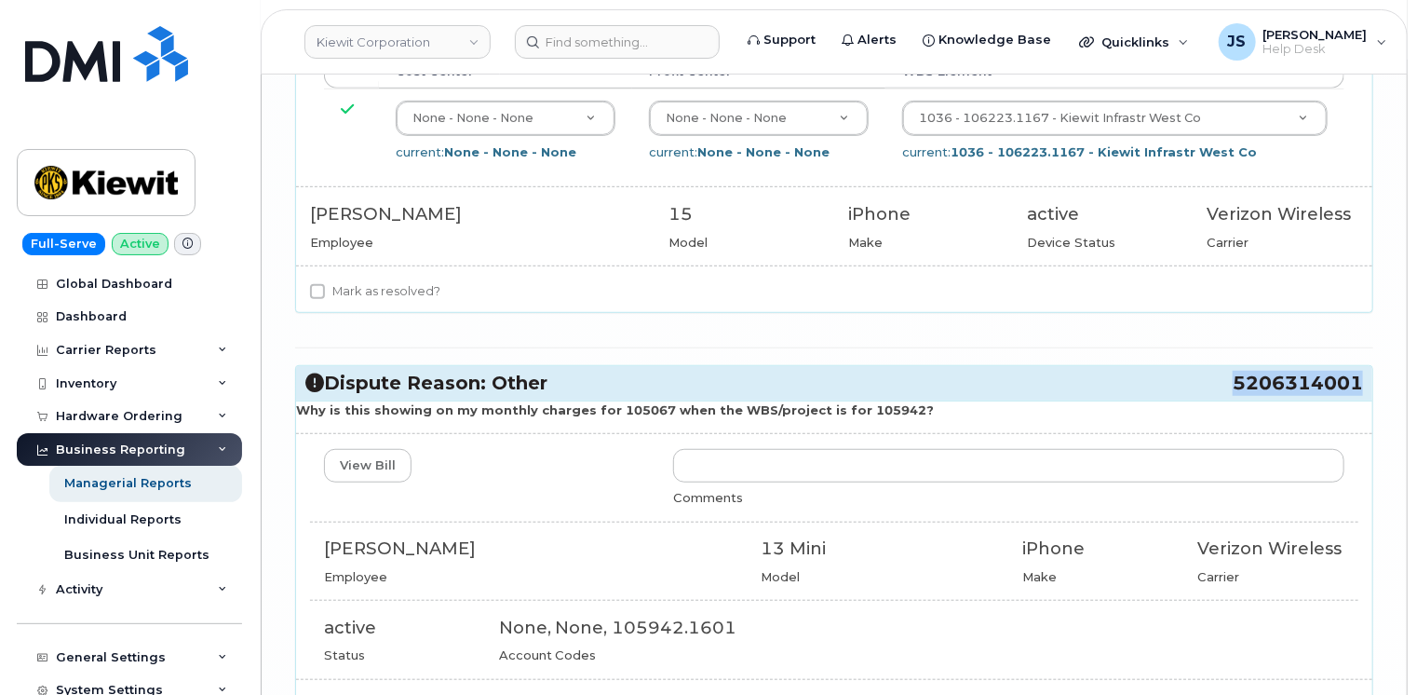
click at [1237, 371] on span "5206314001" at bounding box center [1298, 383] width 130 height 25
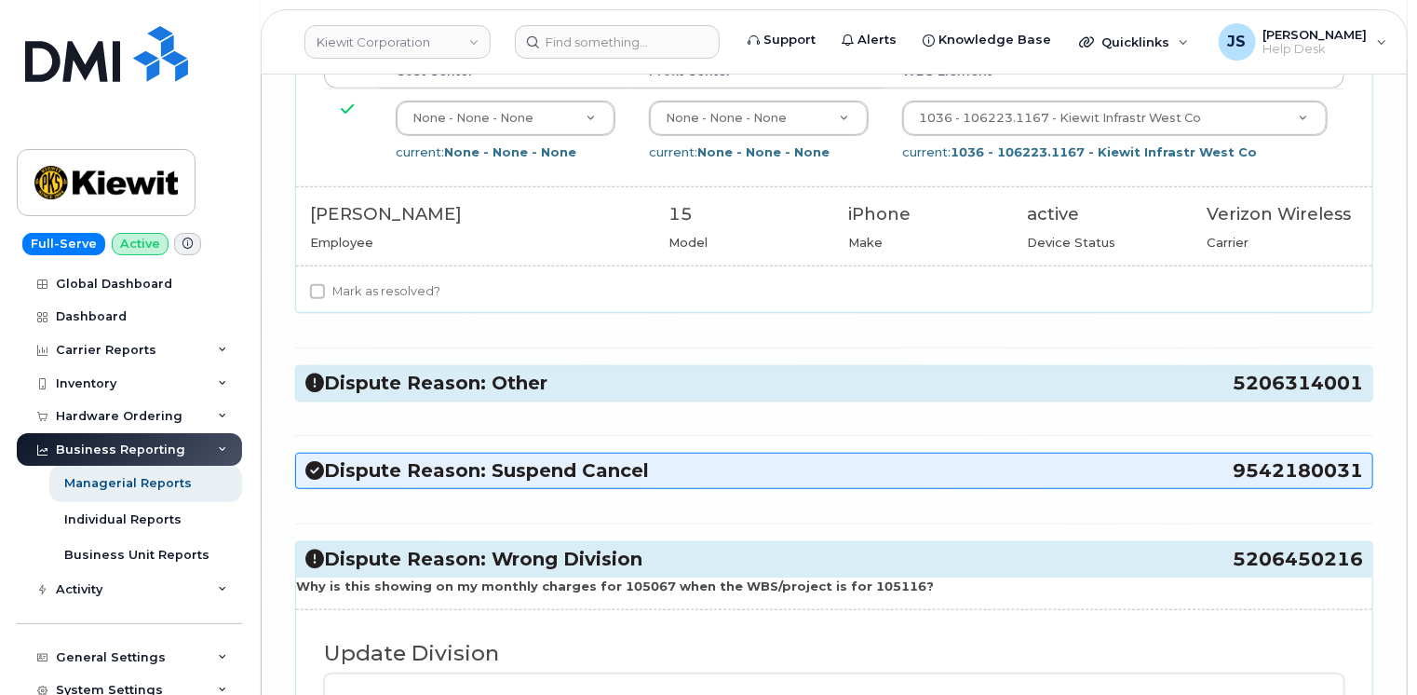
drag, startPoint x: 1237, startPoint y: 198, endPoint x: 1208, endPoint y: 180, distance: 34.3
click at [1208, 366] on div "Dispute Reason: Other 5206314001" at bounding box center [834, 383] width 1076 height 34
drag, startPoint x: 1235, startPoint y: 196, endPoint x: 1361, endPoint y: 200, distance: 125.7
click at [1361, 371] on span "5206314001" at bounding box center [1298, 383] width 130 height 25
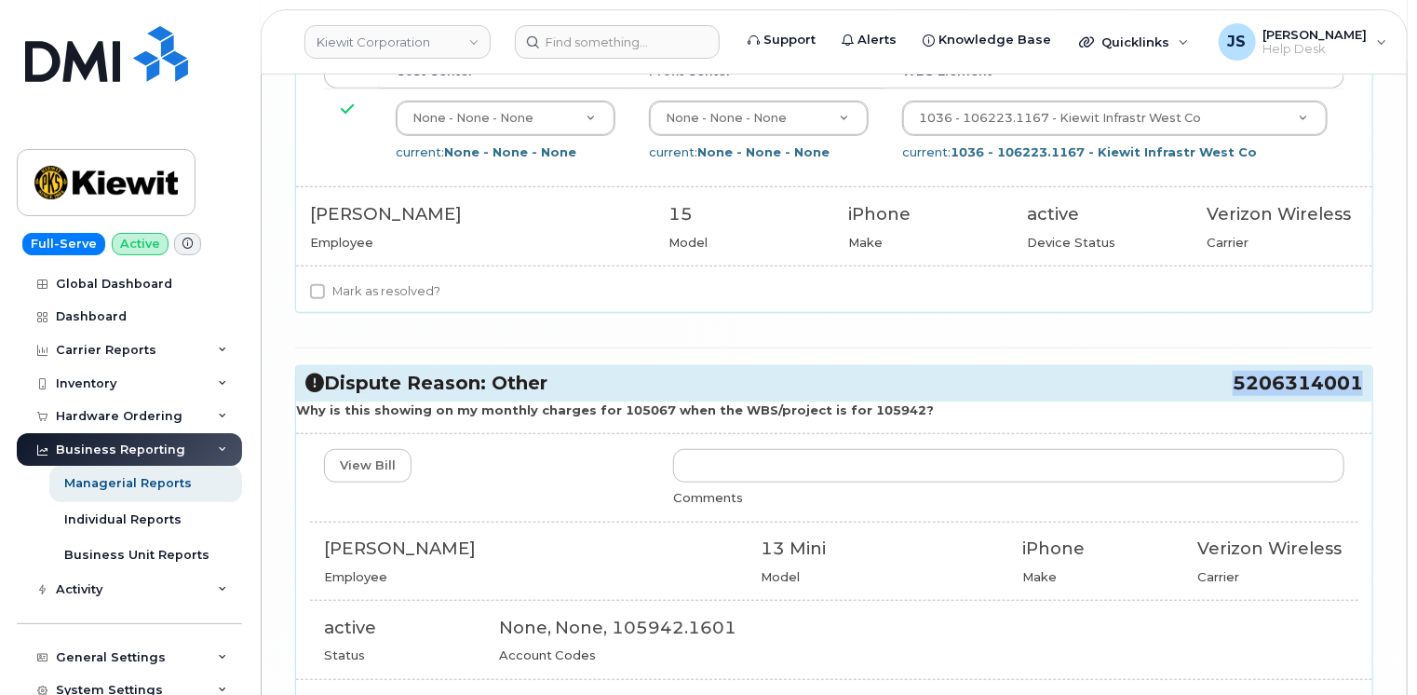
drag, startPoint x: 1361, startPoint y: 200, endPoint x: 1349, endPoint y: 193, distance: 14.2
copy span "5206314001"
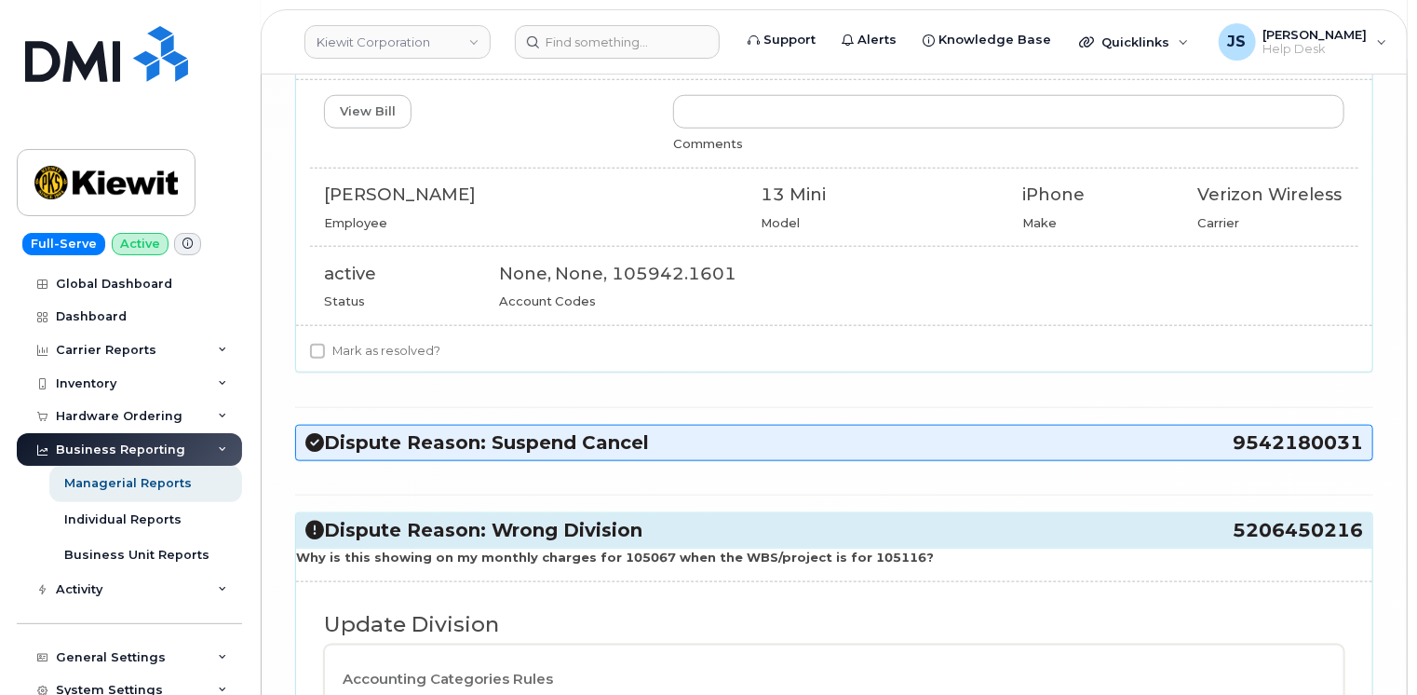
scroll to position [7914, 0]
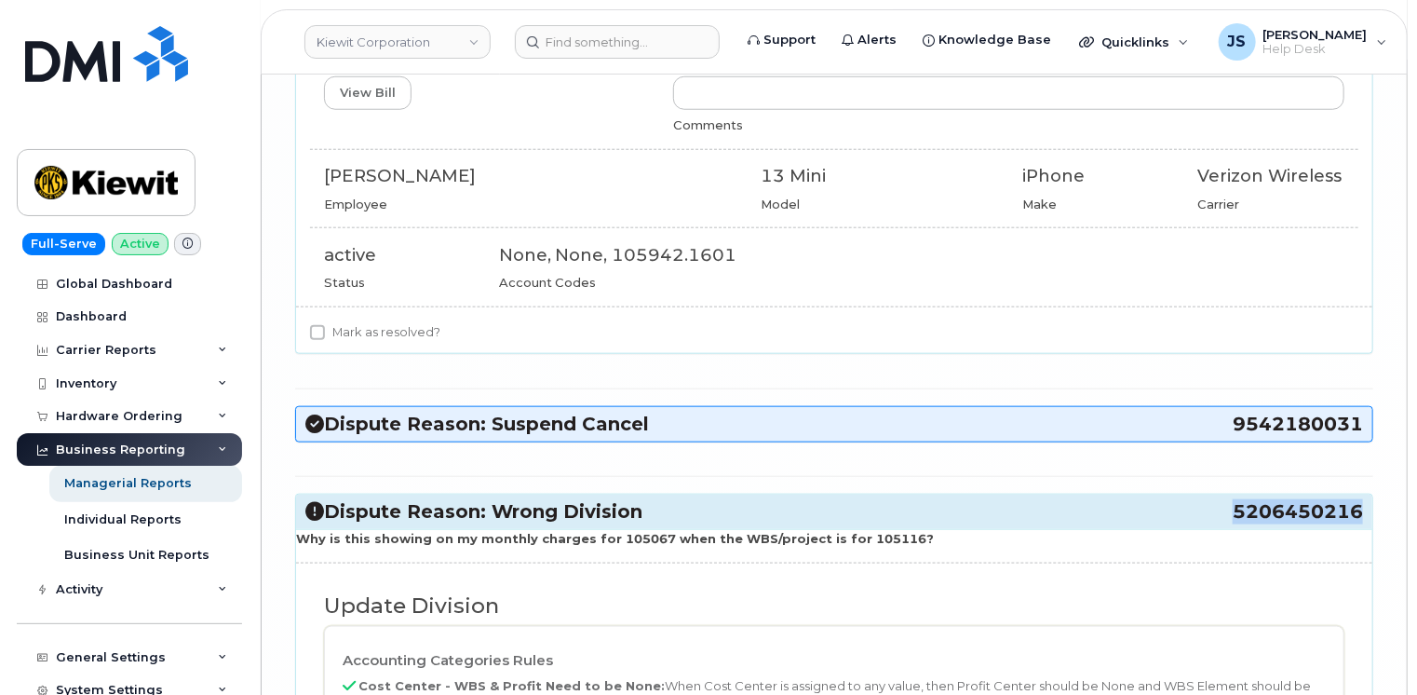
drag, startPoint x: 1361, startPoint y: 318, endPoint x: 1238, endPoint y: 322, distance: 122.9
click at [1238, 499] on span "5206450216" at bounding box center [1298, 511] width 130 height 25
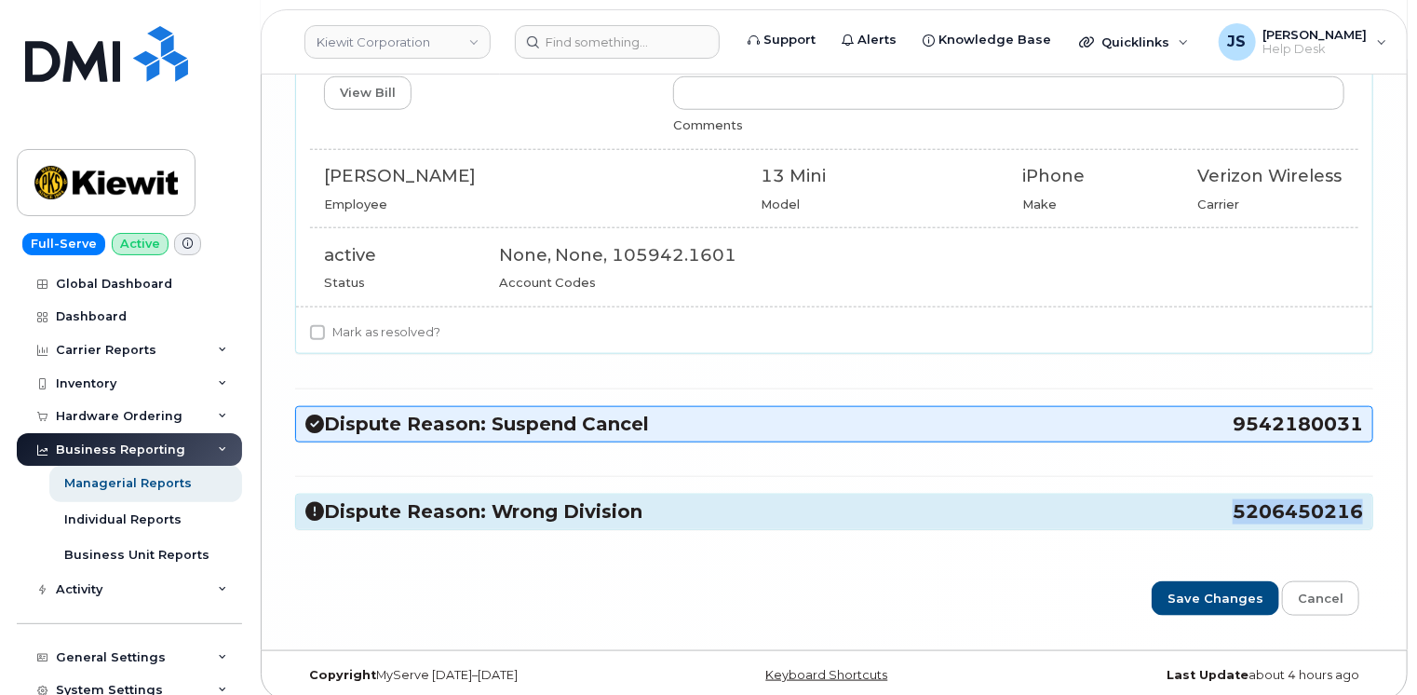
scroll to position [7736, 0]
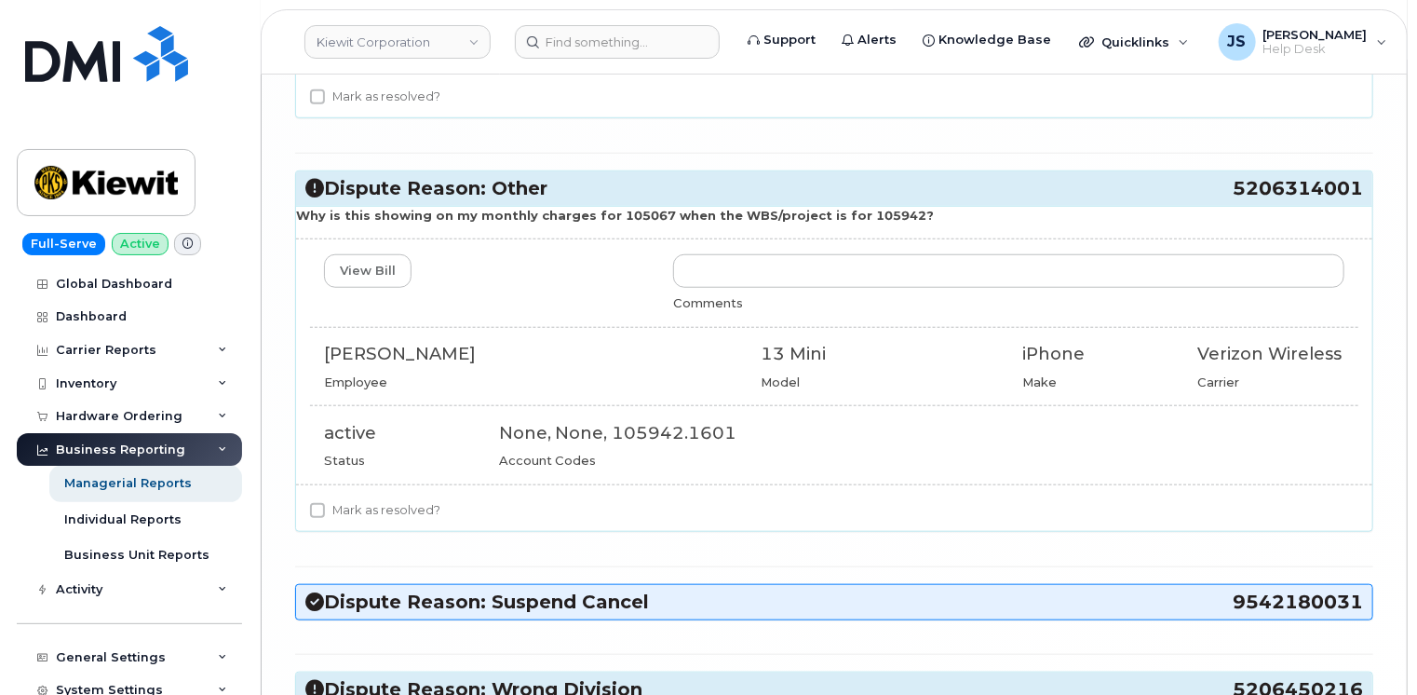
click at [908, 677] on h3 "Dispute Reason: Wrong Division 5206450216" at bounding box center [834, 689] width 1058 height 25
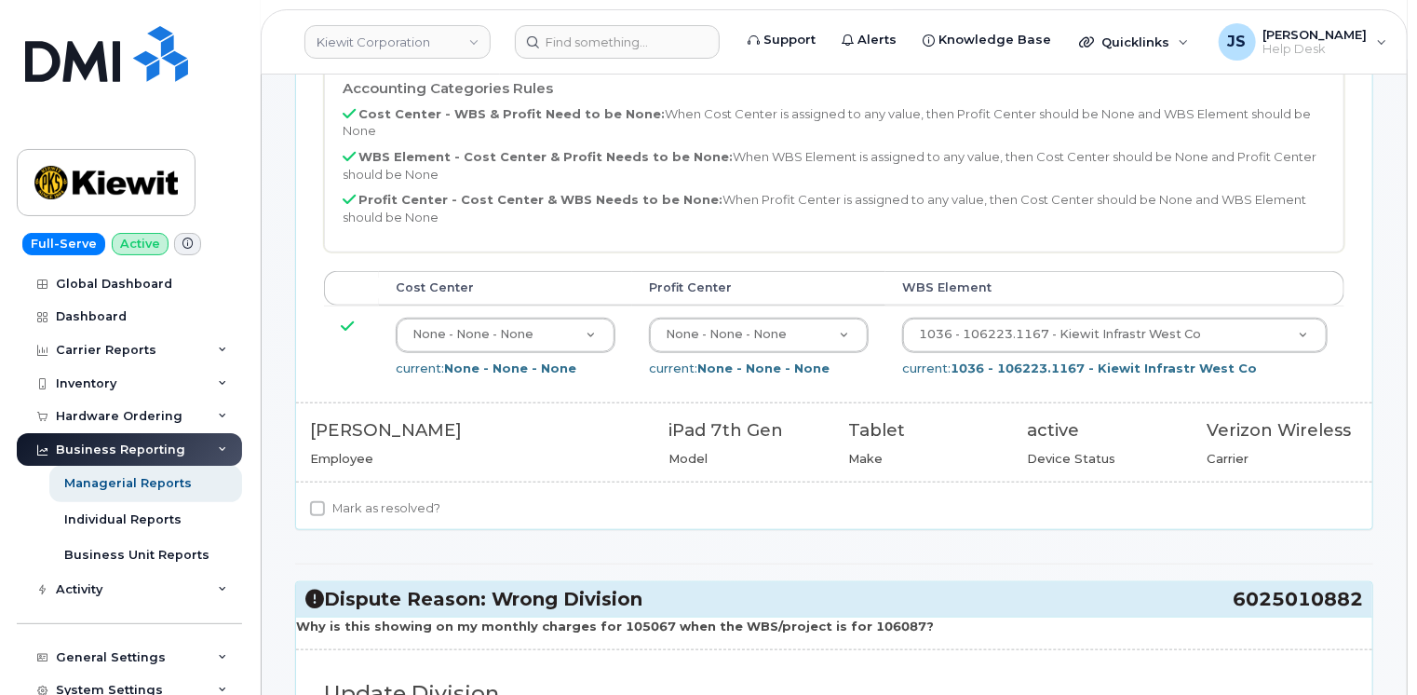
scroll to position [652, 0]
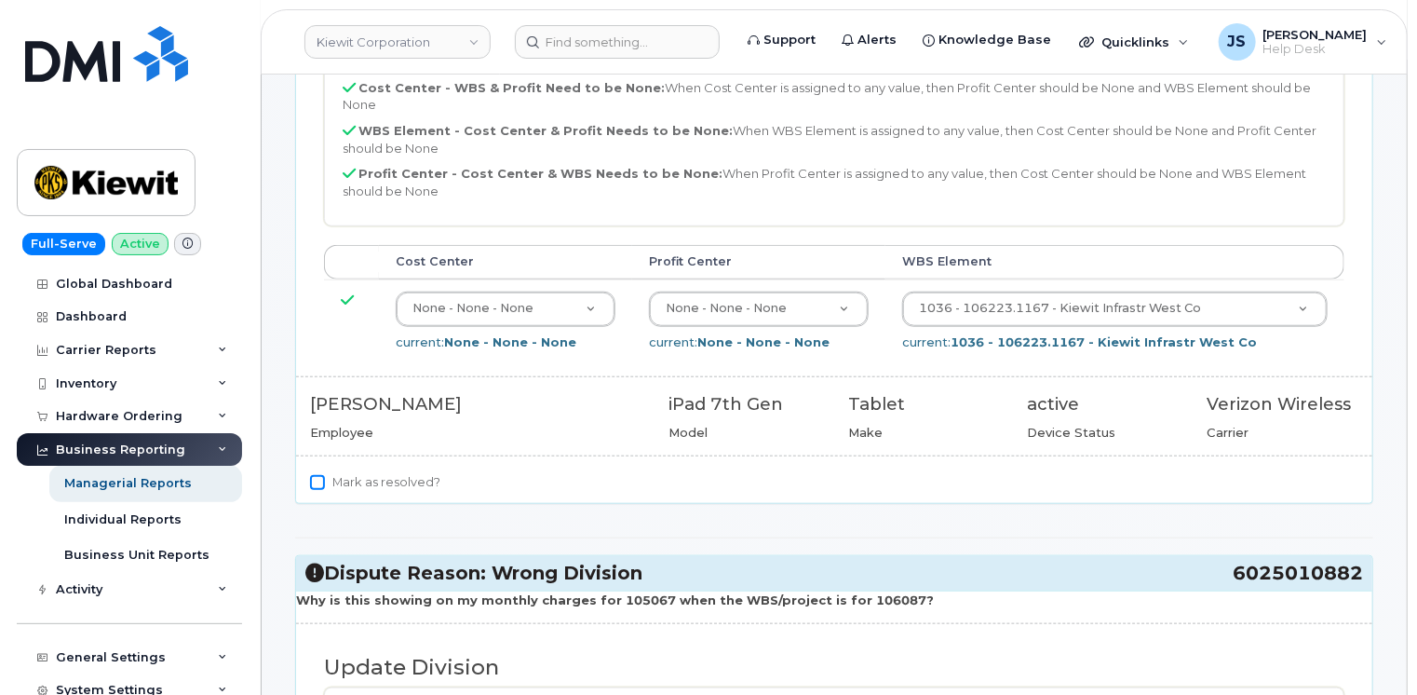
click at [314, 475] on input "Mark as resolved?" at bounding box center [317, 482] width 15 height 15
checkbox input "true"
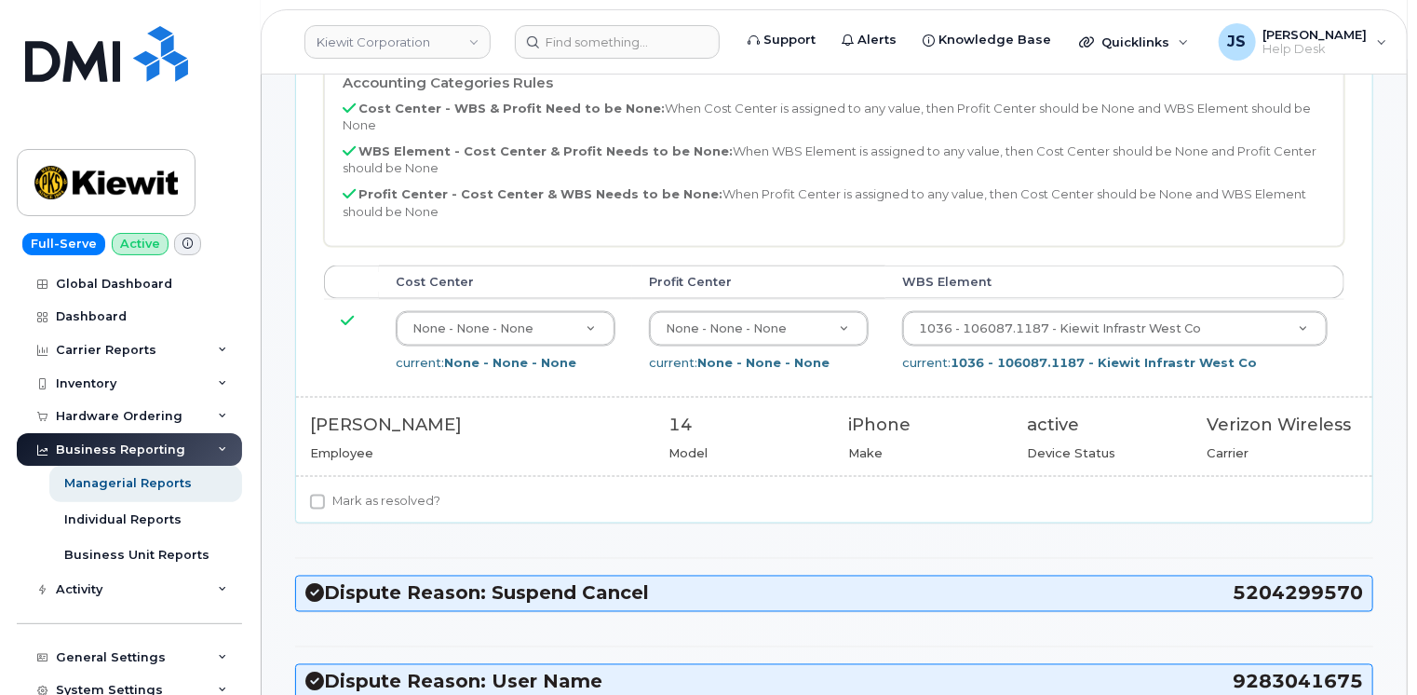
scroll to position [1303, 0]
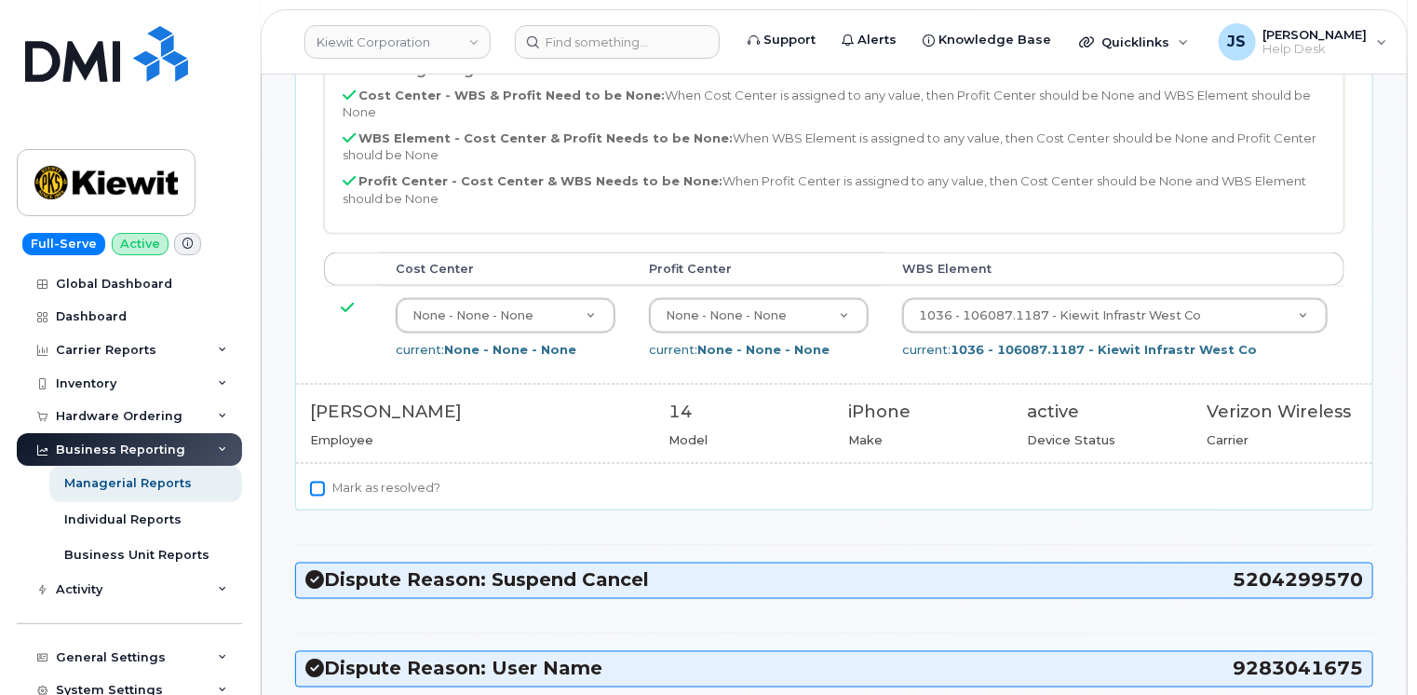
click at [314, 481] on input "Mark as resolved?" at bounding box center [317, 488] width 15 height 15
checkbox input "true"
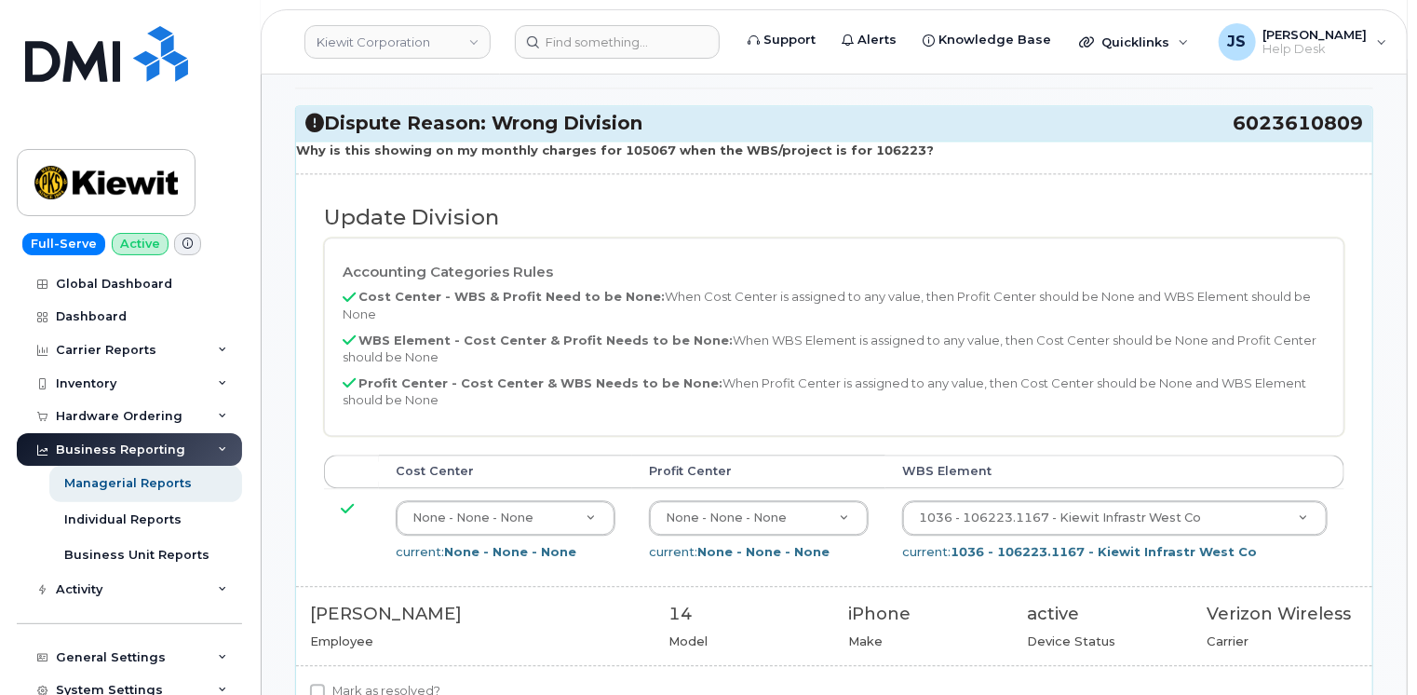
scroll to position [2234, 0]
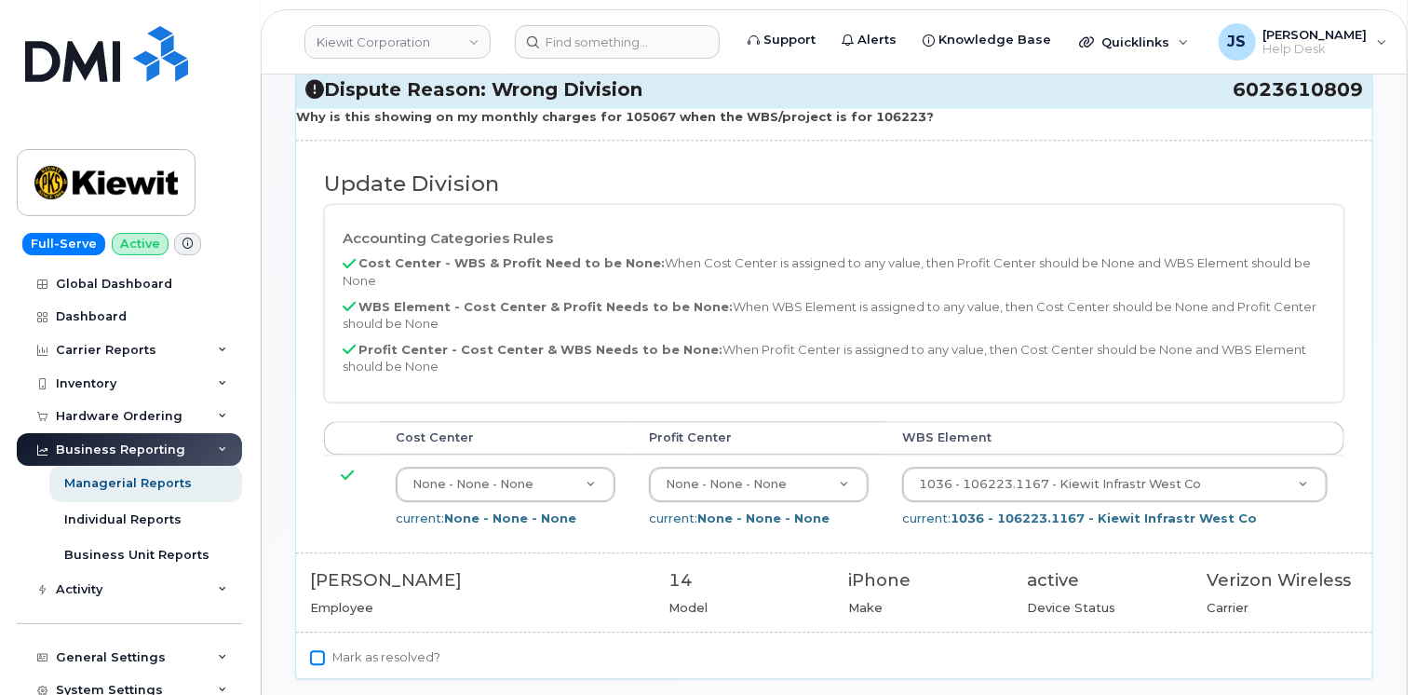
click at [323, 650] on input "Mark as resolved?" at bounding box center [317, 657] width 15 height 15
checkbox input "true"
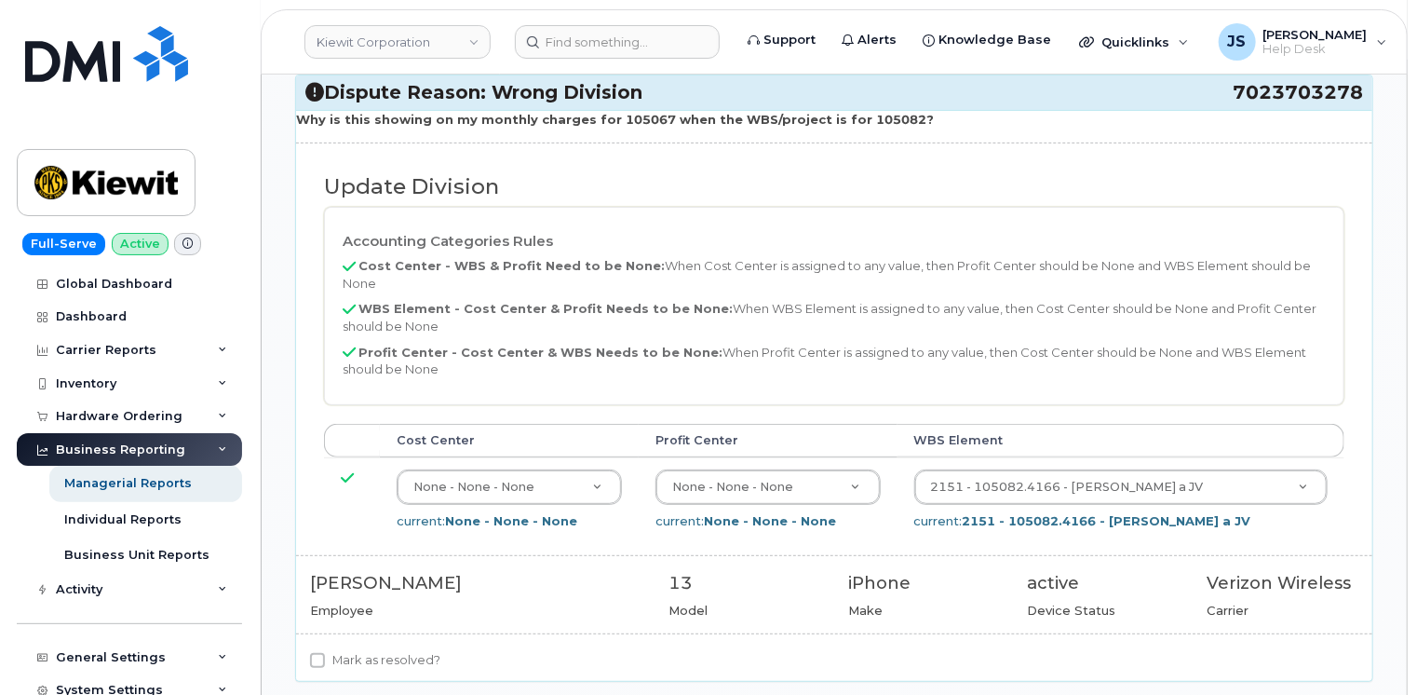
scroll to position [3724, 0]
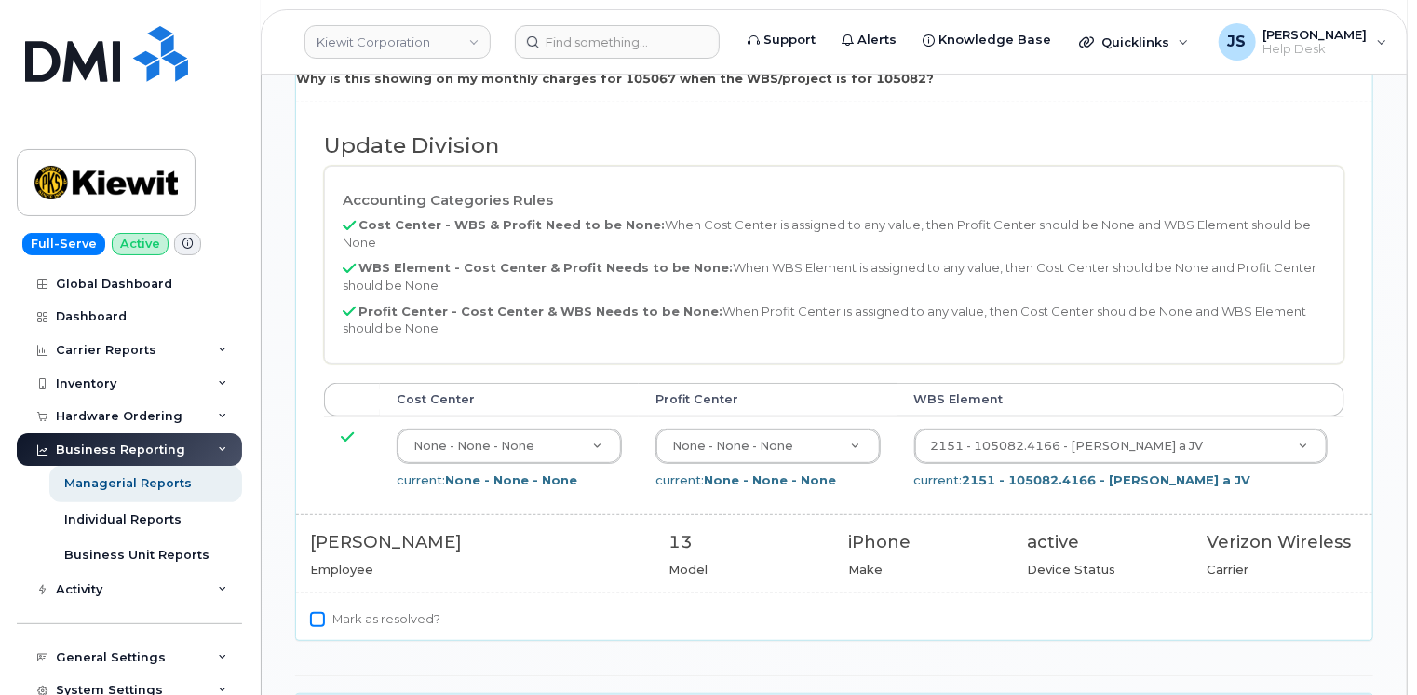
click at [317, 612] on input "Mark as resolved?" at bounding box center [317, 619] width 15 height 15
checkbox input "true"
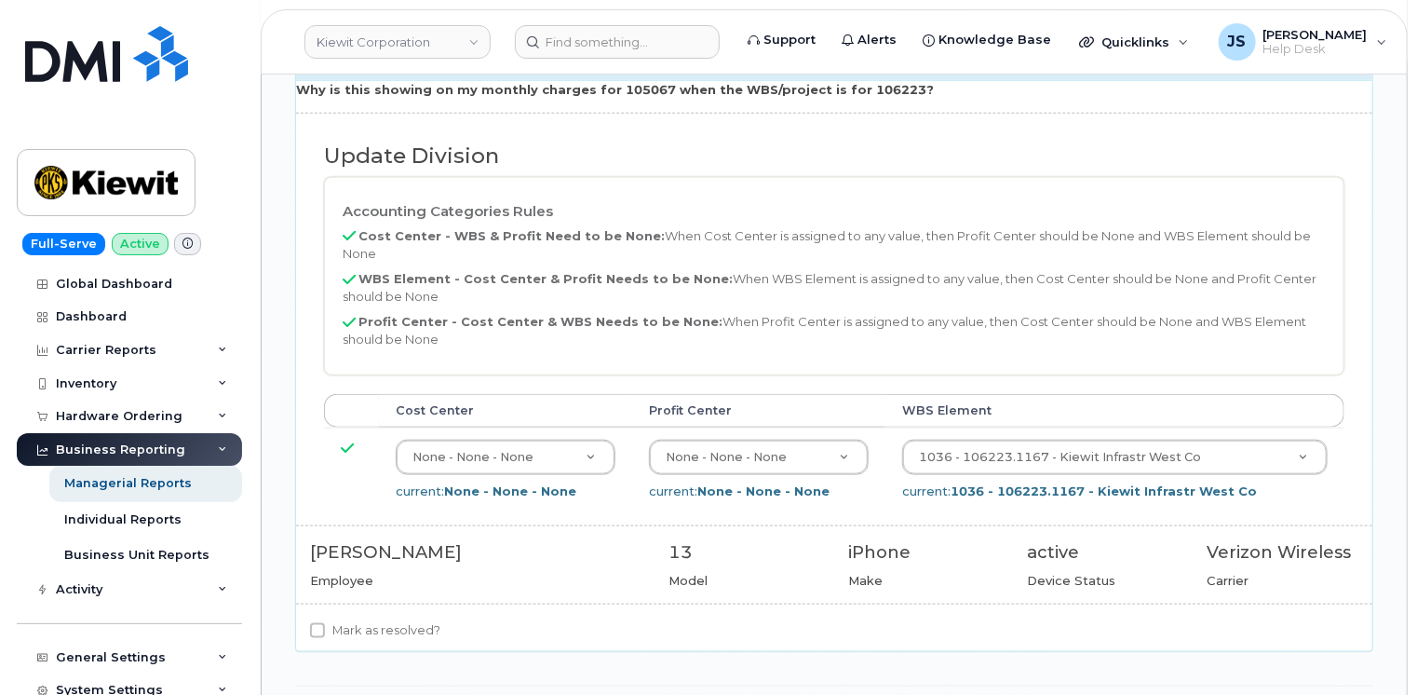
scroll to position [4376, 0]
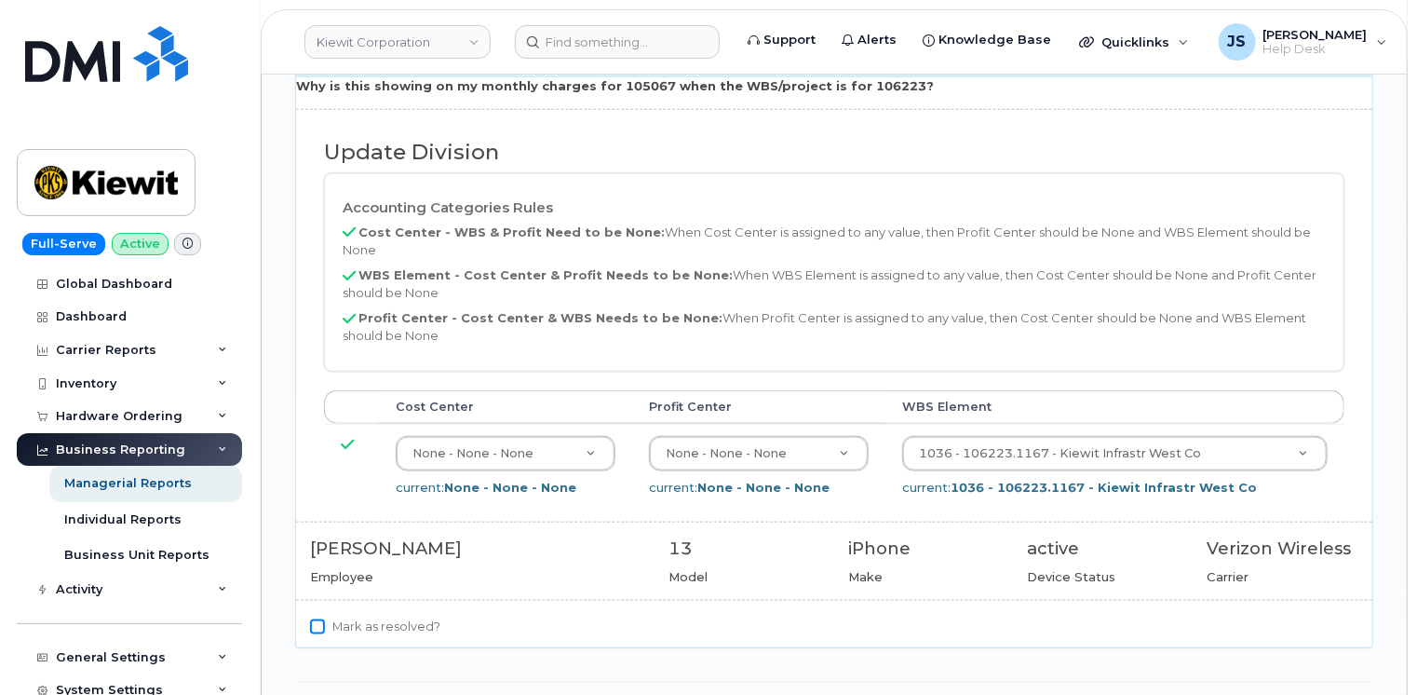
click at [317, 619] on input "Mark as resolved?" at bounding box center [317, 626] width 15 height 15
checkbox input "true"
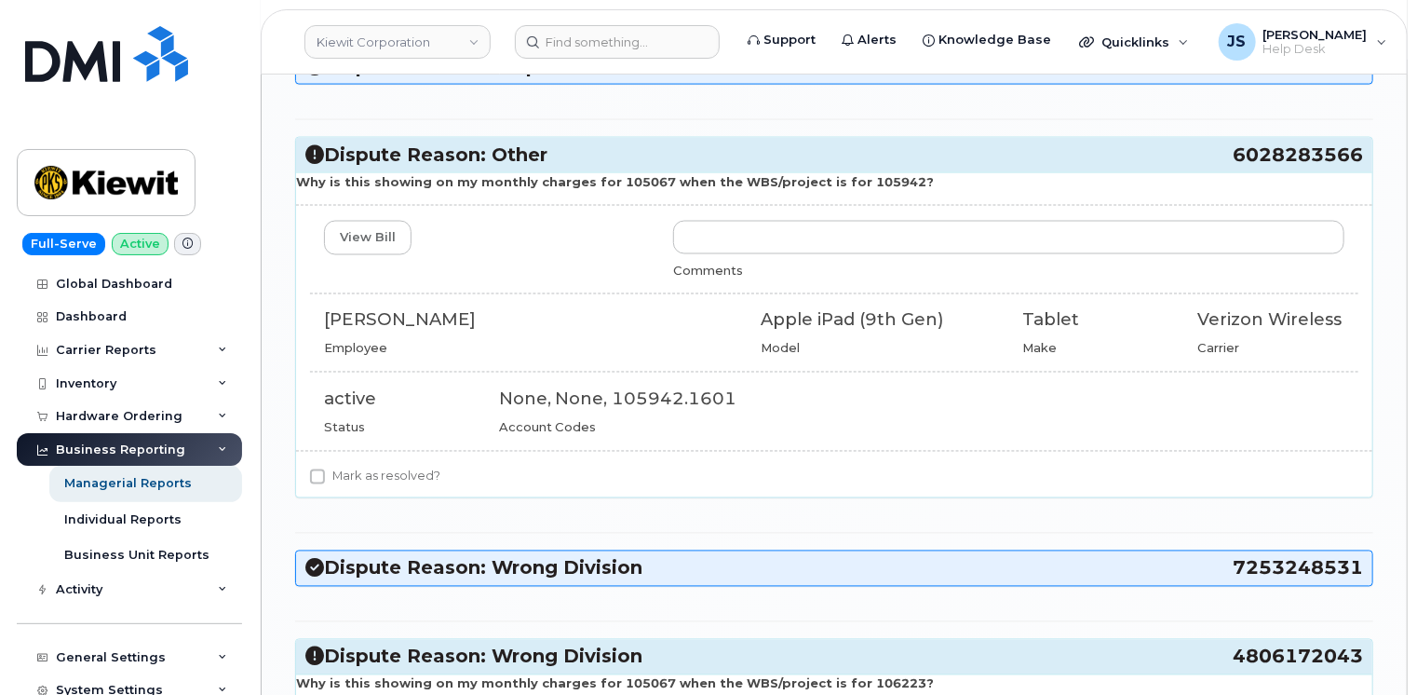
scroll to position [5027, 0]
click at [316, 468] on input "Mark as resolved?" at bounding box center [317, 475] width 15 height 15
checkbox input "true"
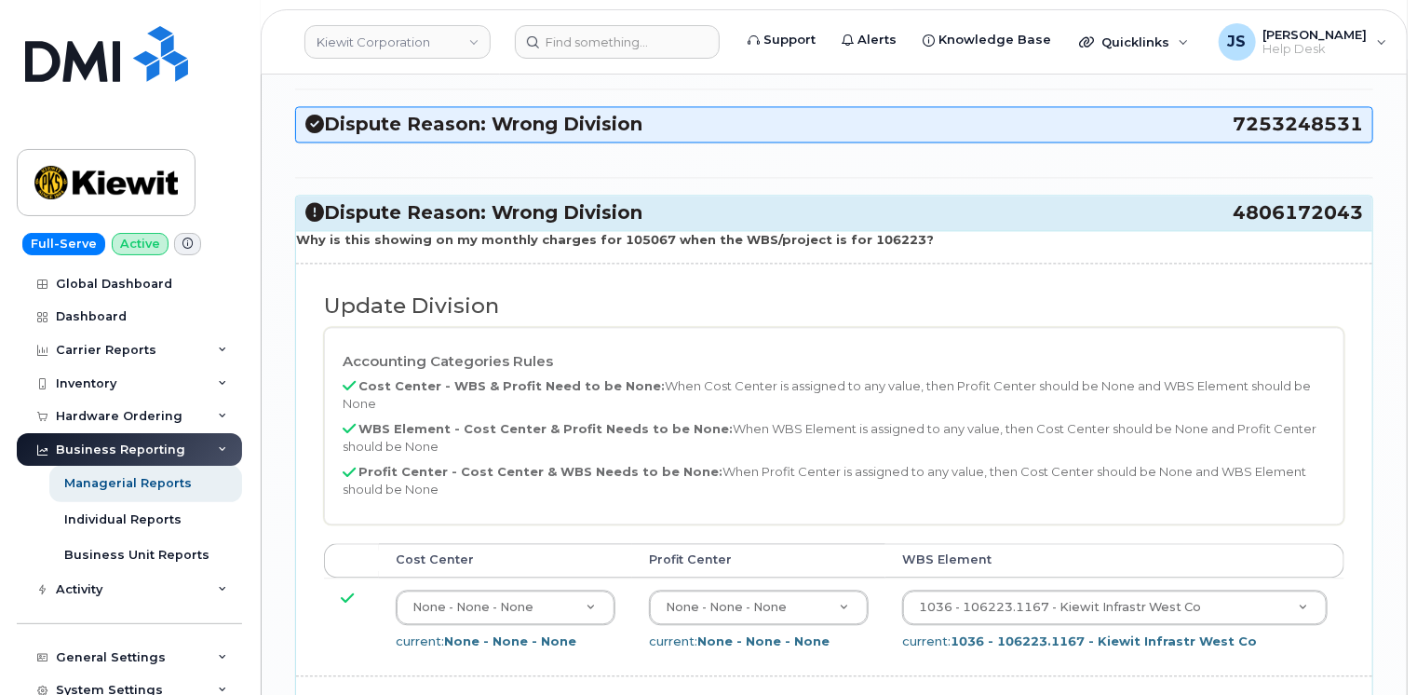
scroll to position [5586, 0]
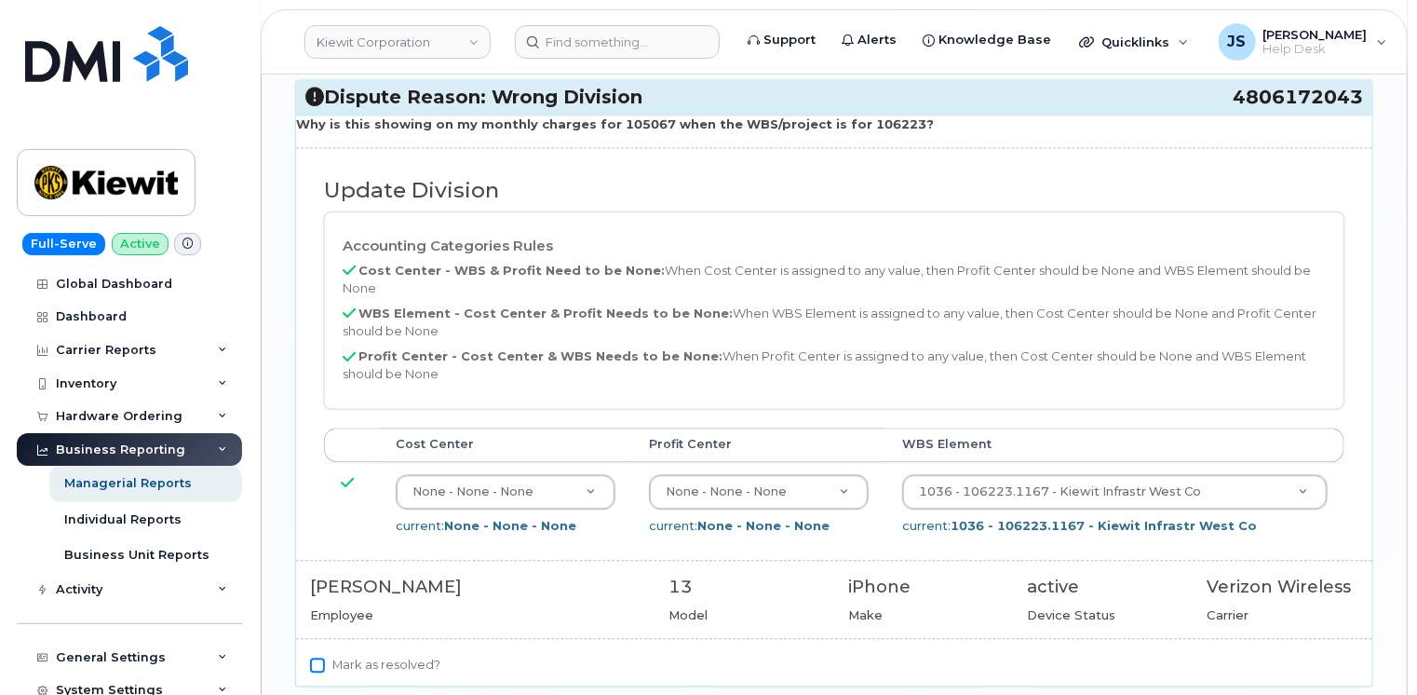
click at [317, 657] on input "Mark as resolved?" at bounding box center [317, 664] width 15 height 15
checkbox input "true"
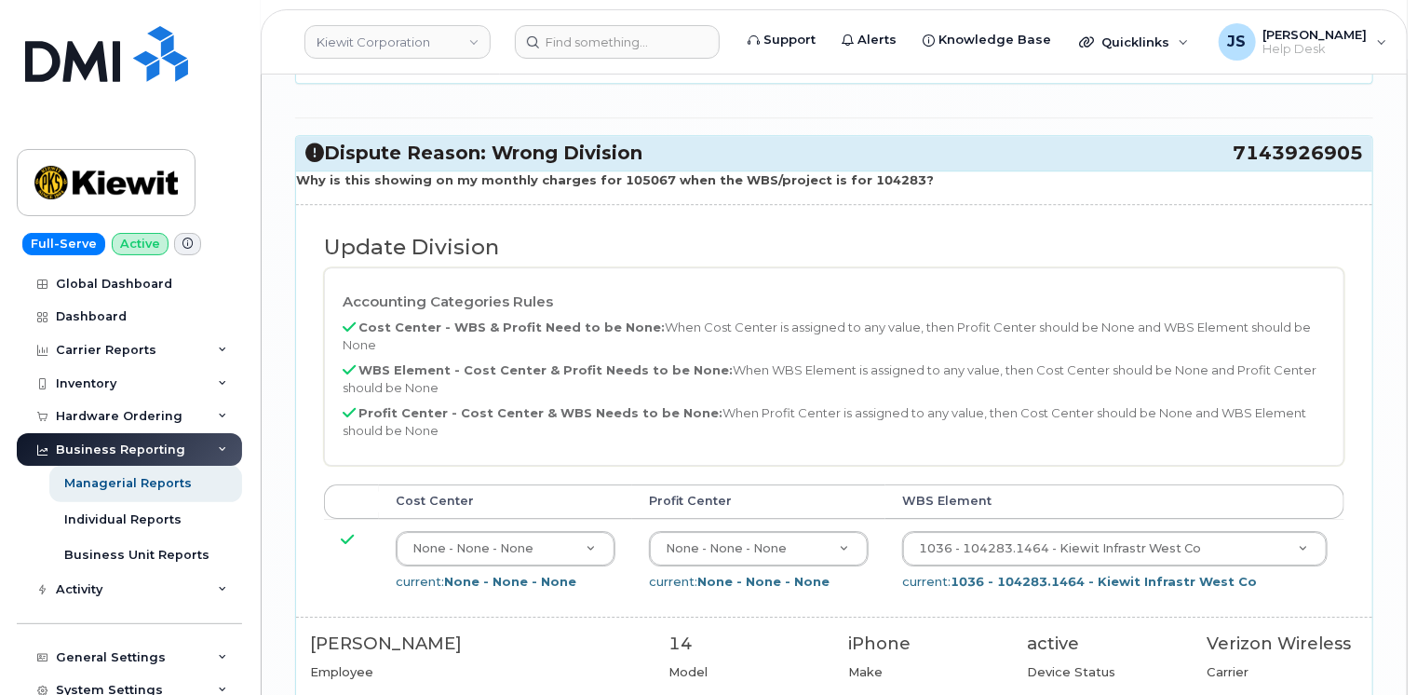
scroll to position [6238, 0]
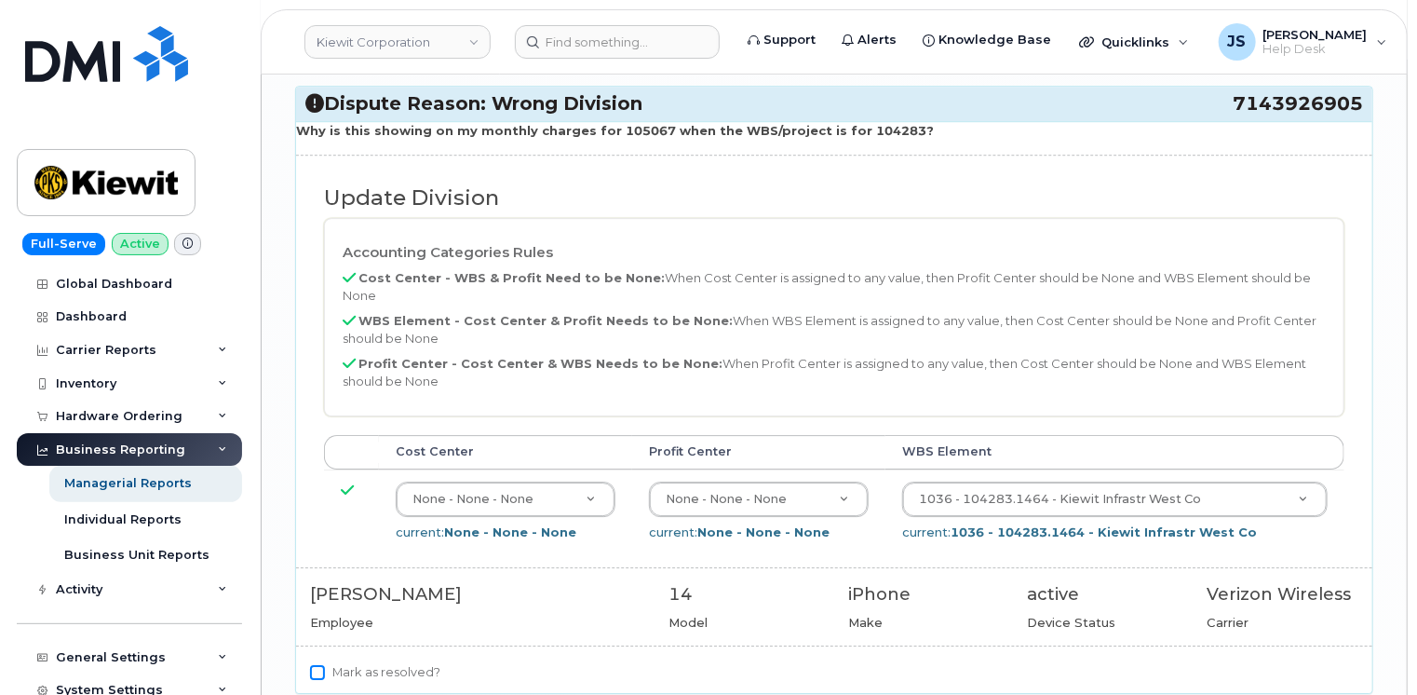
click at [317, 665] on input "Mark as resolved?" at bounding box center [317, 672] width 15 height 15
checkbox input "true"
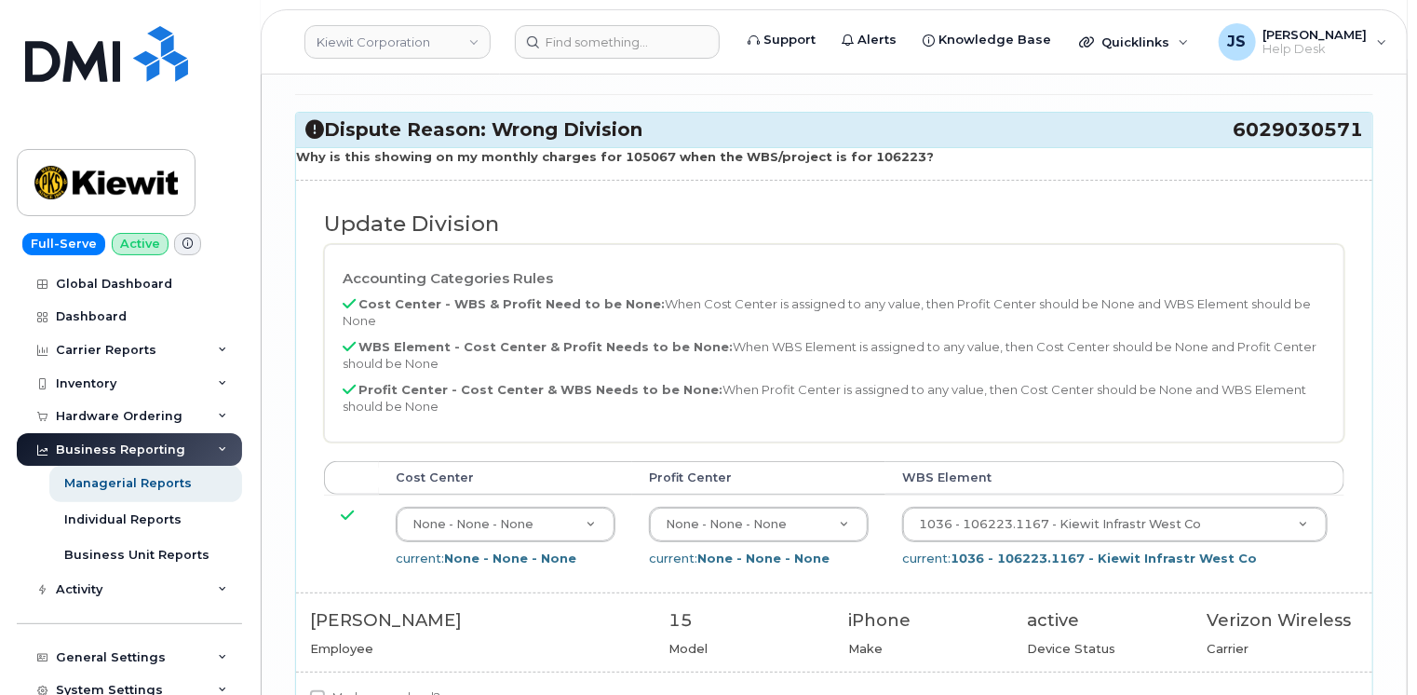
scroll to position [7169, 0]
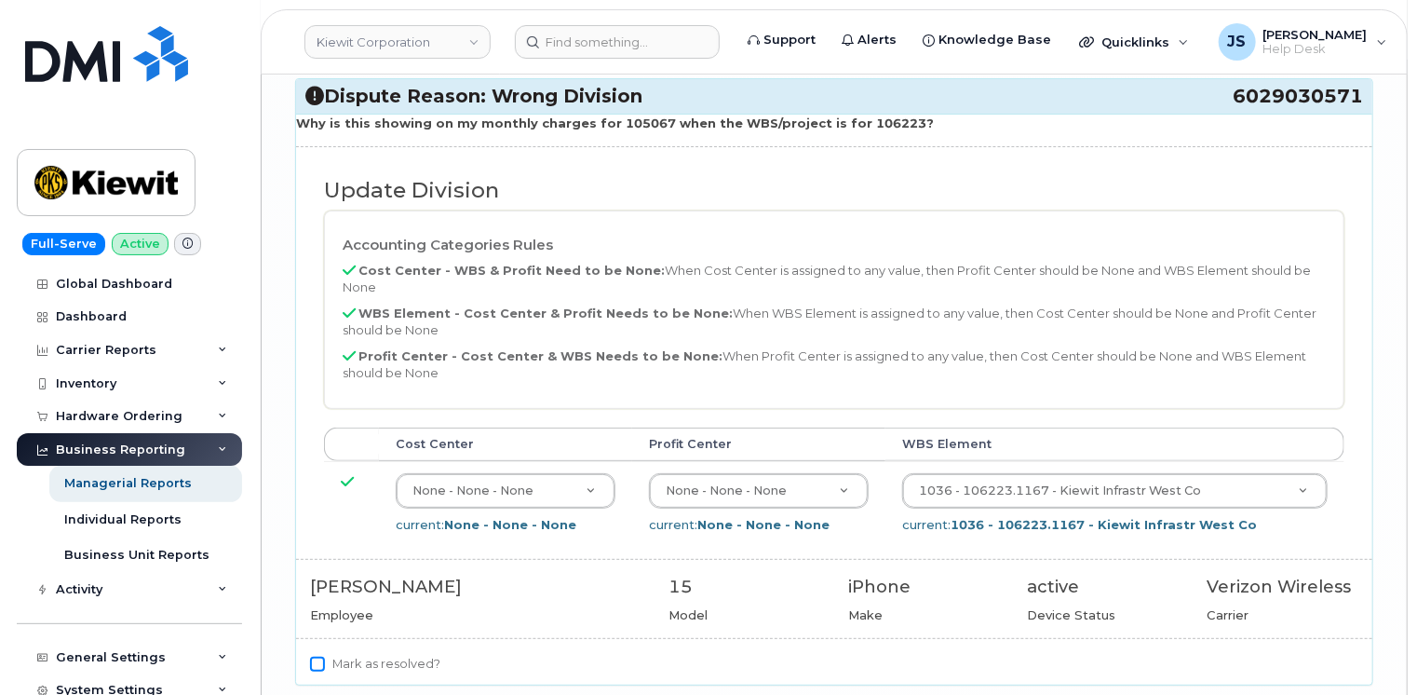
click at [320, 656] on input "Mark as resolved?" at bounding box center [317, 663] width 15 height 15
checkbox input "true"
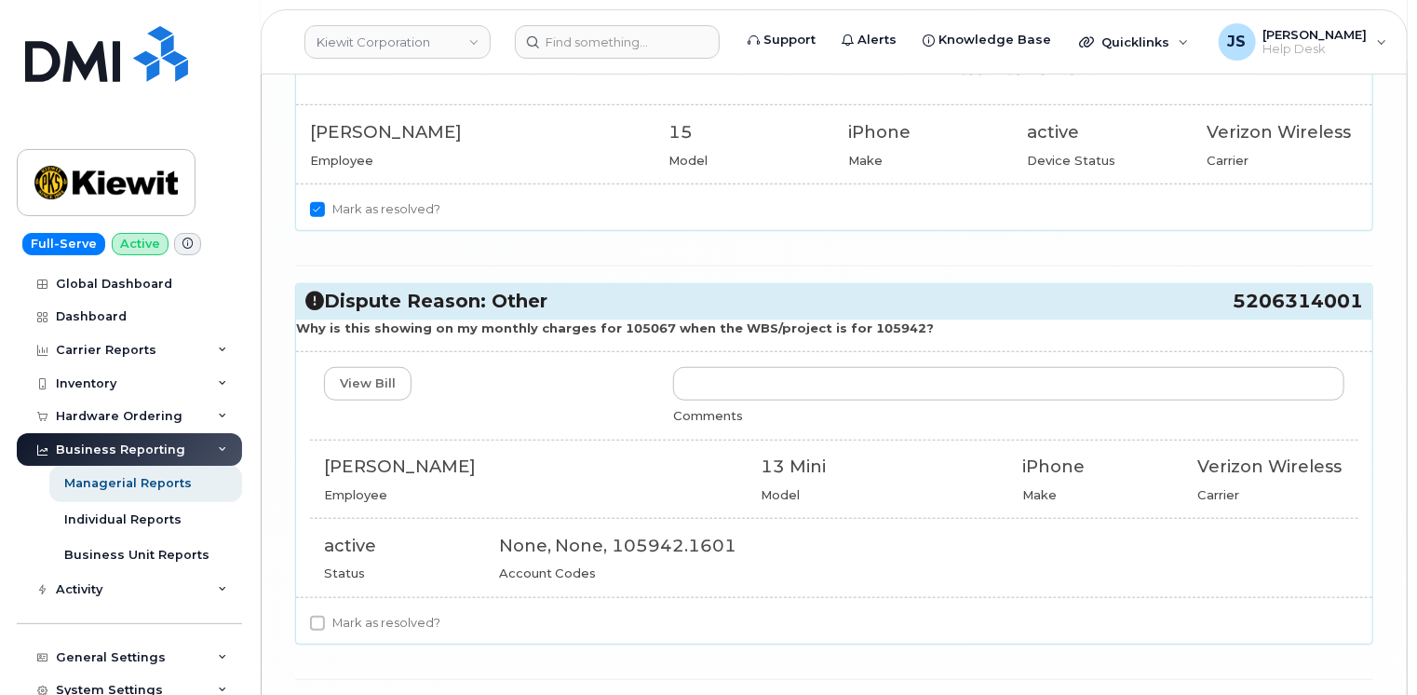
scroll to position [7634, 0]
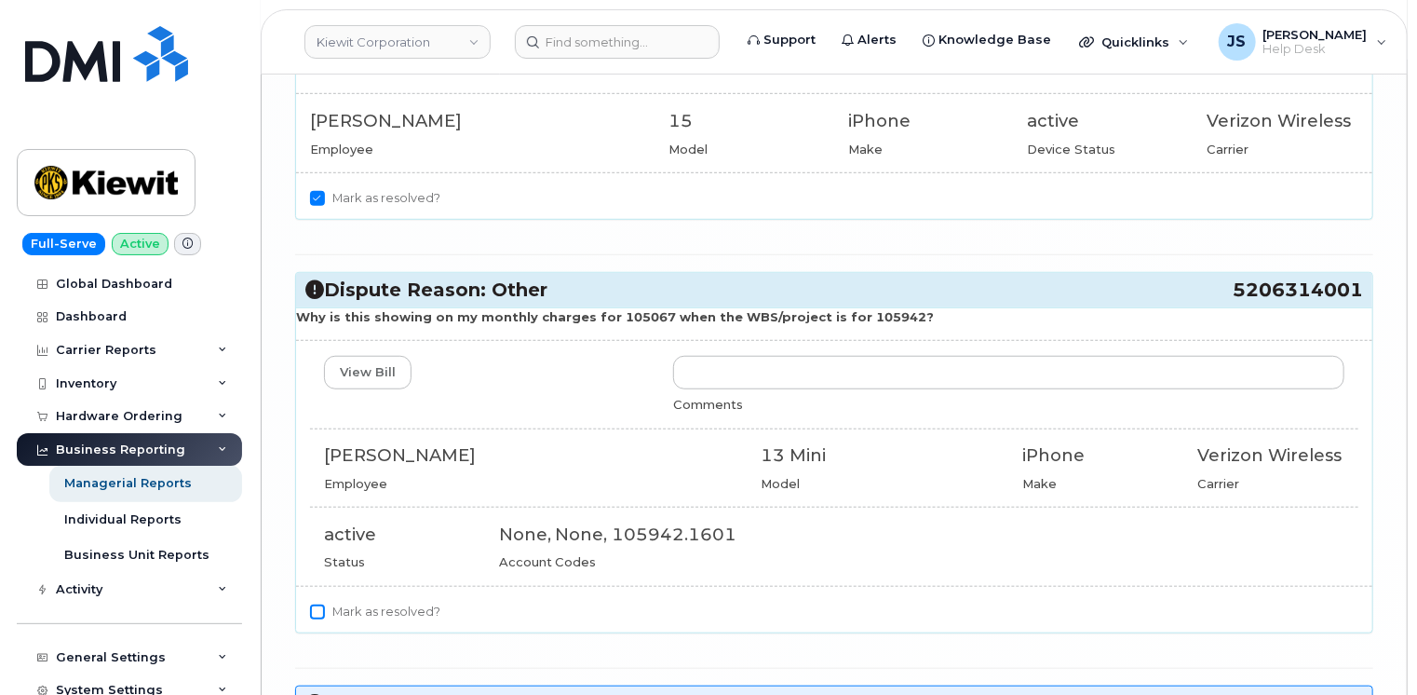
click at [316, 604] on input "Mark as resolved?" at bounding box center [317, 611] width 15 height 15
checkbox input "true"
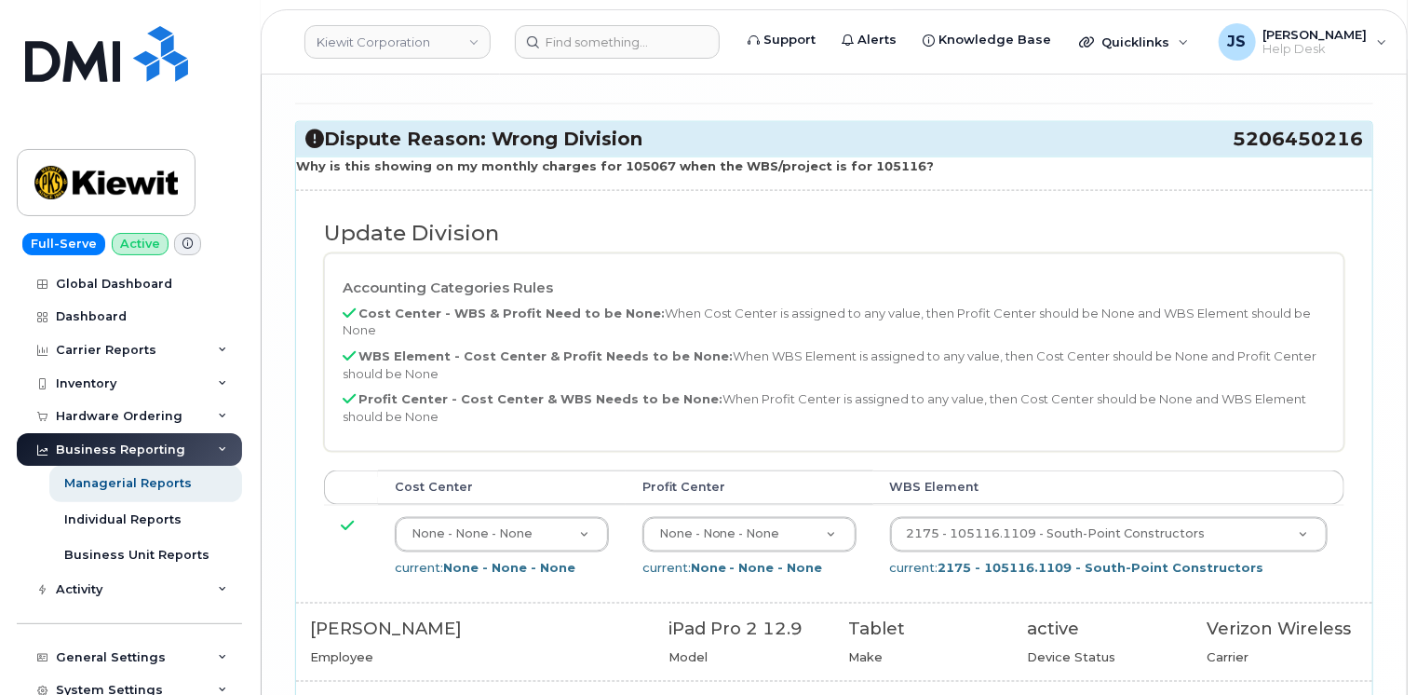
scroll to position [8287, 0]
click at [321, 694] on input "Mark as resolved?" at bounding box center [317, 706] width 15 height 15
checkbox input "true"
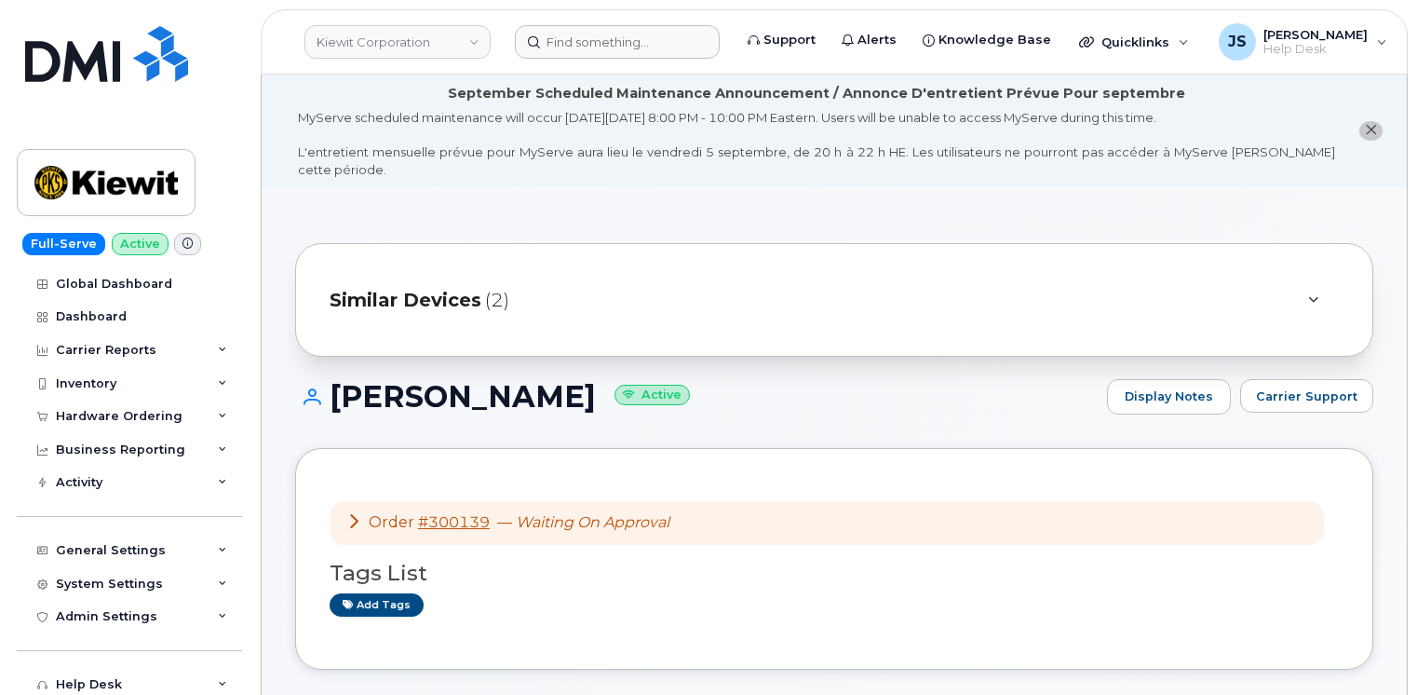
scroll to position [372, 0]
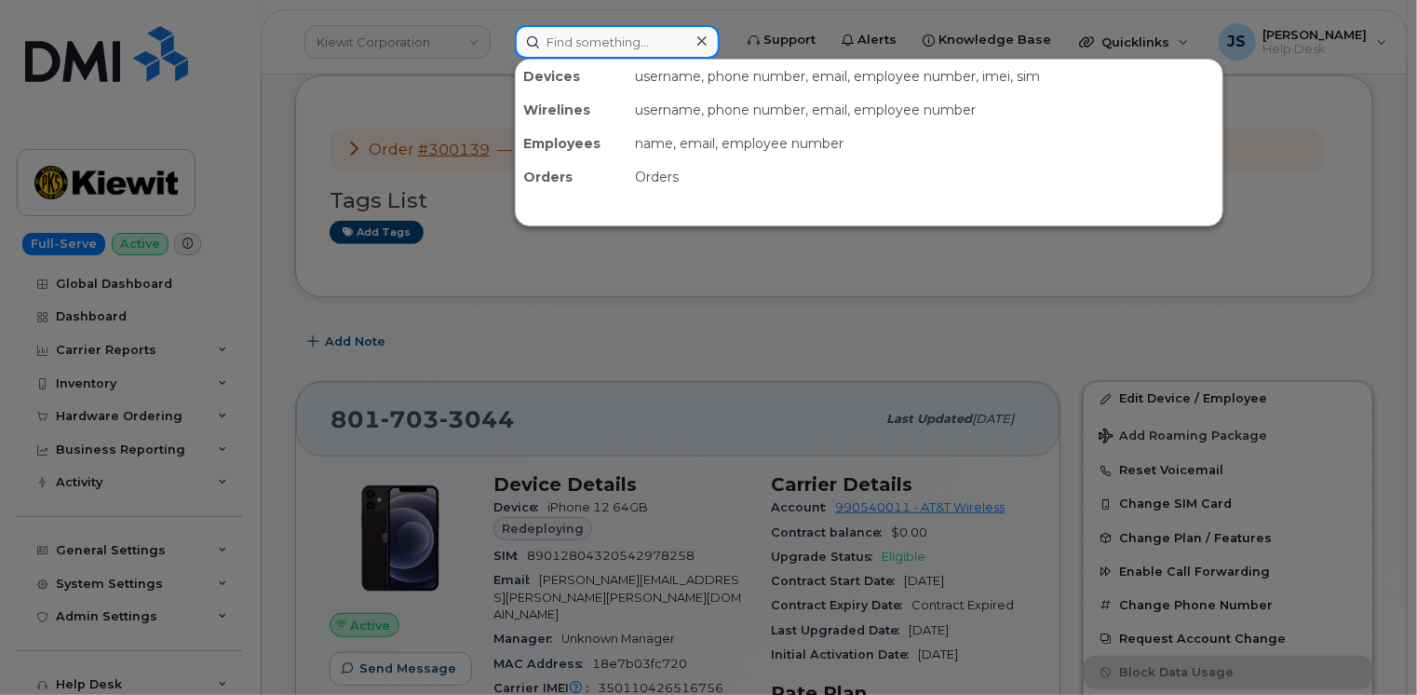
paste input "602-620-4146"
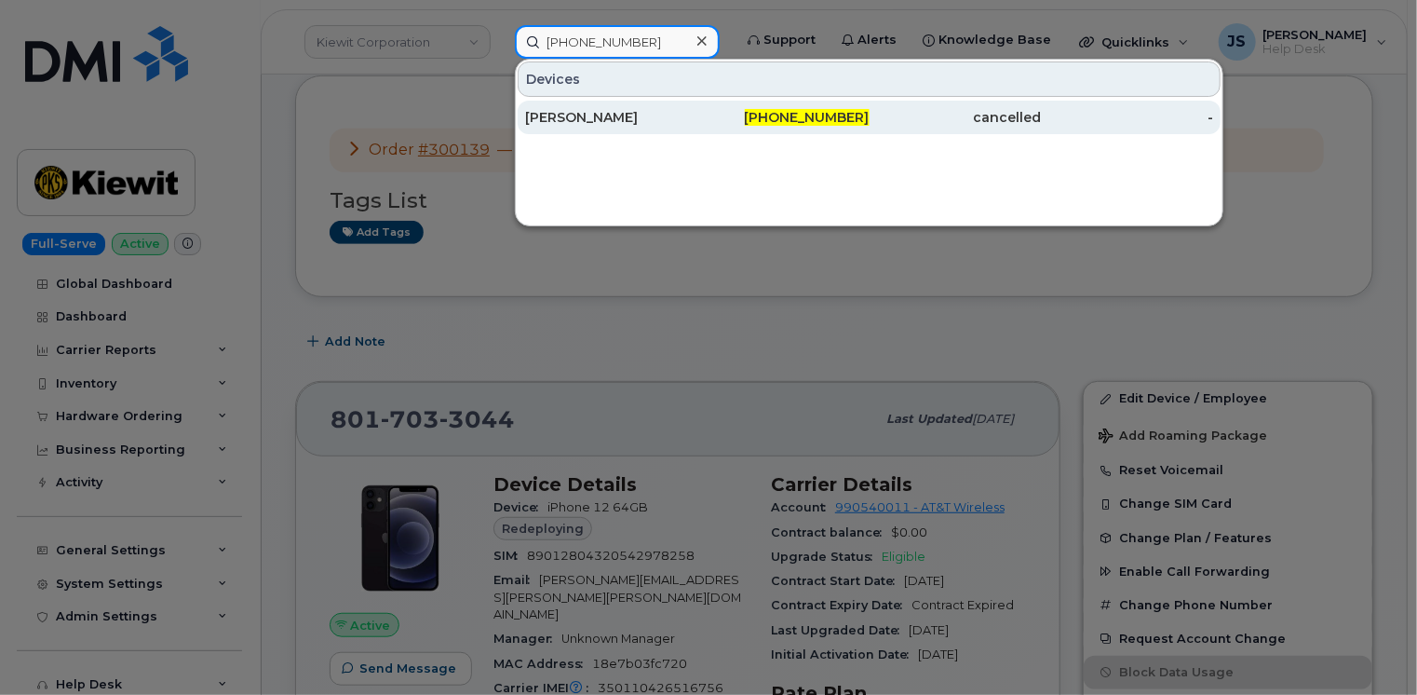
type input "602-620-4146"
click at [578, 124] on div "CAROL MARKS" at bounding box center [611, 117] width 172 height 19
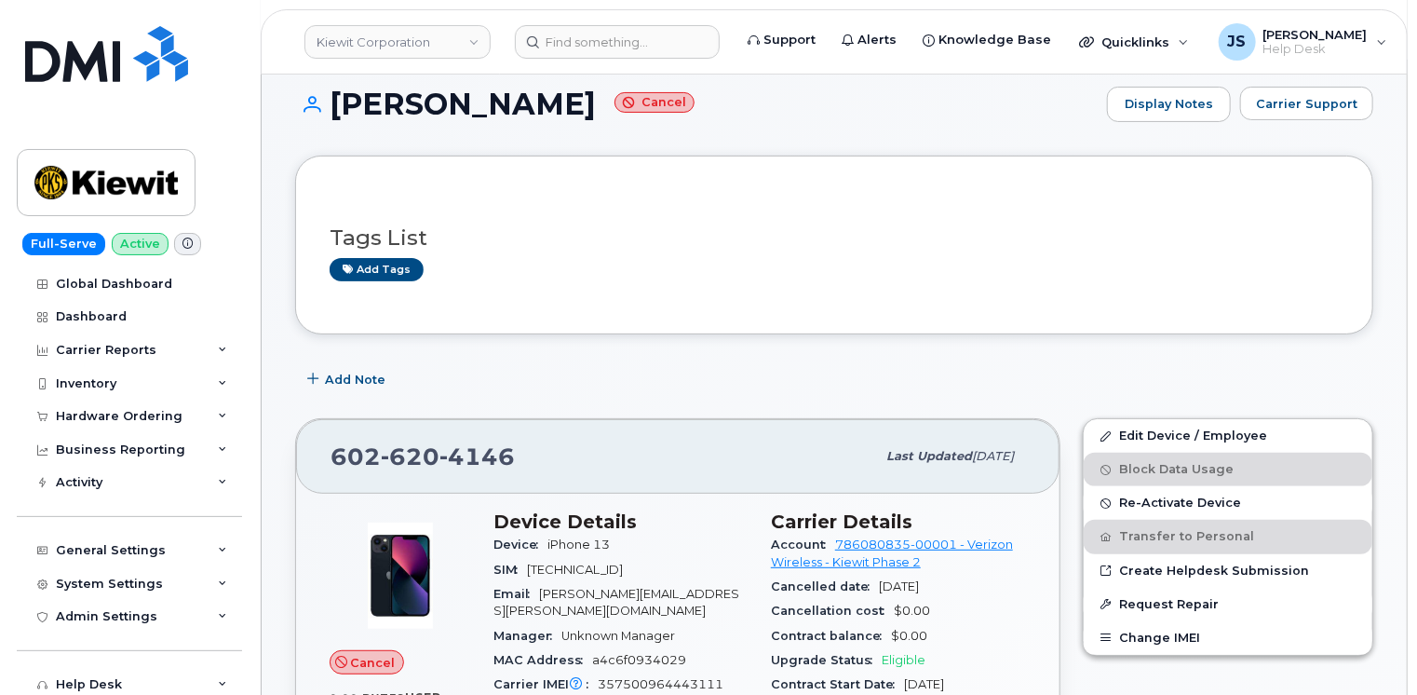
scroll to position [279, 0]
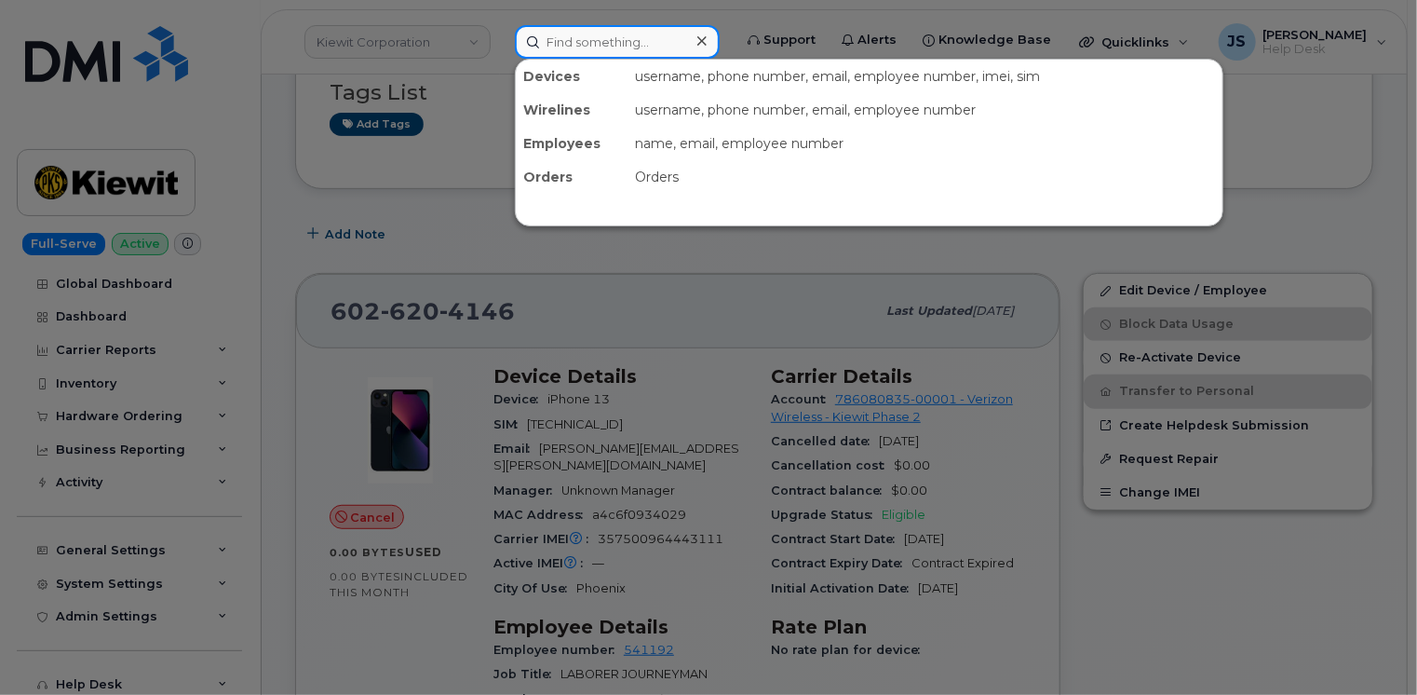
paste input "4806405024"
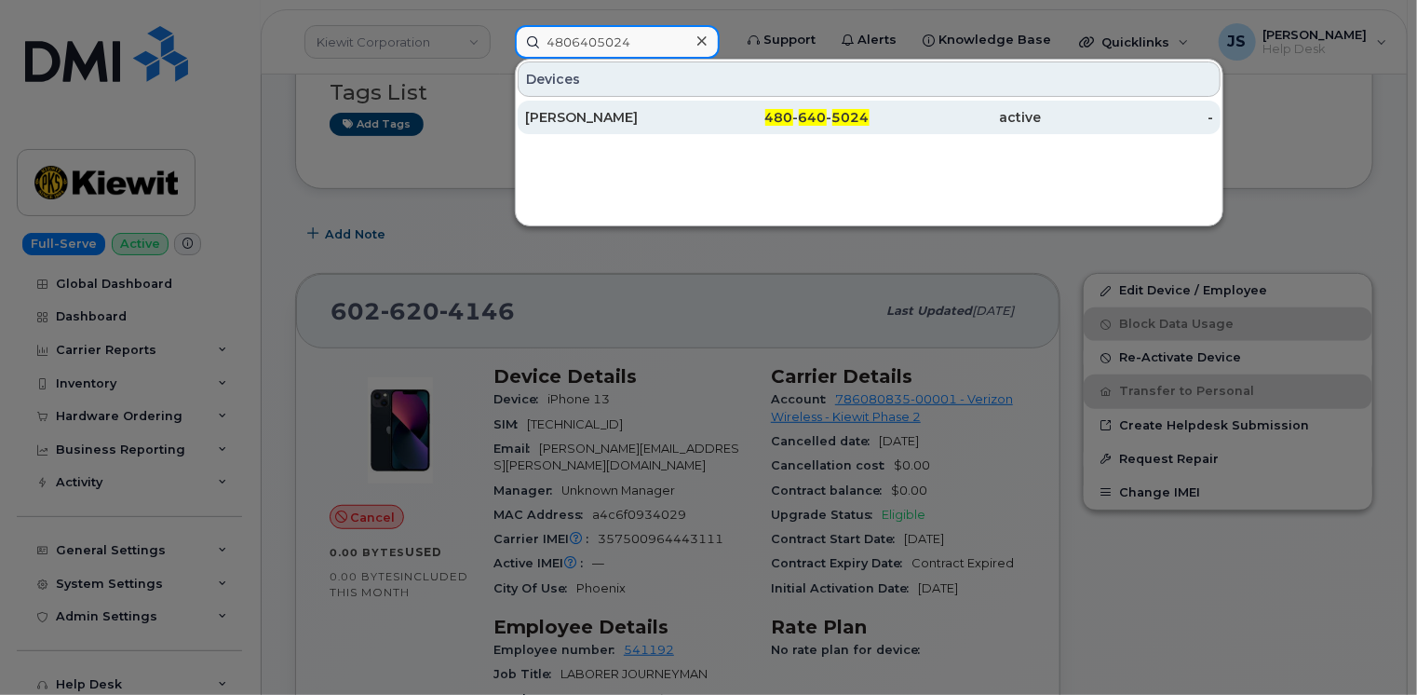
type input "4806405024"
click at [602, 112] on div "[PERSON_NAME]" at bounding box center [611, 117] width 172 height 19
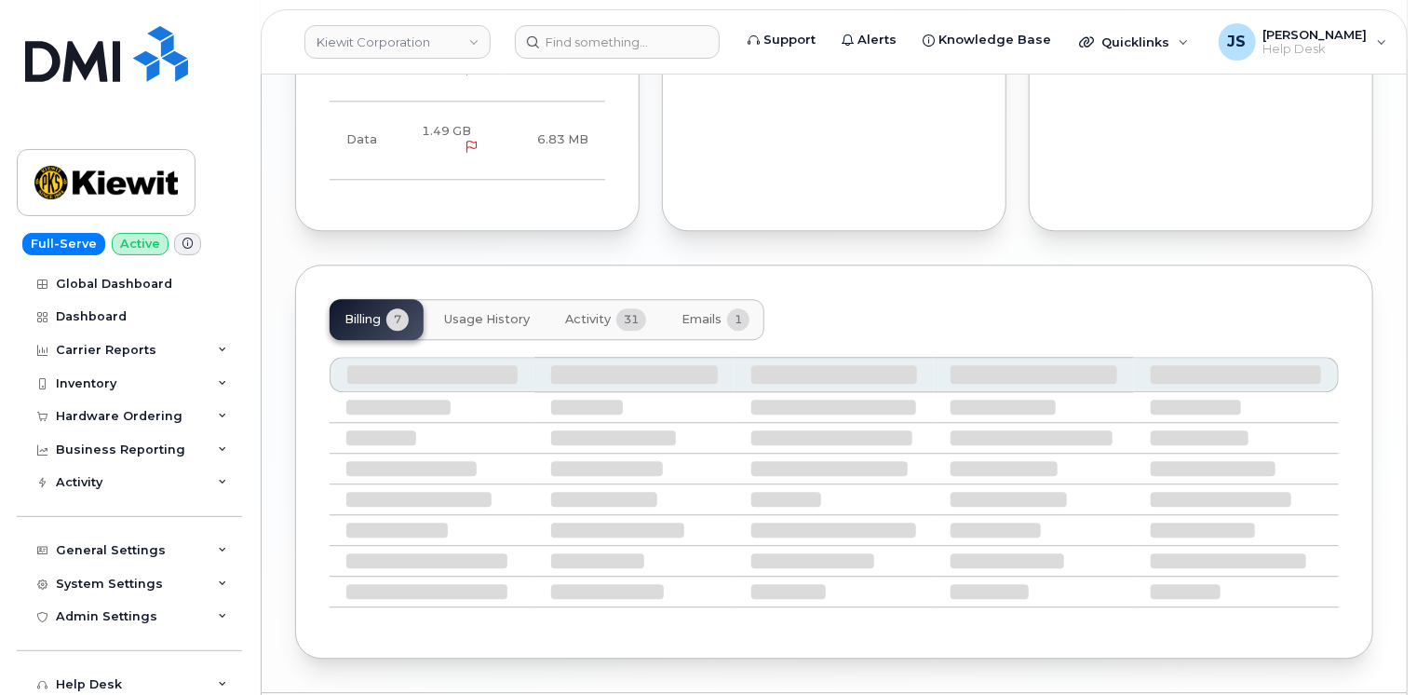
scroll to position [2257, 0]
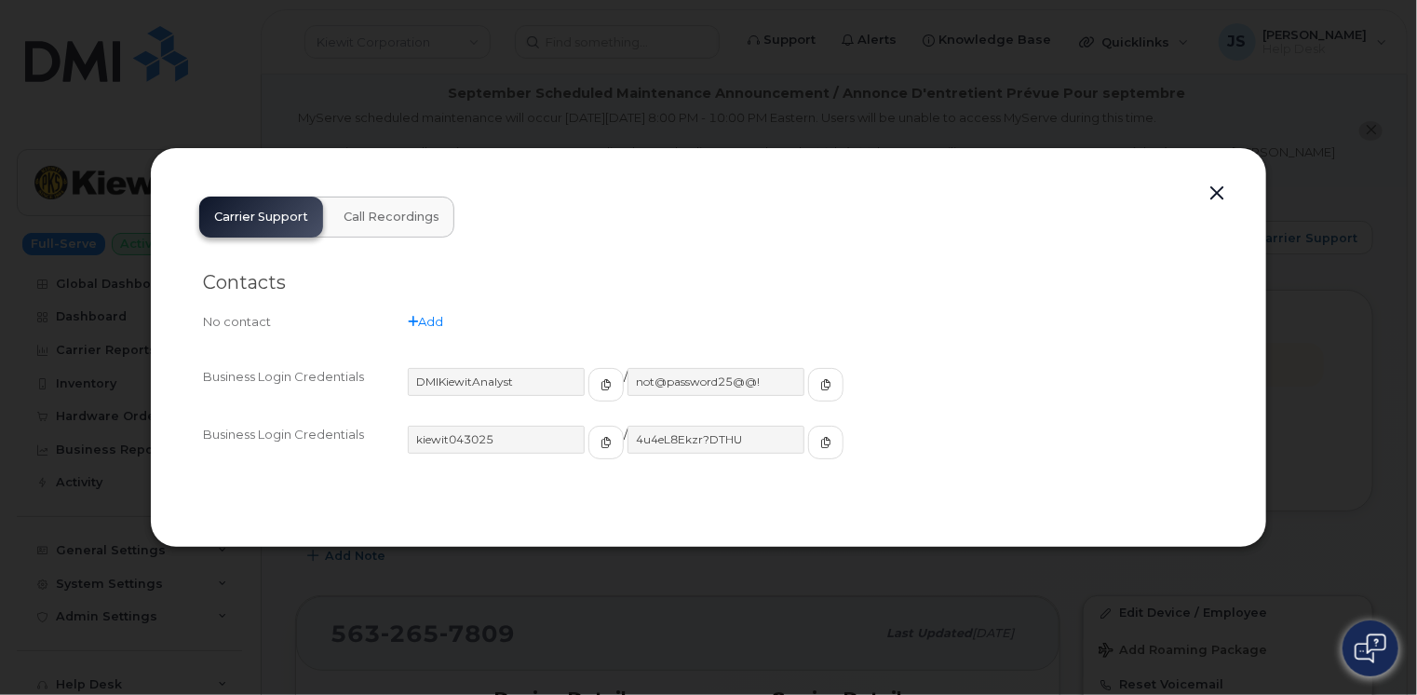
drag, startPoint x: 1228, startPoint y: 189, endPoint x: 1210, endPoint y: 189, distance: 17.7
click at [1225, 189] on button "button" at bounding box center [1217, 194] width 28 height 26
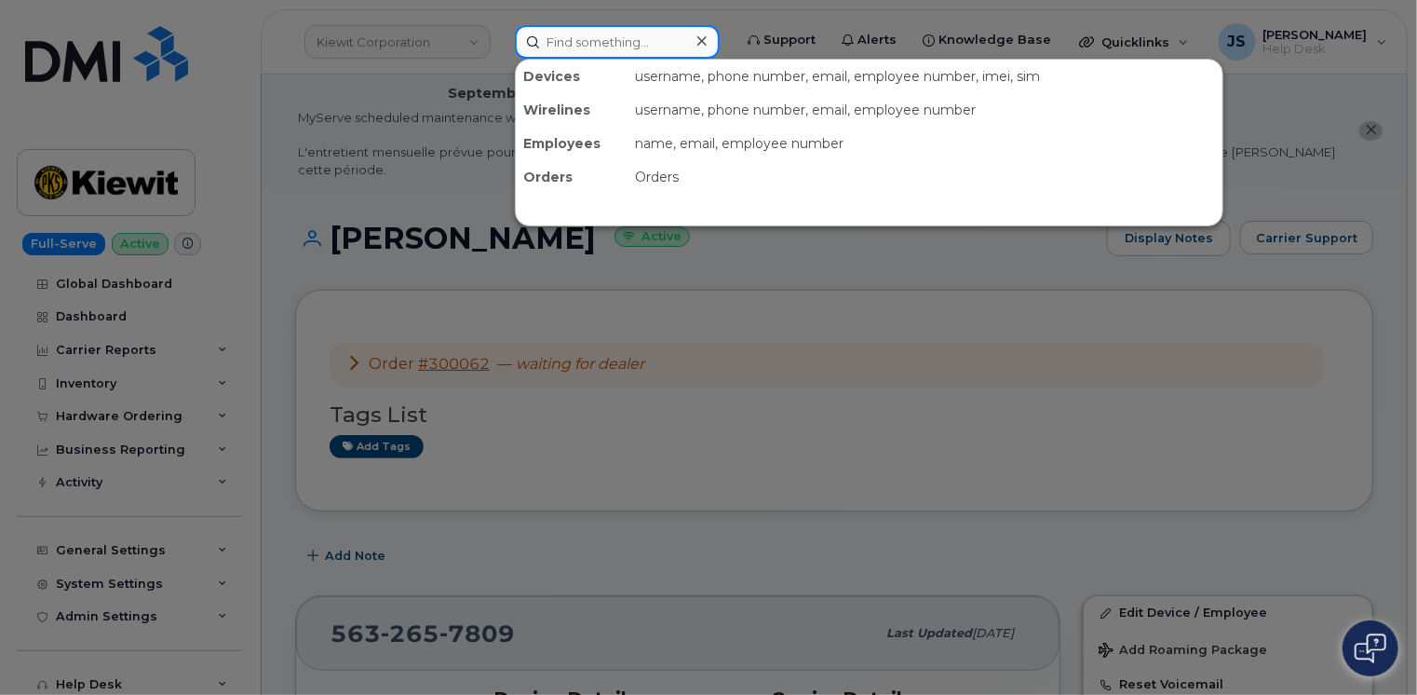
paste input "6025010882"
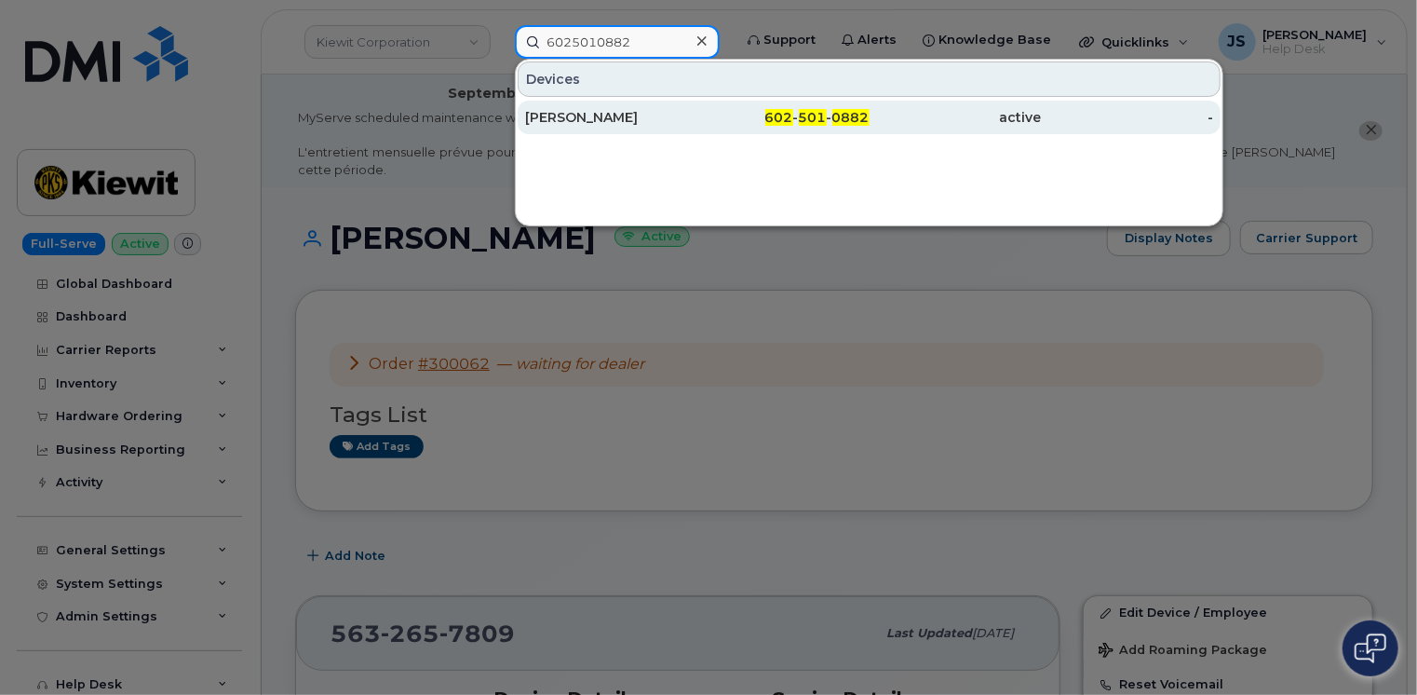
type input "6025010882"
click at [600, 104] on div "TYLER DEMINGS" at bounding box center [611, 118] width 172 height 34
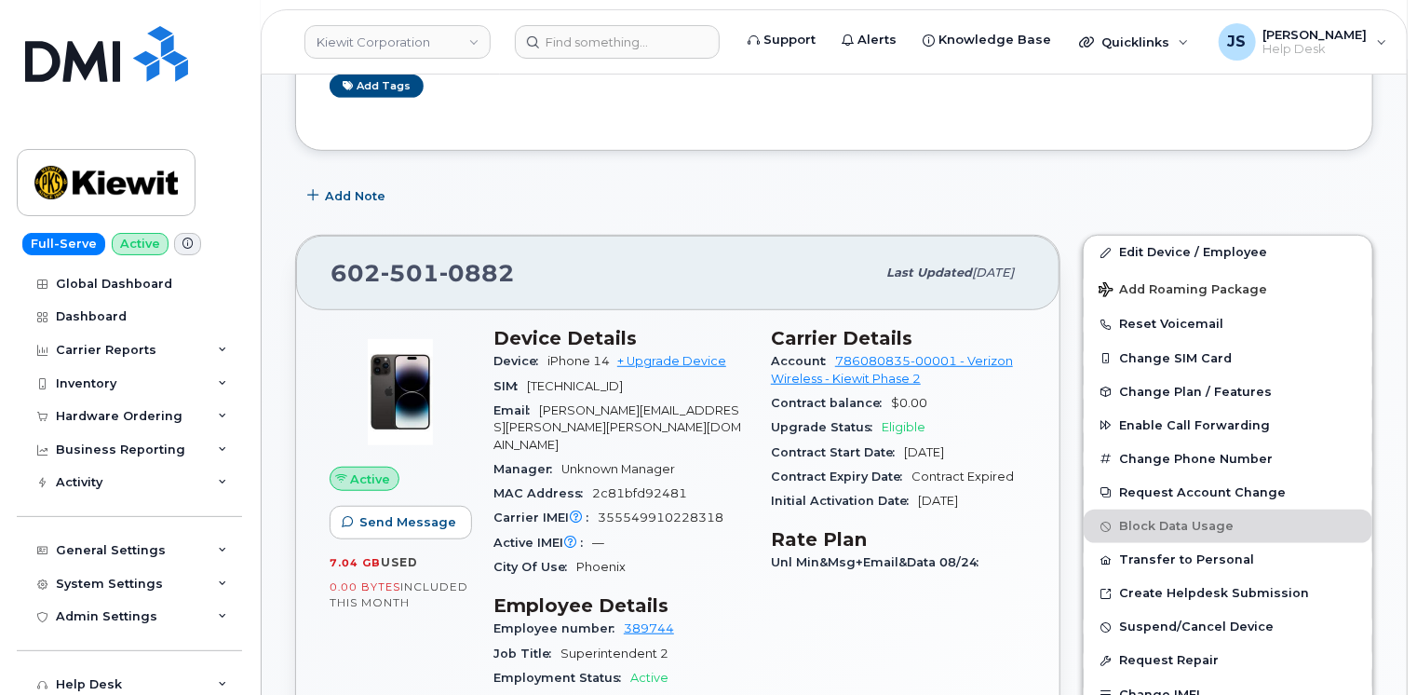
scroll to position [466, 0]
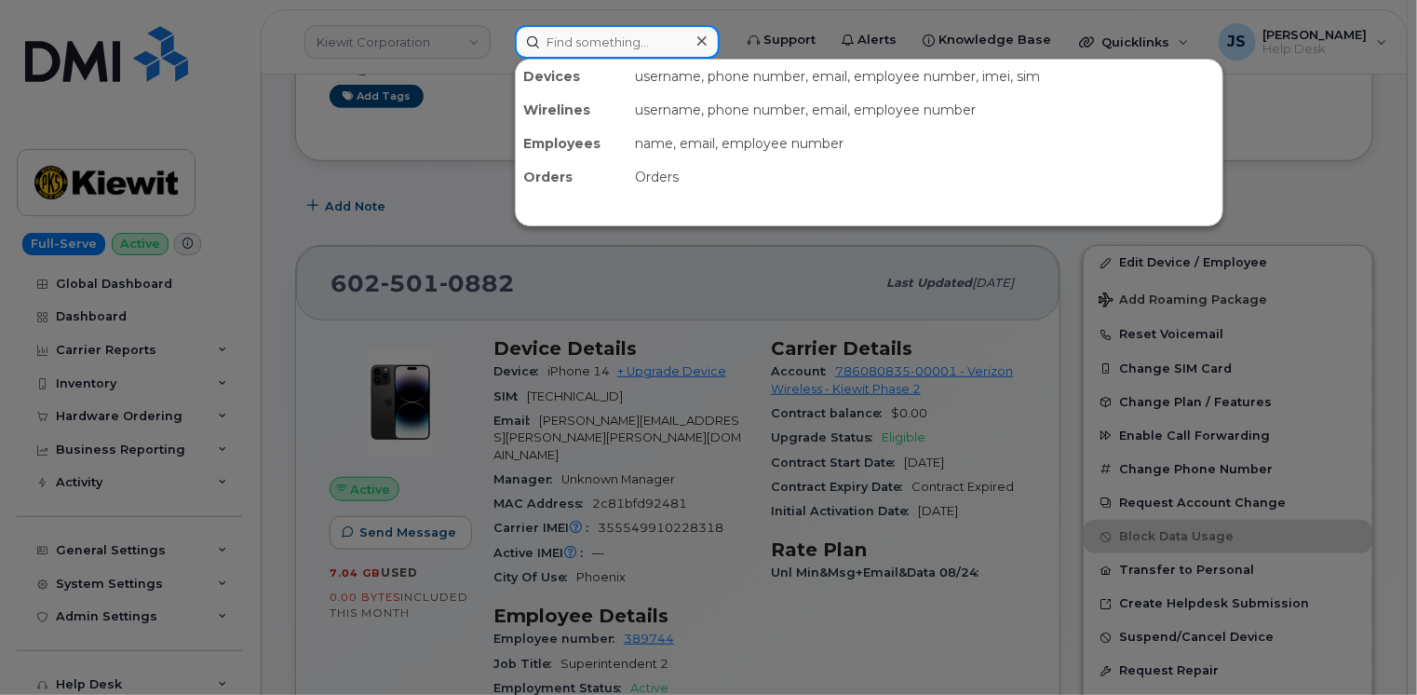
paste input "6023610809"
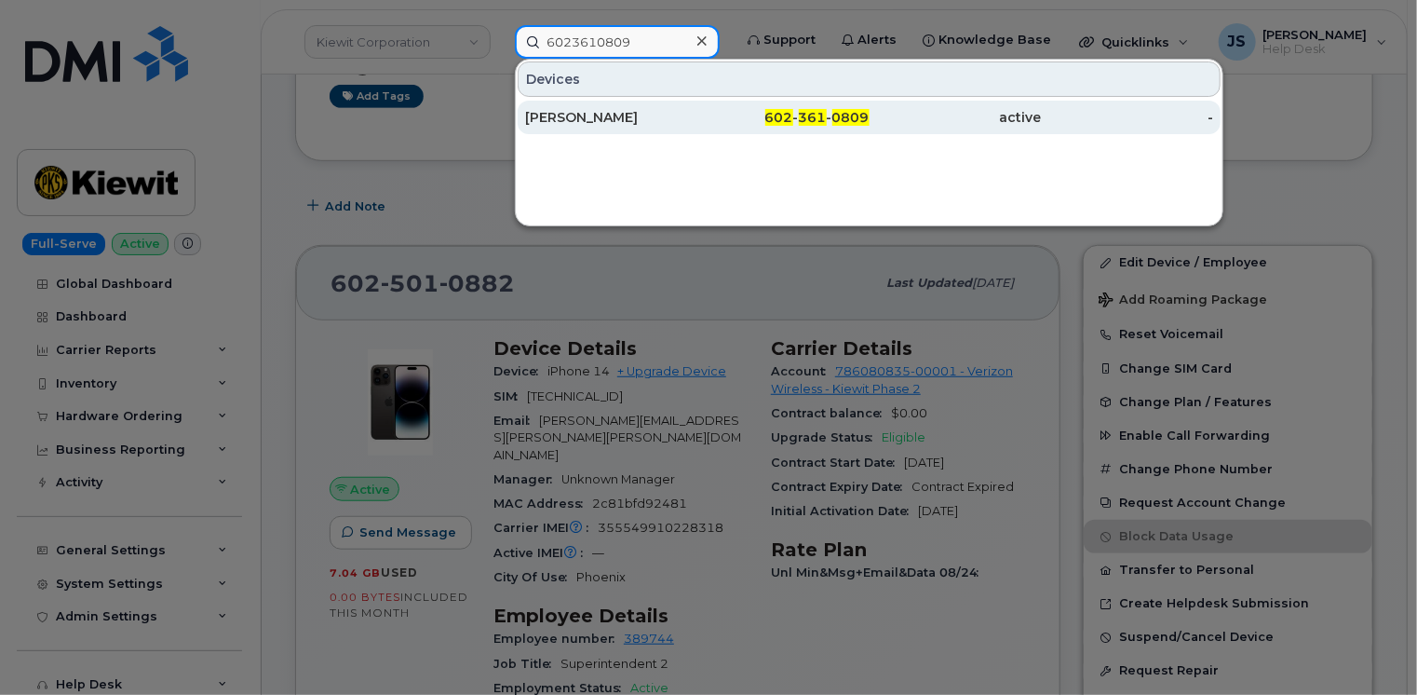
type input "6023610809"
click at [614, 113] on div "MATT WRIGHT" at bounding box center [611, 117] width 172 height 19
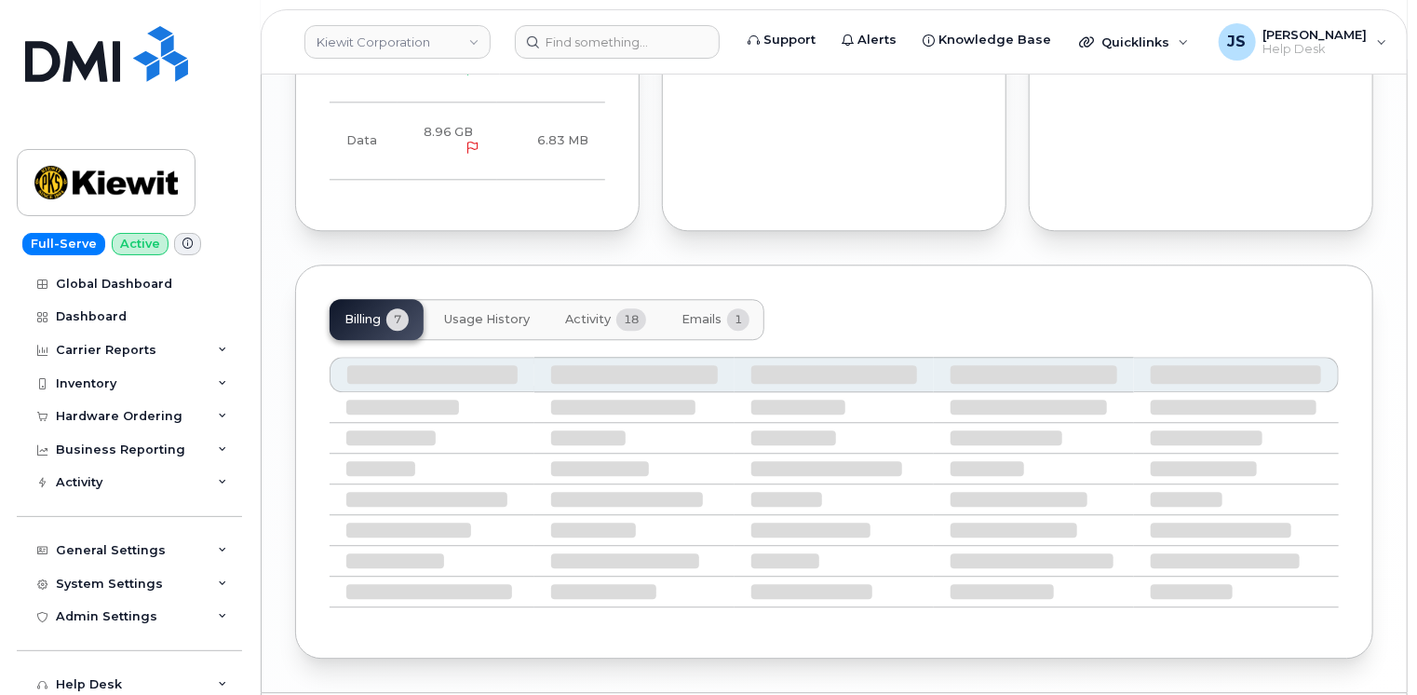
scroll to position [2239, 0]
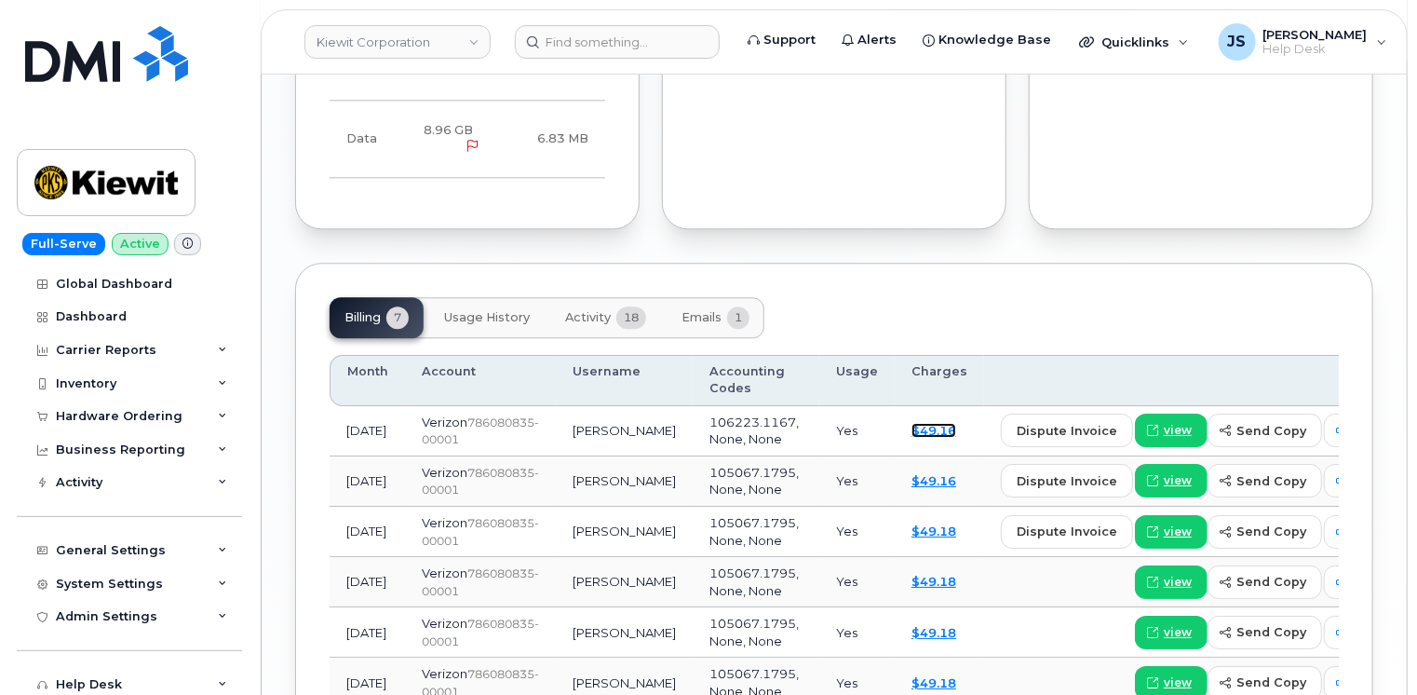
click at [911, 423] on link "$49.16" at bounding box center [933, 430] width 45 height 15
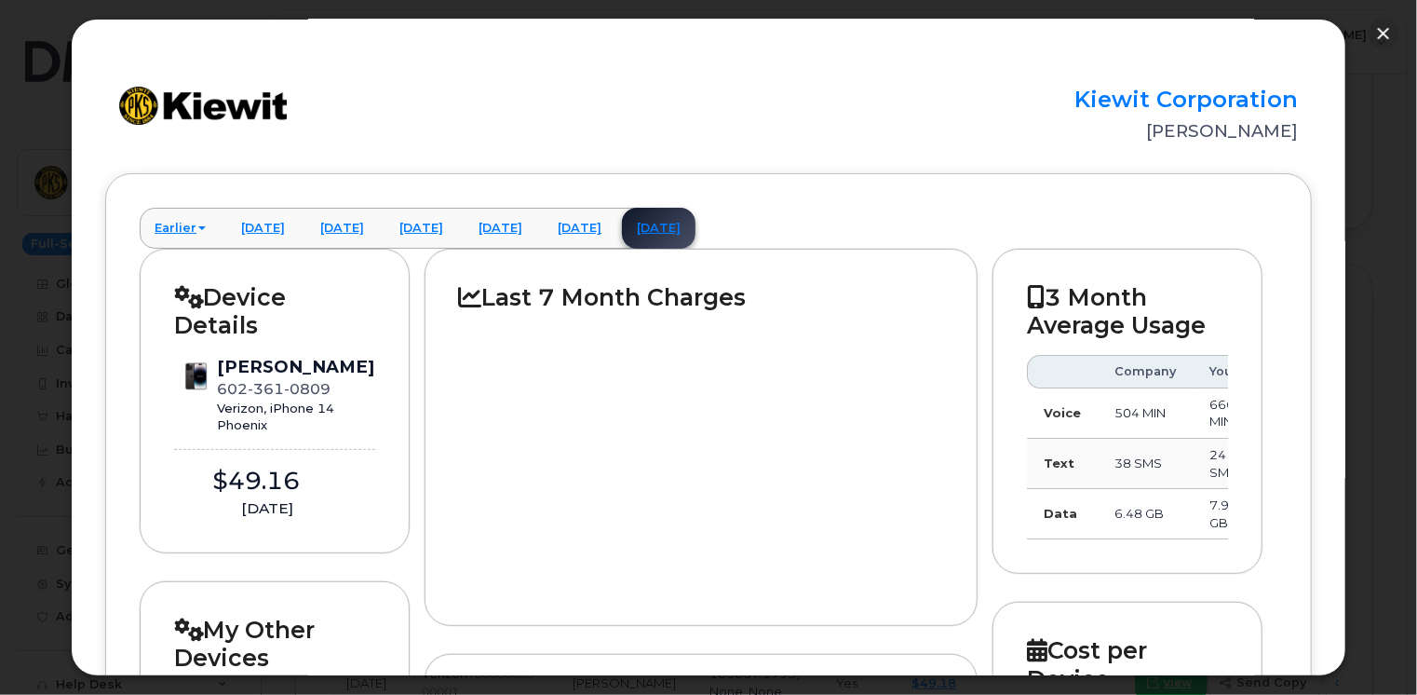
scroll to position [0, 0]
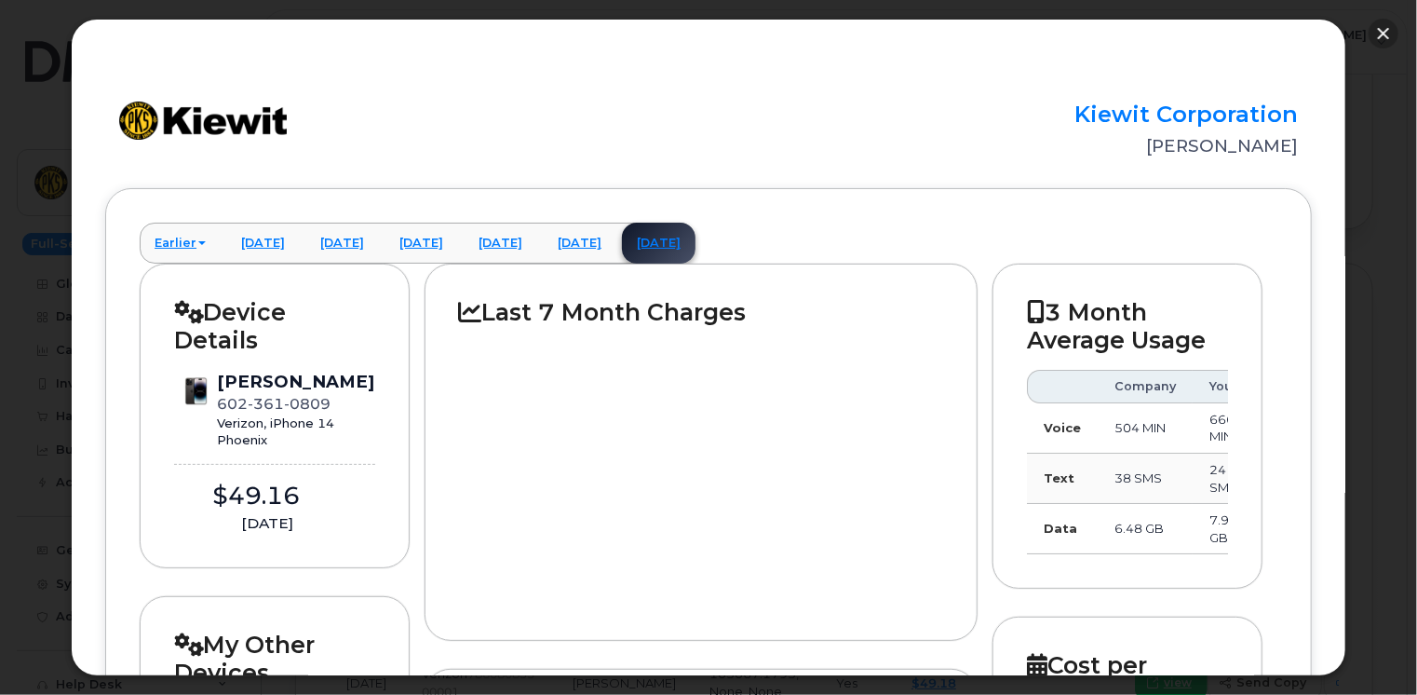
click at [1390, 31] on button "button" at bounding box center [1384, 34] width 30 height 30
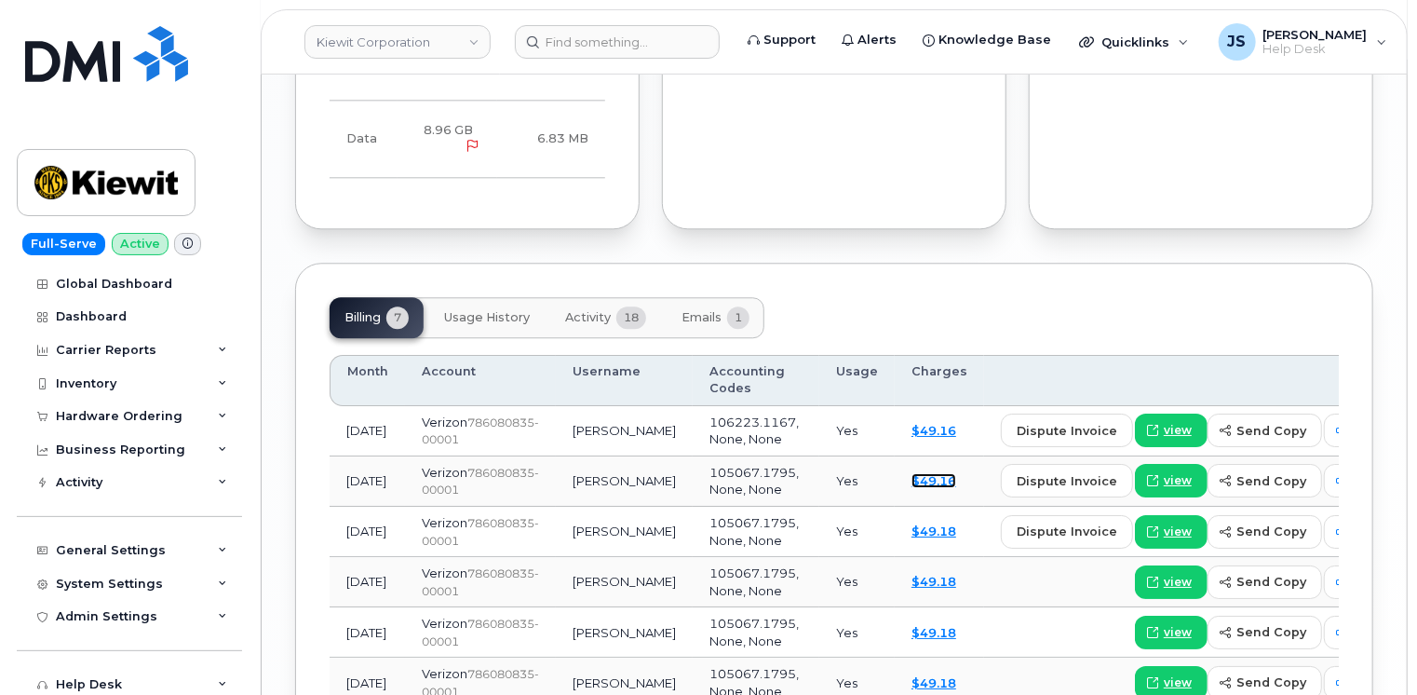
click at [911, 473] on link "$49.16" at bounding box center [933, 480] width 45 height 15
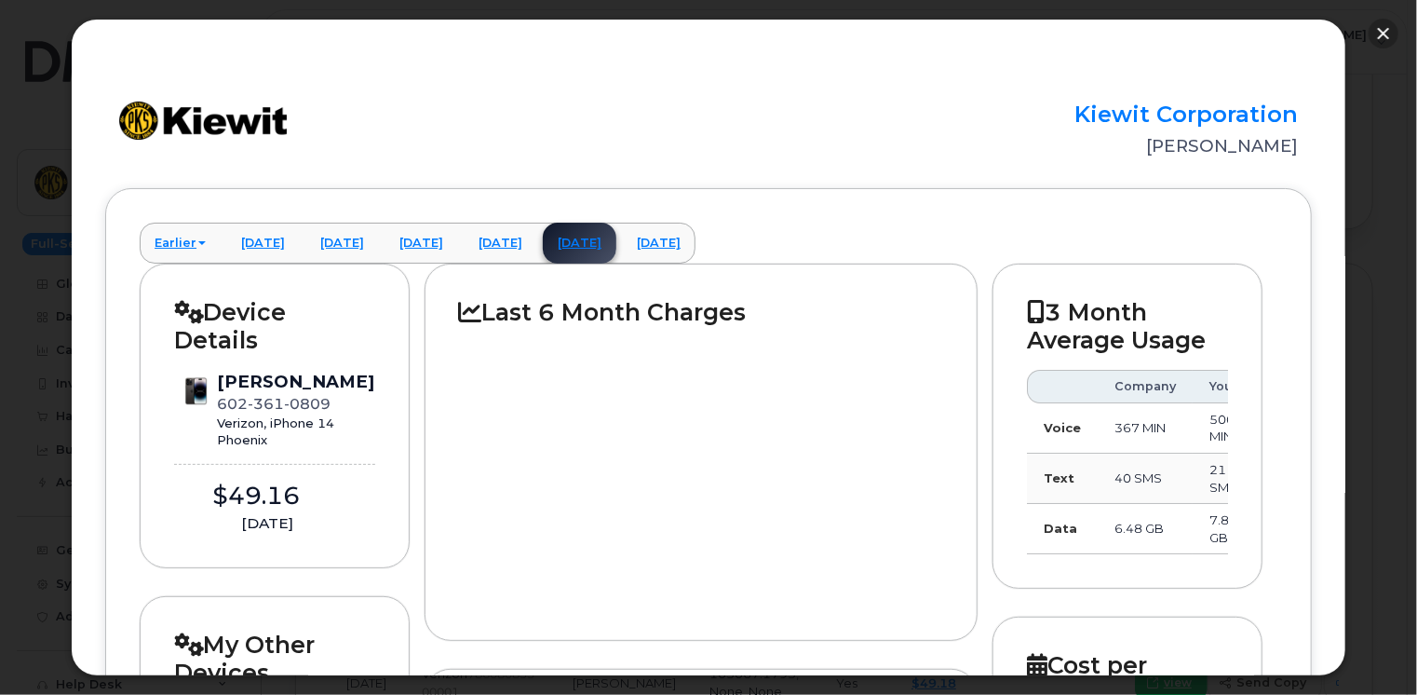
click at [1383, 38] on button "button" at bounding box center [1384, 34] width 30 height 30
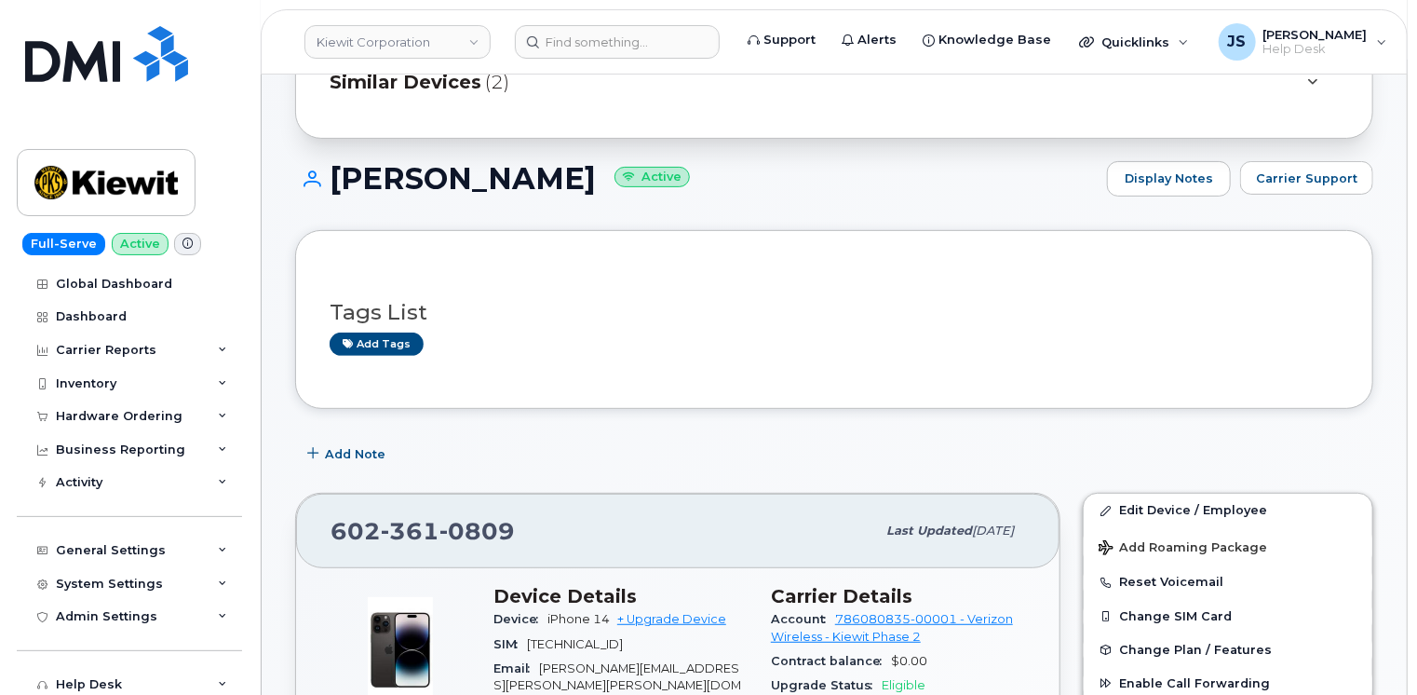
scroll to position [191, 0]
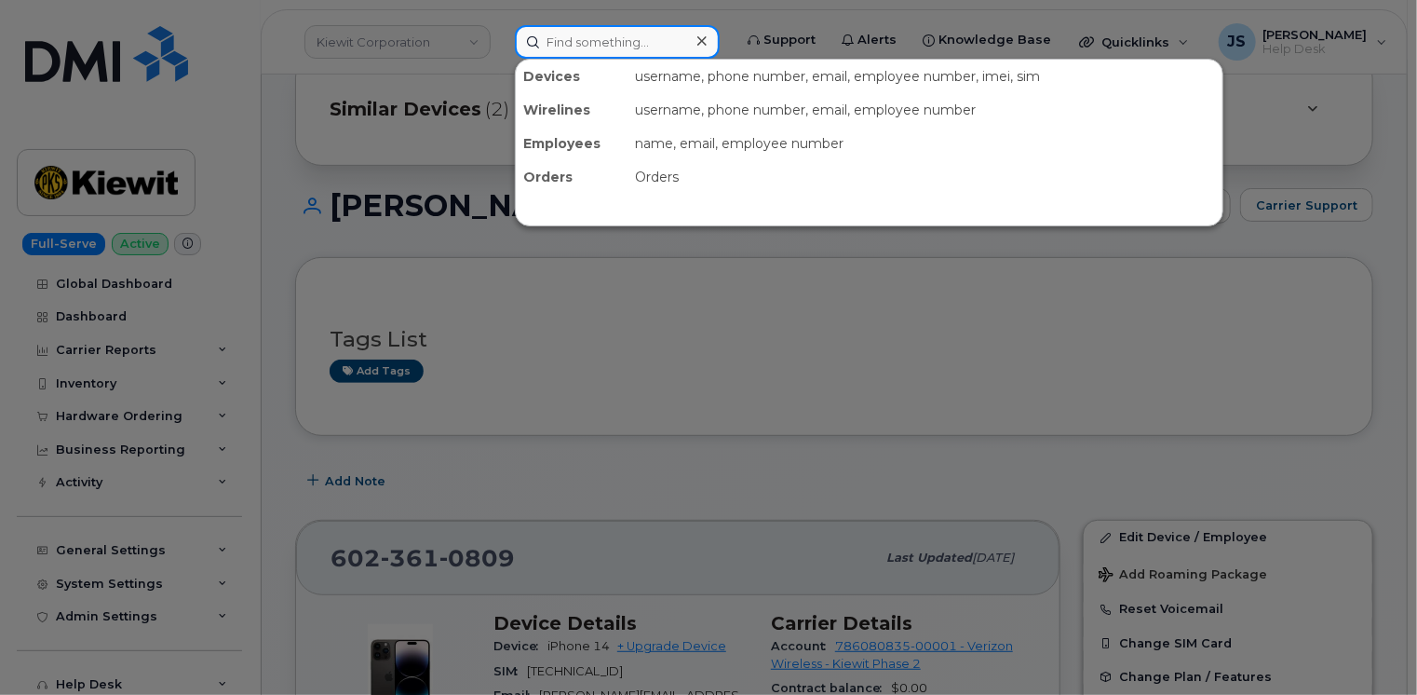
paste input "7023703278"
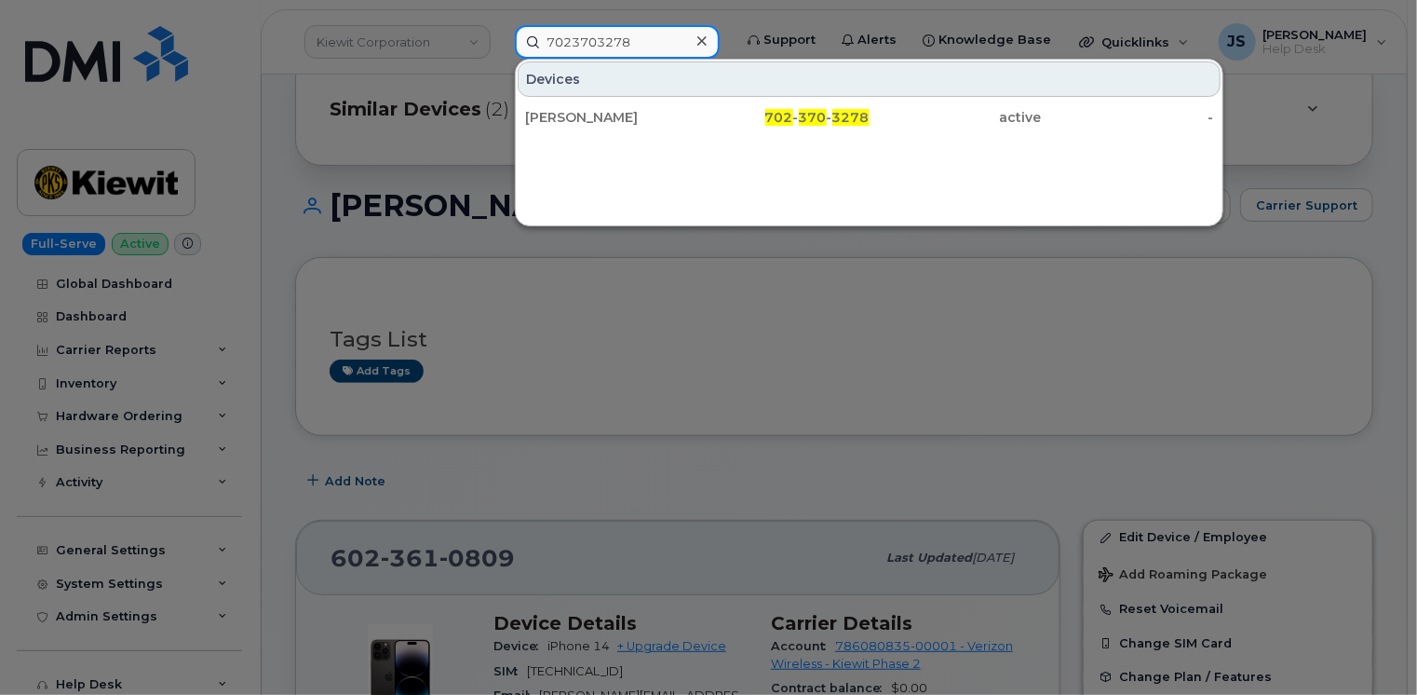
type input "7023703278"
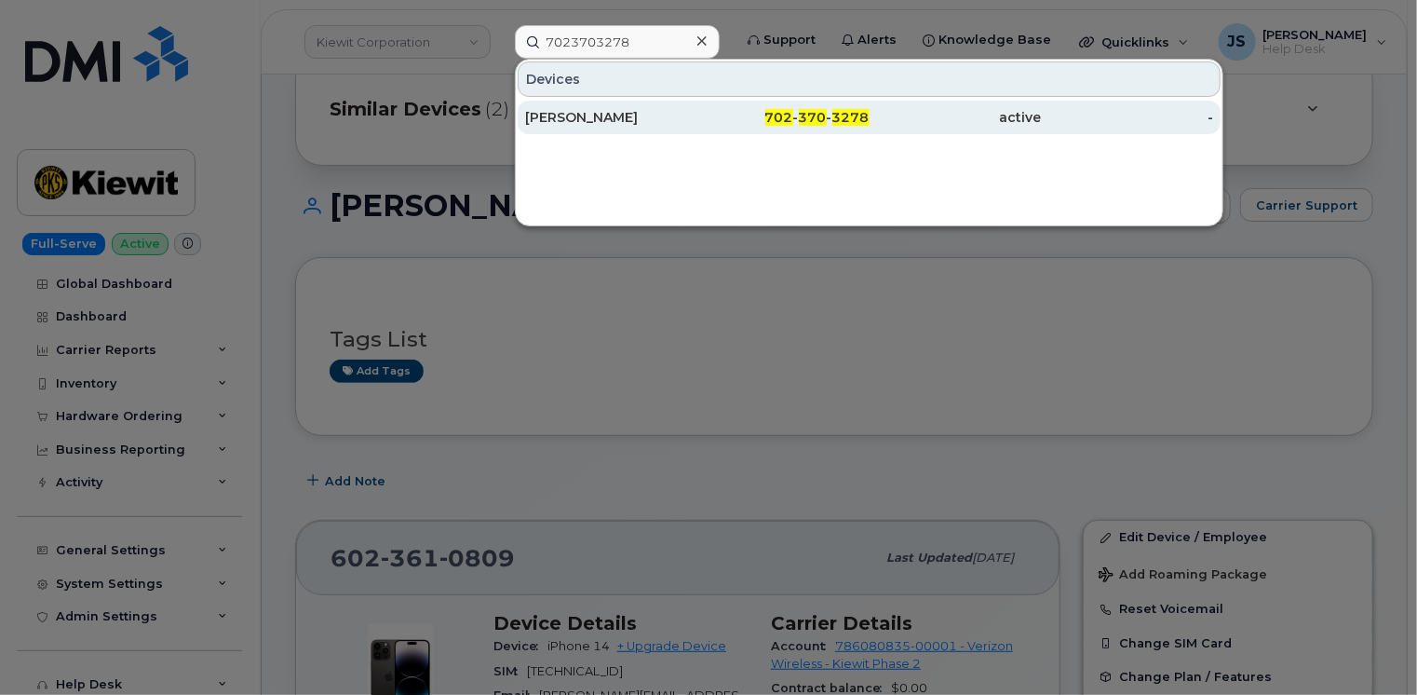
click at [618, 112] on div "[PERSON_NAME]" at bounding box center [611, 117] width 172 height 19
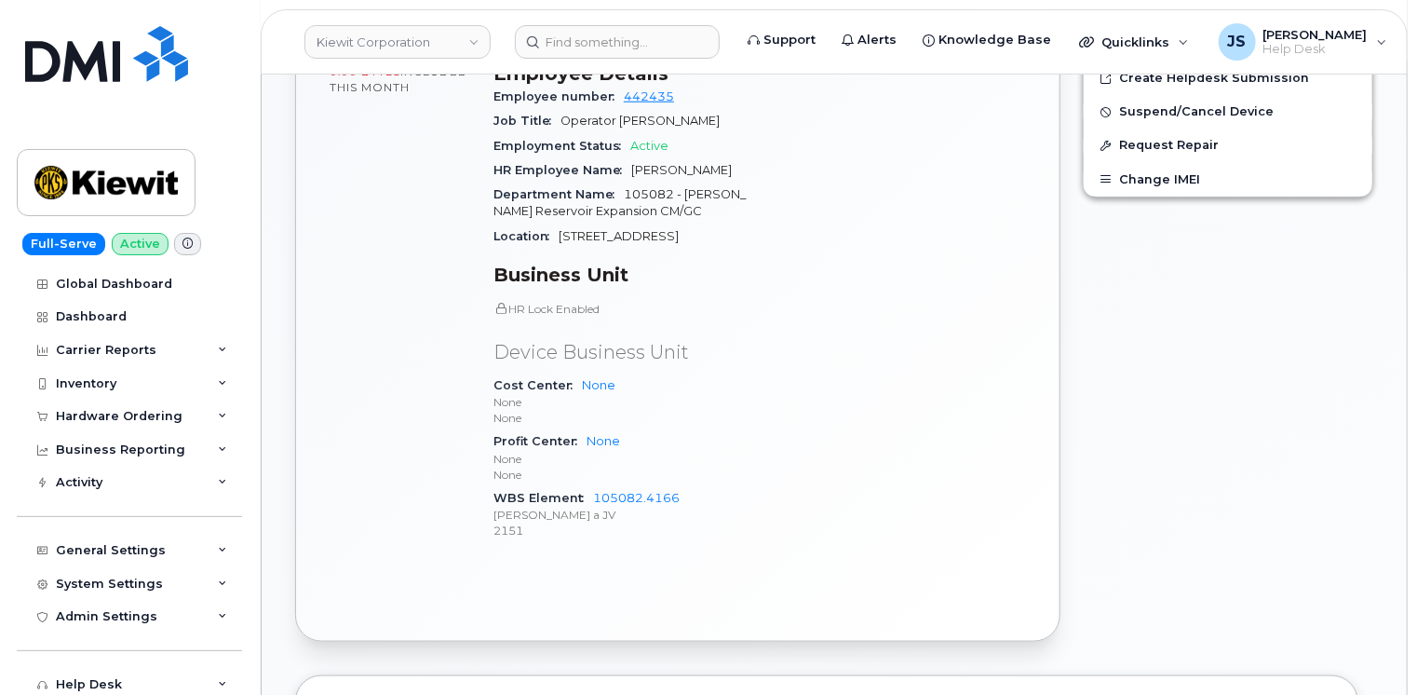
scroll to position [838, 0]
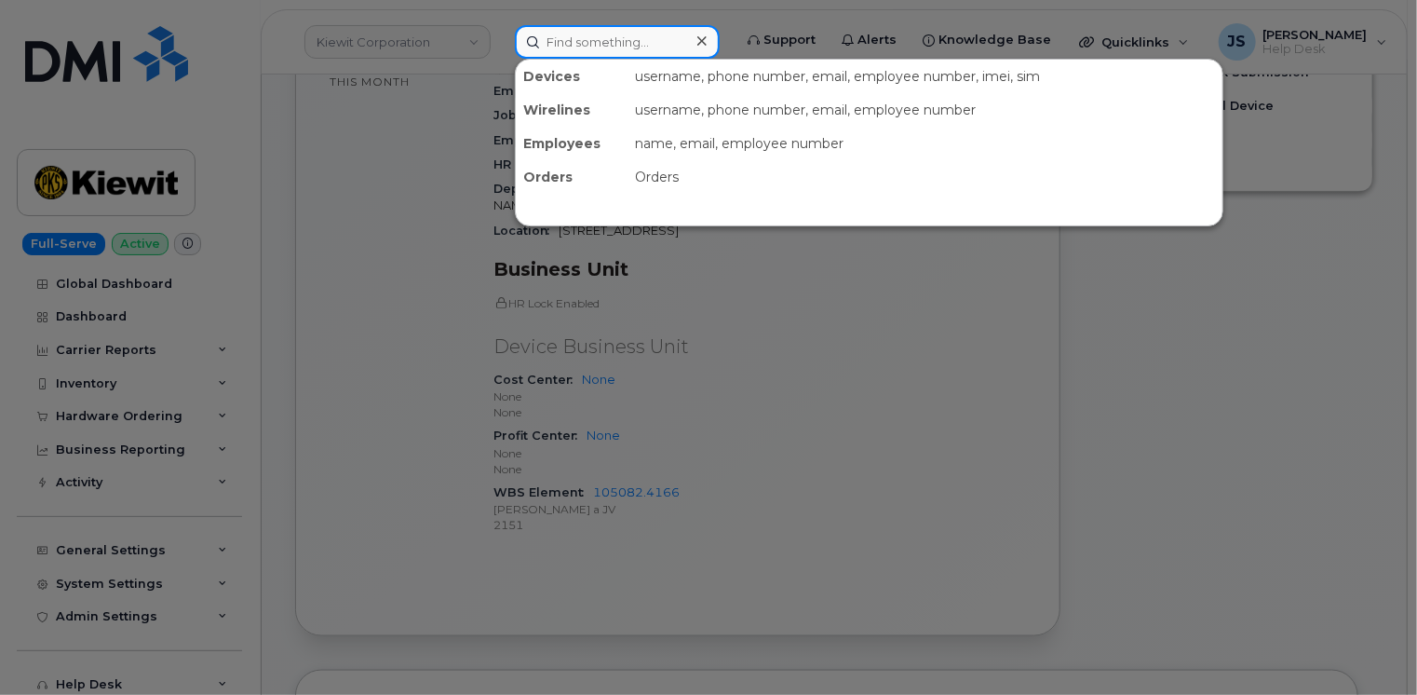
paste input "6024416484"
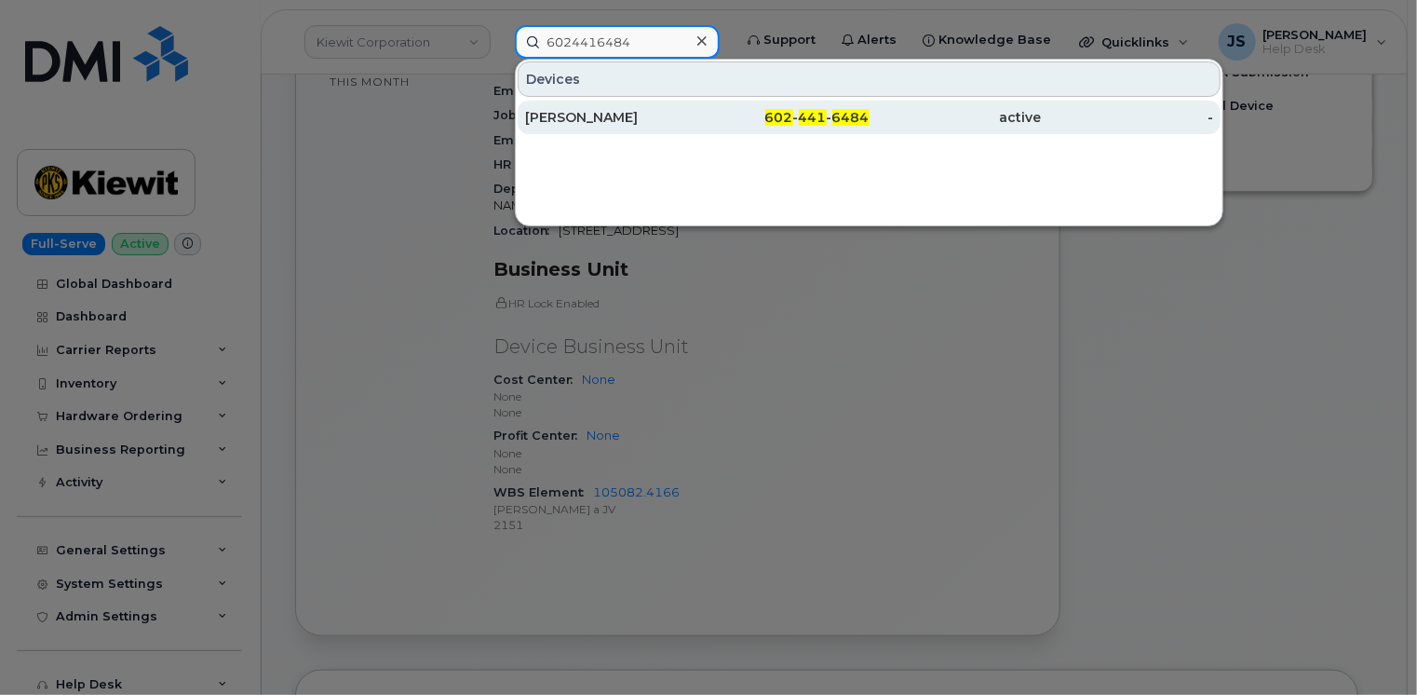
type input "6024416484"
click at [569, 116] on div "[PERSON_NAME]" at bounding box center [611, 117] width 172 height 19
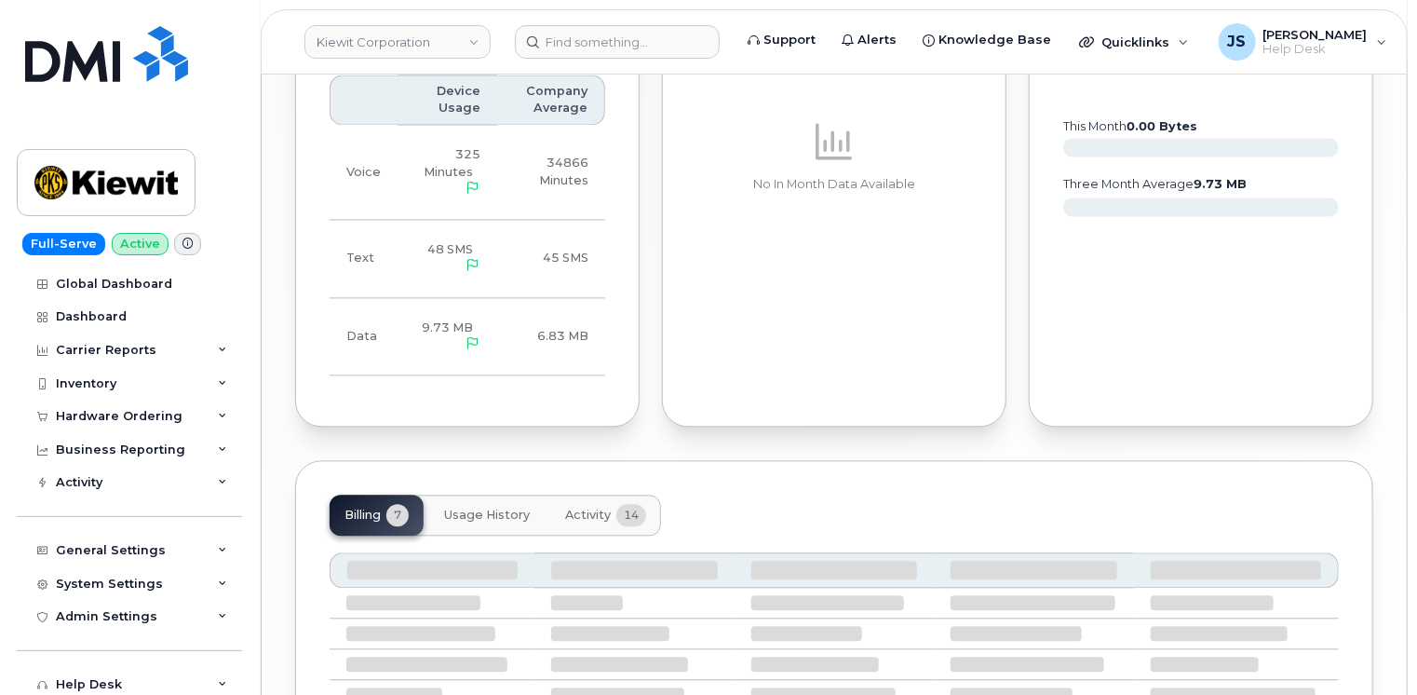
scroll to position [2082, 0]
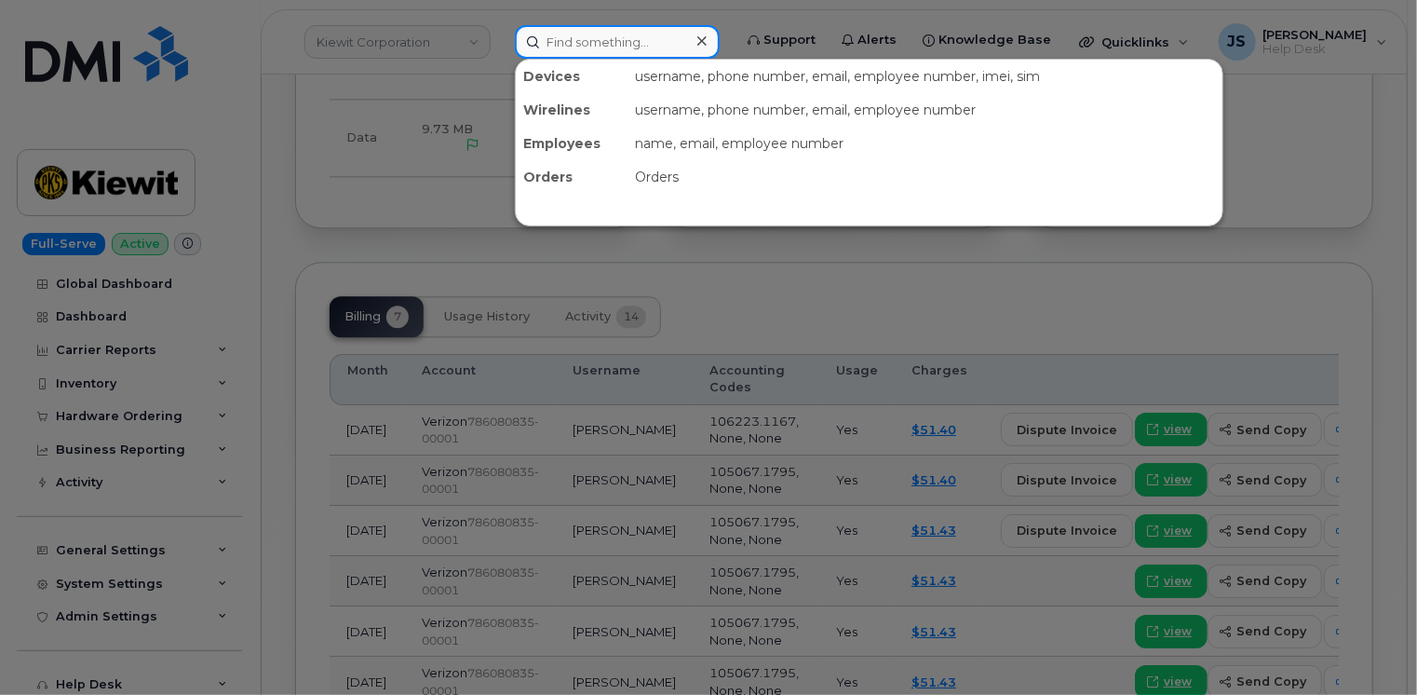
paste input "6028283566"
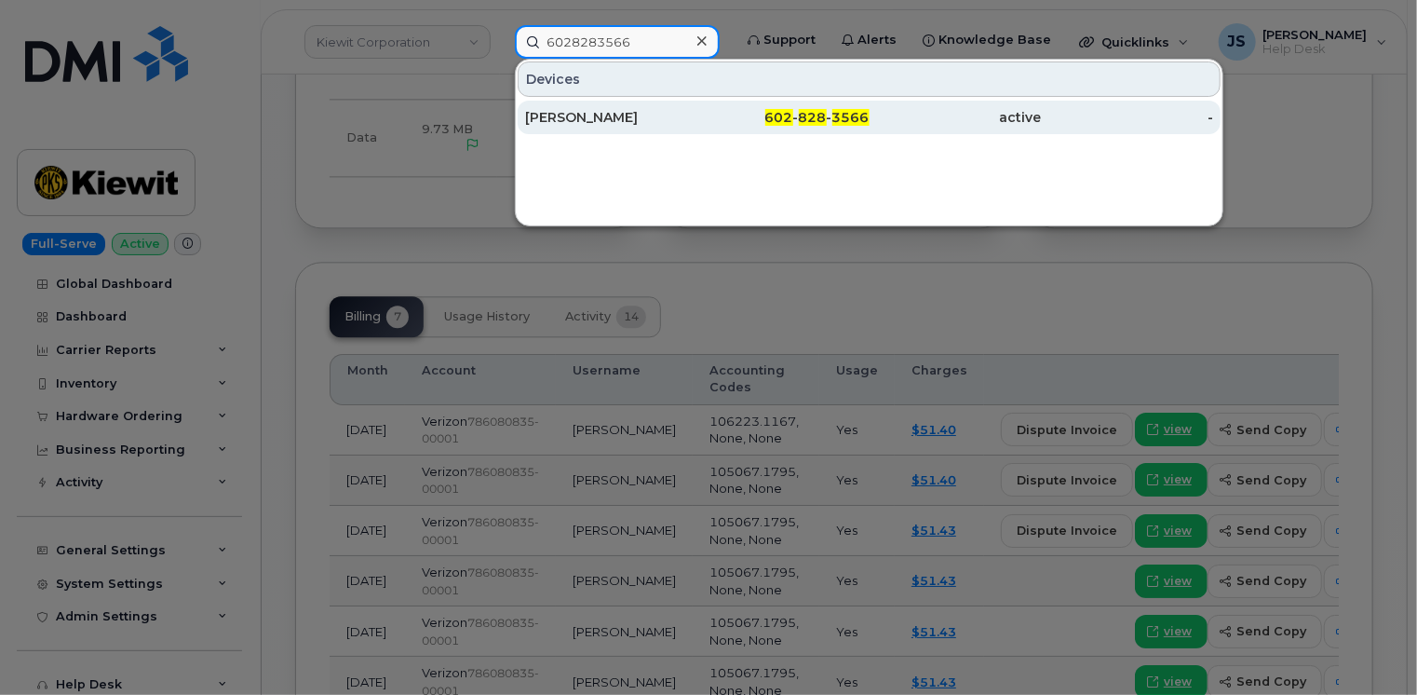
type input "6028283566"
click at [577, 117] on div "JIM CHANEY" at bounding box center [611, 117] width 172 height 19
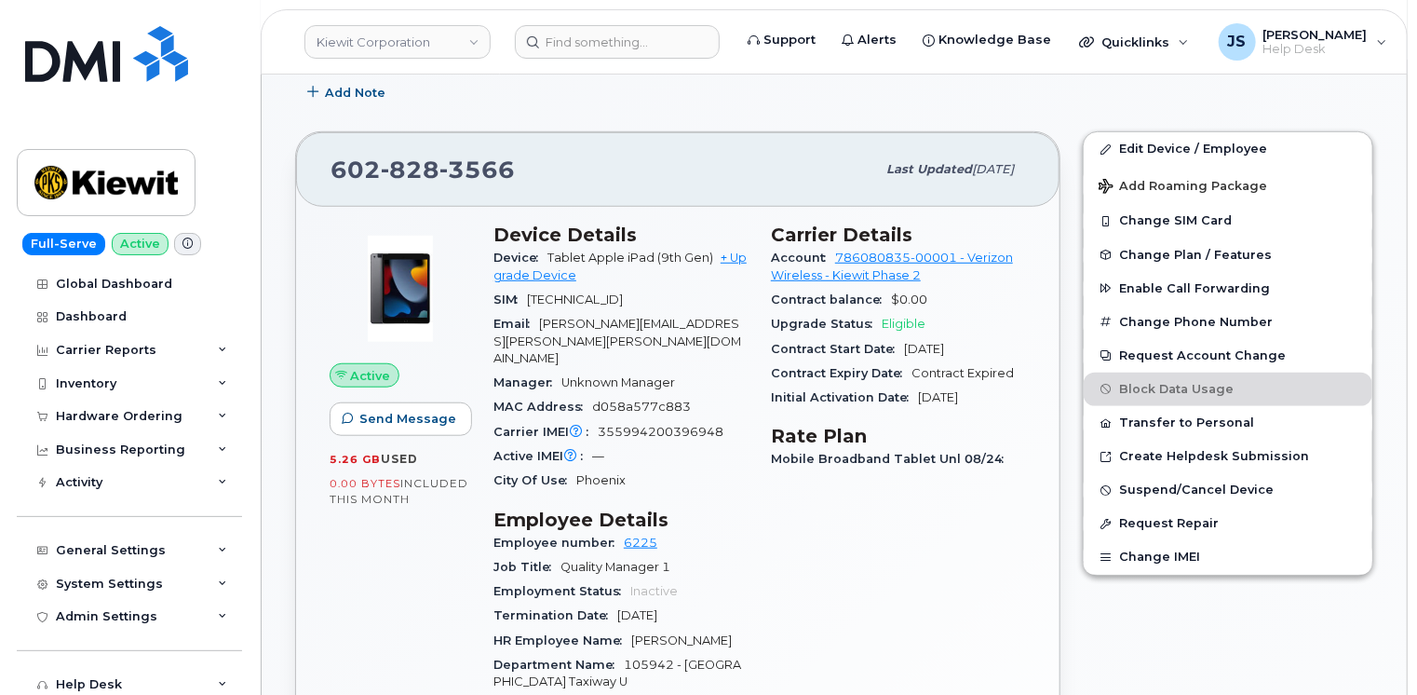
scroll to position [931, 0]
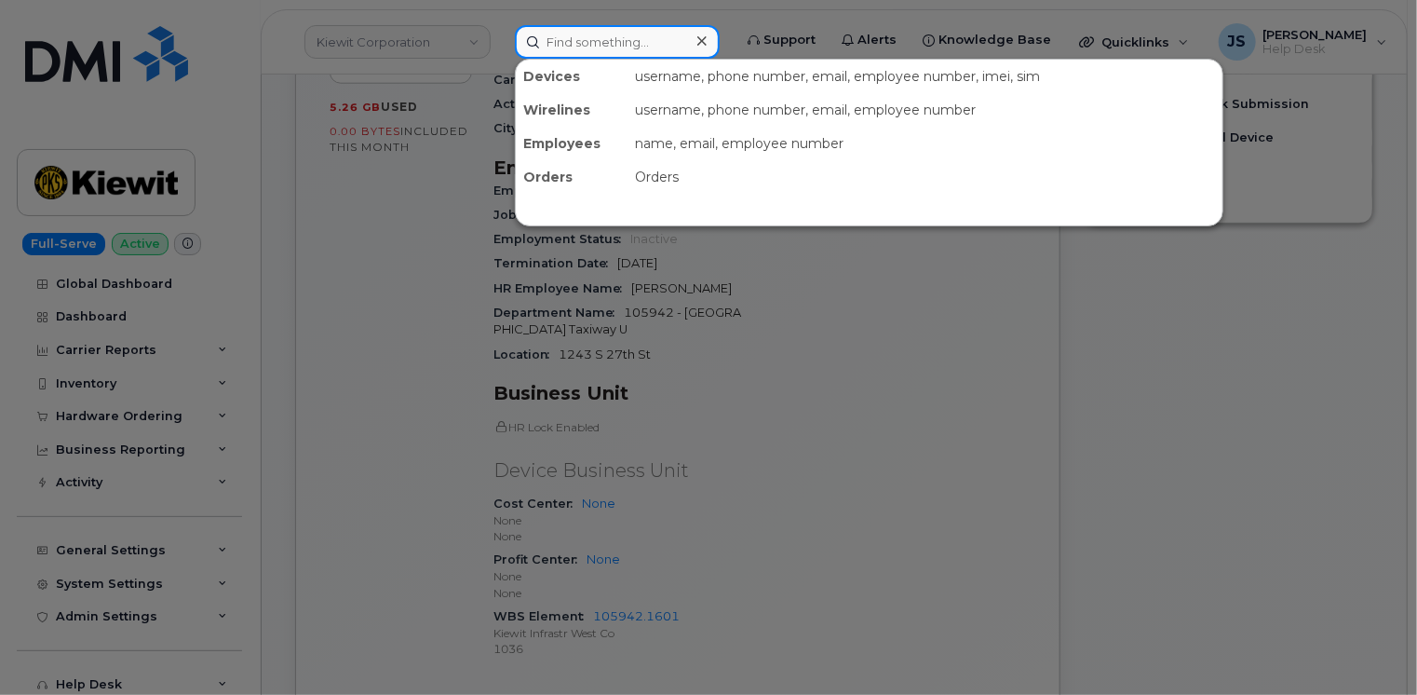
paste input "4806172043"
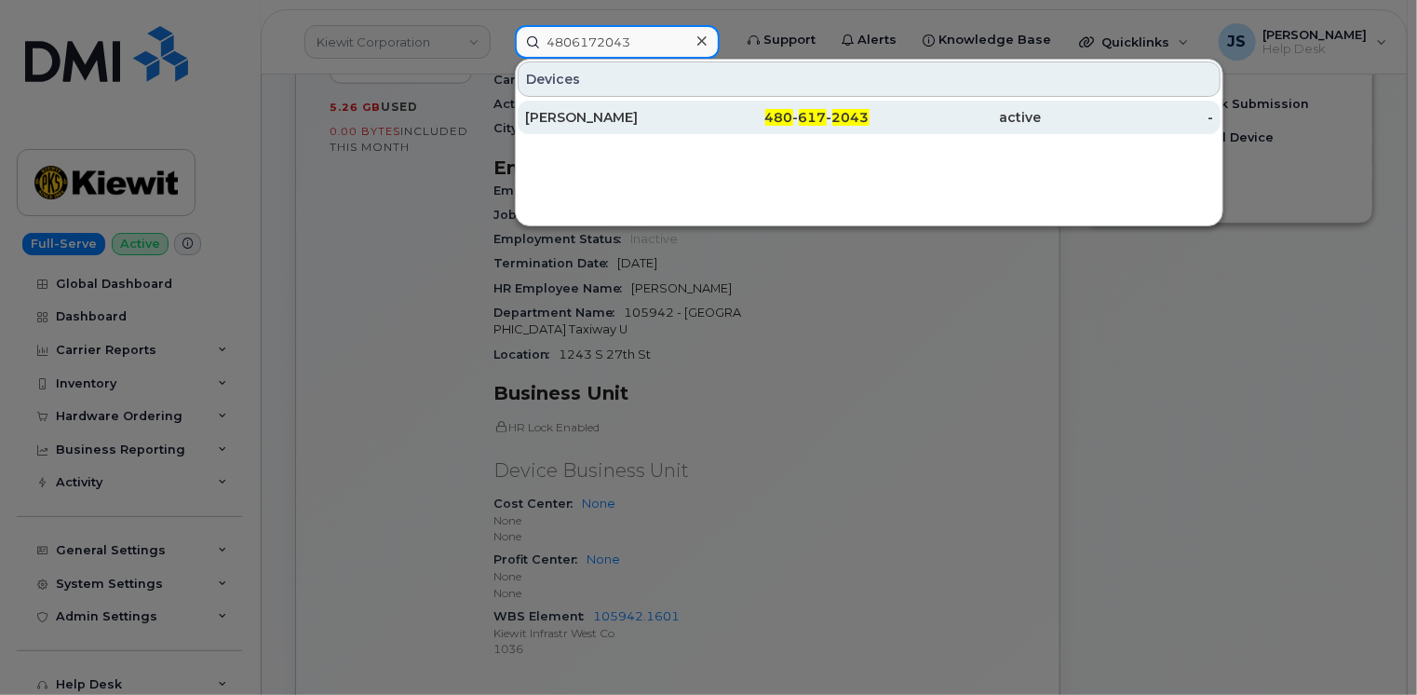
type input "4806172043"
click at [580, 117] on div "LEO JICHA" at bounding box center [611, 117] width 172 height 19
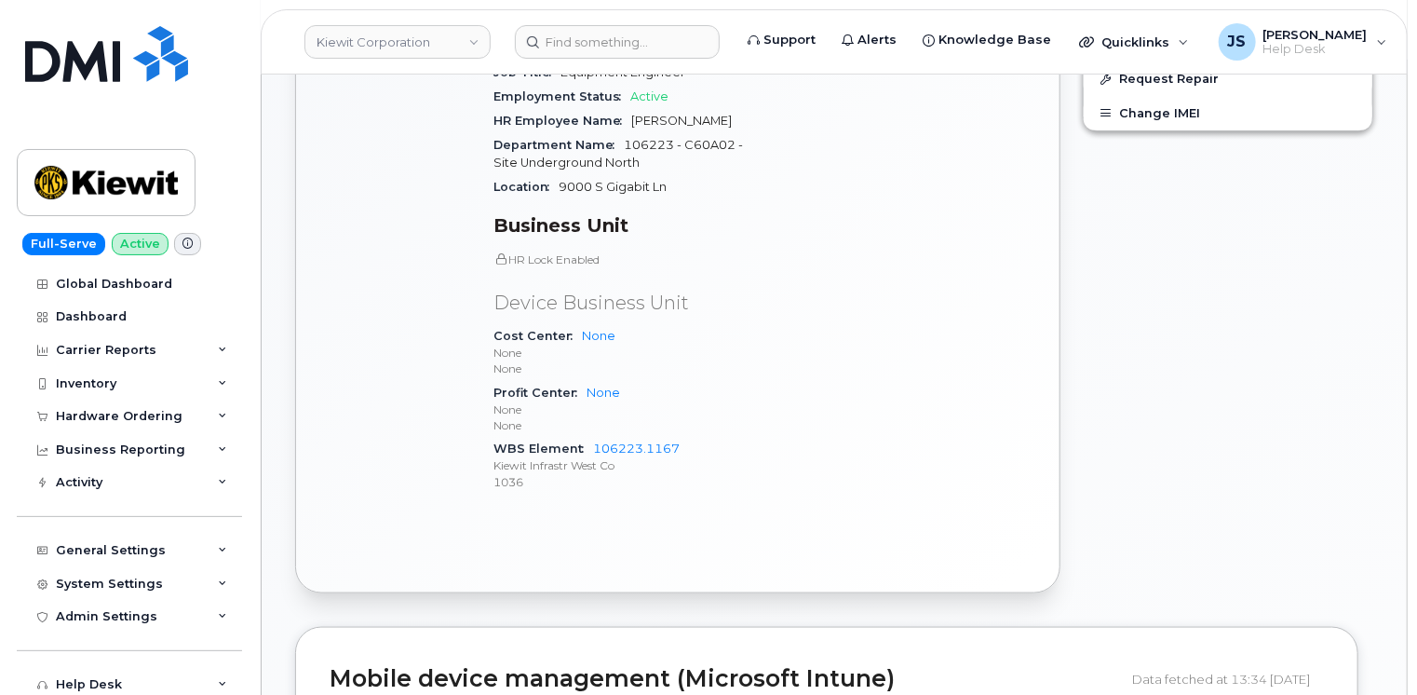
scroll to position [931, 0]
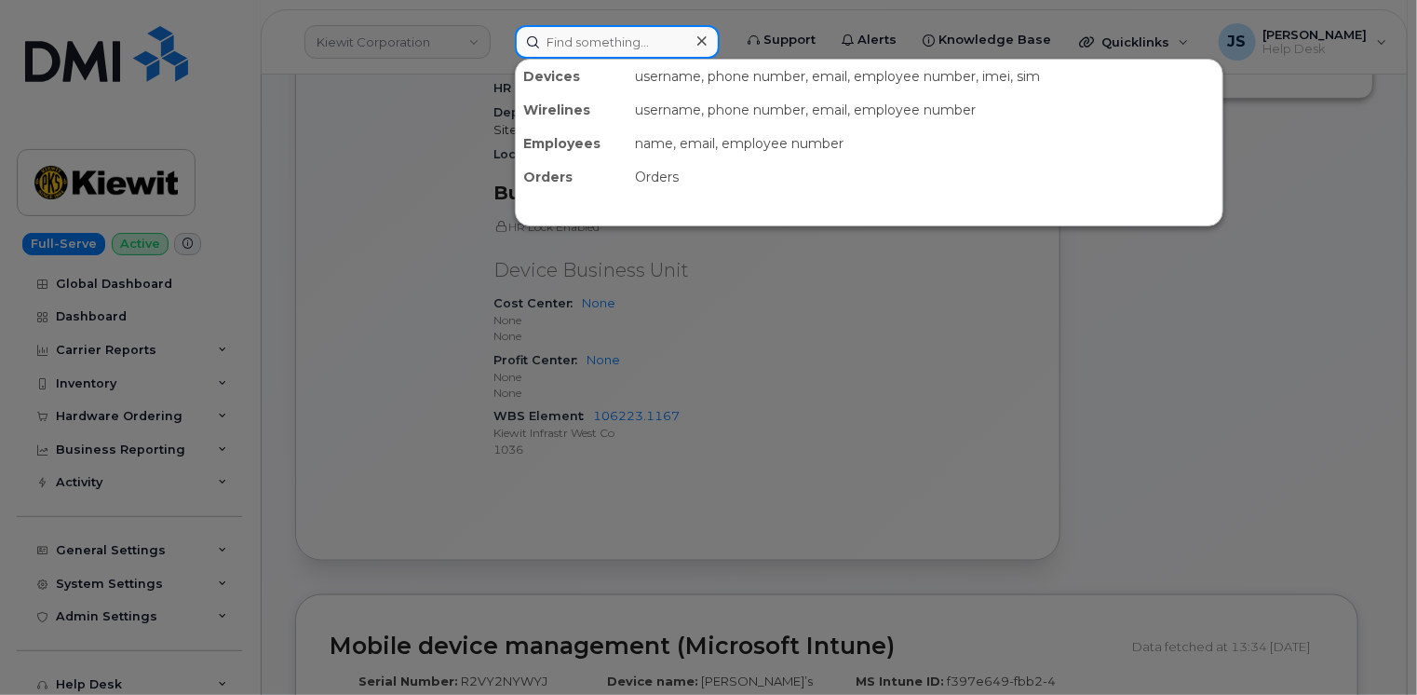
paste input "7143926905"
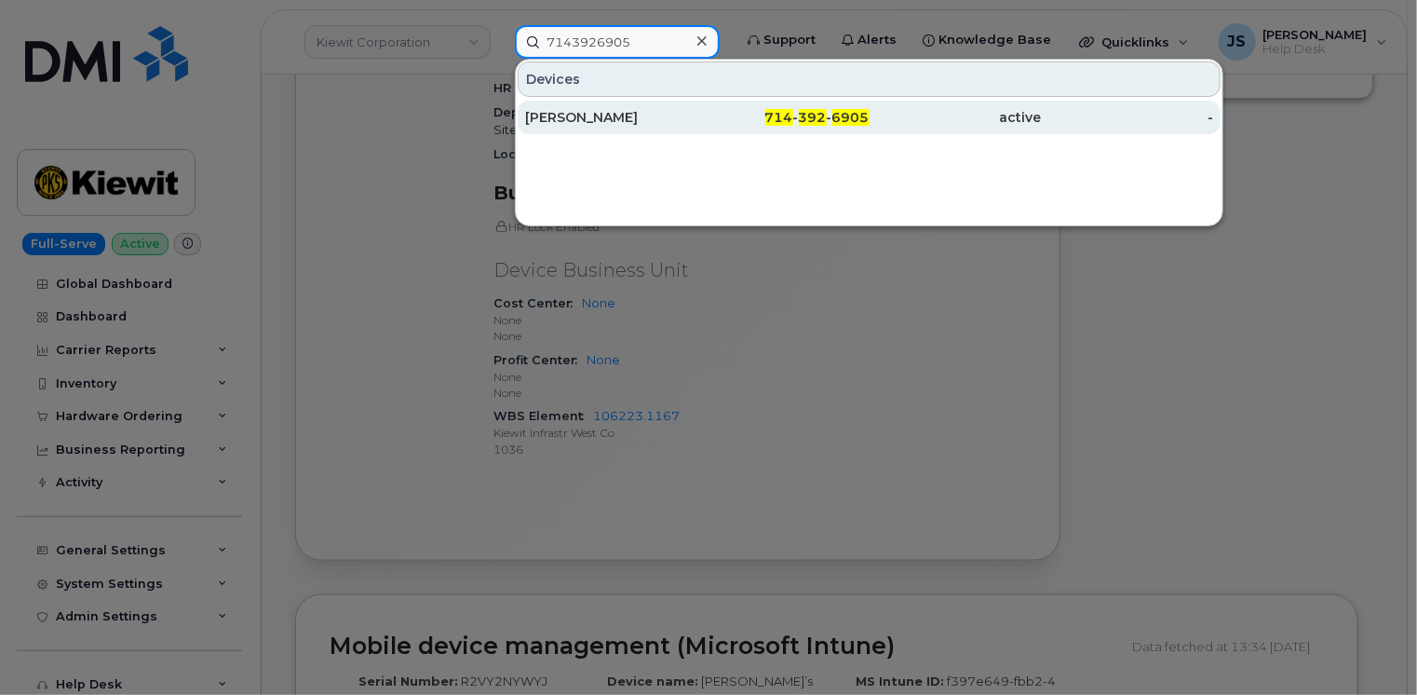
type input "7143926905"
click at [611, 117] on div "[PERSON_NAME]" at bounding box center [611, 117] width 172 height 19
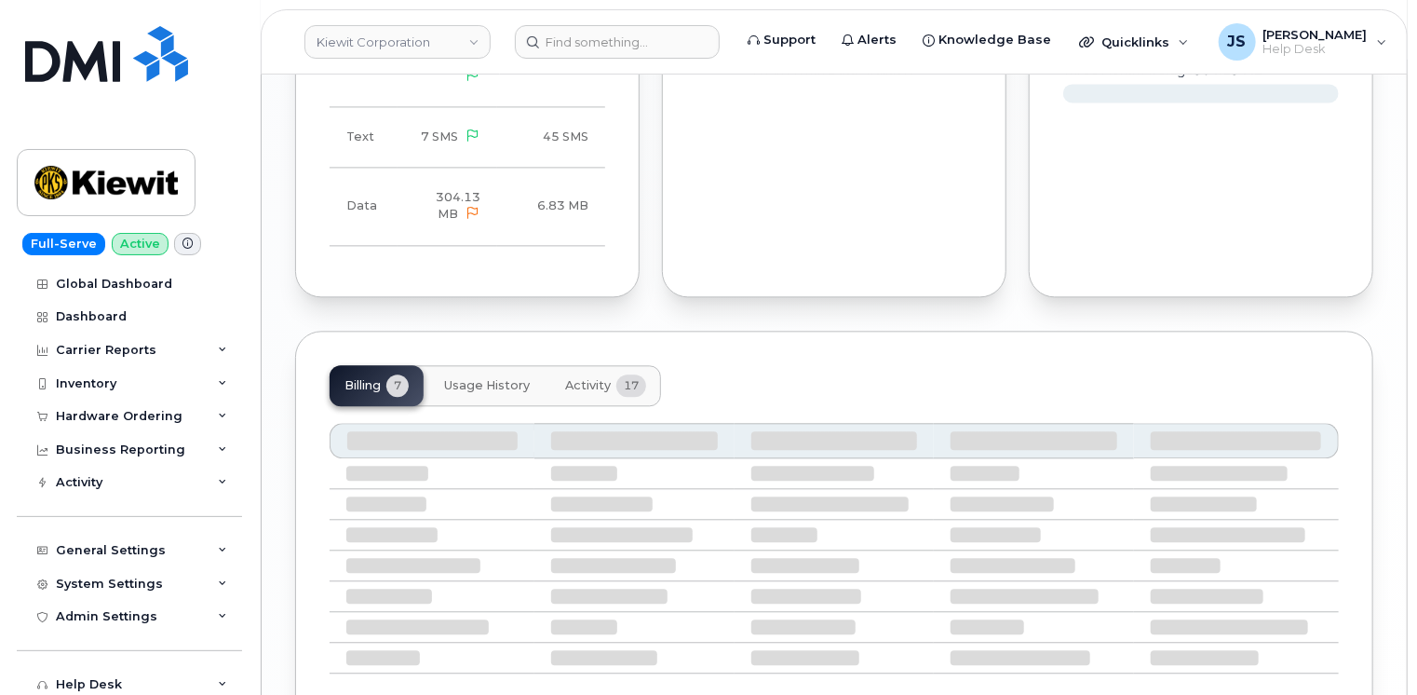
scroll to position [2064, 0]
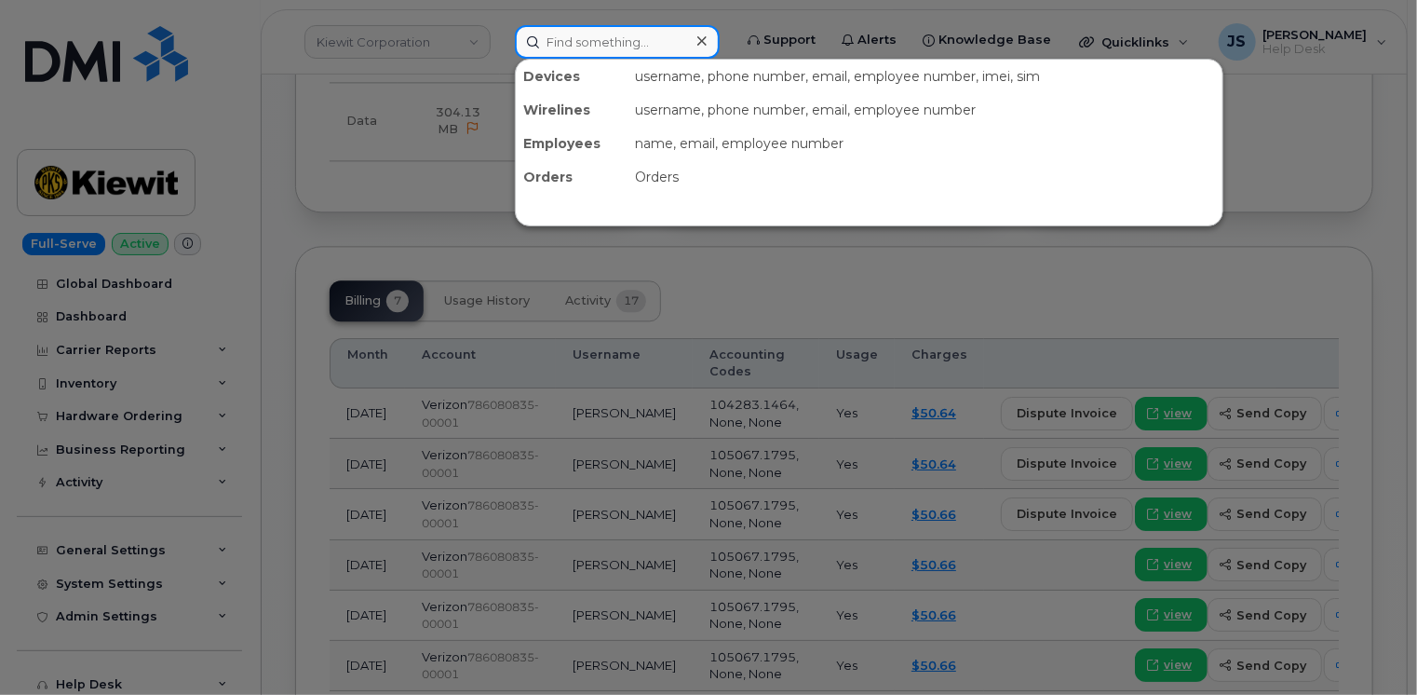
paste input "6029030571"
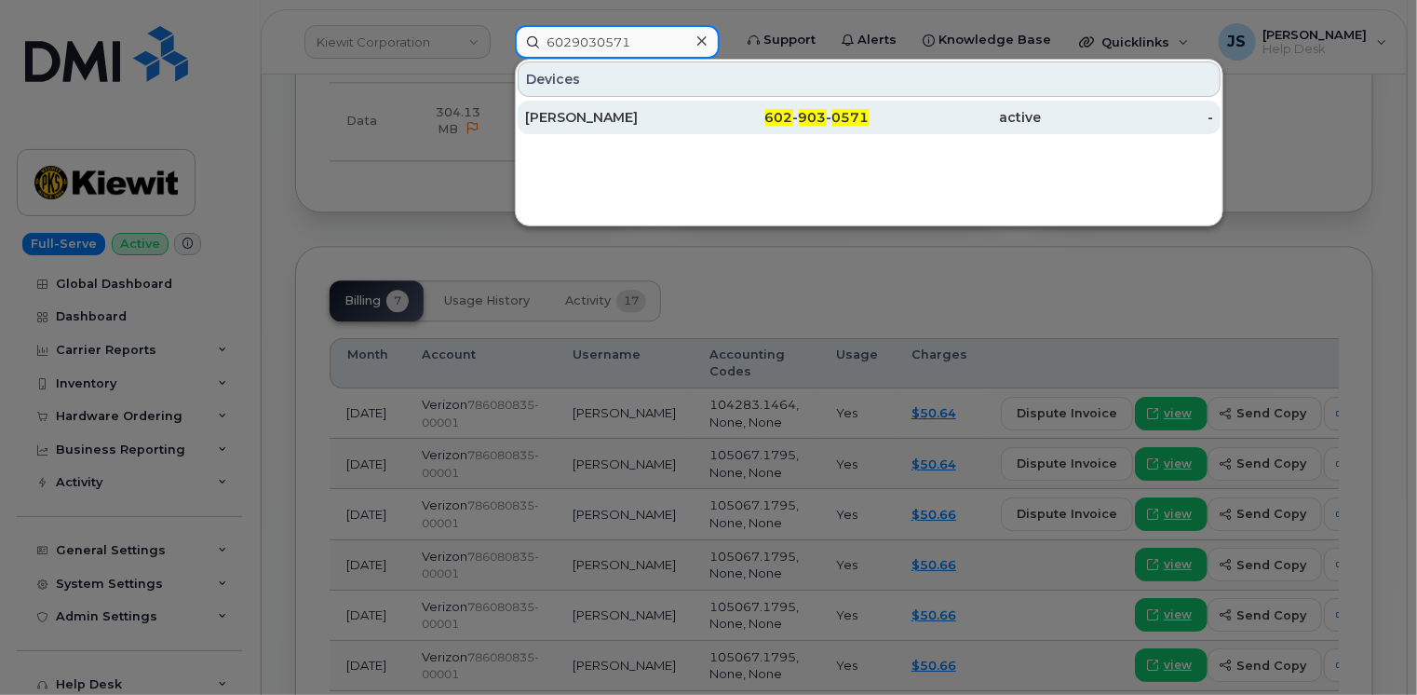
type input "6029030571"
click at [604, 115] on div "[PERSON_NAME]" at bounding box center [611, 117] width 172 height 19
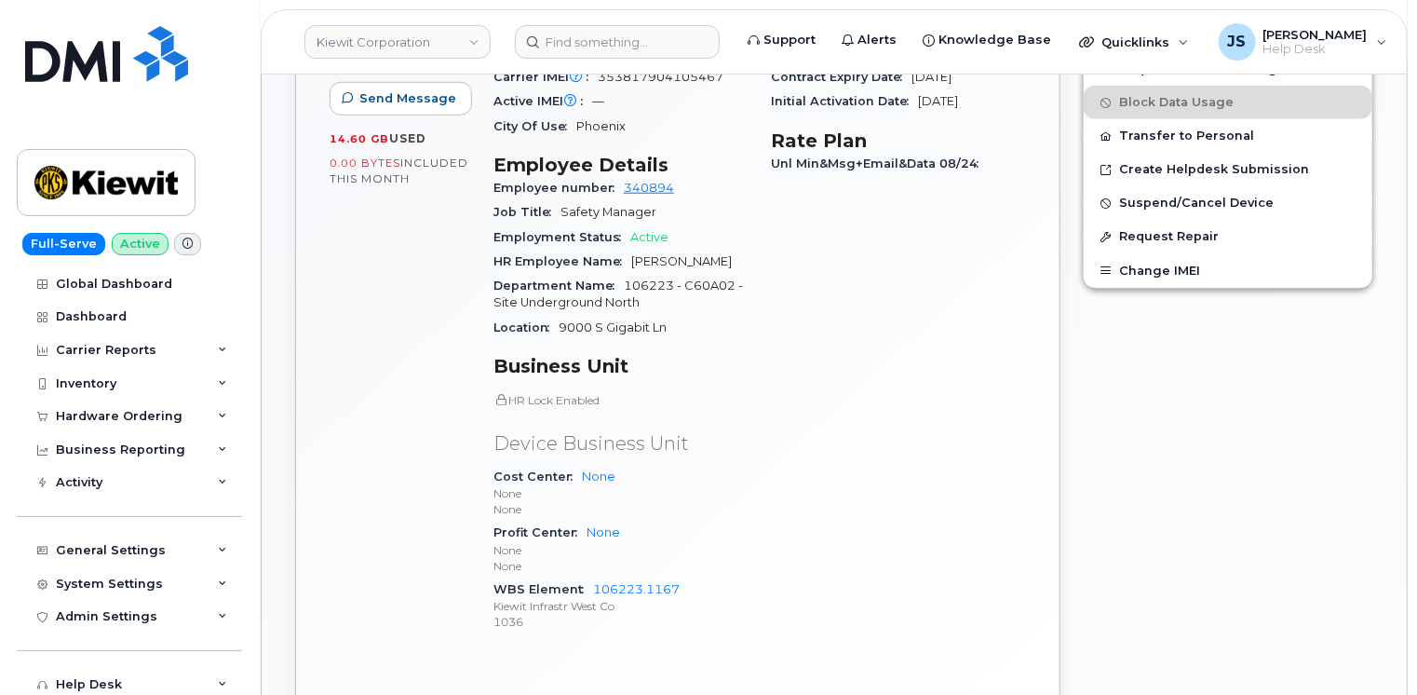
scroll to position [745, 0]
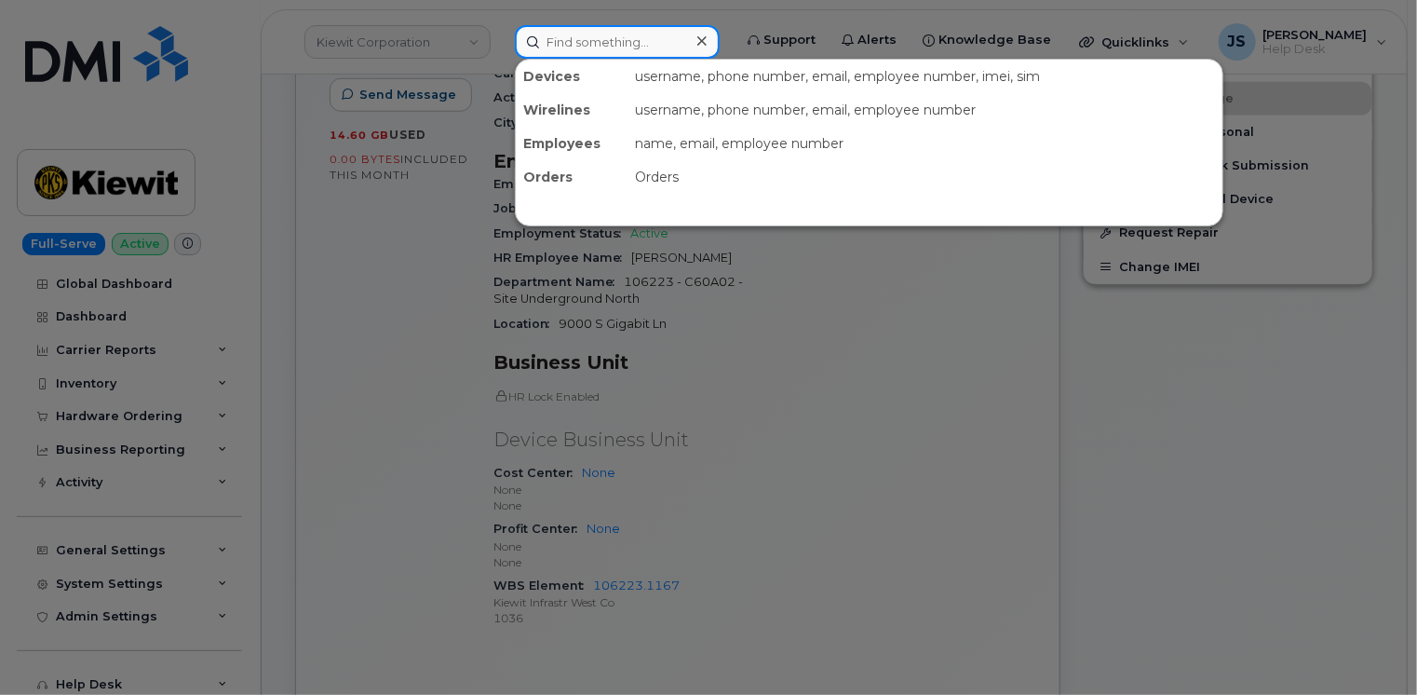
paste input "5206314001"
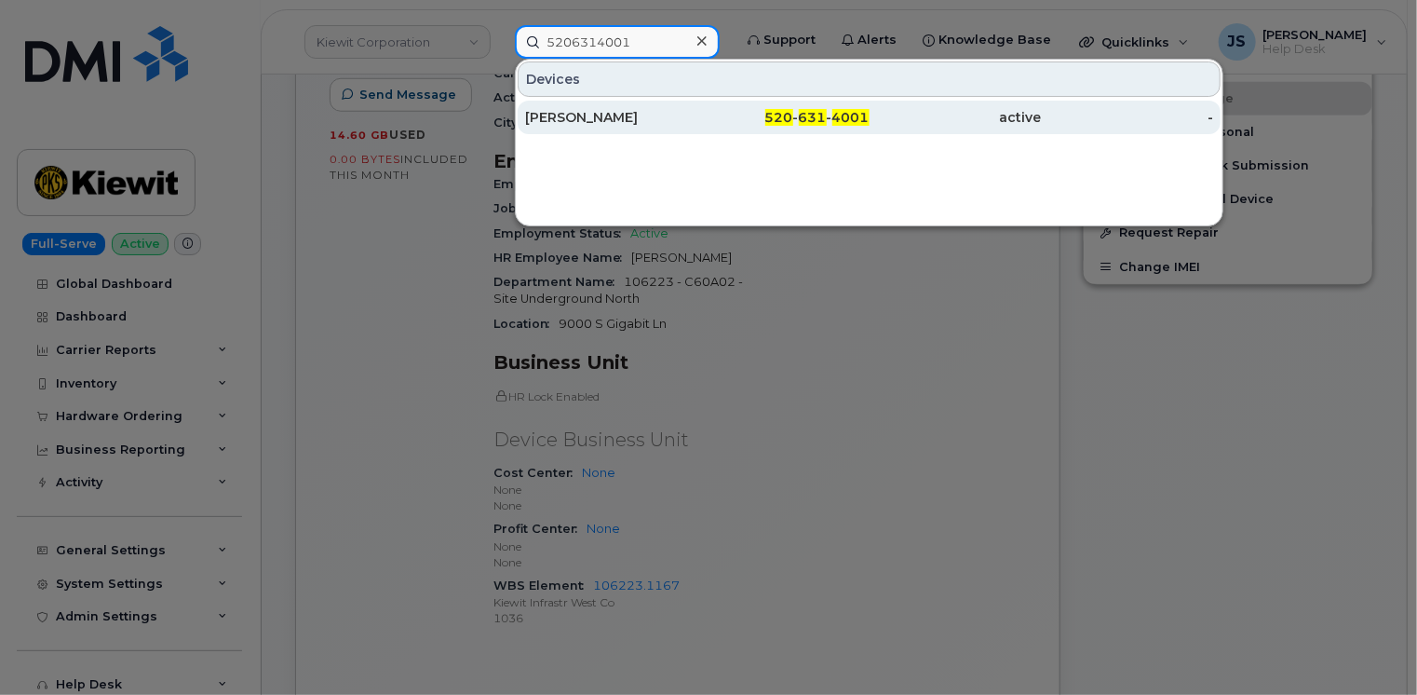
type input "5206314001"
click at [577, 117] on div "[PERSON_NAME]" at bounding box center [611, 117] width 172 height 19
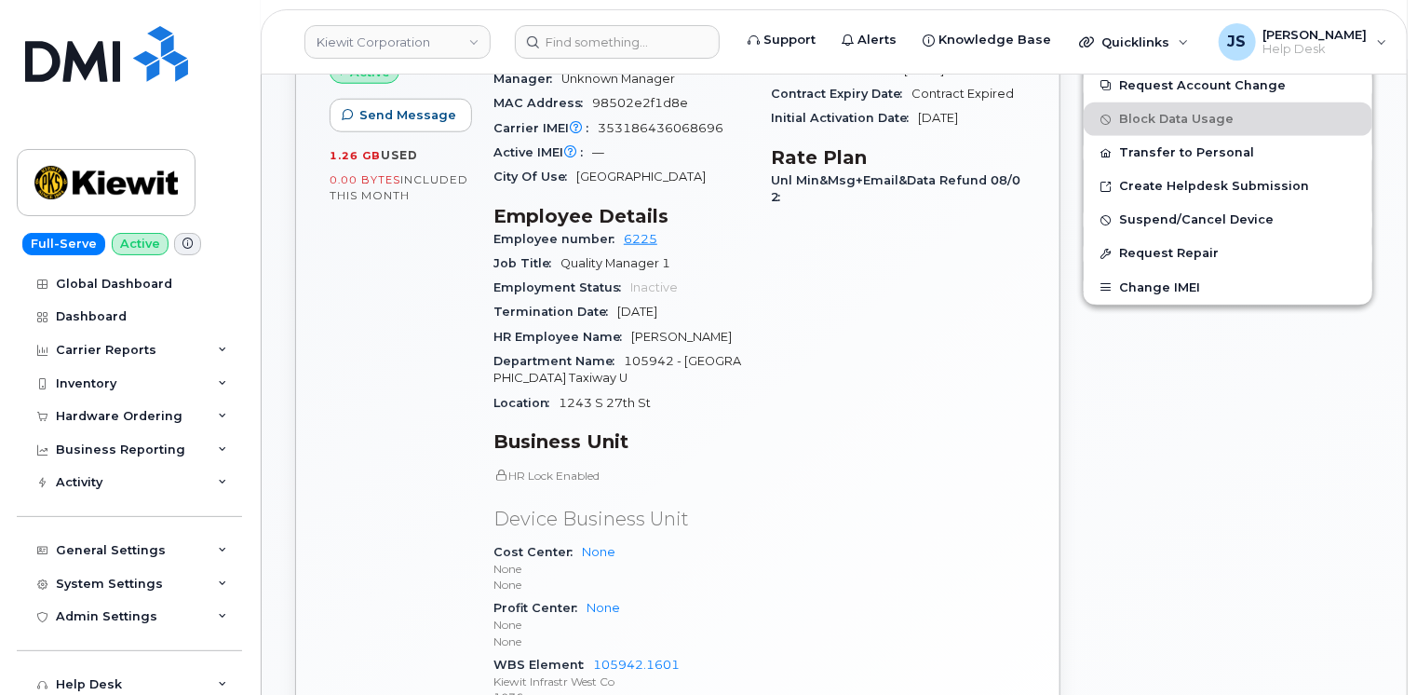
scroll to position [914, 0]
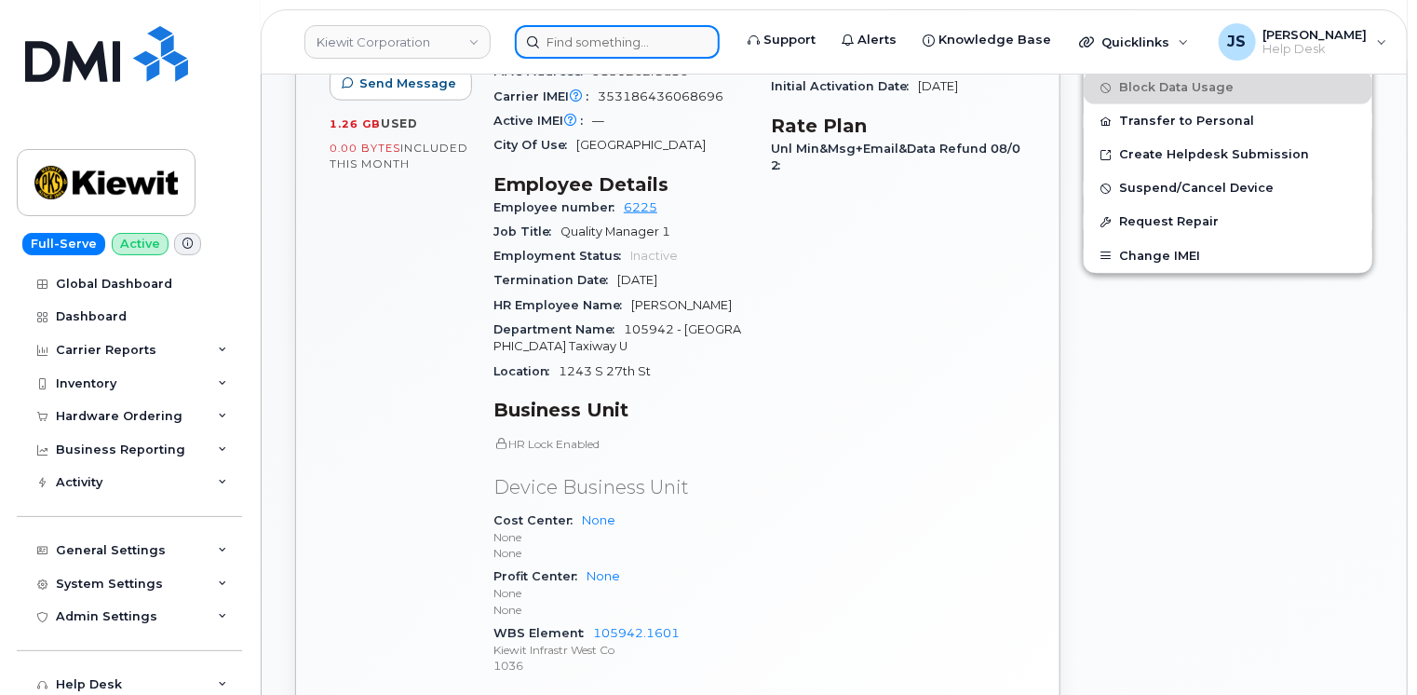
click at [611, 34] on input at bounding box center [617, 42] width 205 height 34
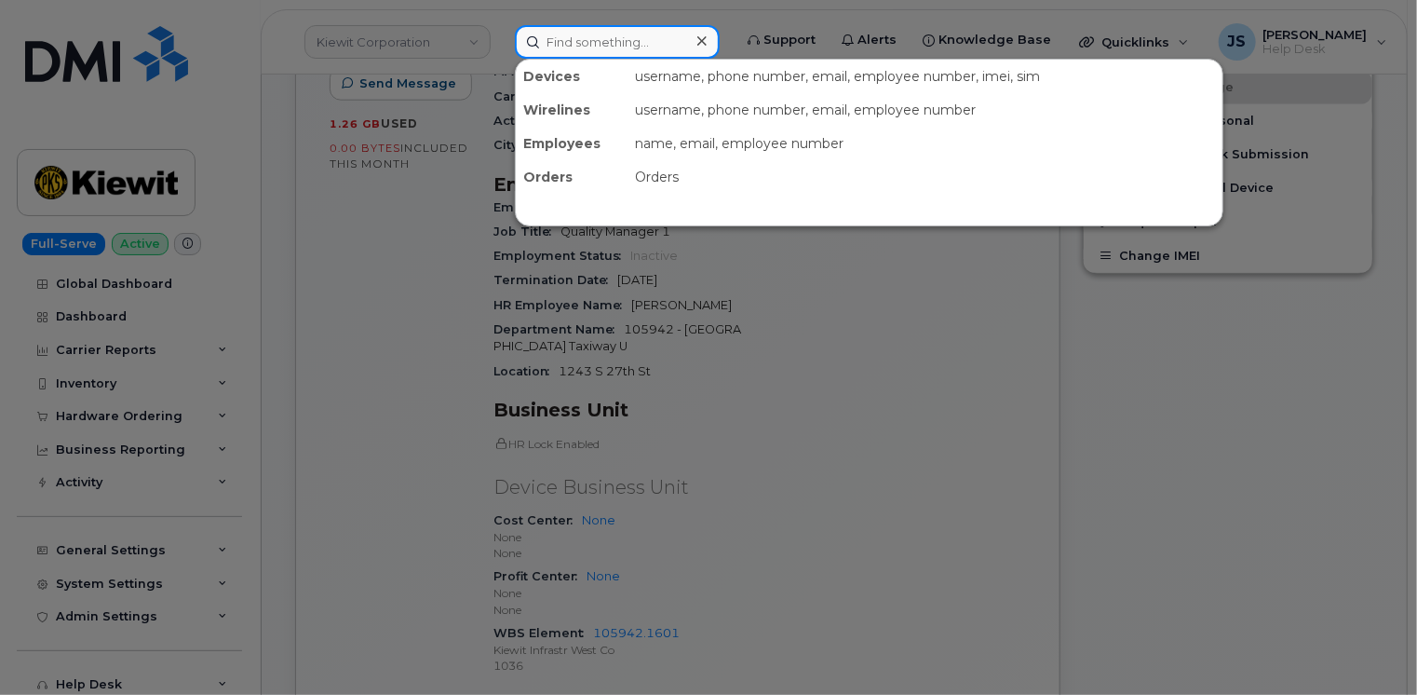
paste input "5206450216"
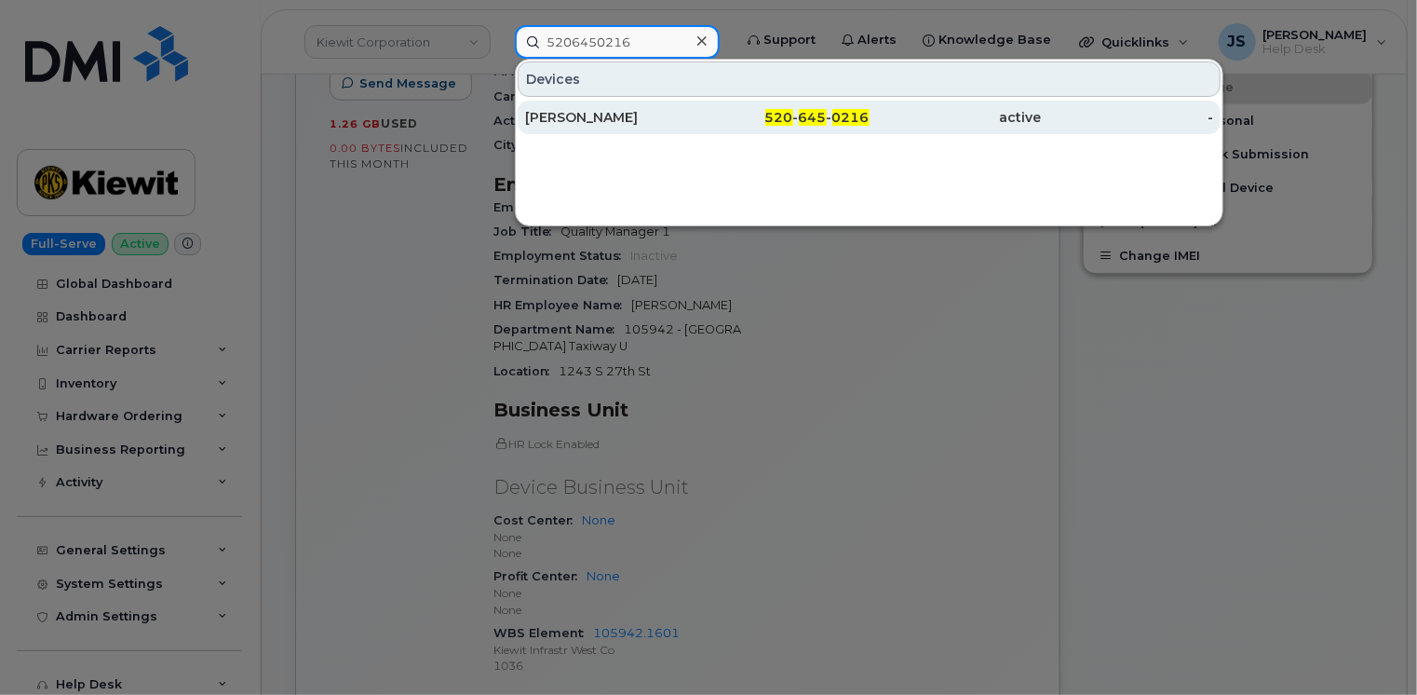
type input "5206450216"
click at [575, 110] on div "TYLER TAYLOR" at bounding box center [611, 117] width 172 height 19
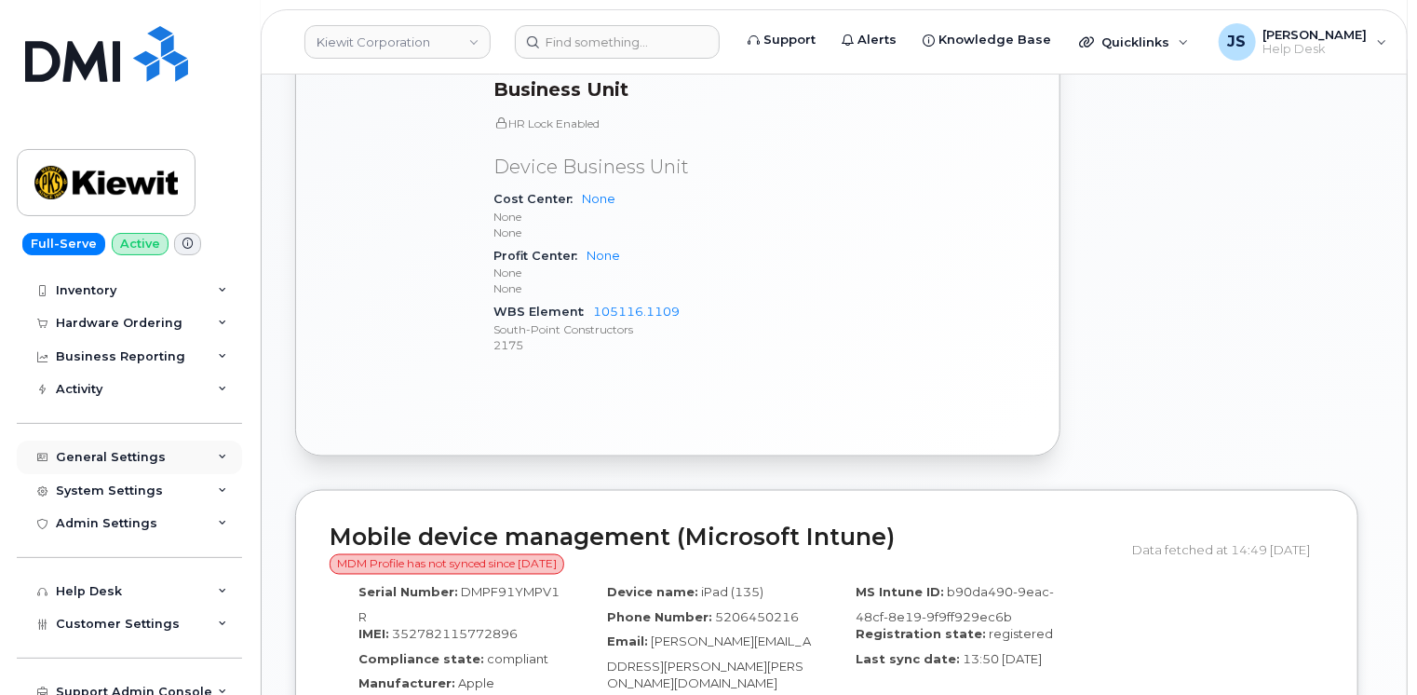
scroll to position [104, 0]
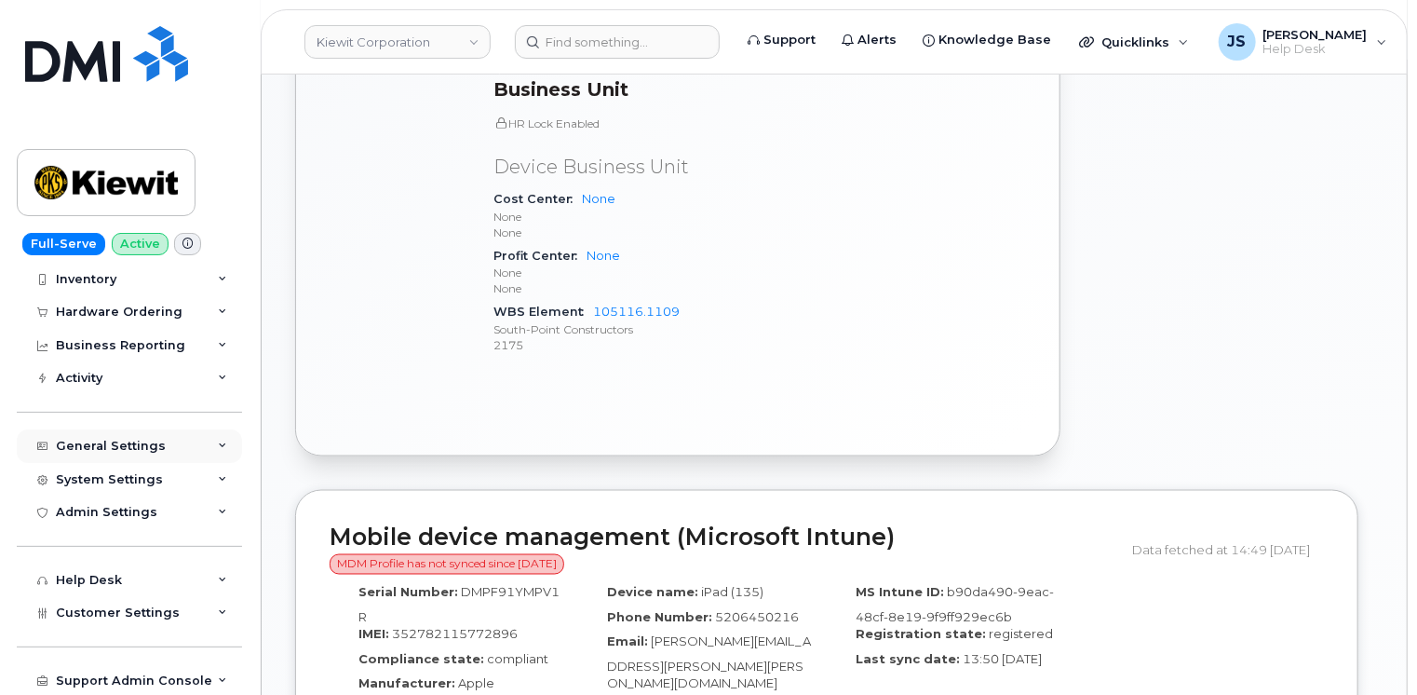
click at [201, 445] on div "General Settings" at bounding box center [129, 446] width 225 height 34
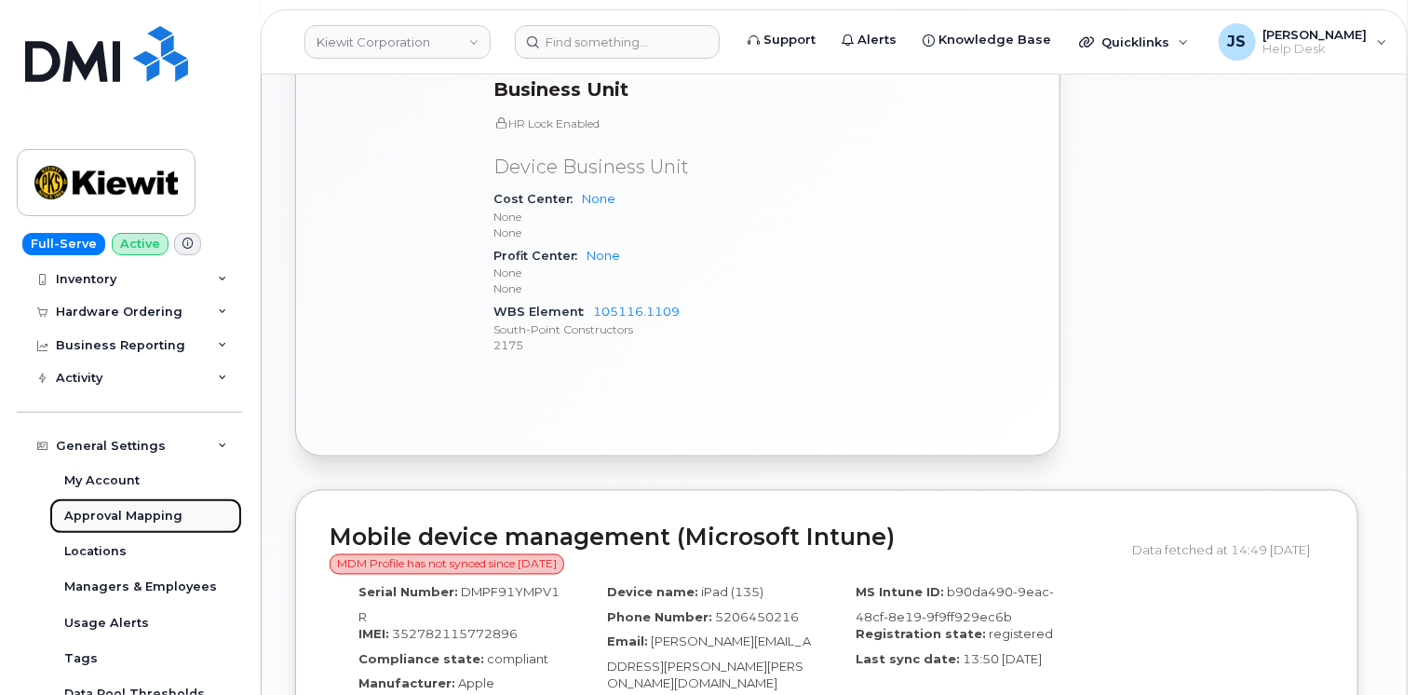
click at [137, 512] on div "Approval Mapping" at bounding box center [123, 515] width 118 height 17
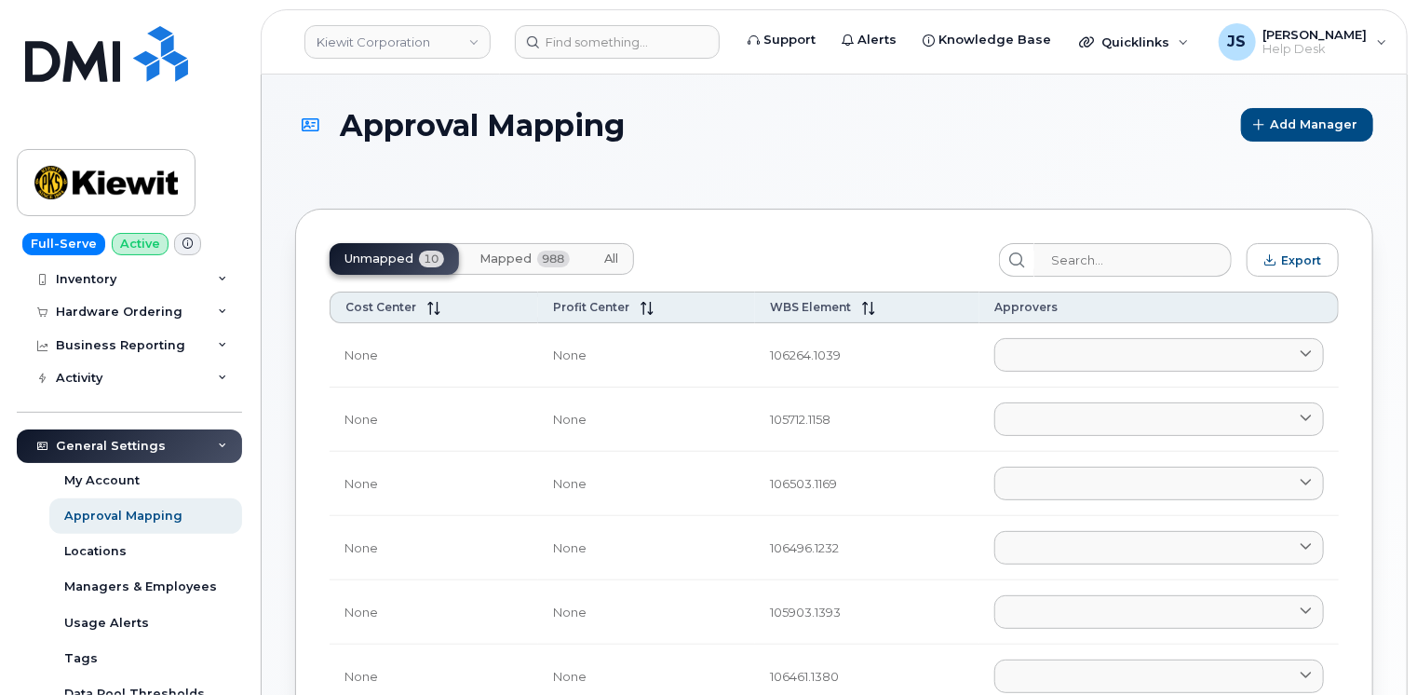
click at [514, 266] on button "Mapped 988" at bounding box center [525, 259] width 120 height 32
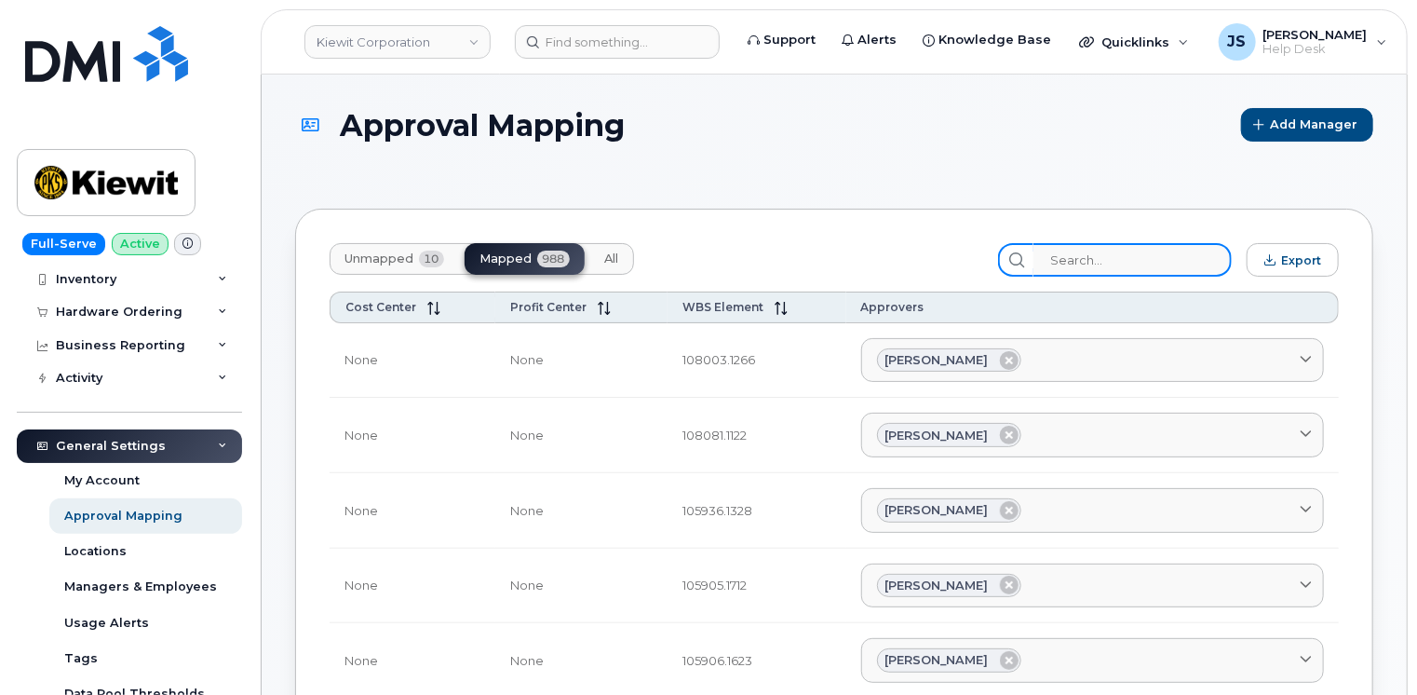
click at [1152, 254] on input "search" at bounding box center [1132, 260] width 198 height 34
paste input "106166"
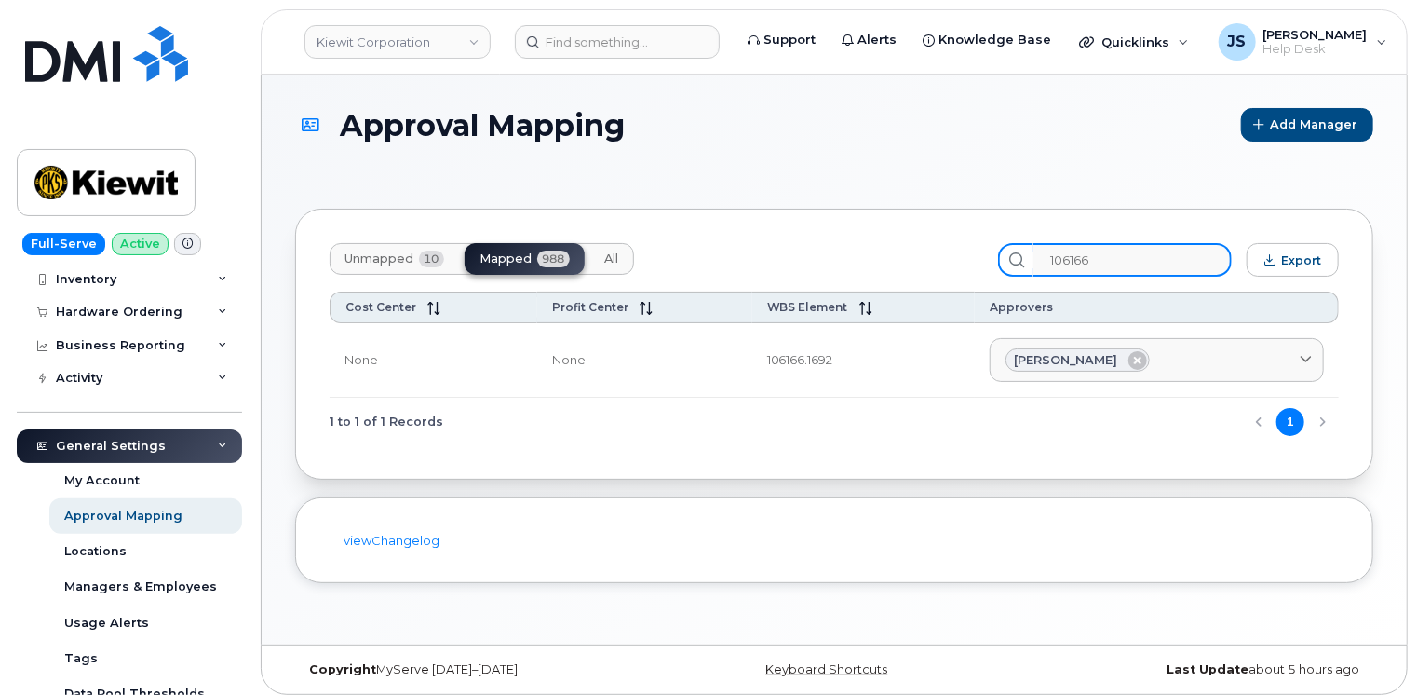
click at [1127, 251] on input "106166" at bounding box center [1132, 260] width 198 height 34
paste input "5166.1933"
type input "105166.1933"
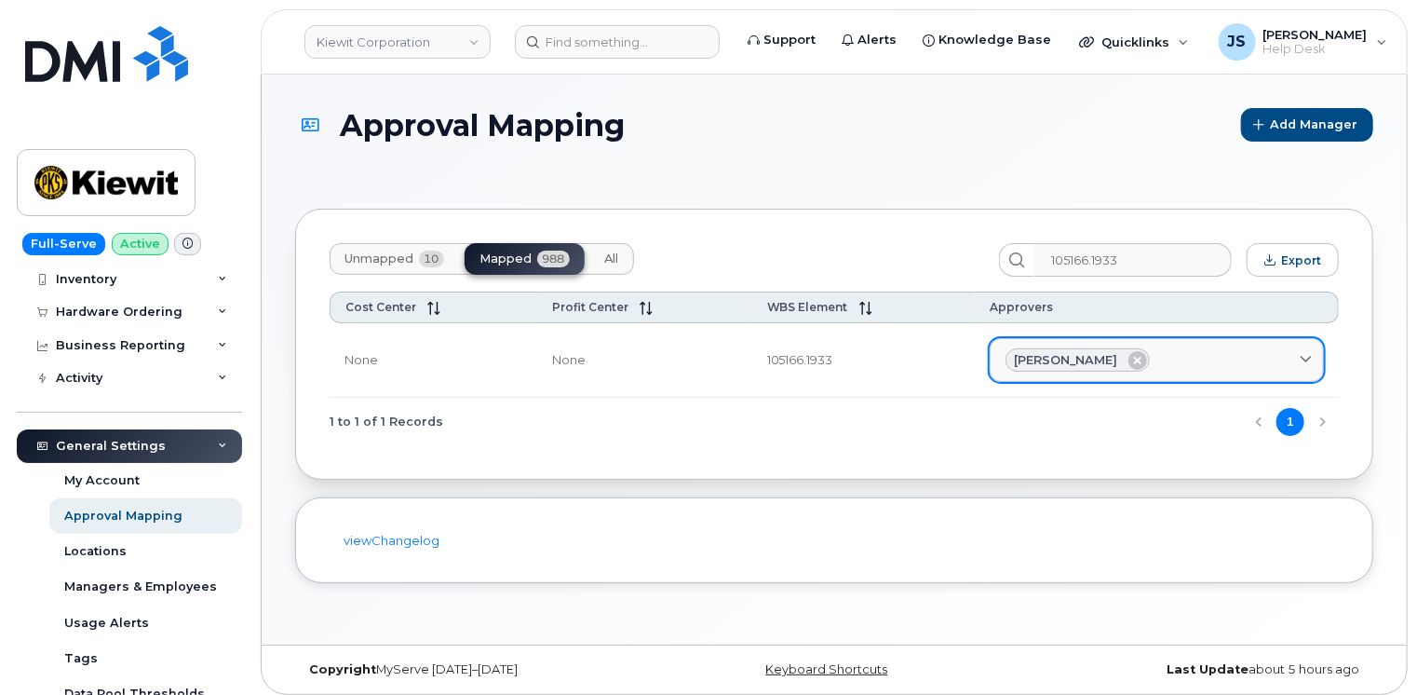
click at [1268, 374] on link "Sandra Isabel Hernandez" at bounding box center [1157, 360] width 334 height 45
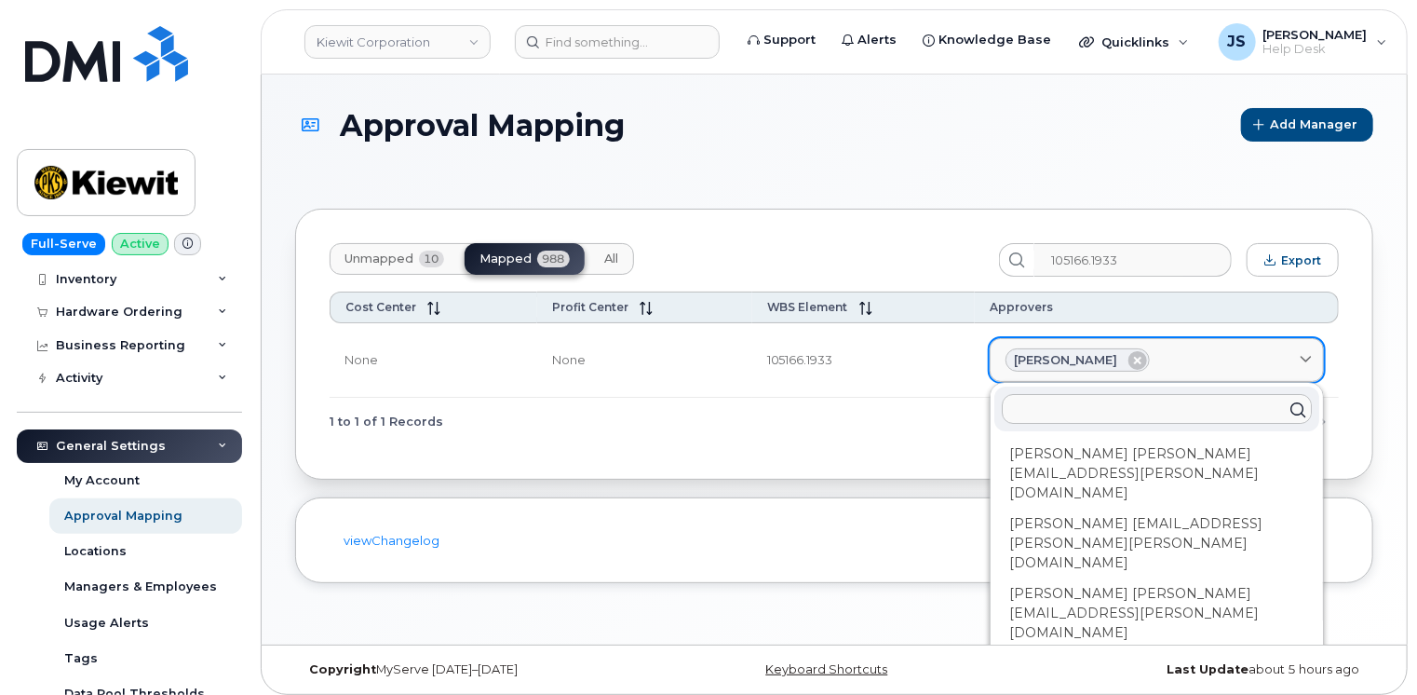
type input "w"
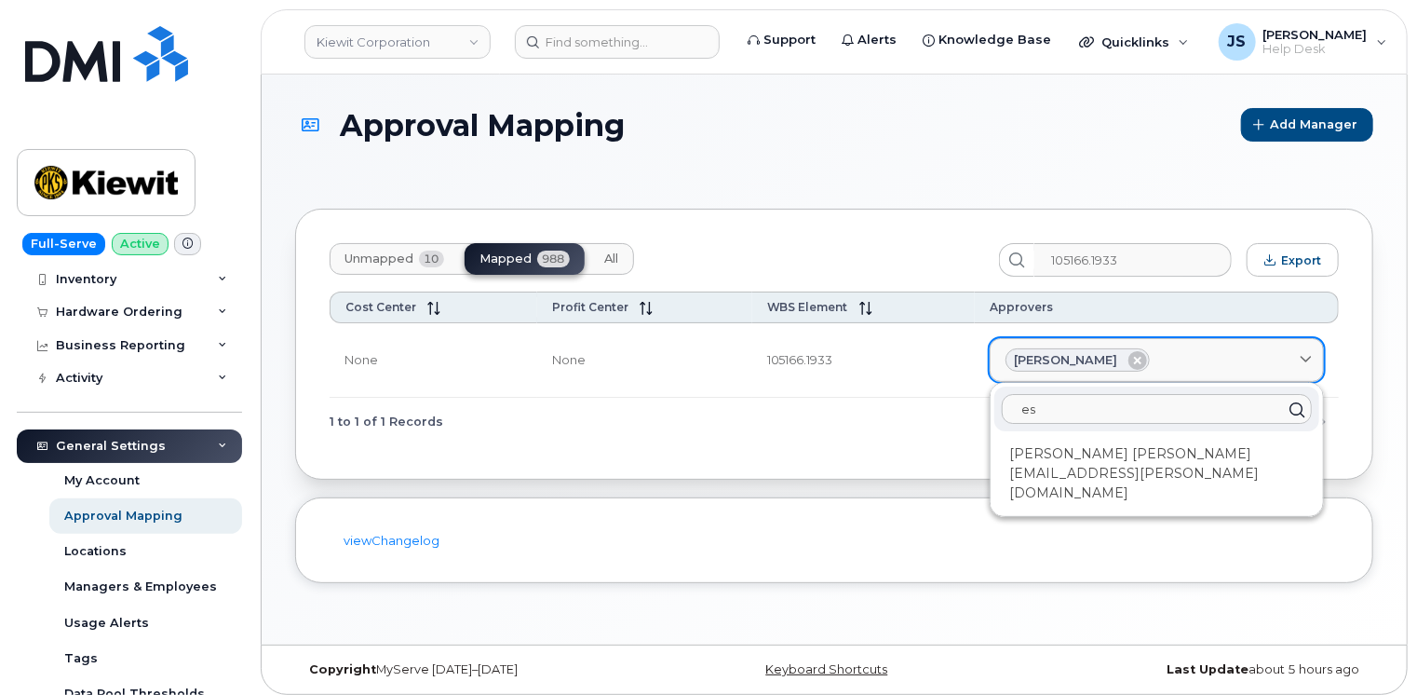
type input "e"
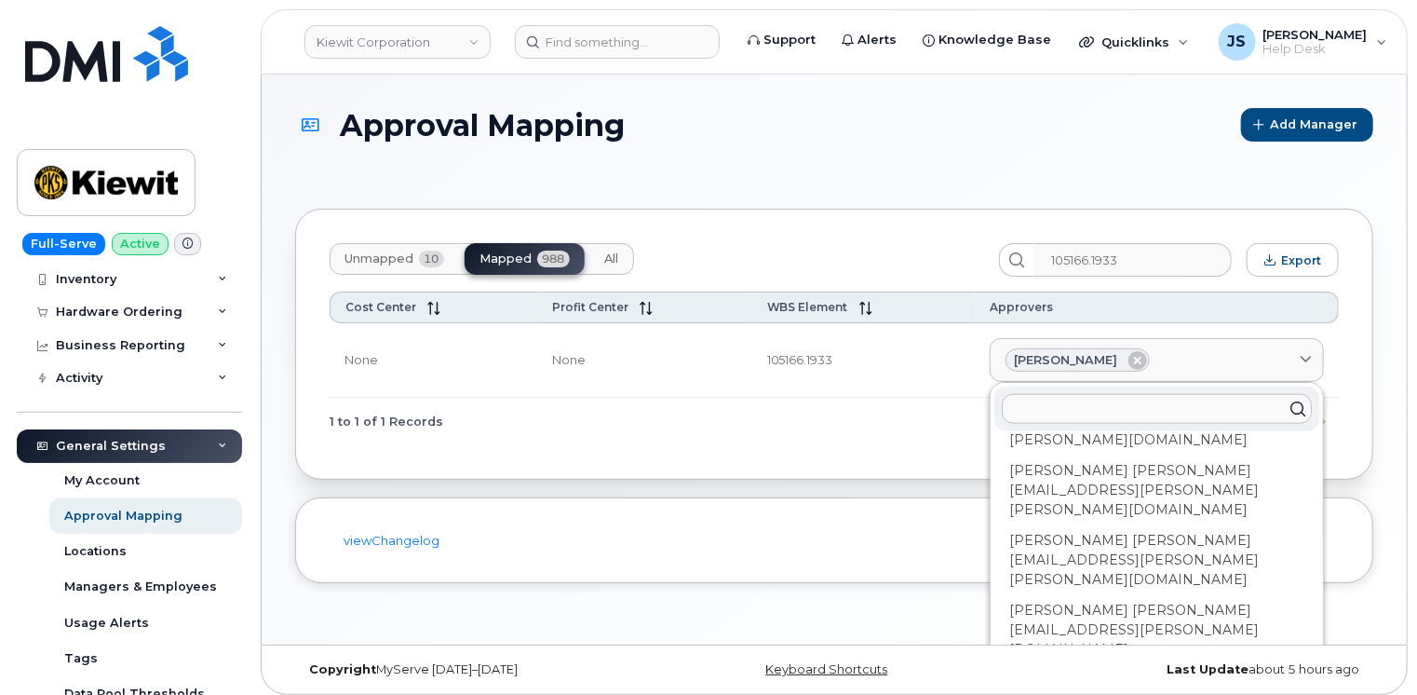
scroll to position [4841, 0]
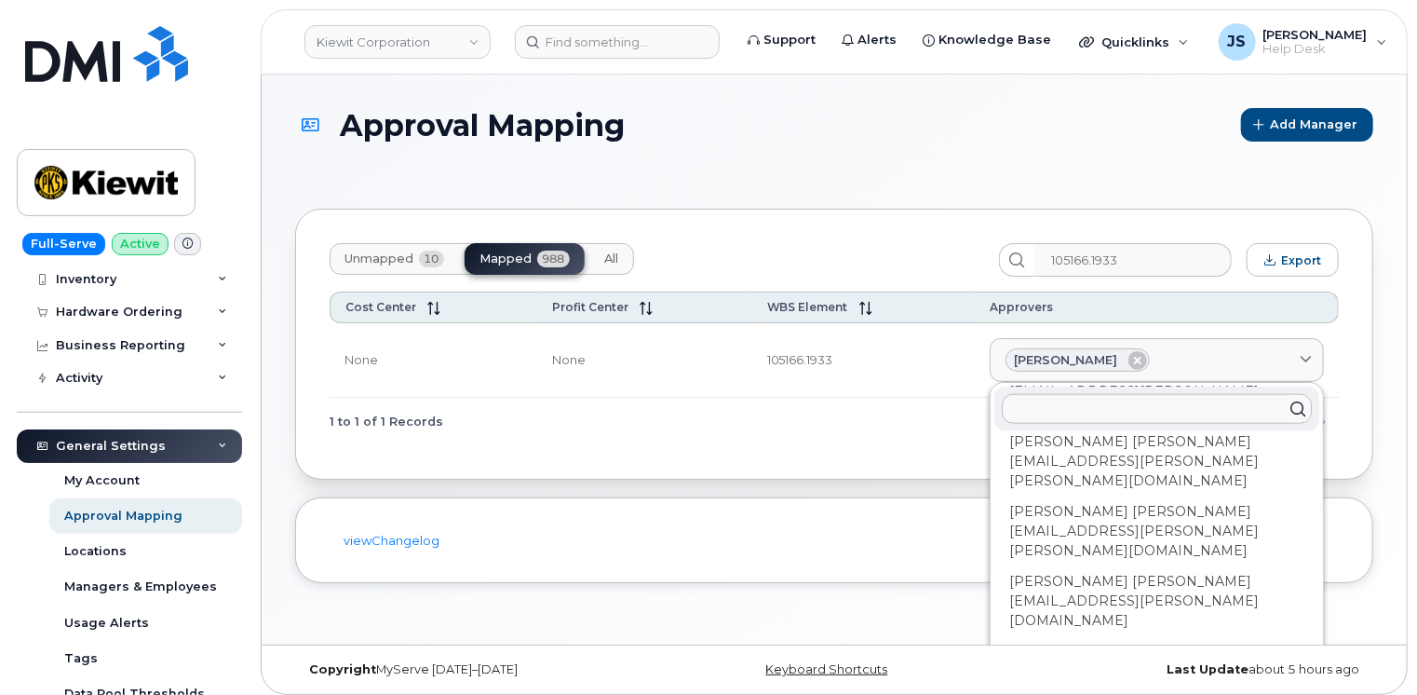
click at [573, 412] on div "1 to 1 of 1 Records 1" at bounding box center [834, 421] width 1009 height 47
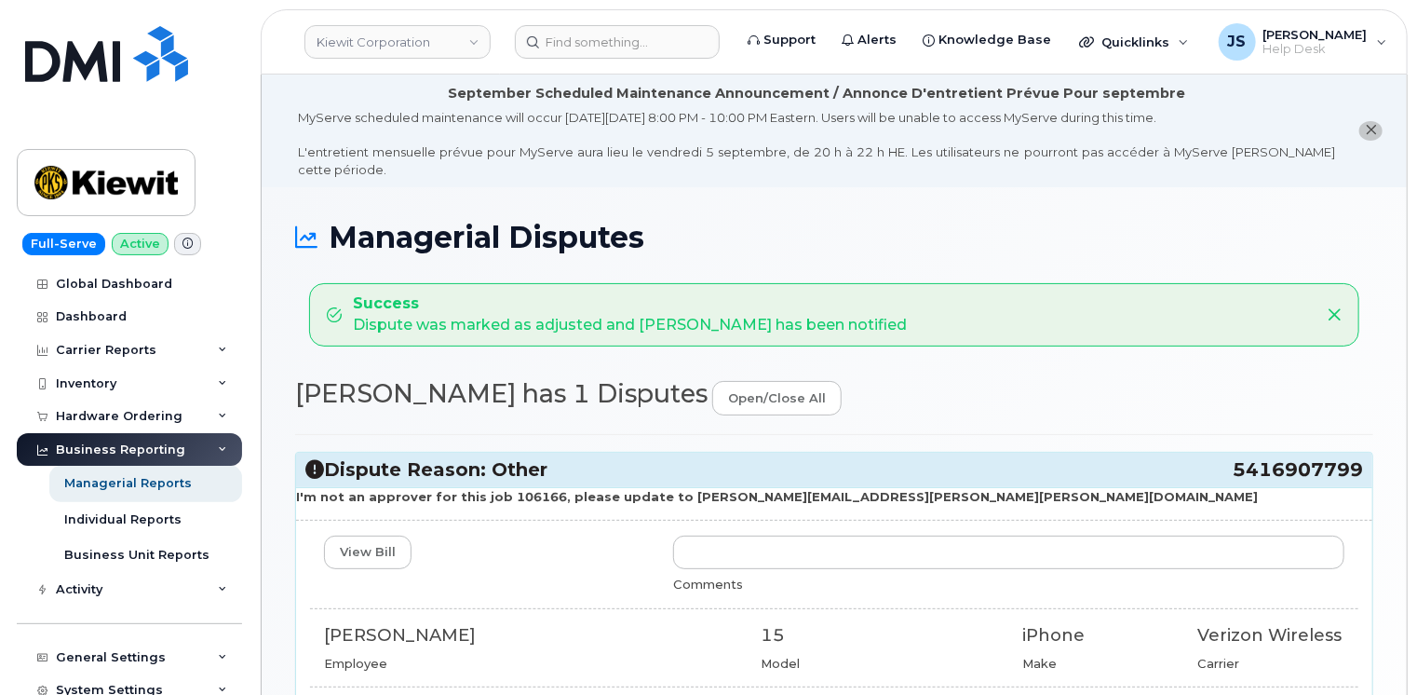
click at [1332, 307] on icon at bounding box center [1334, 314] width 15 height 15
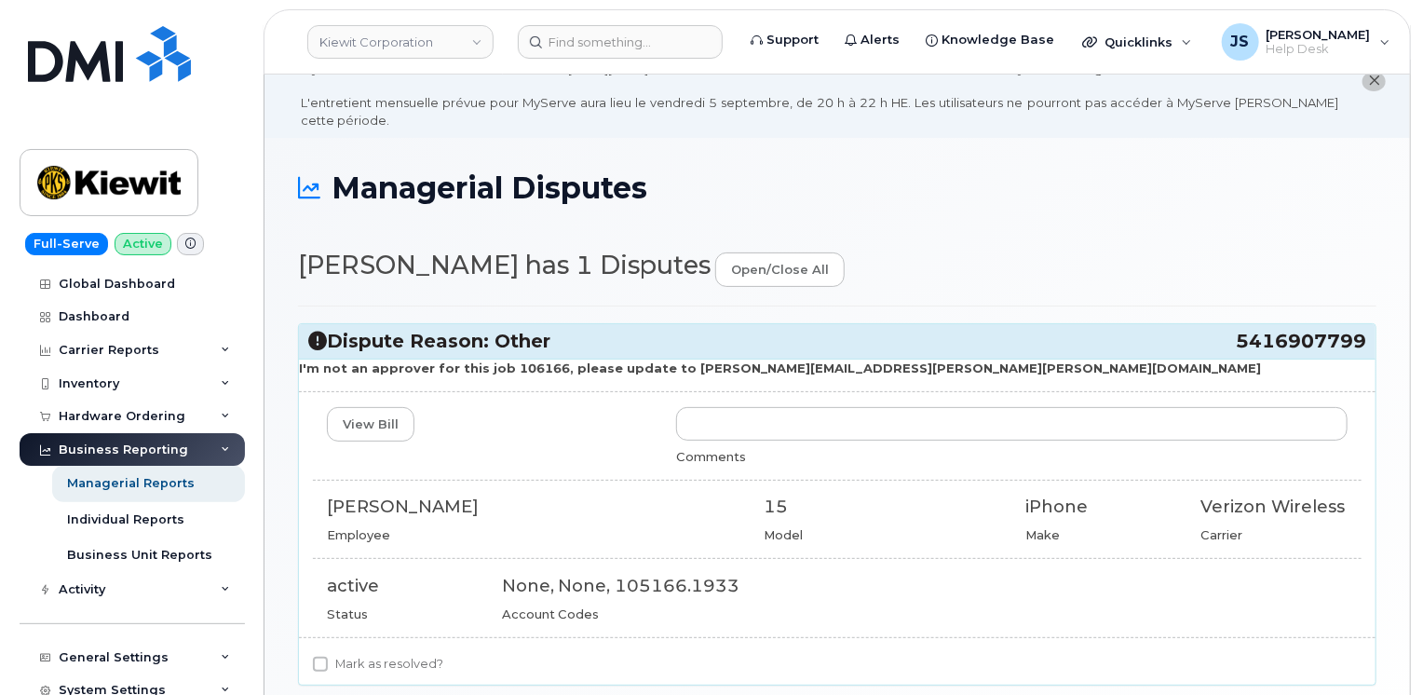
scroll to position [93, 0]
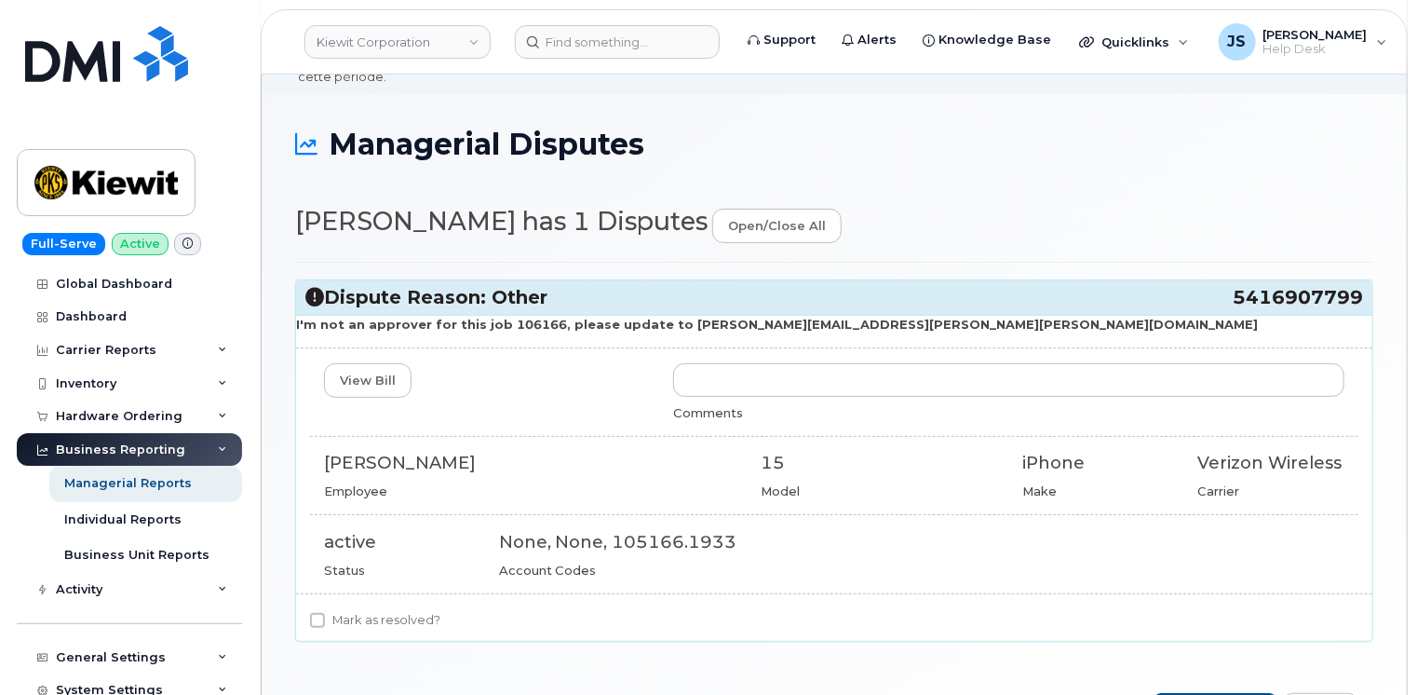
click at [521, 317] on strong "I'm not an approver for this job 106166, please update to [PERSON_NAME][EMAIL_A…" at bounding box center [777, 324] width 962 height 15
copy strong "106166"
click at [373, 363] on link "View Bill" at bounding box center [368, 380] width 88 height 34
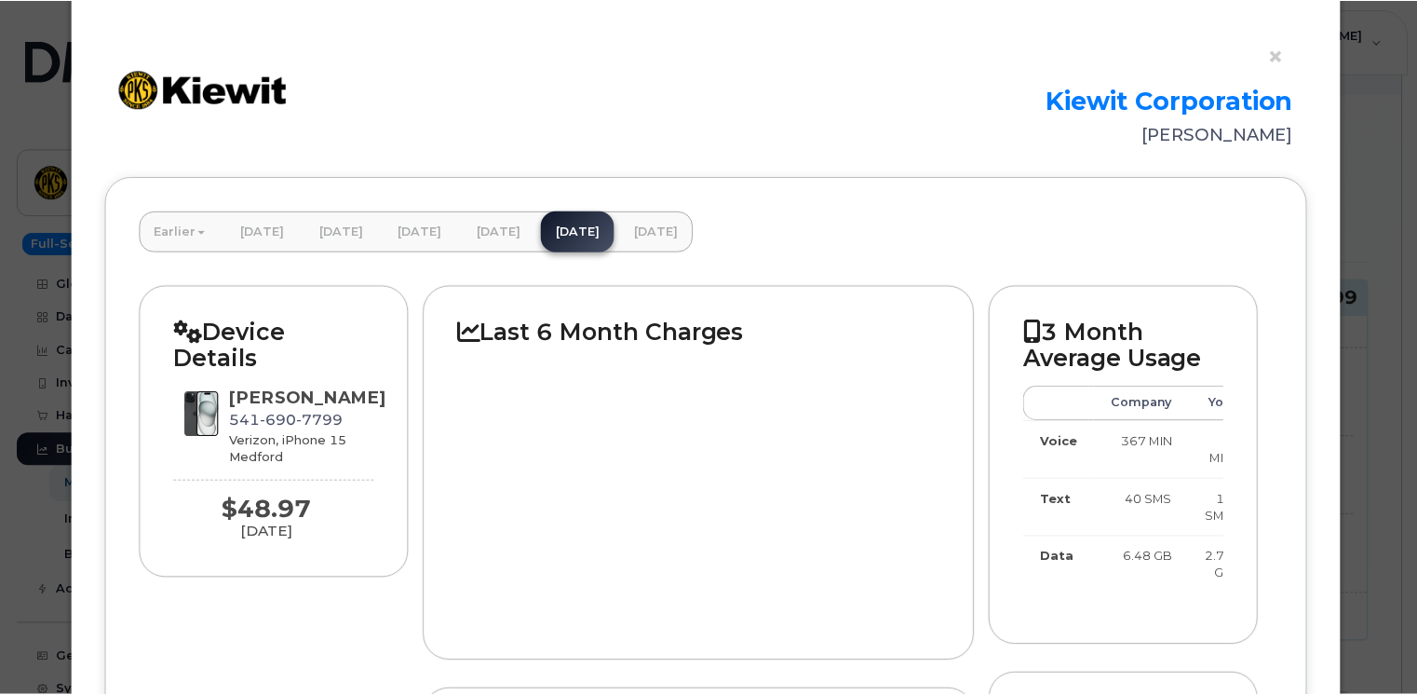
scroll to position [0, 0]
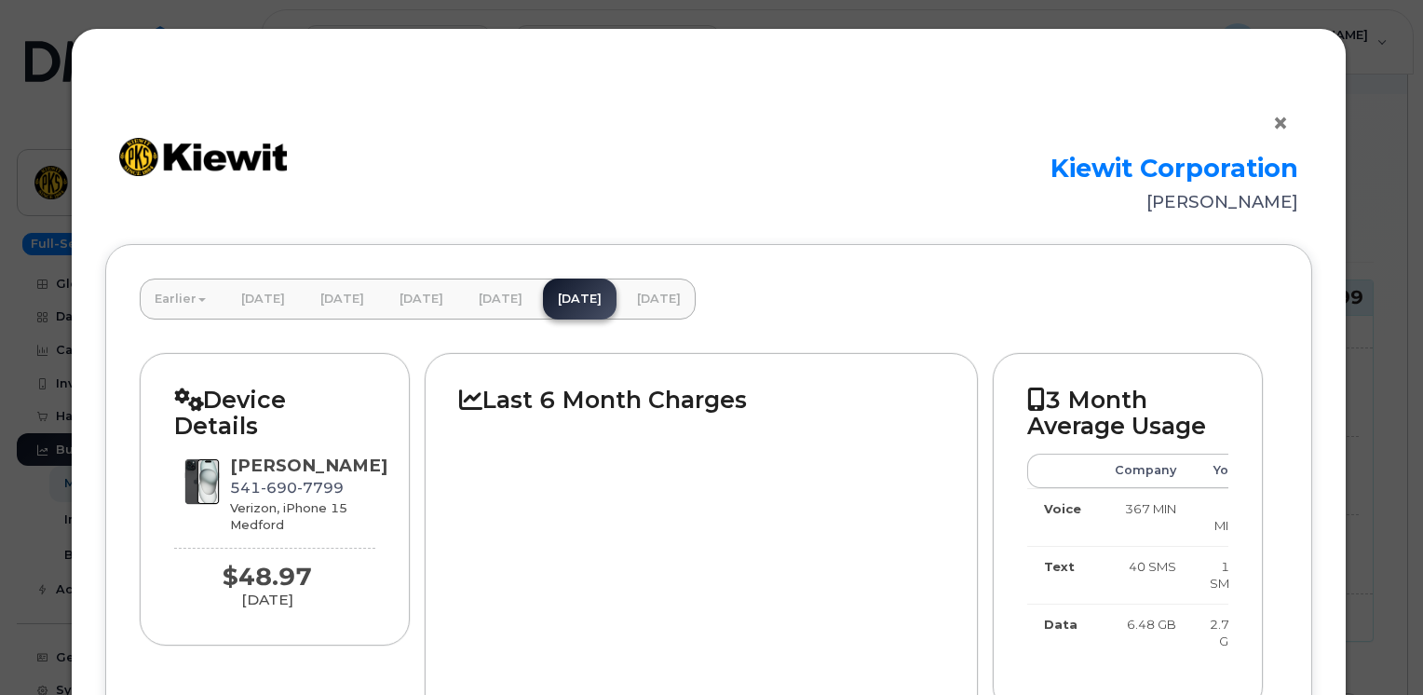
click at [1281, 123] on button "×" at bounding box center [1285, 124] width 26 height 28
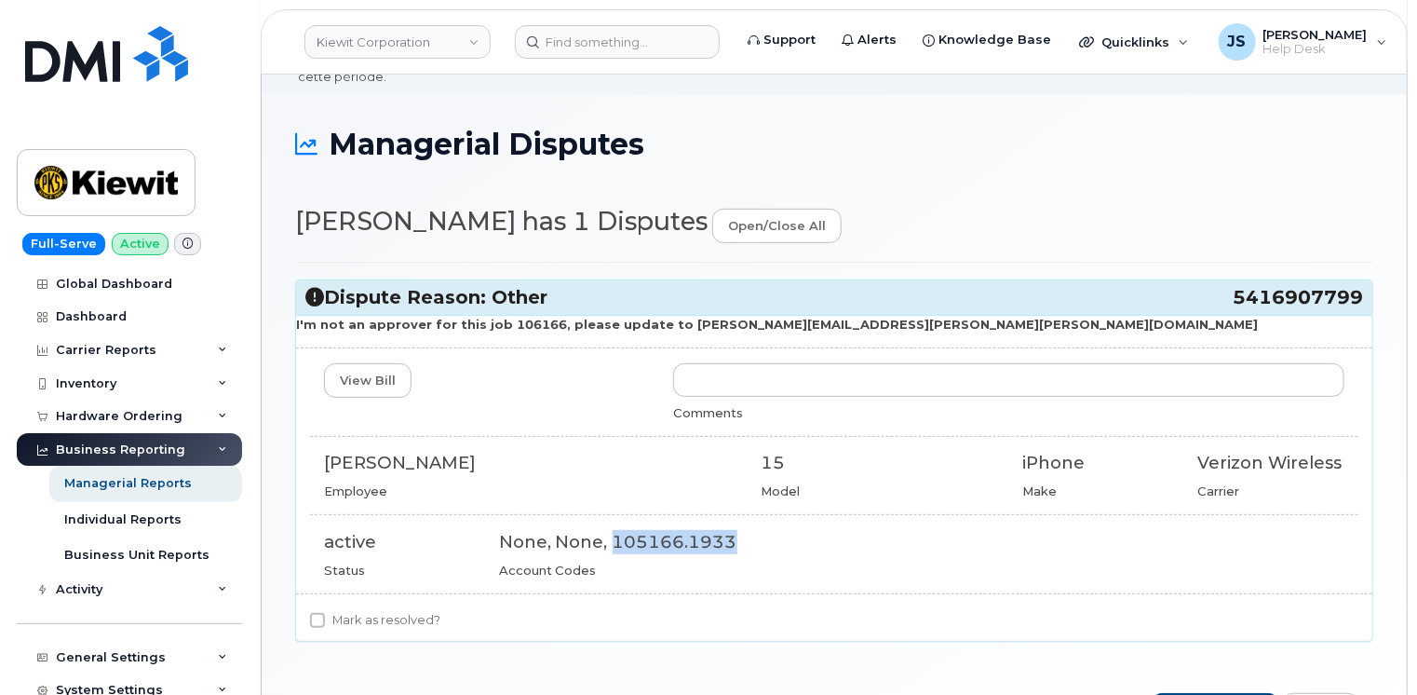
drag, startPoint x: 730, startPoint y: 525, endPoint x: 608, endPoint y: 520, distance: 122.1
click at [608, 530] on div "None, None, 105166.1933" at bounding box center [921, 542] width 845 height 24
copy div "105166.1933"
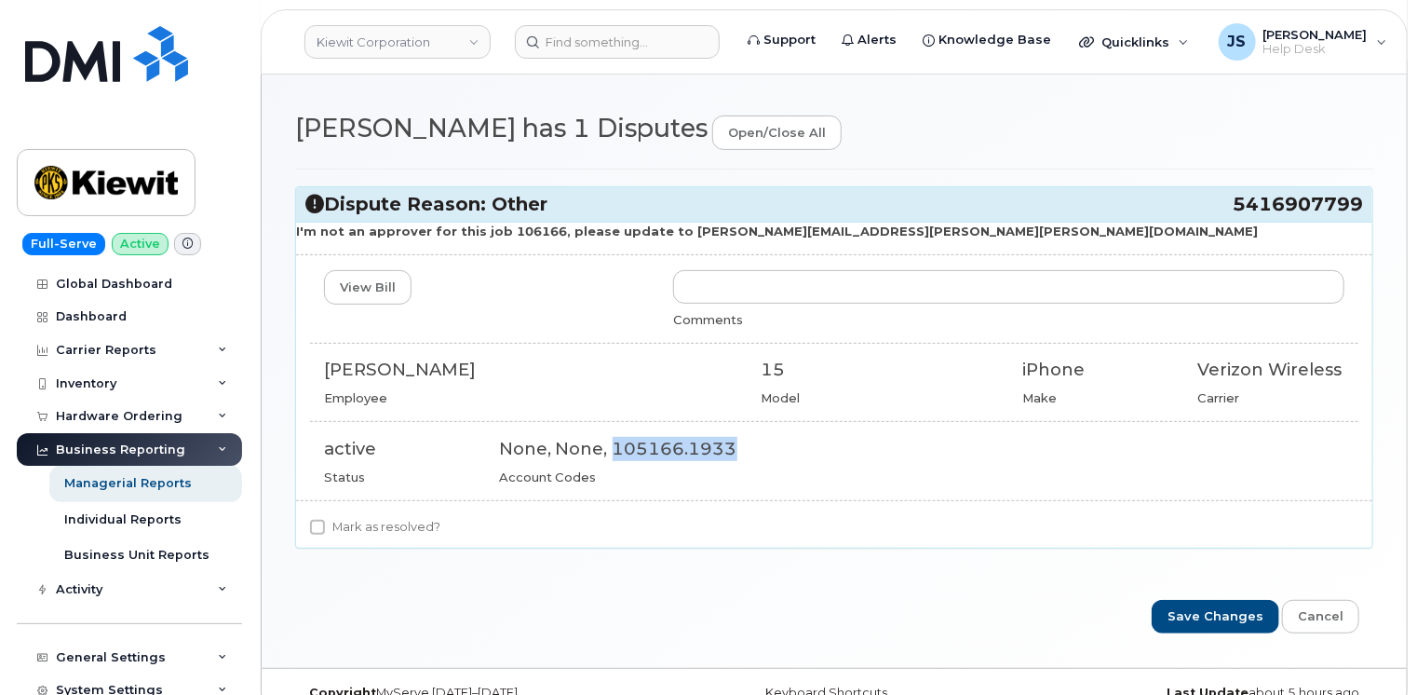
scroll to position [93, 0]
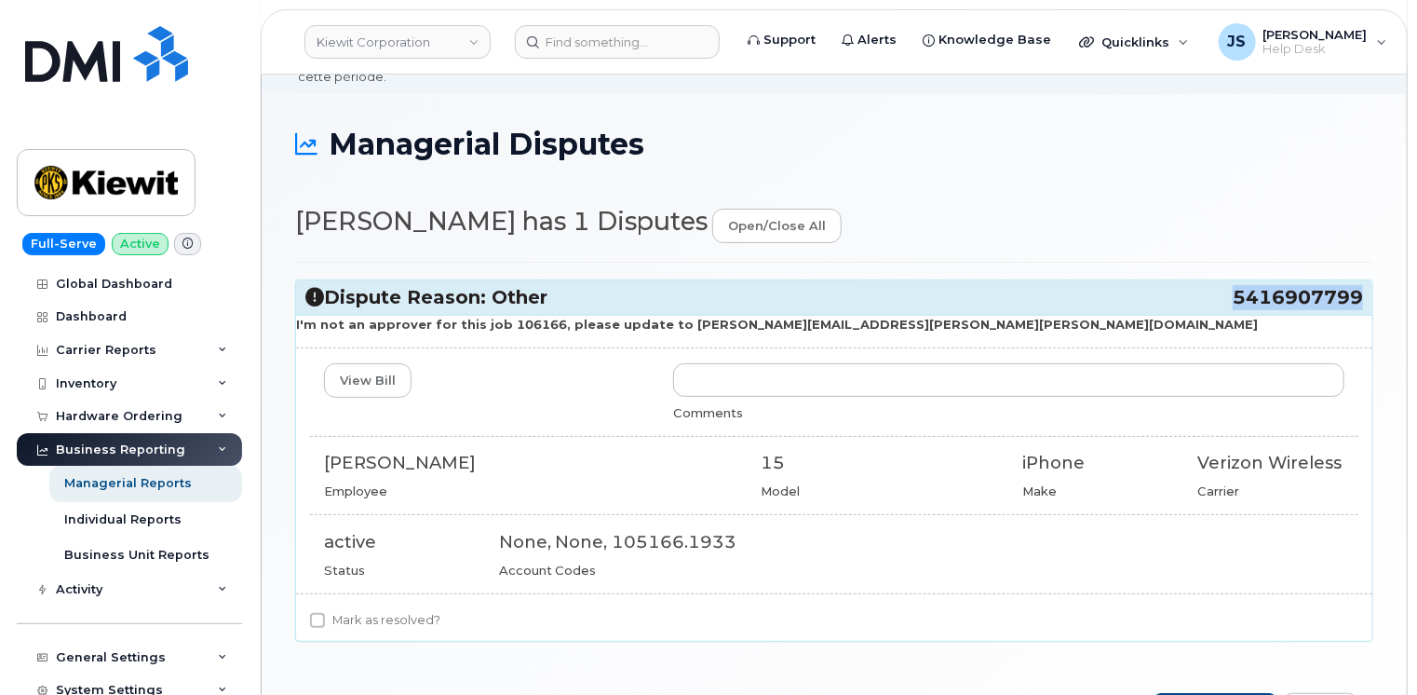
drag, startPoint x: 1362, startPoint y: 278, endPoint x: 1235, endPoint y: 276, distance: 127.6
click at [1235, 285] on span "5416907799" at bounding box center [1298, 297] width 130 height 25
copy span "5416907799"
drag, startPoint x: 660, startPoint y: 306, endPoint x: 871, endPoint y: 313, distance: 211.4
click at [871, 316] on p "I'm not an approver for this job 106166, please update to esmeralda.zamudio@kie…" at bounding box center [834, 325] width 1076 height 18
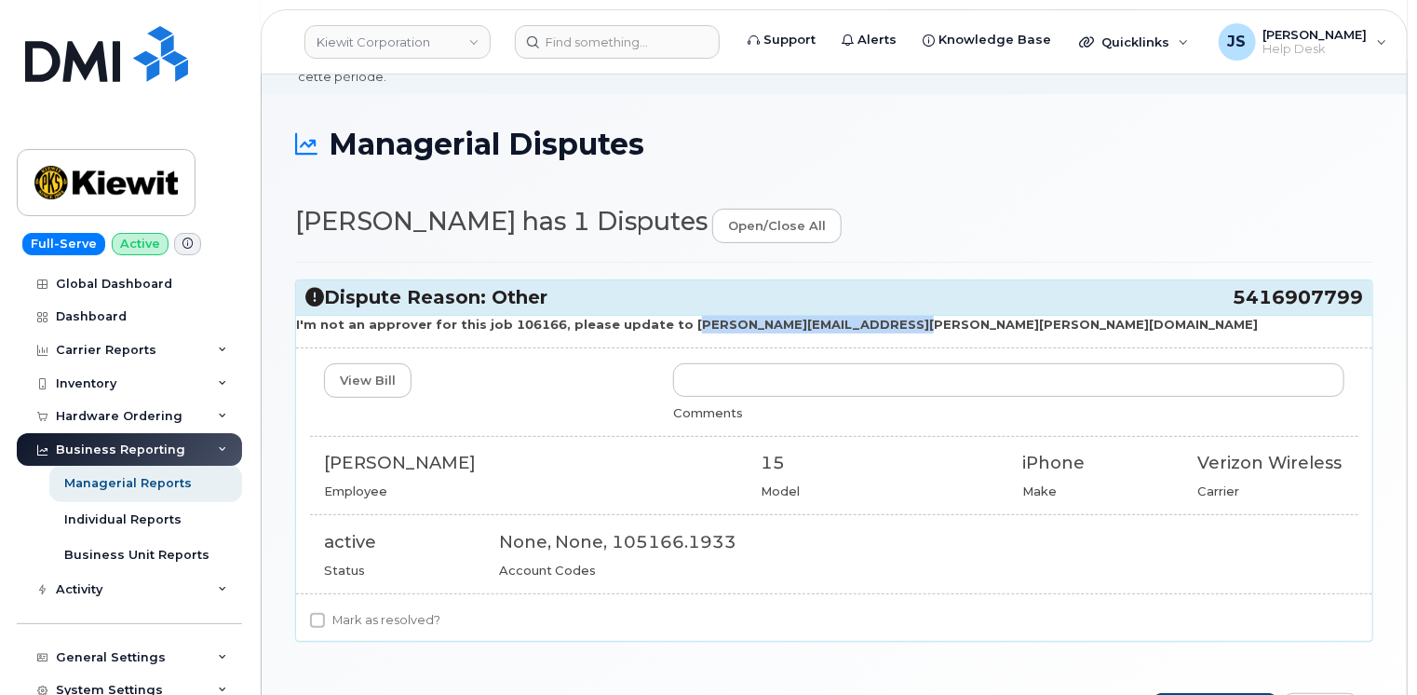
copy strong "esmeralda.zamudio@kiewit.com"
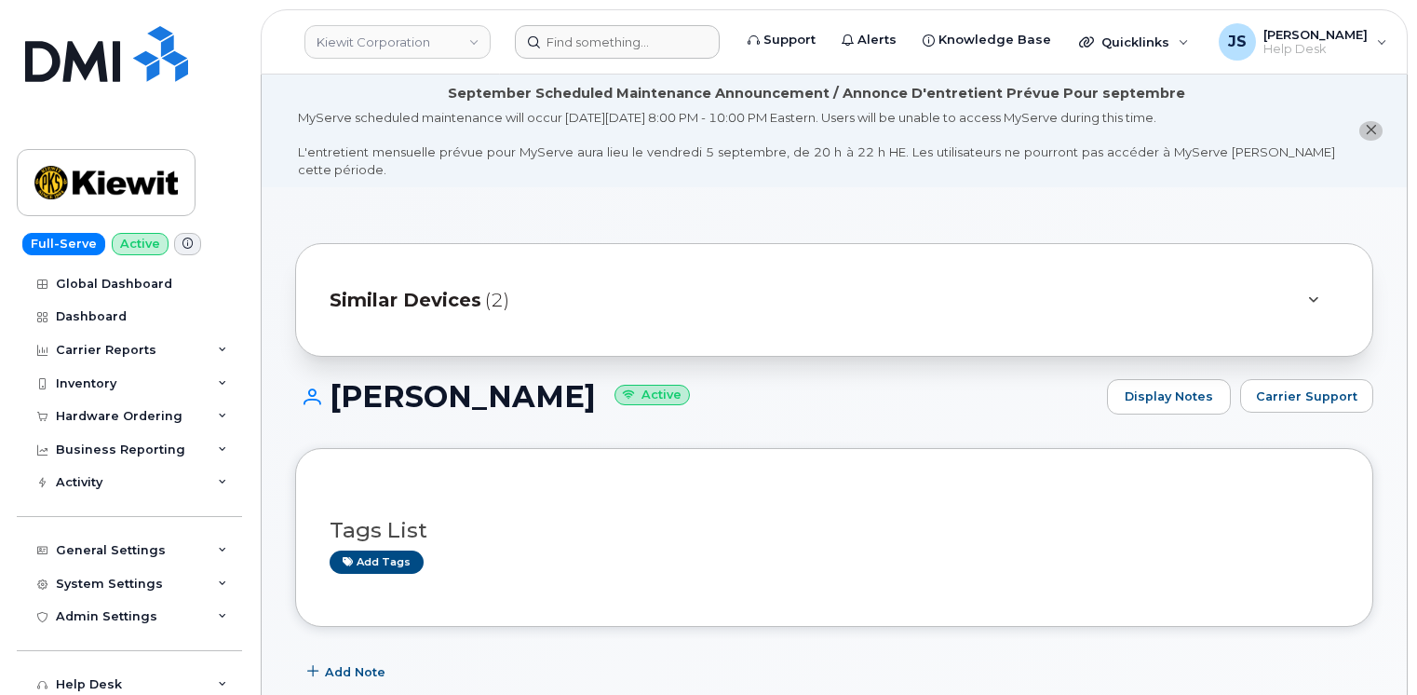
scroll to position [2257, 0]
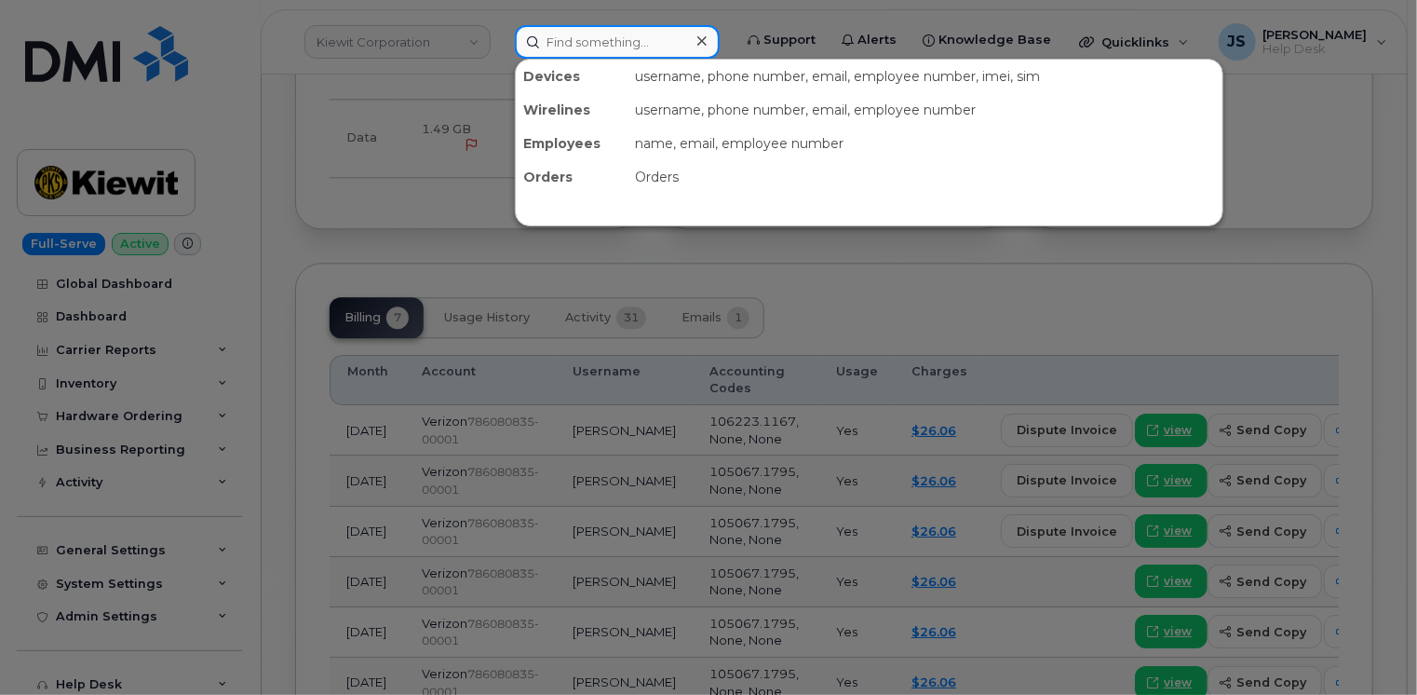
paste input "5416907799"
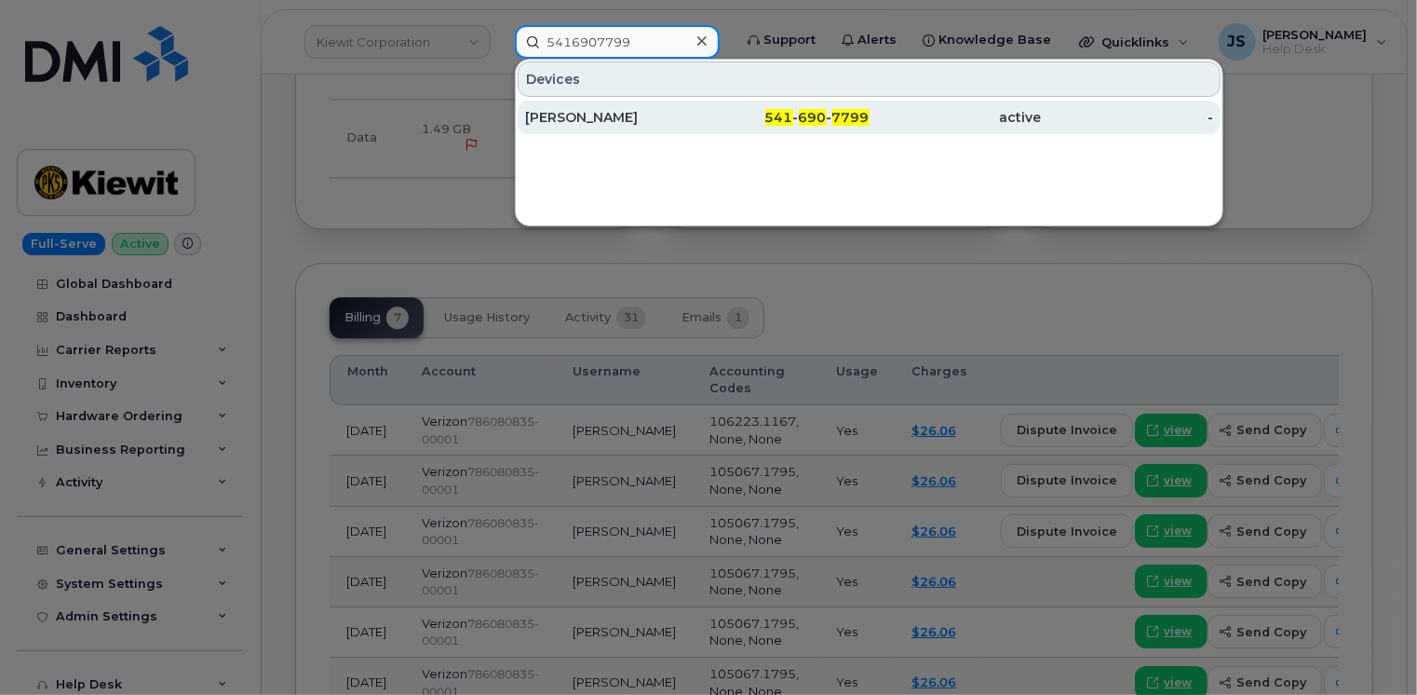
type input "5416907799"
click at [640, 114] on div "[PERSON_NAME]" at bounding box center [611, 117] width 172 height 19
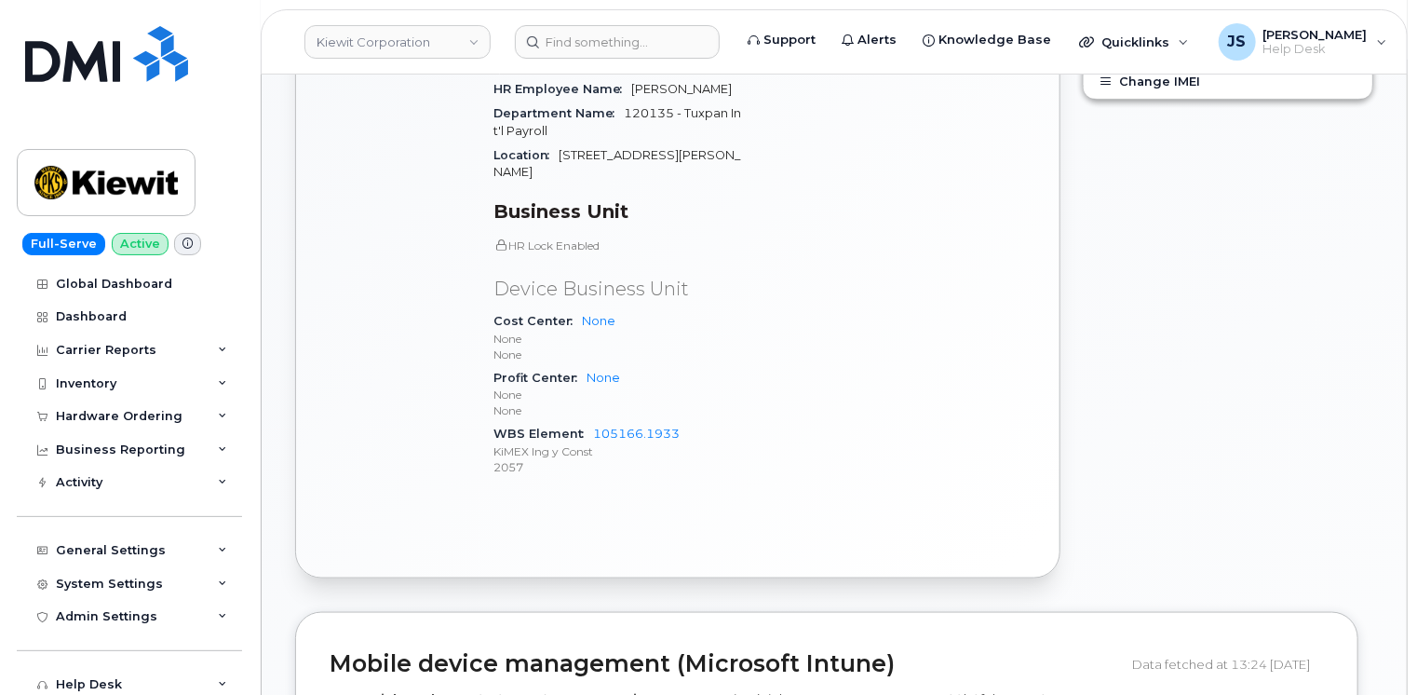
scroll to position [931, 0]
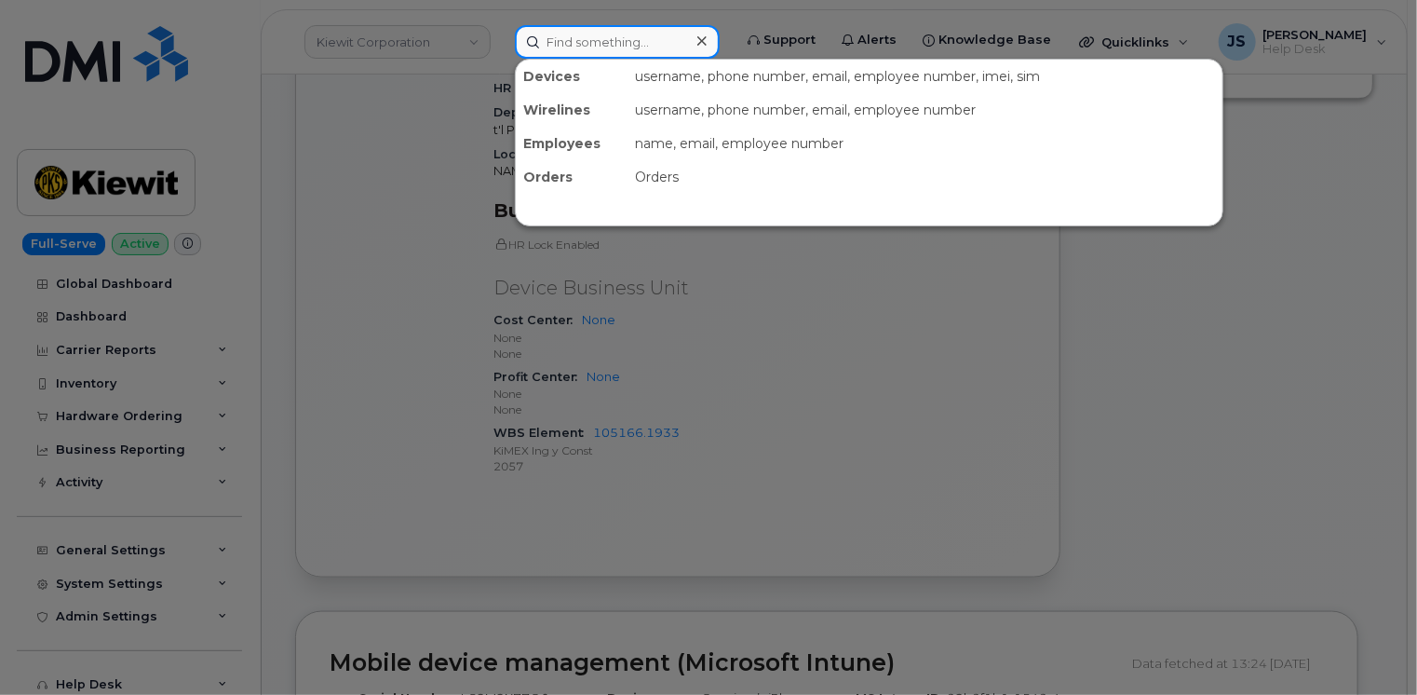
paste input "[PERSON_NAME][EMAIL_ADDRESS][PERSON_NAME][PERSON_NAME][DOMAIN_NAME]"
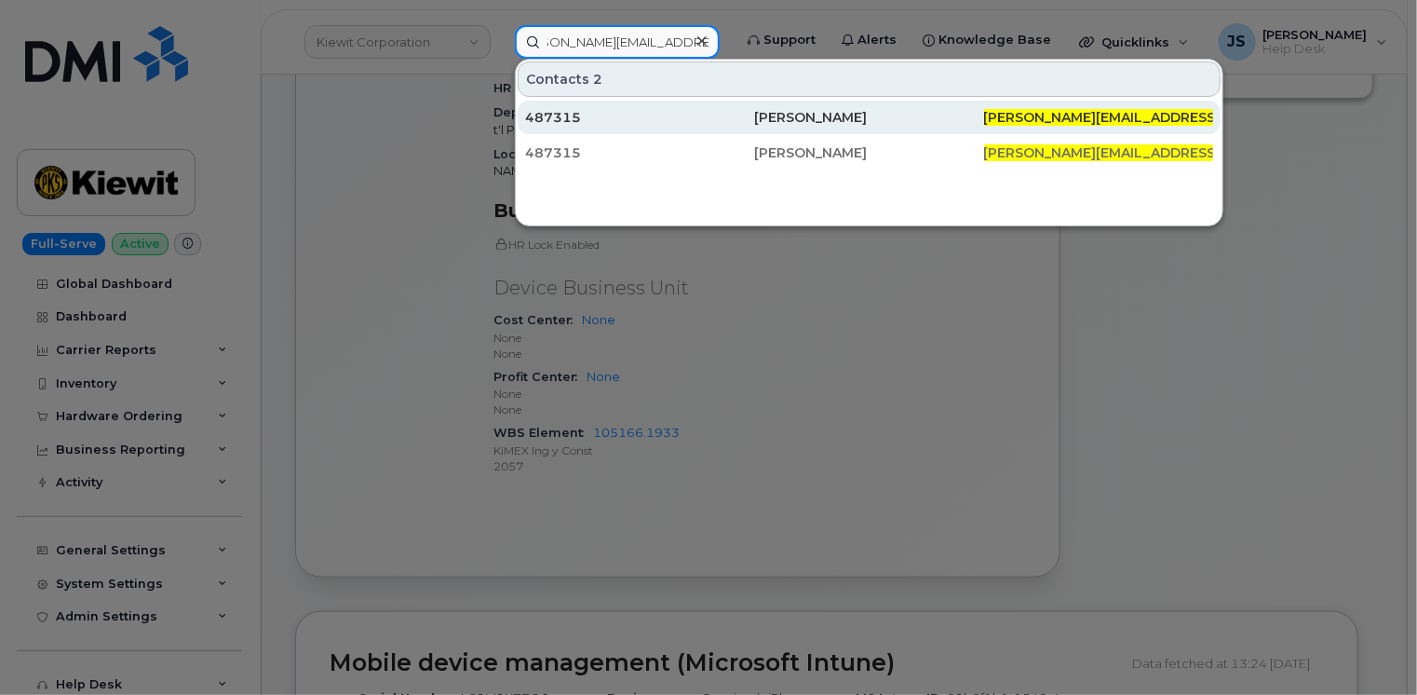
type input "[PERSON_NAME][EMAIL_ADDRESS][PERSON_NAME][PERSON_NAME][DOMAIN_NAME]"
click at [711, 114] on div "487315" at bounding box center [639, 117] width 229 height 19
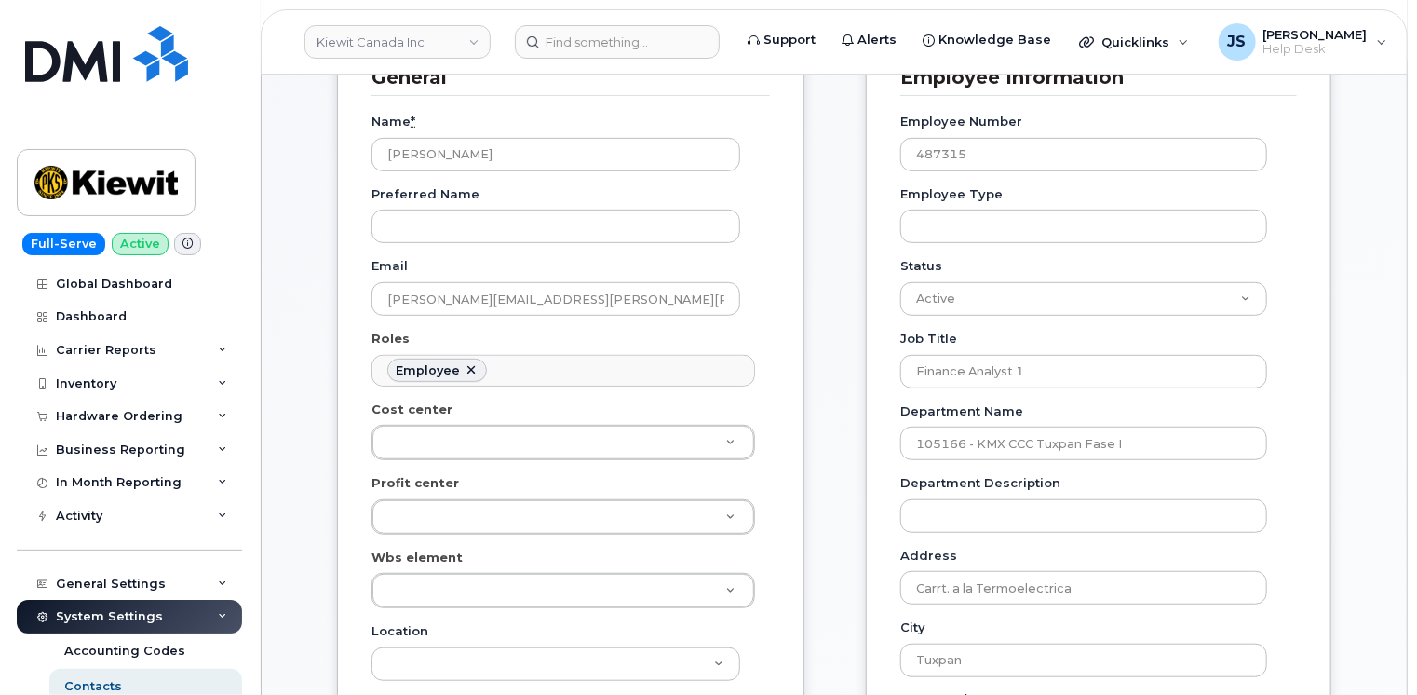
scroll to position [372, 0]
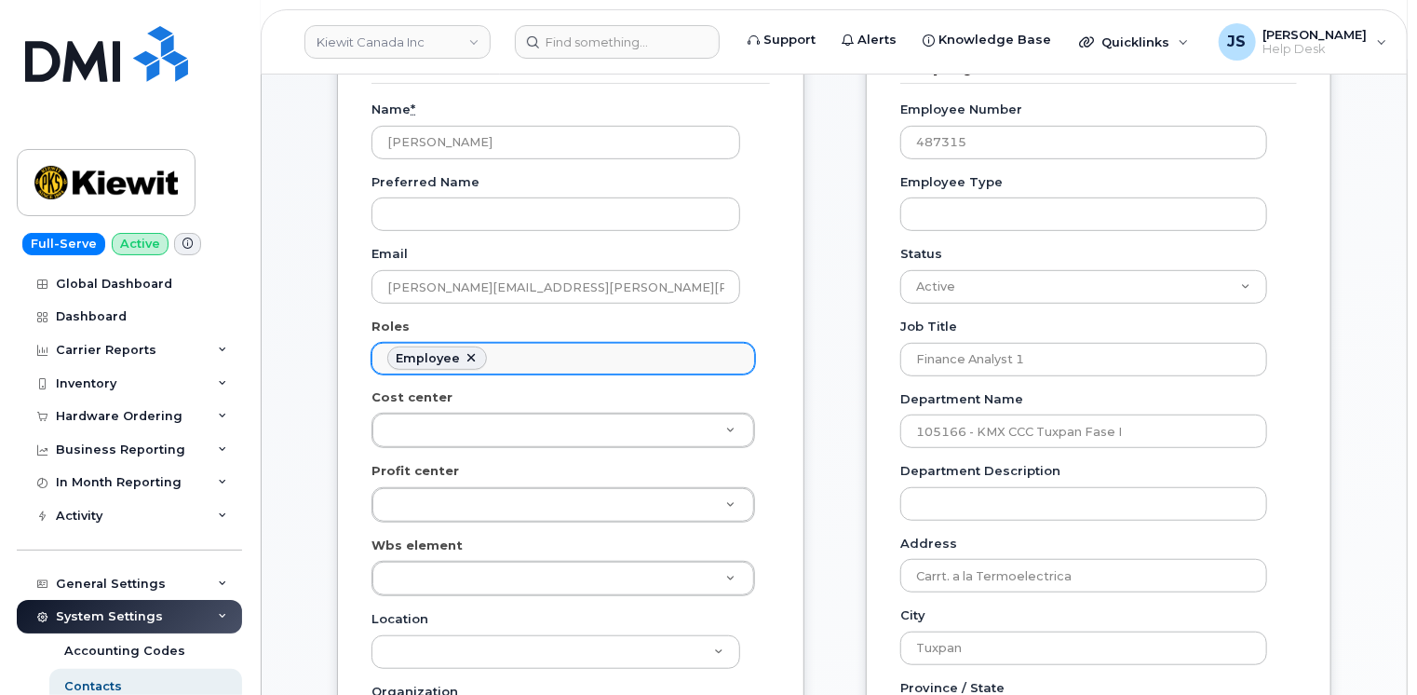
click at [534, 348] on ul "Employee" at bounding box center [563, 359] width 382 height 30
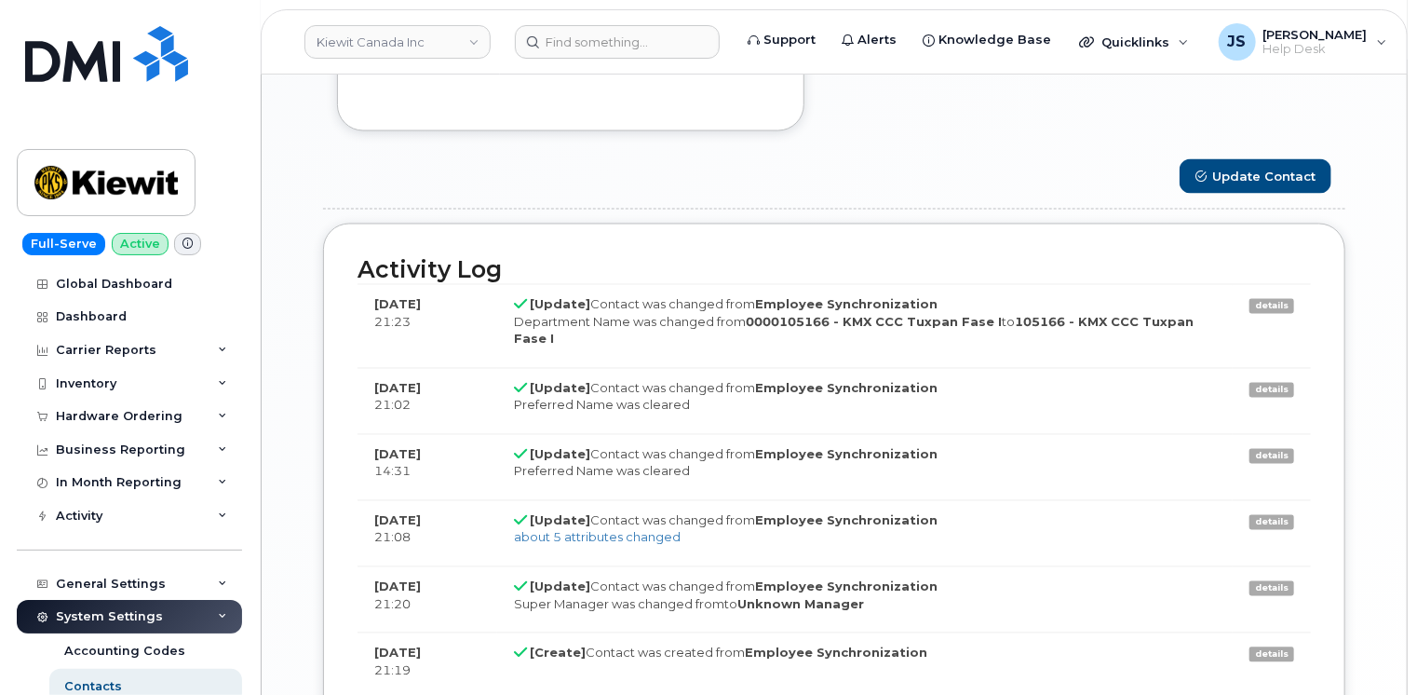
scroll to position [1583, 0]
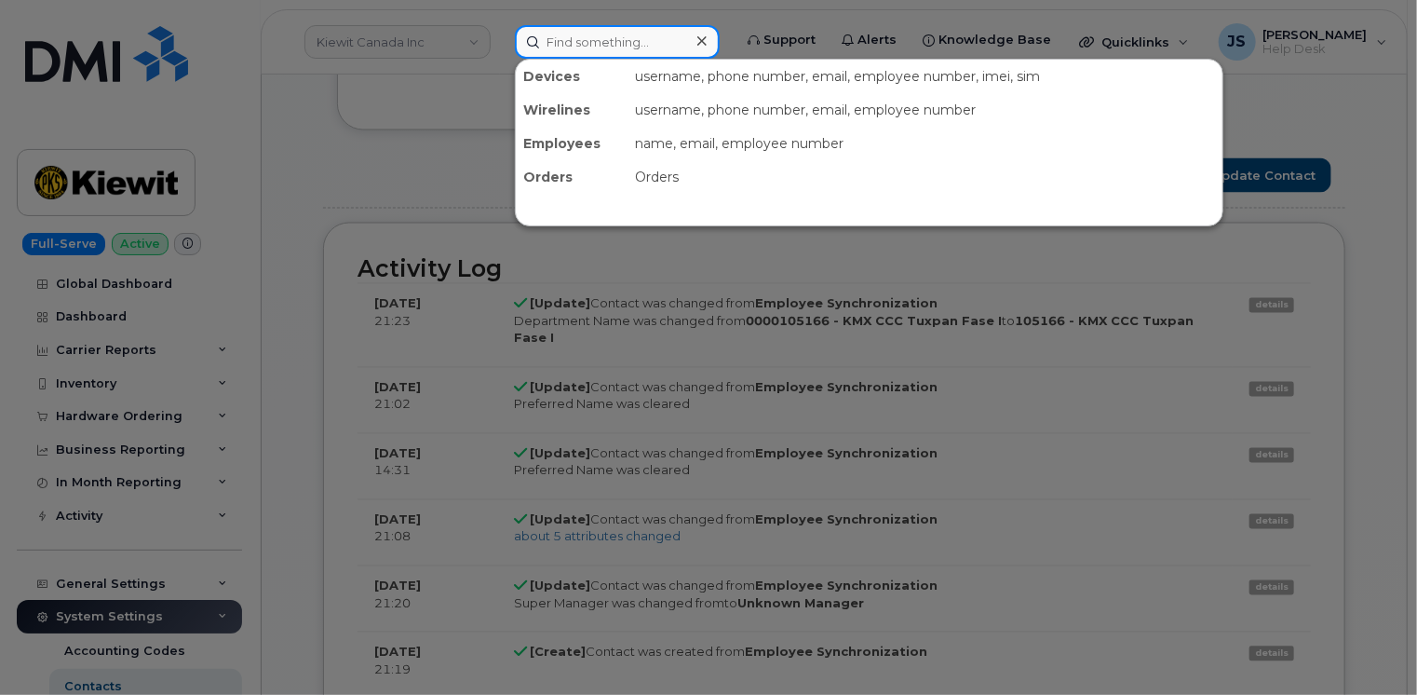
paste input "[PERSON_NAME][EMAIL_ADDRESS][PERSON_NAME][PERSON_NAME][DOMAIN_NAME]"
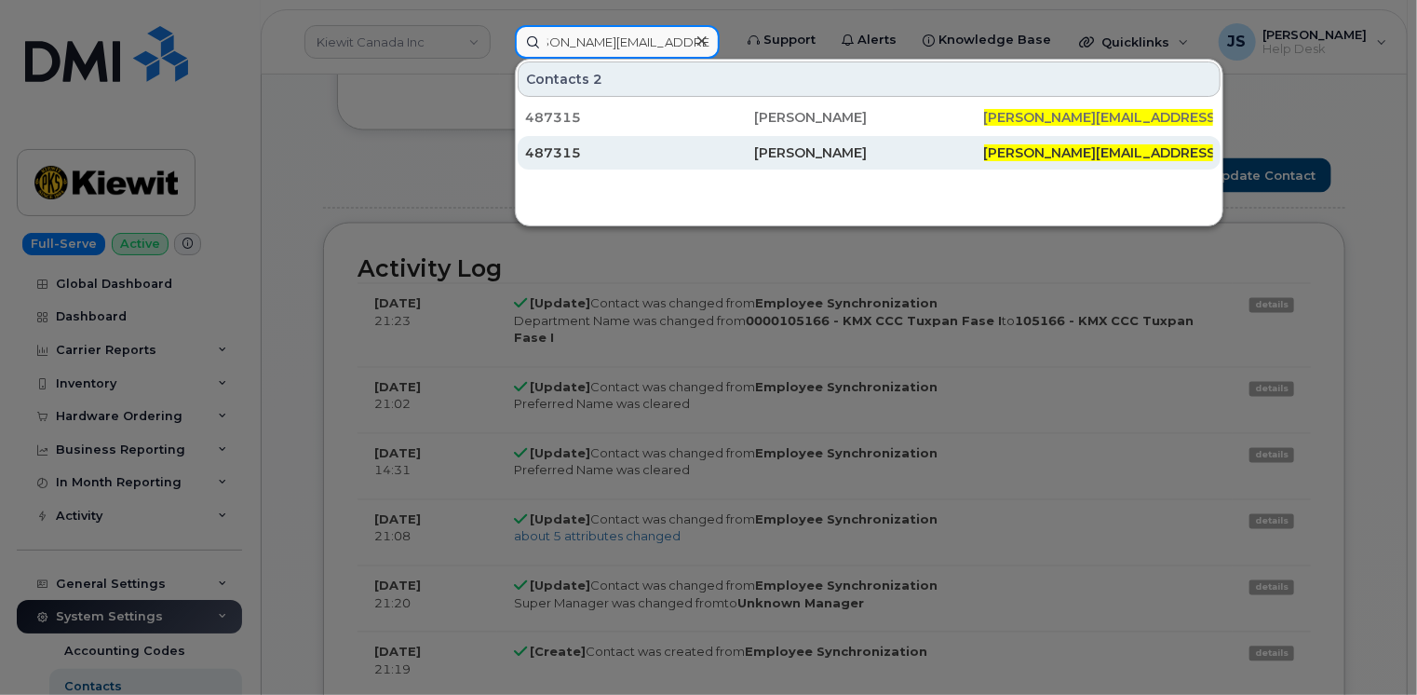
type input "[PERSON_NAME][EMAIL_ADDRESS][PERSON_NAME][PERSON_NAME][DOMAIN_NAME]"
click at [671, 151] on div "487315" at bounding box center [639, 152] width 229 height 19
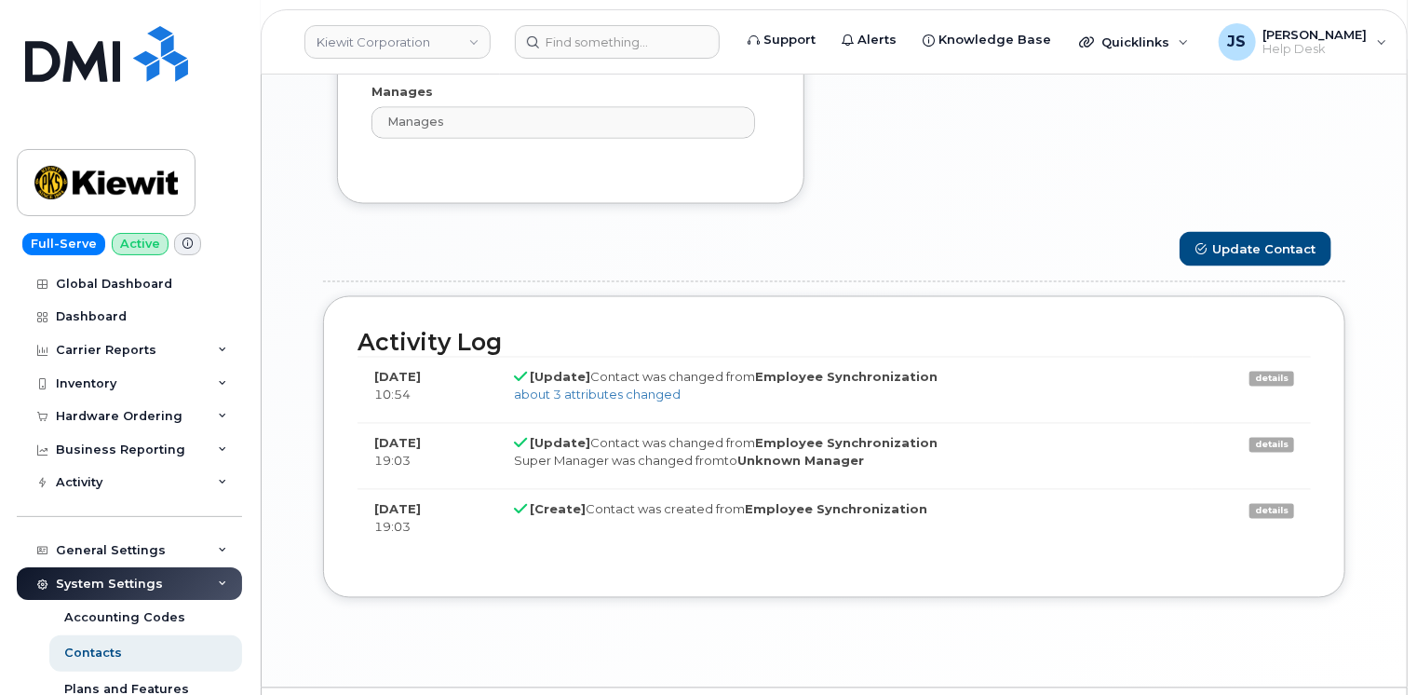
scroll to position [1538, 0]
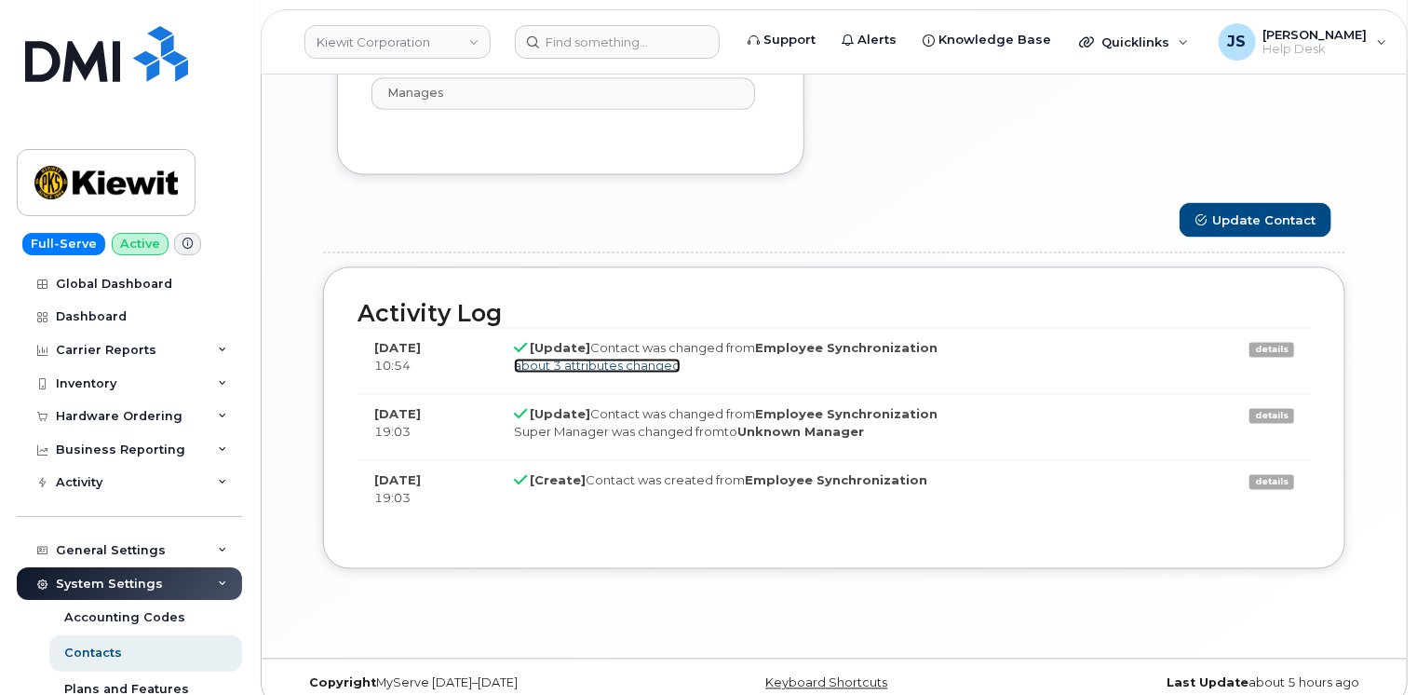
click at [627, 358] on link "about 3 attributes changed" at bounding box center [597, 365] width 167 height 15
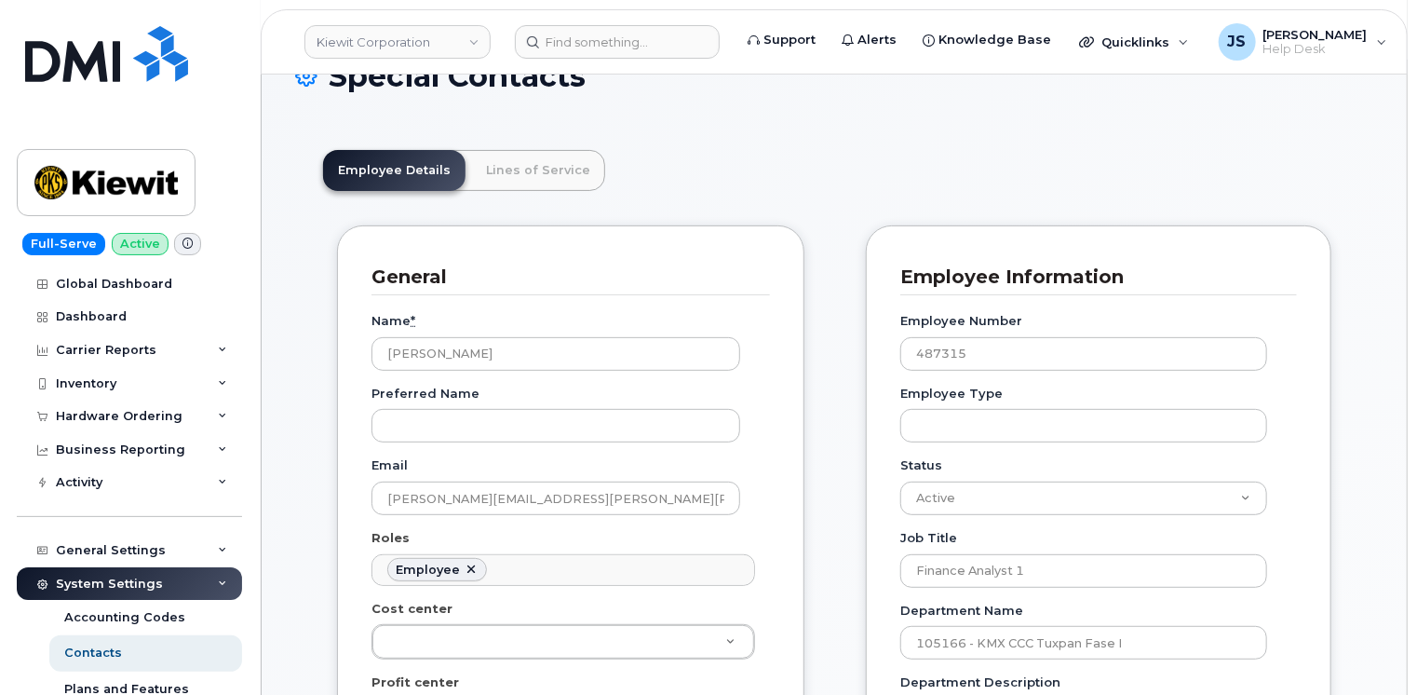
scroll to position [0, 0]
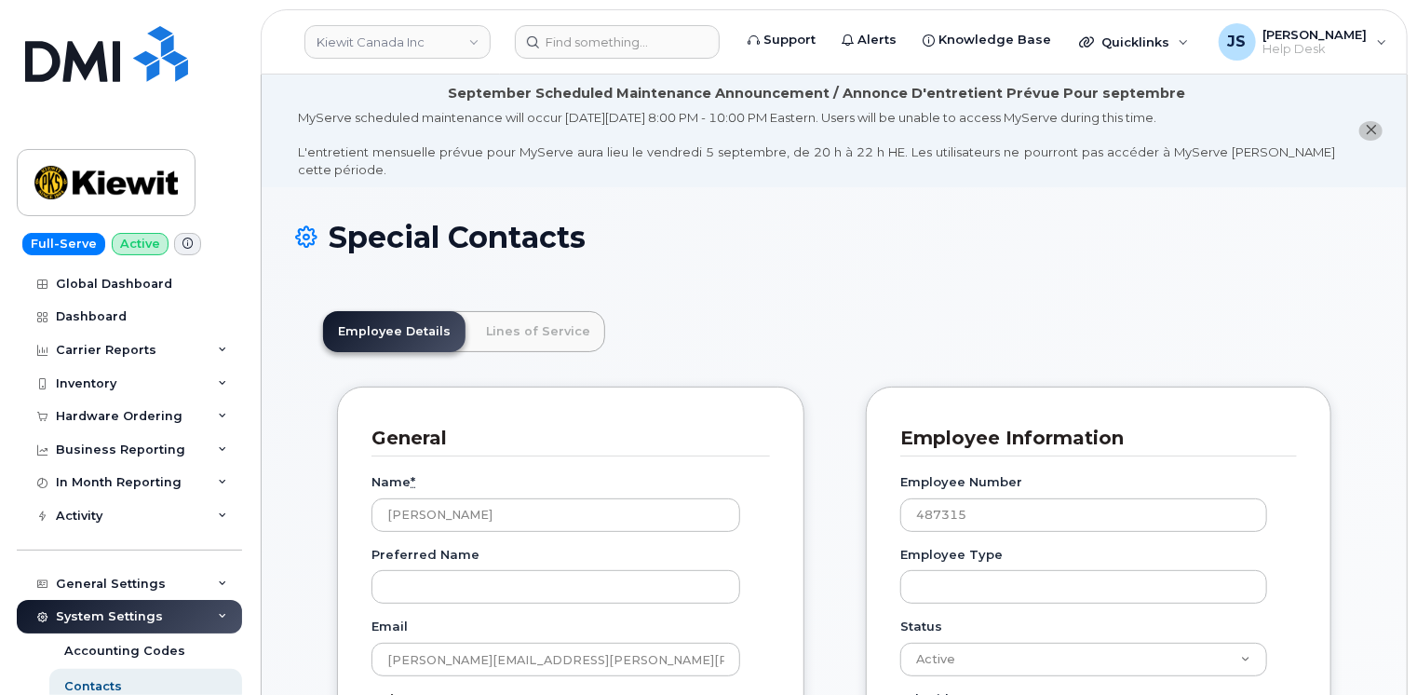
scroll to position [104, 0]
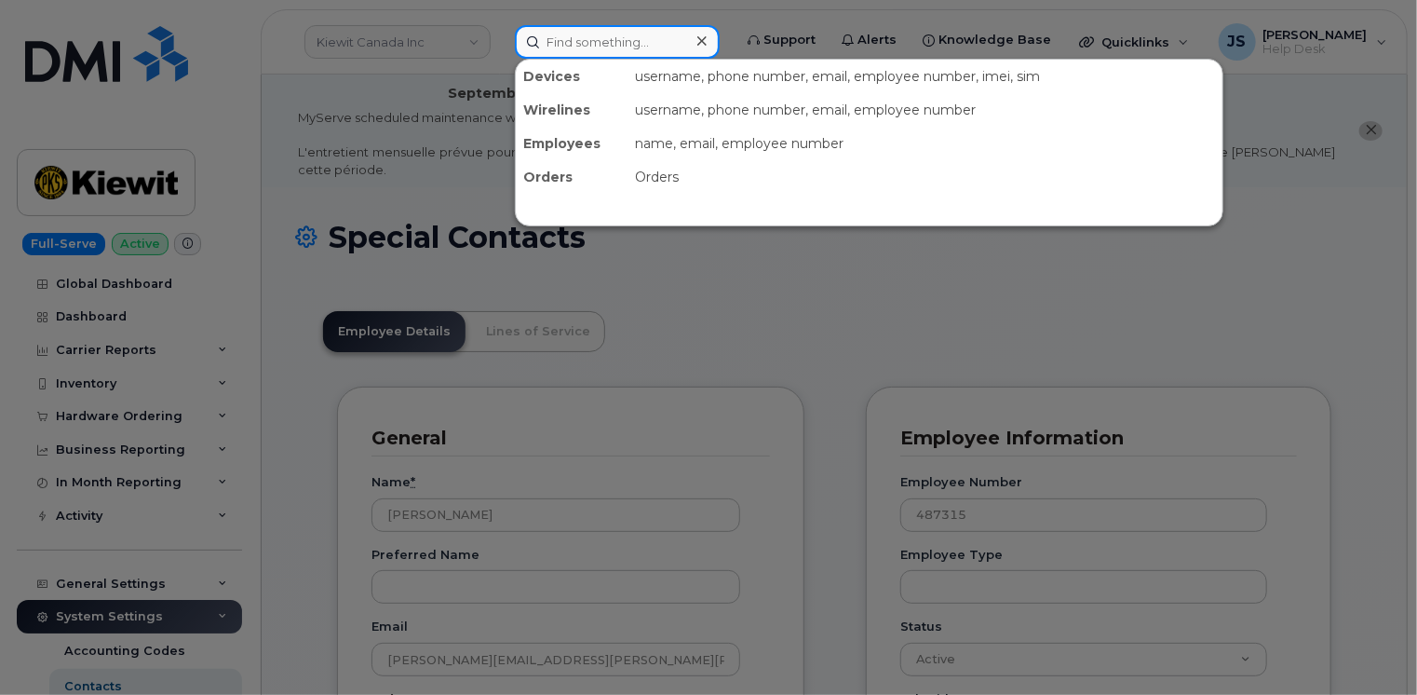
paste input "206 666 7543"
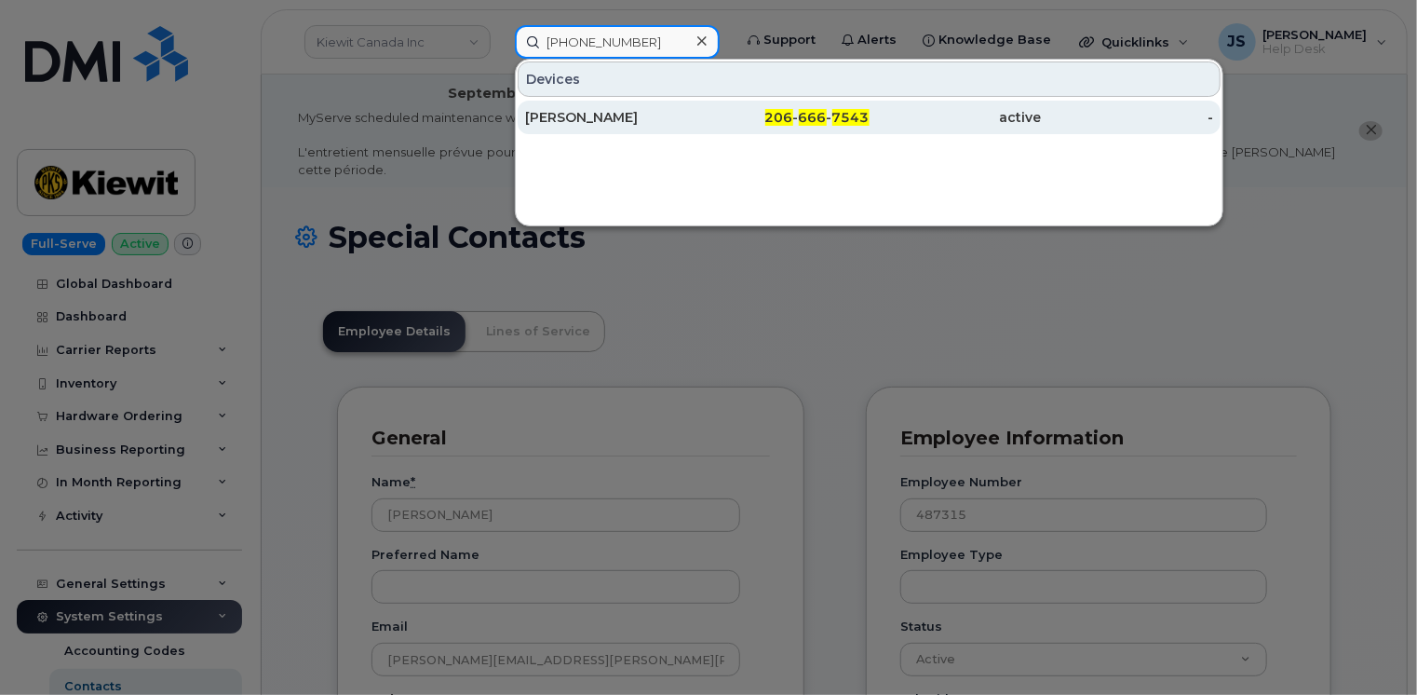
type input "206 666 7543"
click at [602, 119] on div "STEPHANIE HILL" at bounding box center [611, 117] width 172 height 19
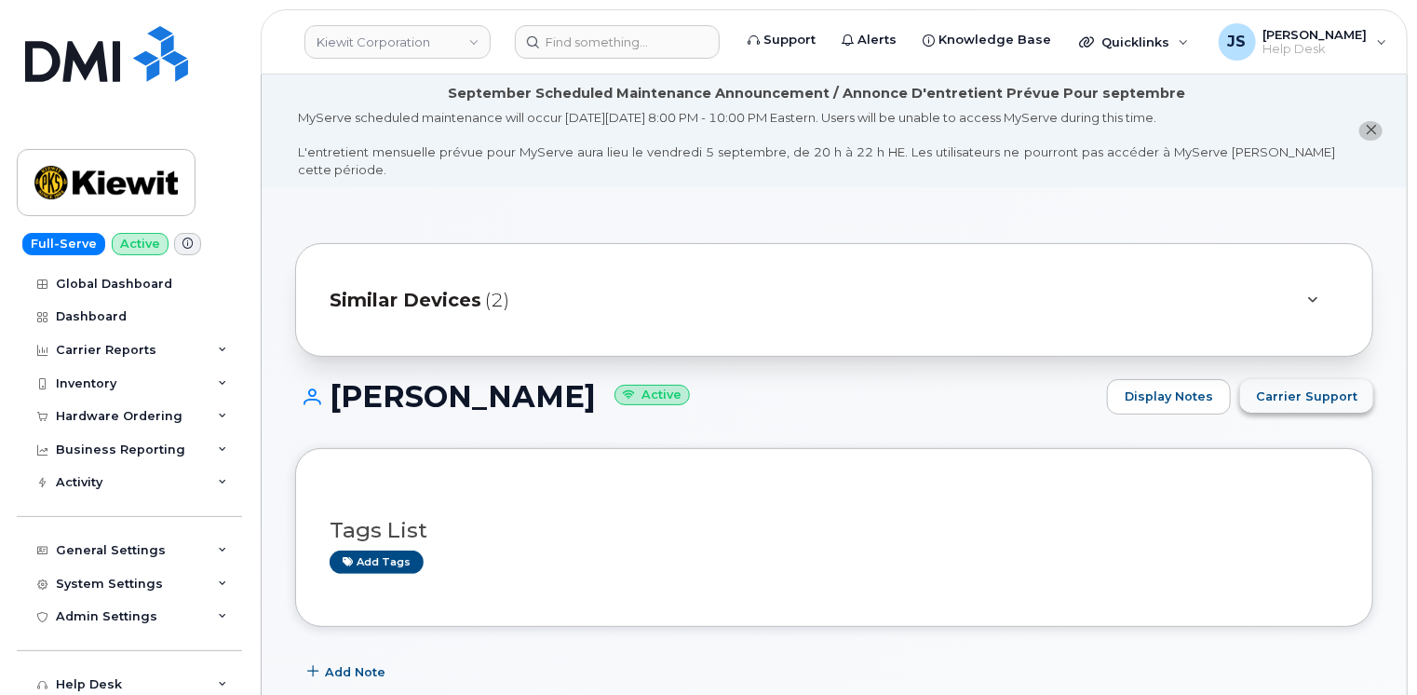
click at [1303, 387] on span "Carrier Support" at bounding box center [1306, 396] width 101 height 18
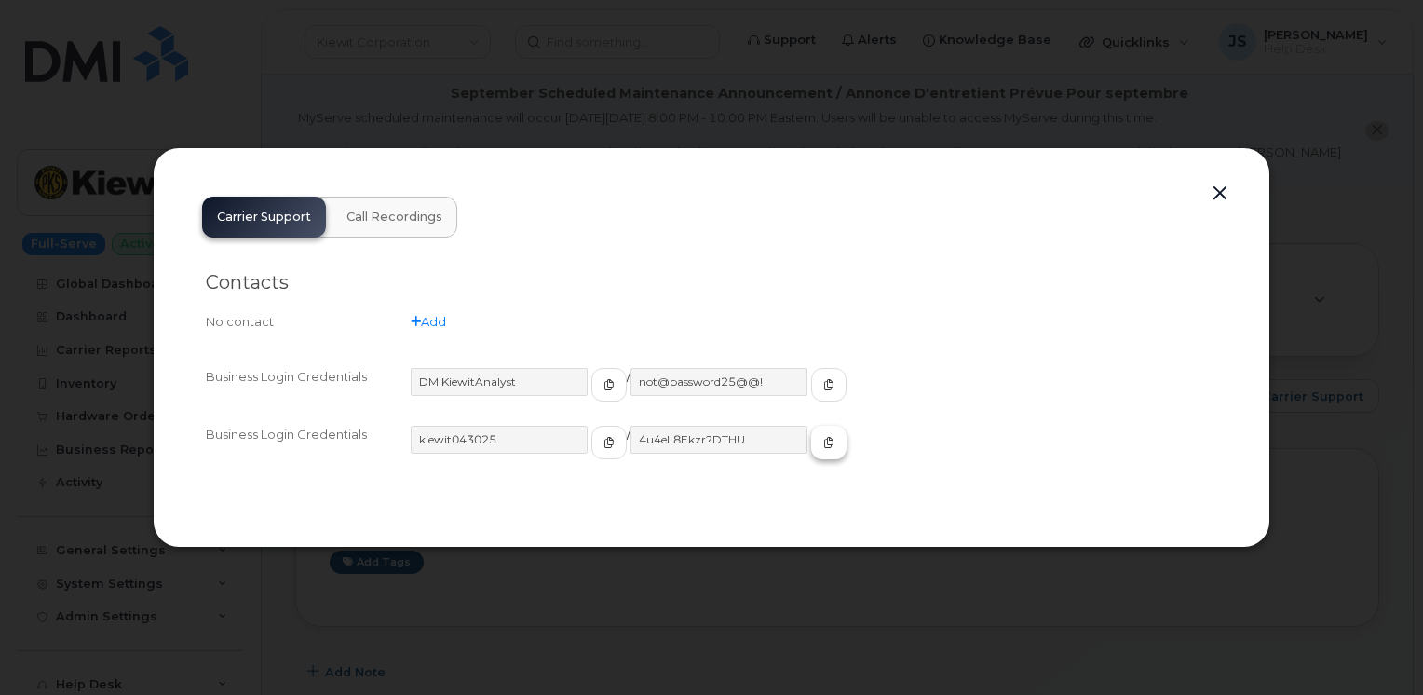
click at [823, 442] on icon "button" at bounding box center [828, 442] width 11 height 11
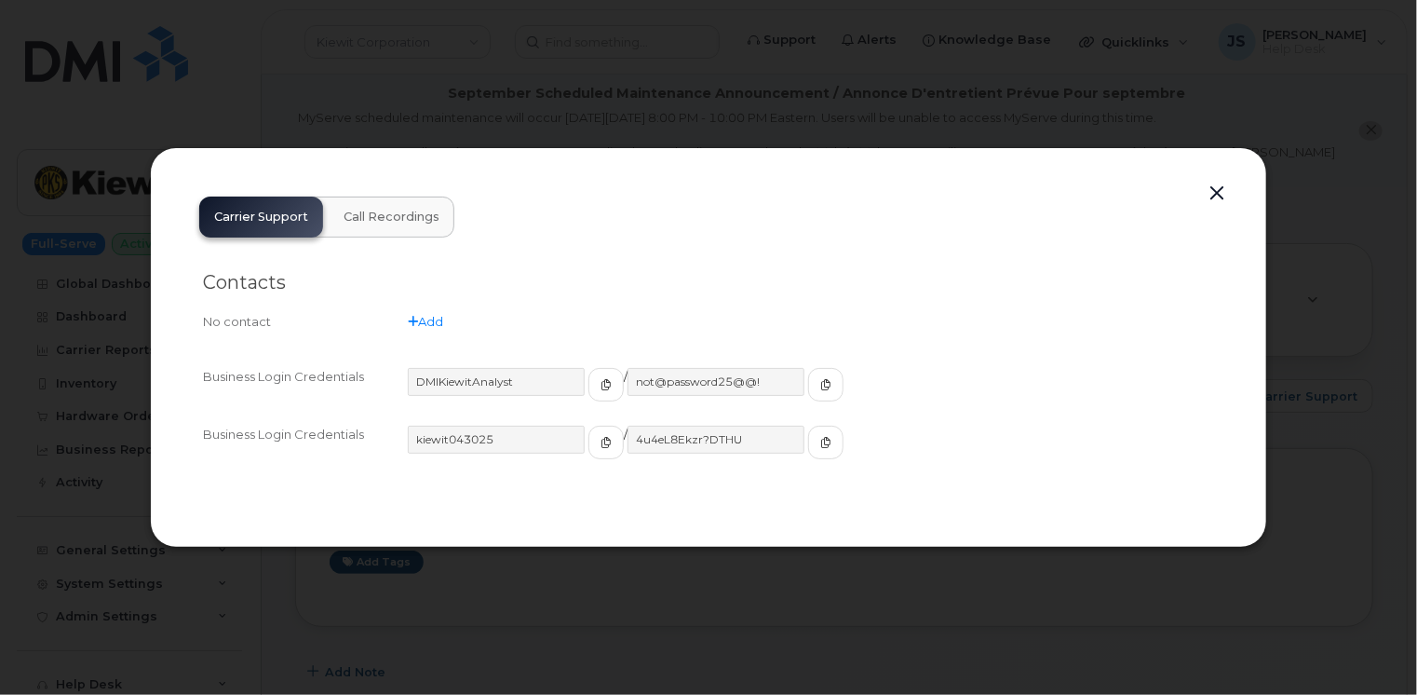
click at [1221, 188] on button "button" at bounding box center [1217, 194] width 28 height 26
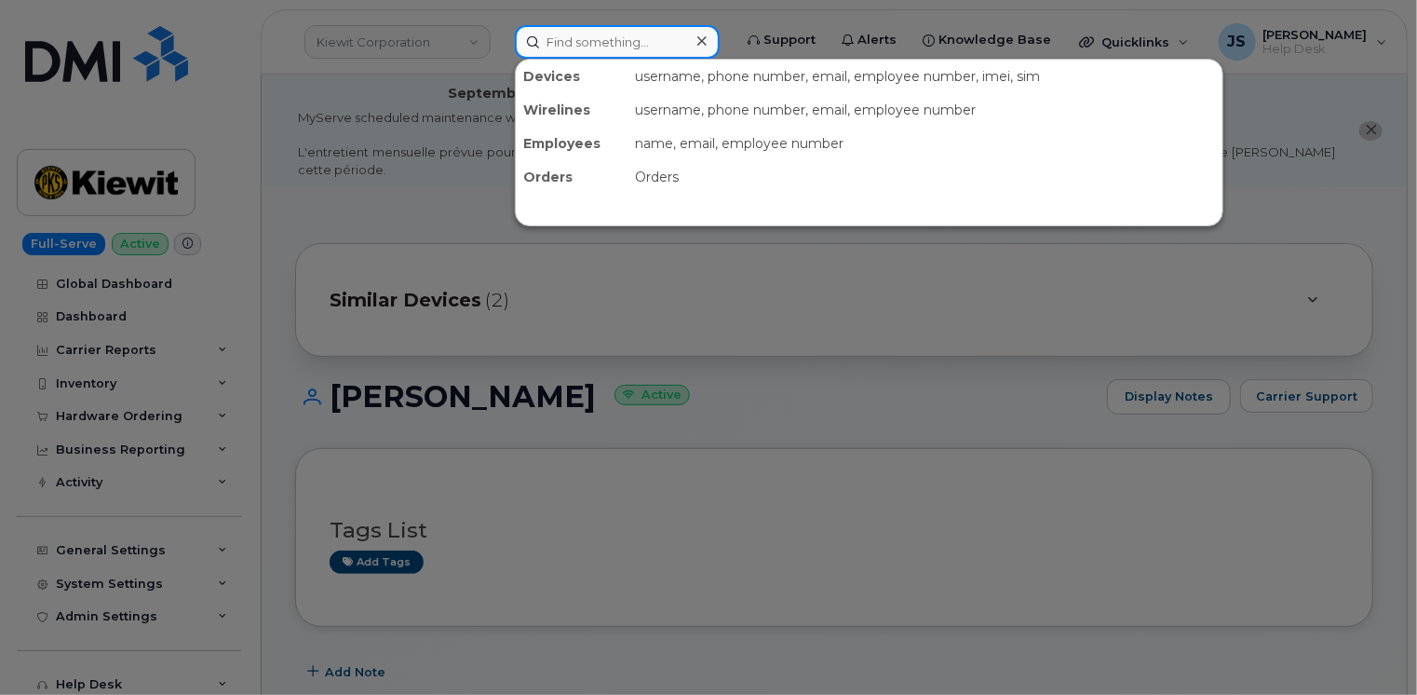
paste input "9738474935"
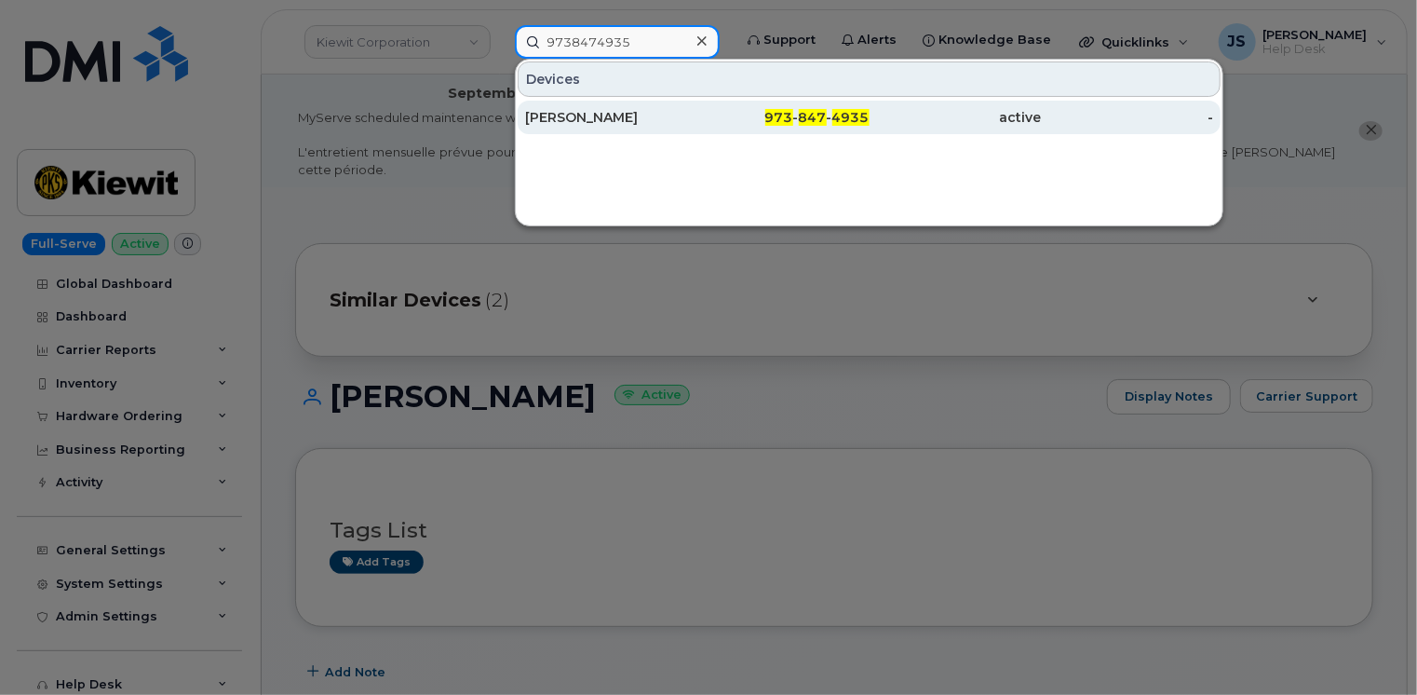
type input "9738474935"
click at [602, 121] on div "[PERSON_NAME]" at bounding box center [611, 117] width 172 height 19
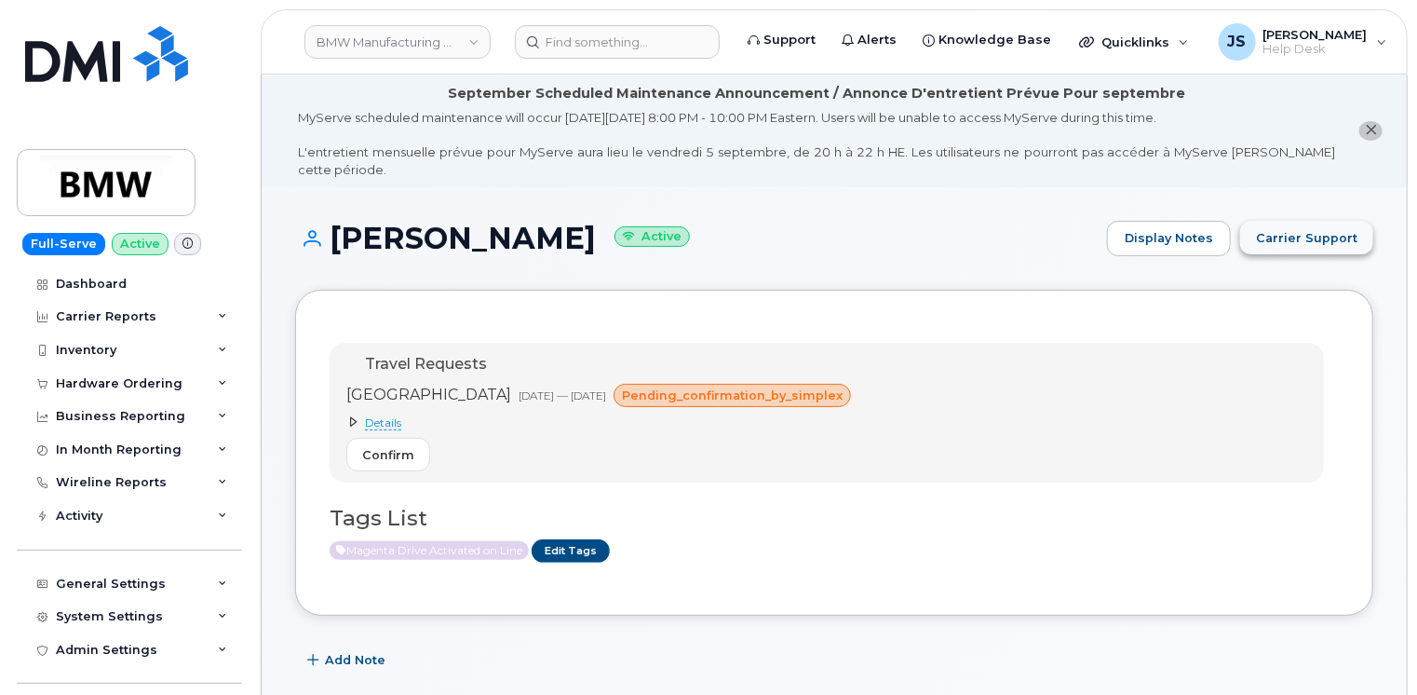
click at [1302, 221] on button "Carrier Support" at bounding box center [1306, 238] width 133 height 34
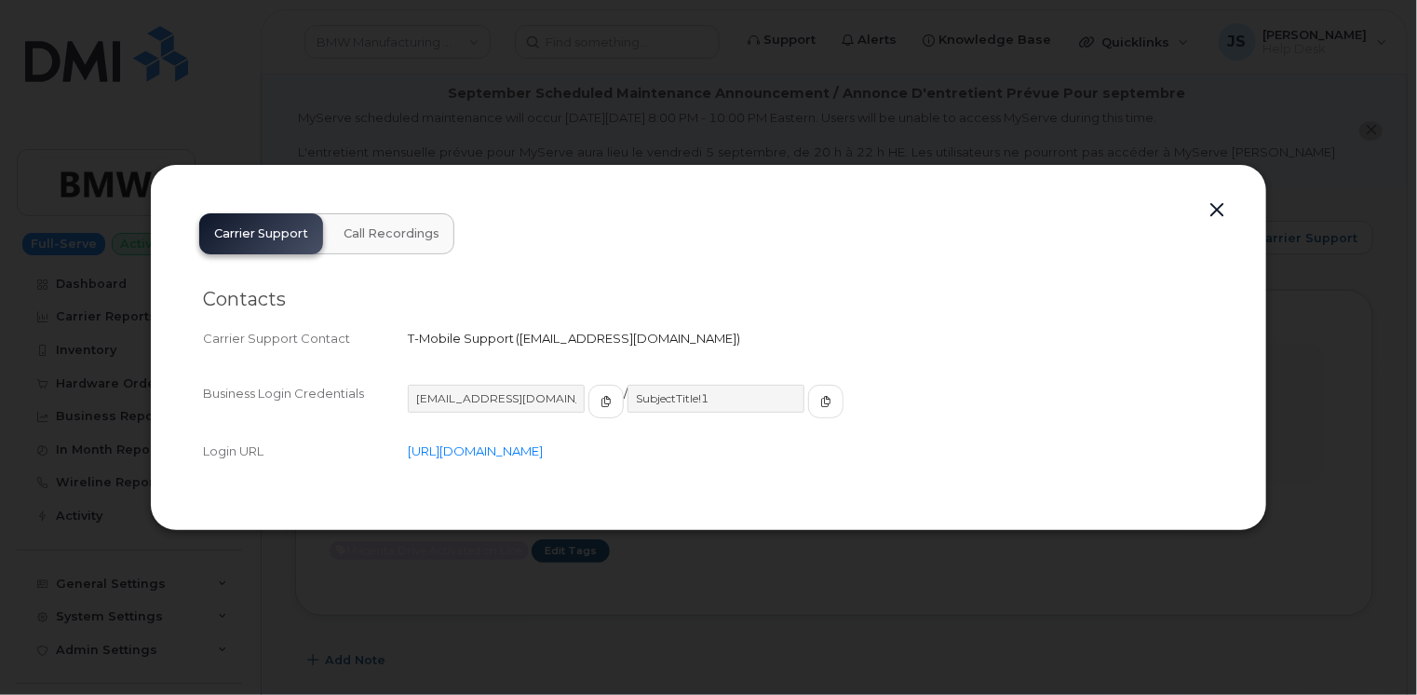
click at [385, 94] on div at bounding box center [708, 347] width 1417 height 695
